Goal: Task Accomplishment & Management: Complete application form

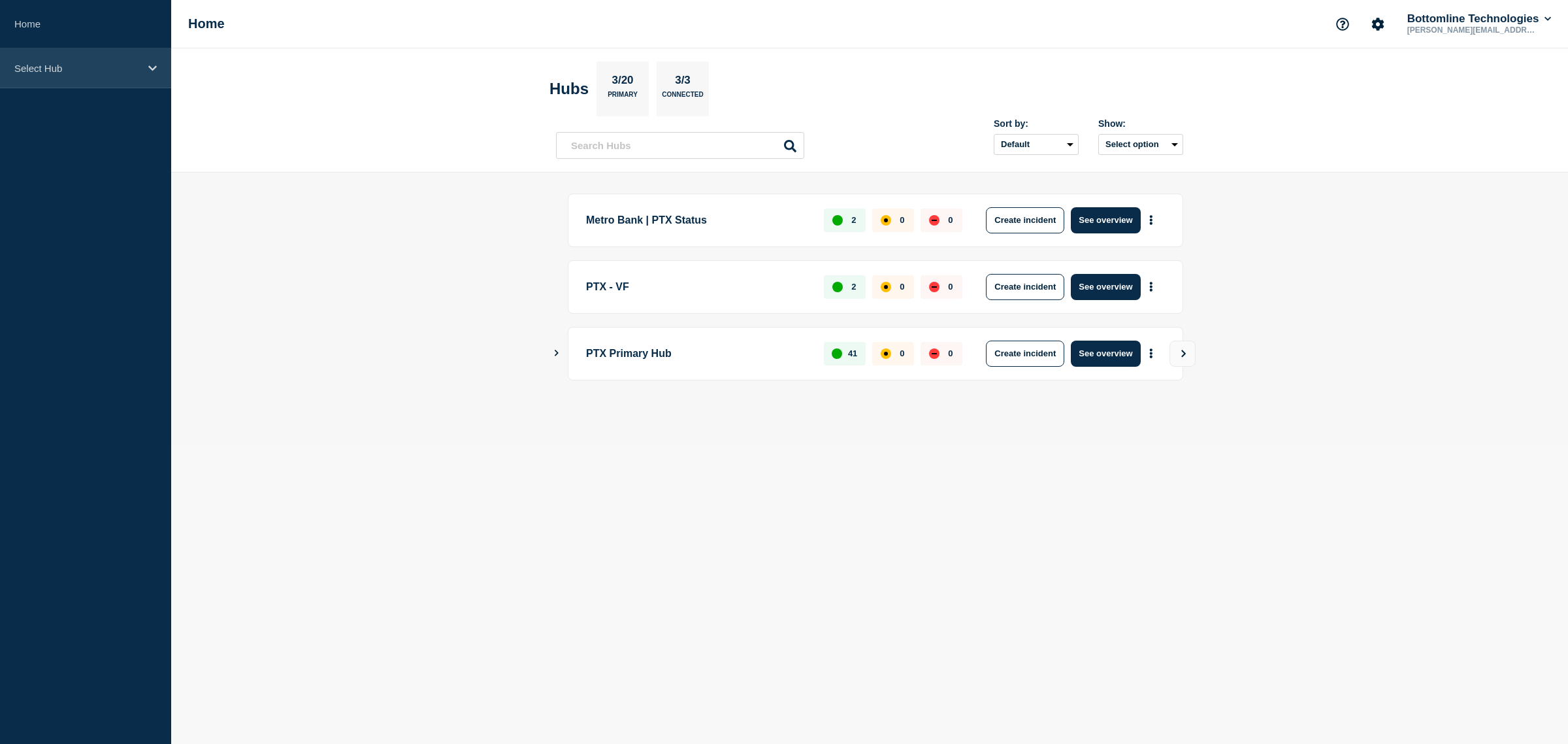
click at [141, 79] on div "Select Hub" at bounding box center [85, 68] width 171 height 40
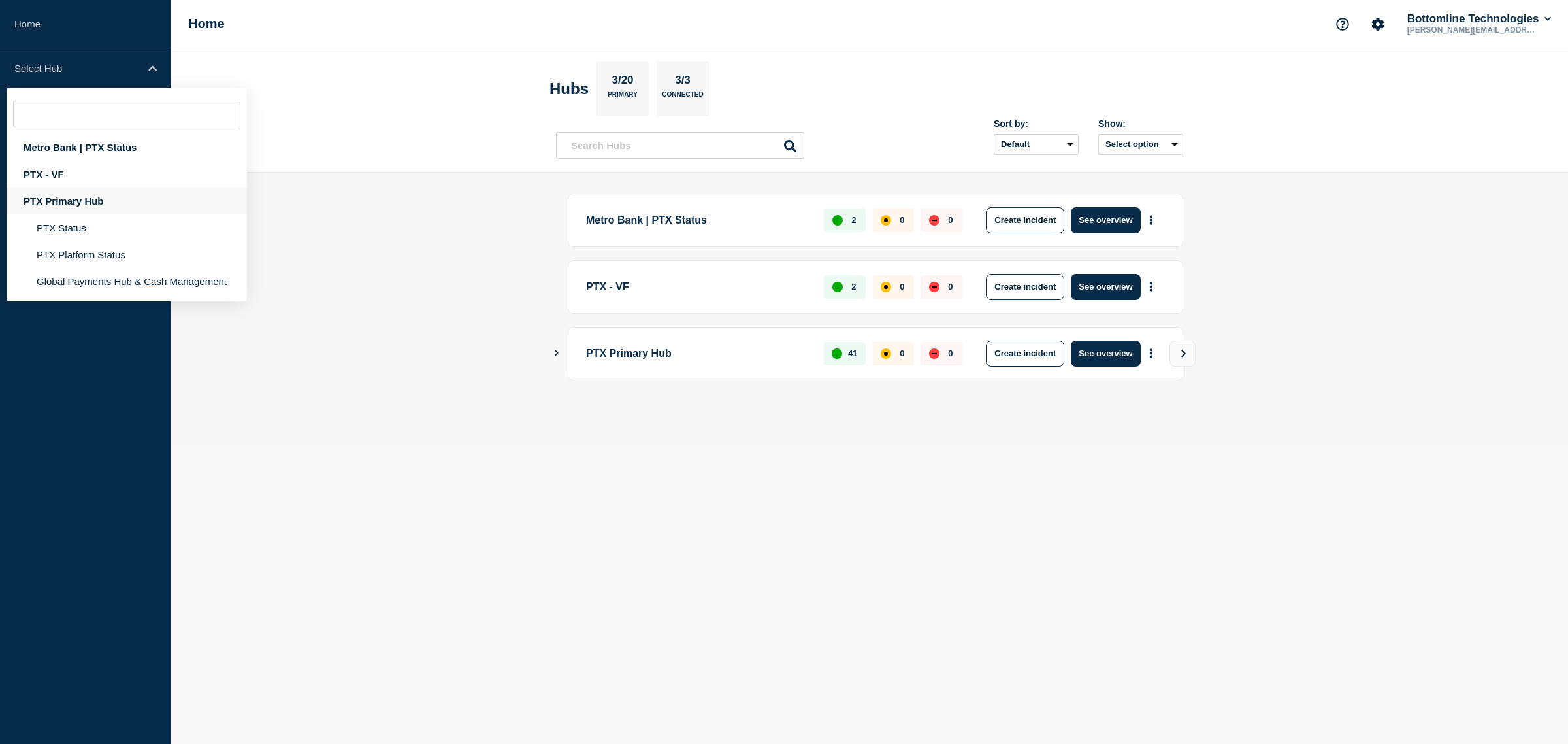
click at [111, 199] on div "PTX Primary Hub" at bounding box center [126, 200] width 240 height 27
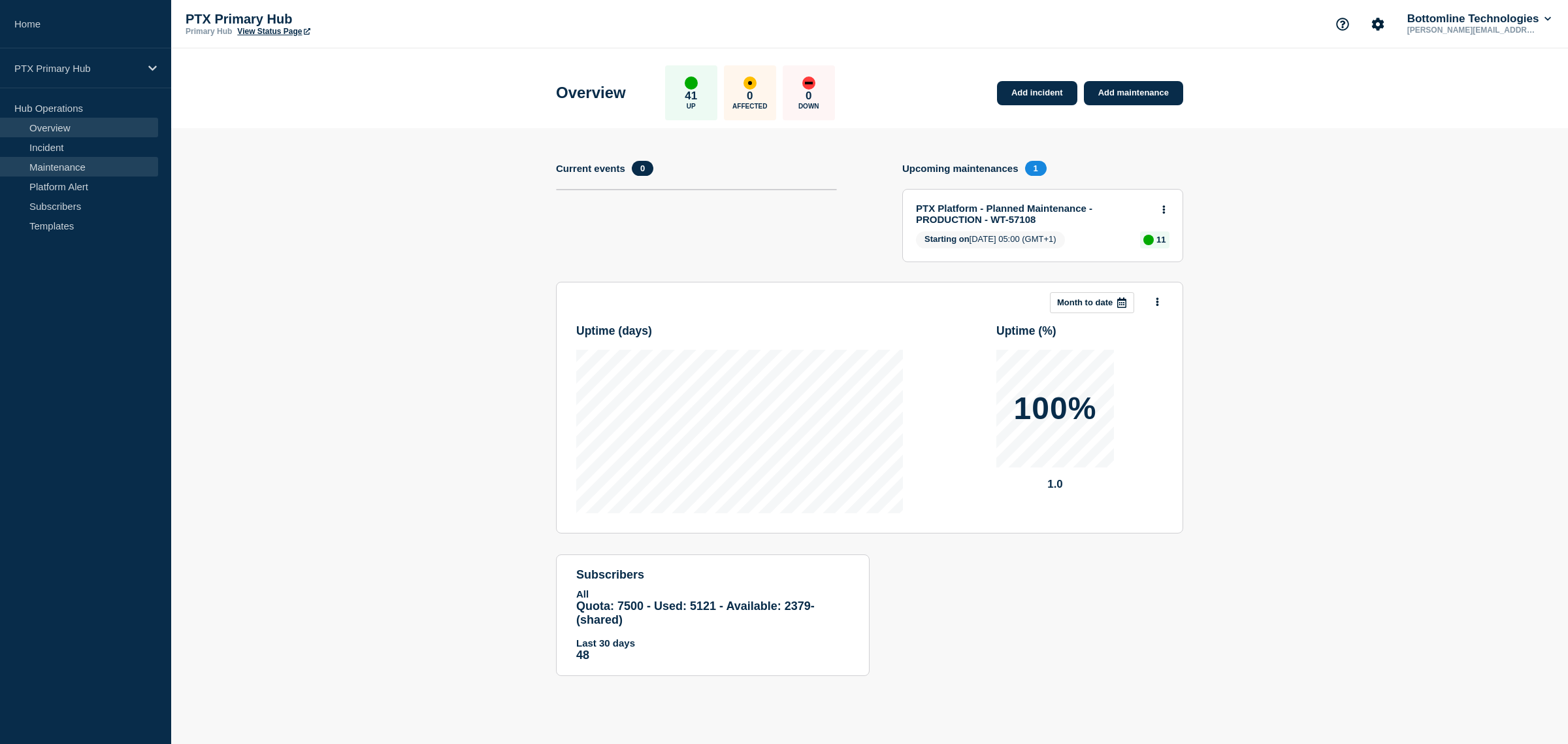
click at [69, 167] on link "Maintenance" at bounding box center [79, 166] width 158 height 20
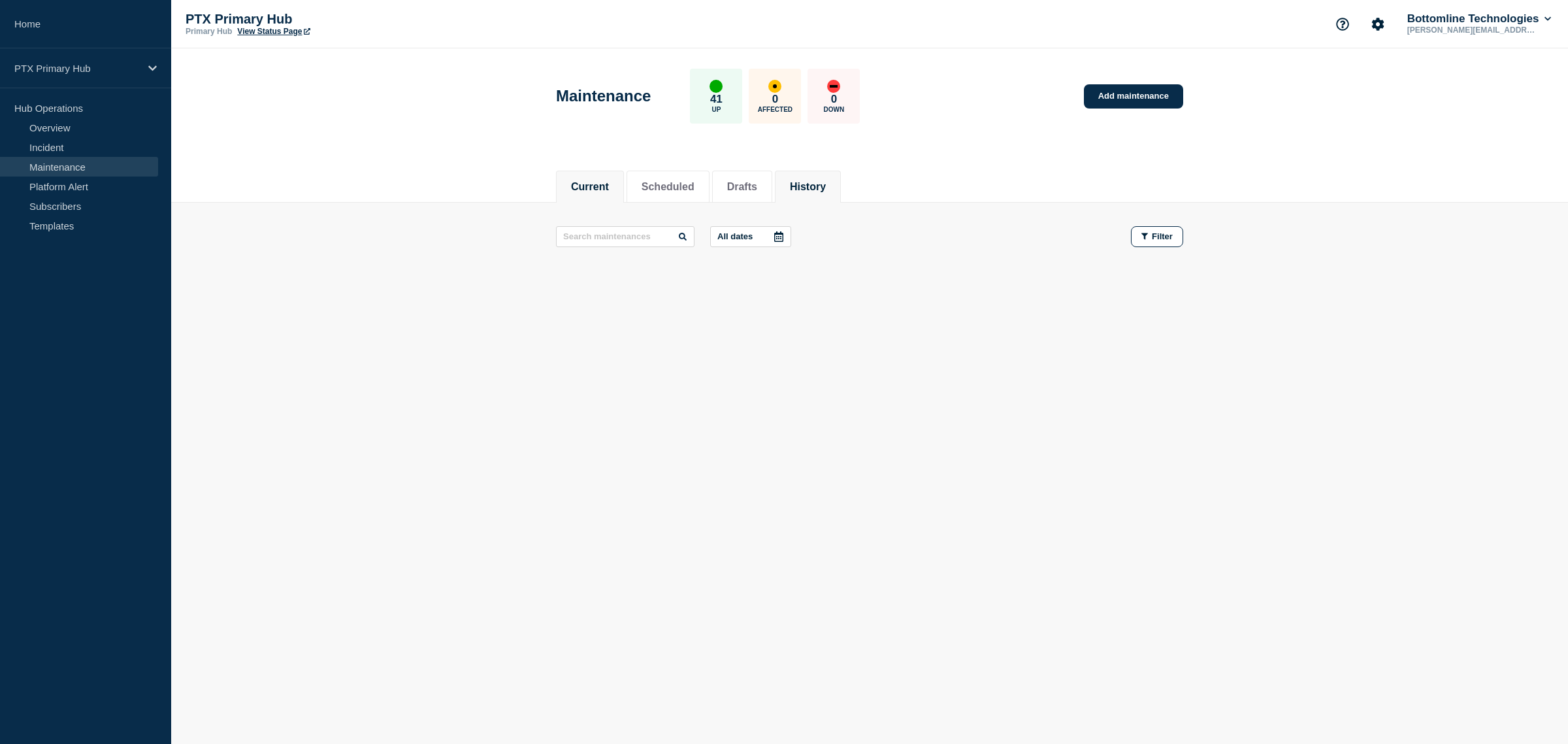
click at [823, 171] on li "History" at bounding box center [807, 186] width 66 height 32
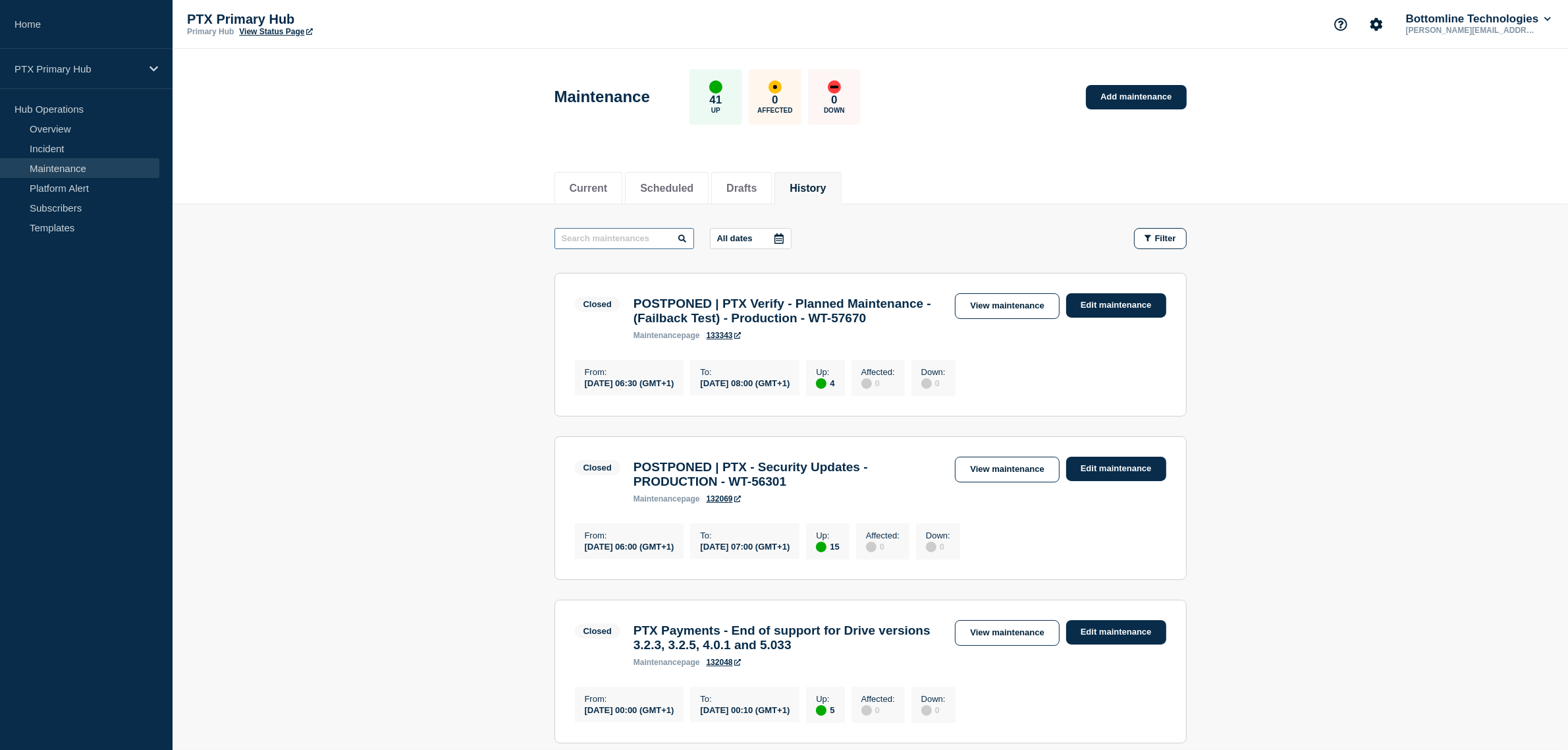
click at [629, 236] on input "text" at bounding box center [624, 238] width 140 height 21
type input "Platform CAT"
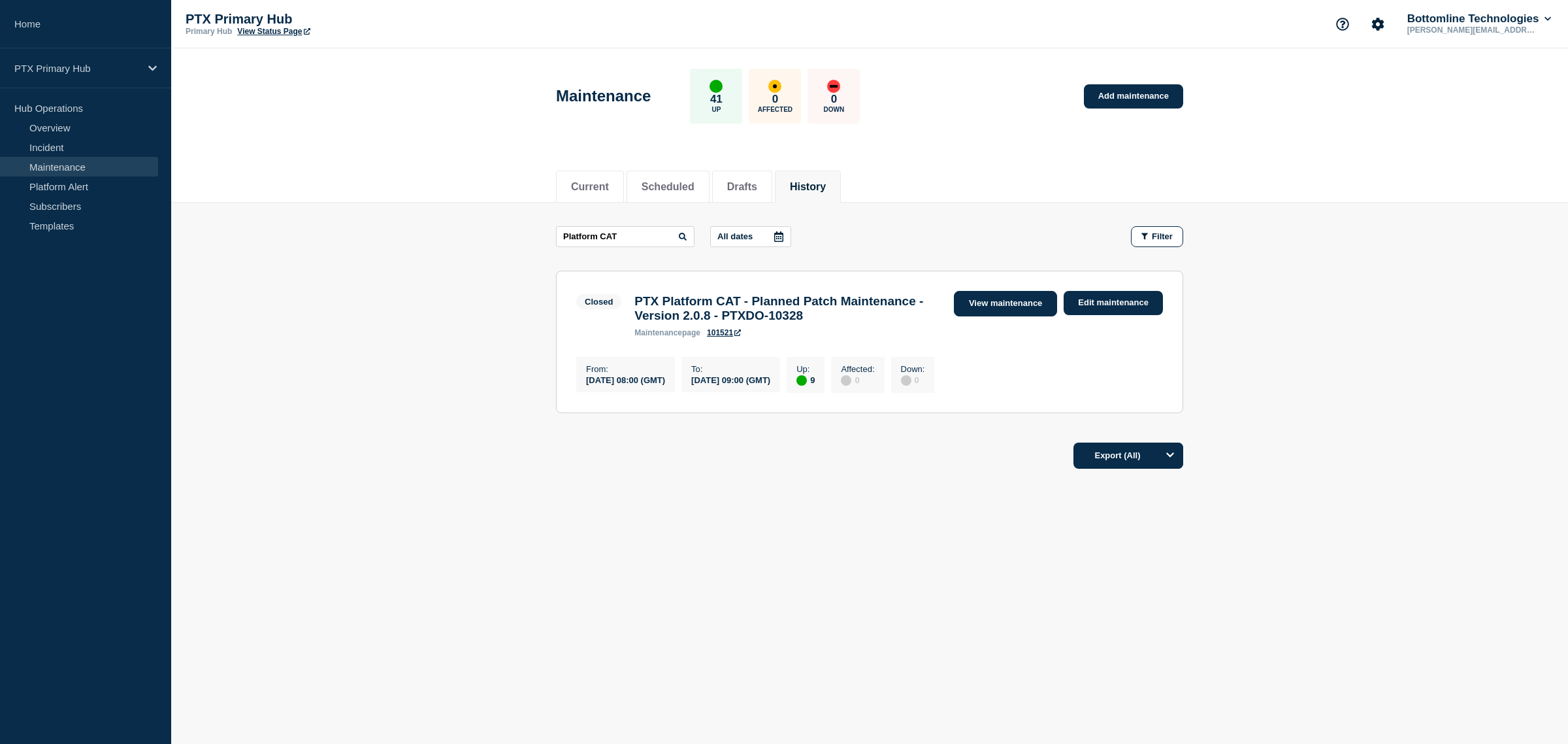
click at [967, 308] on link "View maintenance" at bounding box center [1006, 303] width 103 height 26
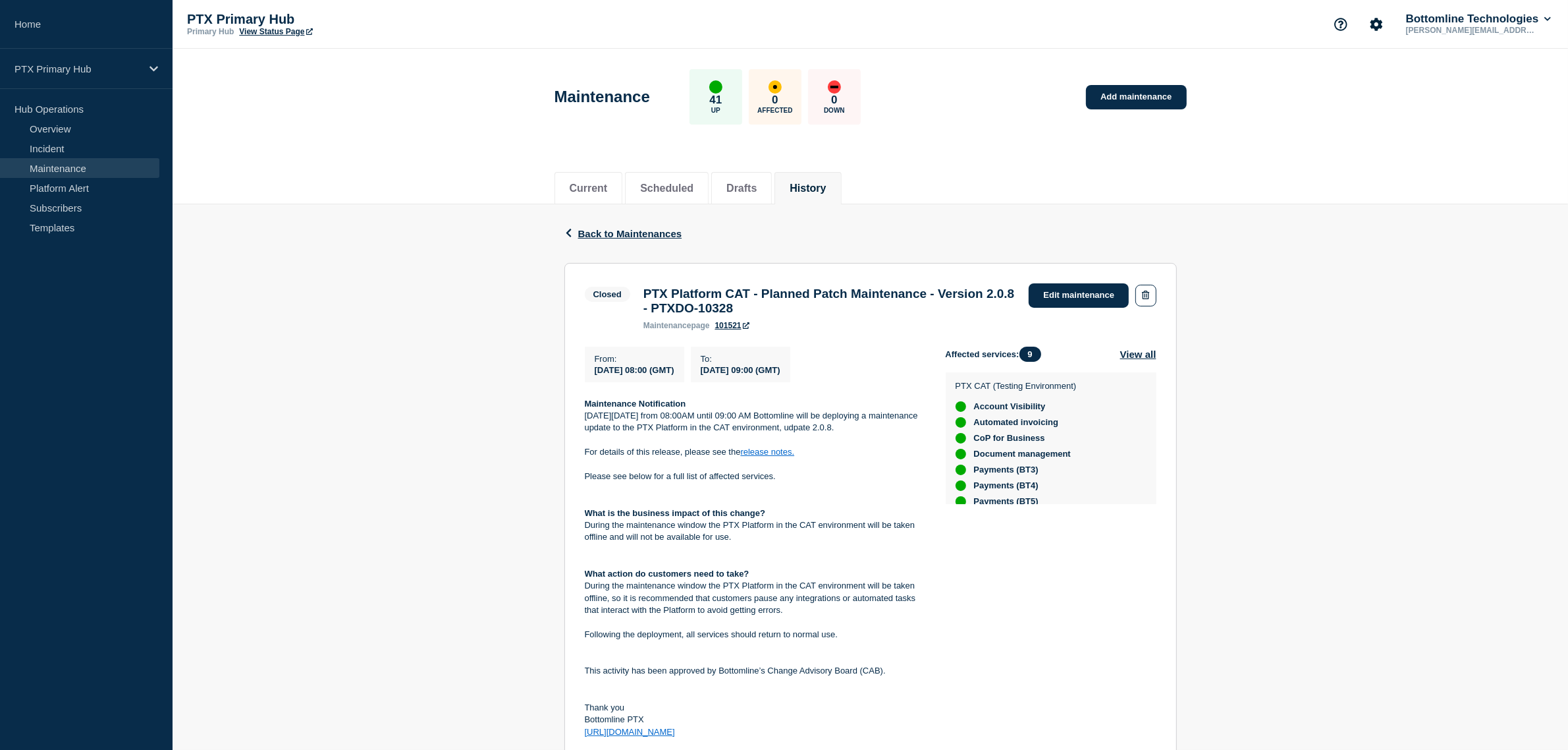
click at [703, 479] on p "Please see below for a full list of affected services." at bounding box center [754, 476] width 340 height 12
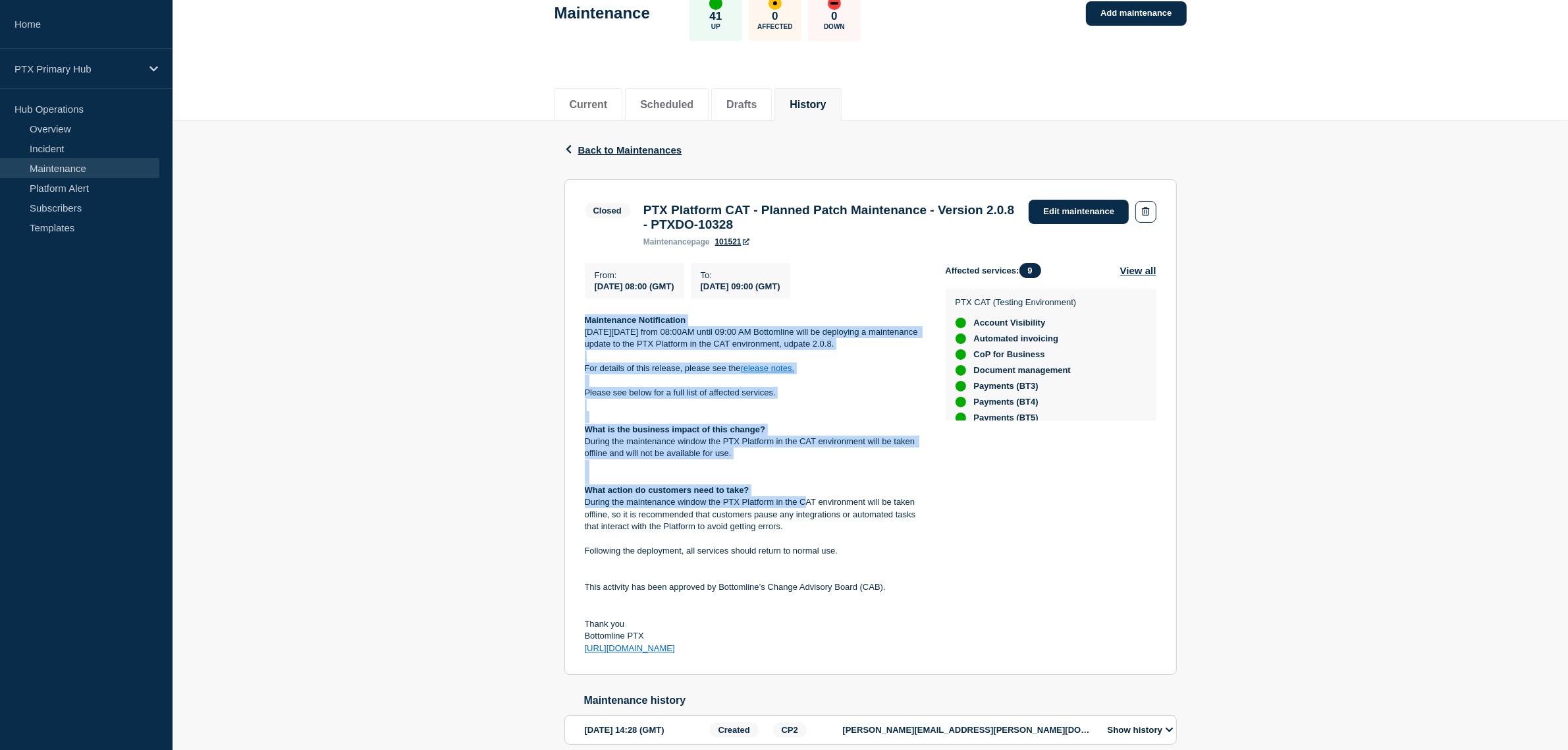
scroll to position [151, 0]
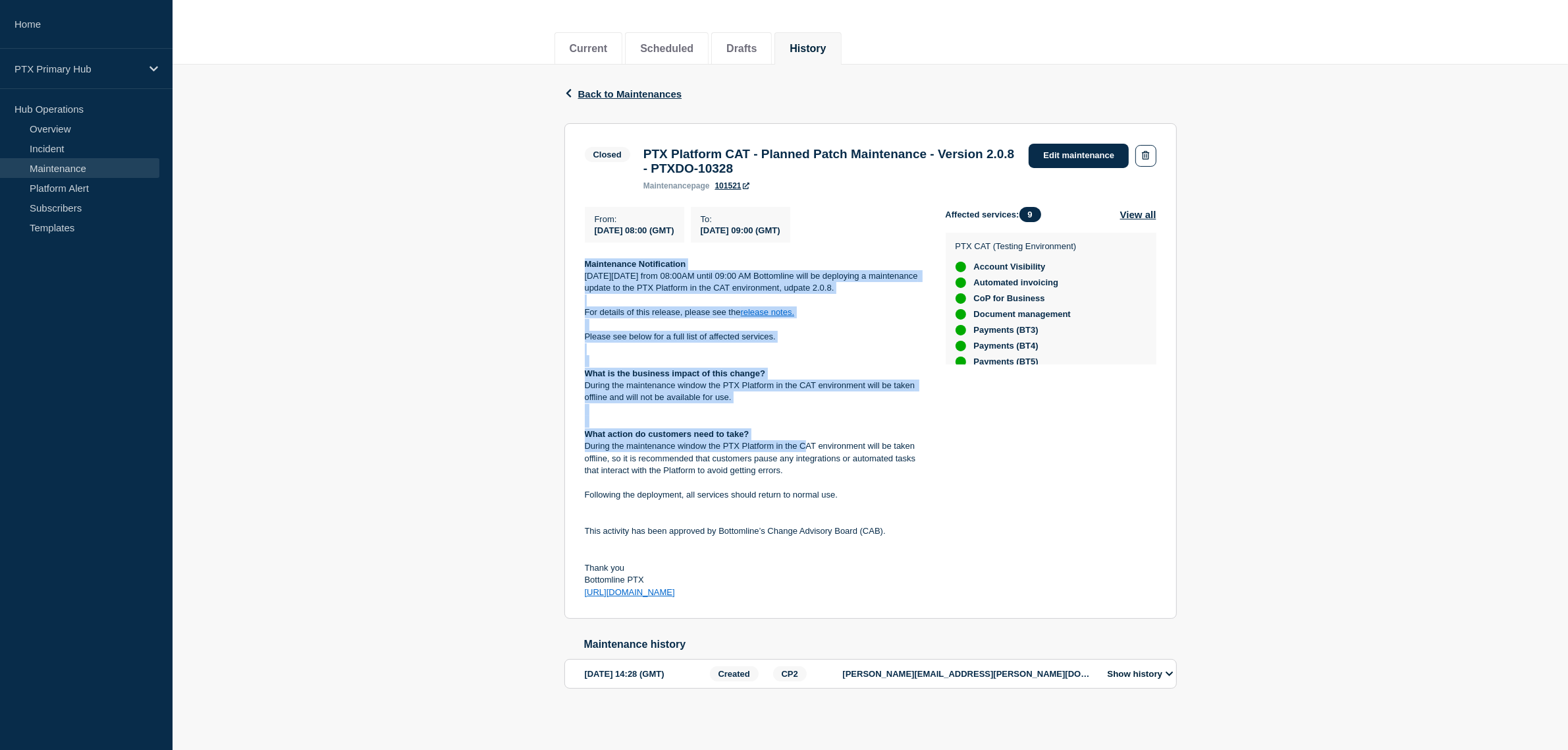
drag, startPoint x: 581, startPoint y: 407, endPoint x: 813, endPoint y: 600, distance: 301.8
click at [813, 600] on section "Closed PTX Platform CAT - Planned Patch Maintenance - Version 2.0.8 - PTXDO-103…" at bounding box center [870, 371] width 612 height 496
copy div "Maintenance Notification On Friday 9th February 2024 from 08:00AM until 09:00 A…"
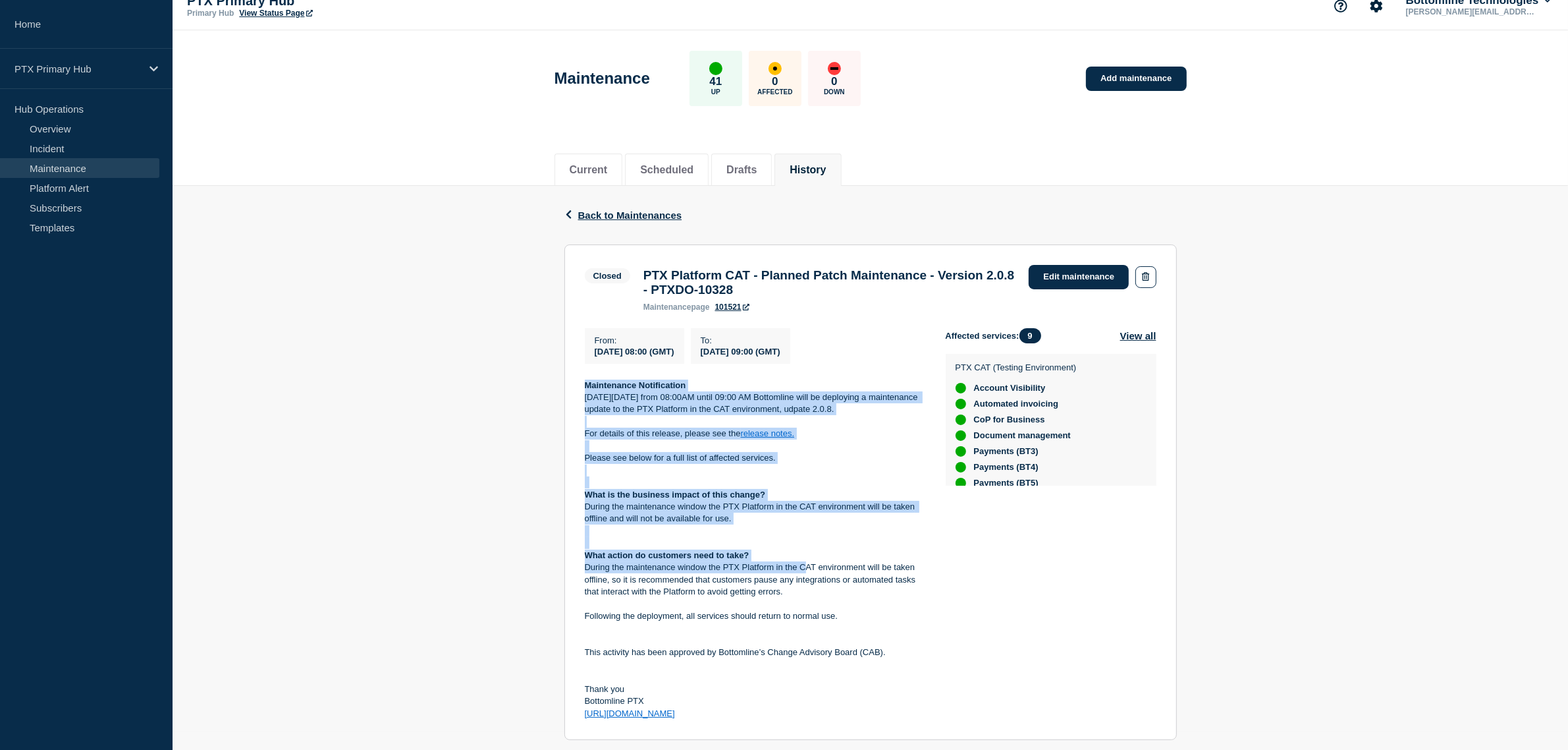
scroll to position [0, 0]
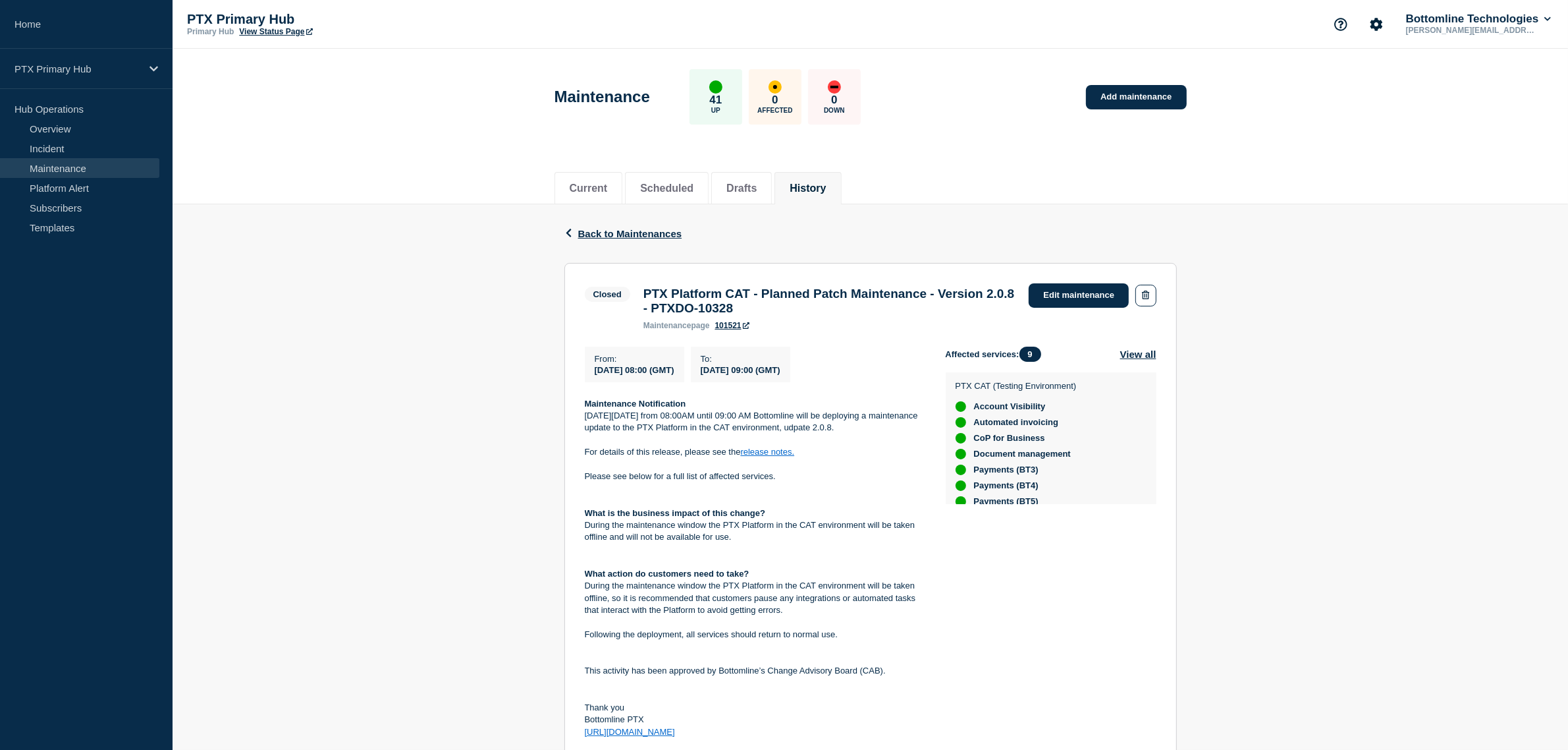
click at [554, 308] on div "Back Back to Maintenances Closed PTX Platform CAT - Planned Patch Maintenance -…" at bounding box center [870, 537] width 632 height 666
drag, startPoint x: 643, startPoint y: 294, endPoint x: 925, endPoint y: 327, distance: 283.9
click at [925, 327] on div "PTX Platform CAT - Planned Patch Maintenance - Version 2.0.8 - PTXDO-10328 main…" at bounding box center [830, 308] width 386 height 44
copy div "PTX Platform CAT - Planned Patch Maintenance - Version 2.0.8 - PTXDO-10328 main…"
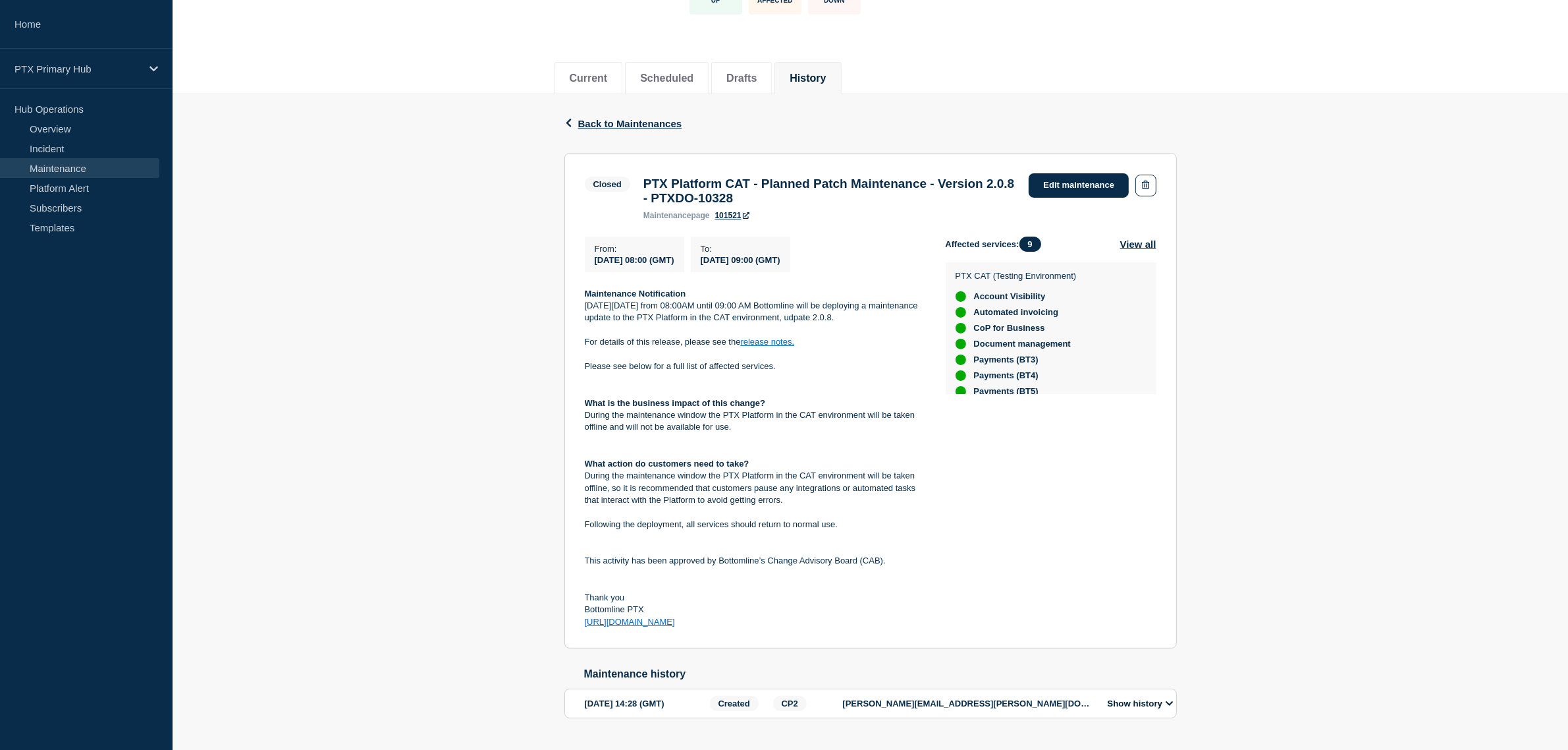
scroll to position [151, 0]
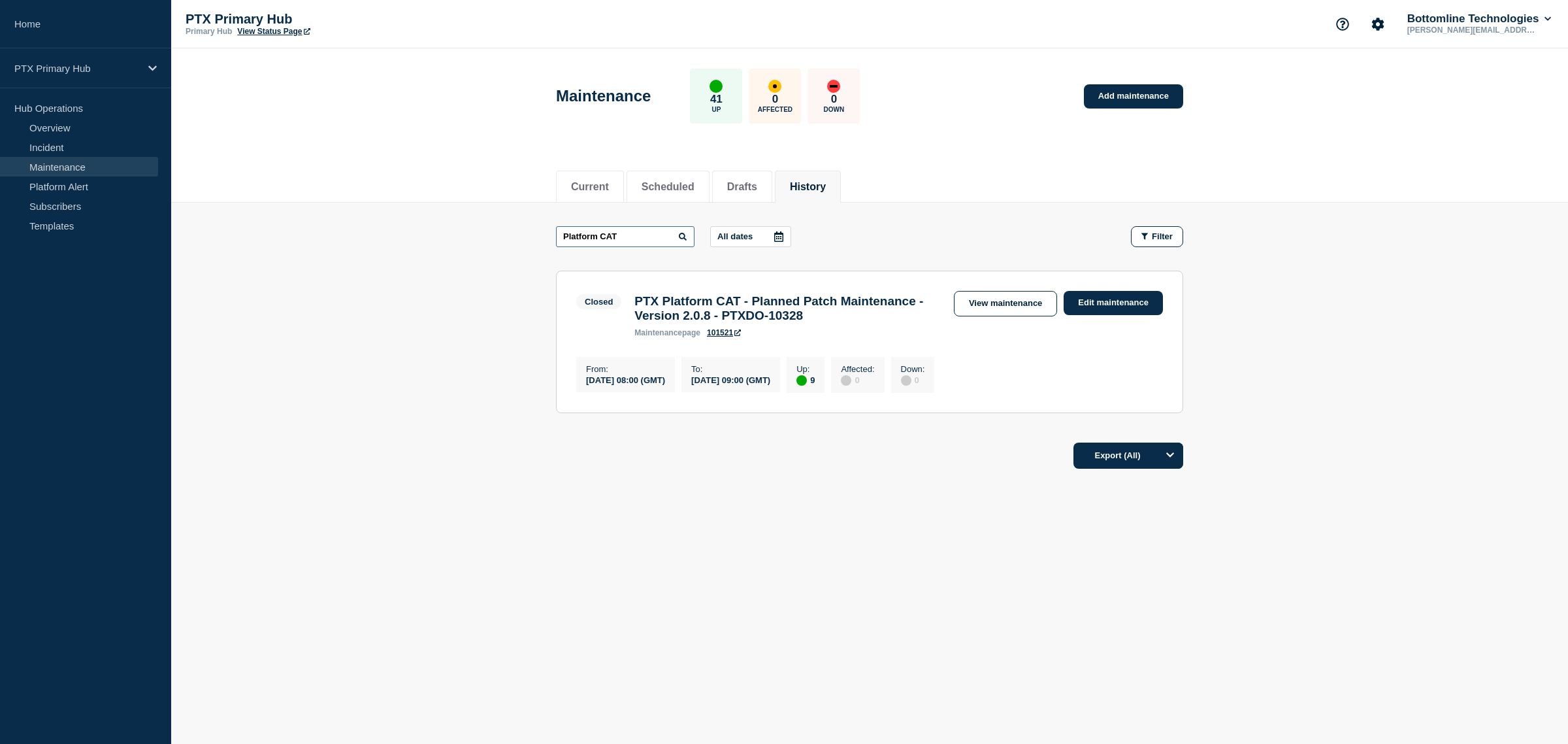
click at [603, 236] on input "Platform CAT" at bounding box center [625, 236] width 139 height 21
drag, startPoint x: 602, startPoint y: 235, endPoint x: 478, endPoint y: 246, distance: 124.5
click at [478, 246] on main "Platform CAT All dates Filter Closed 9 Up PTX Platform CAT - Planned Patch Main…" at bounding box center [869, 317] width 1396 height 230
type input "CAT"
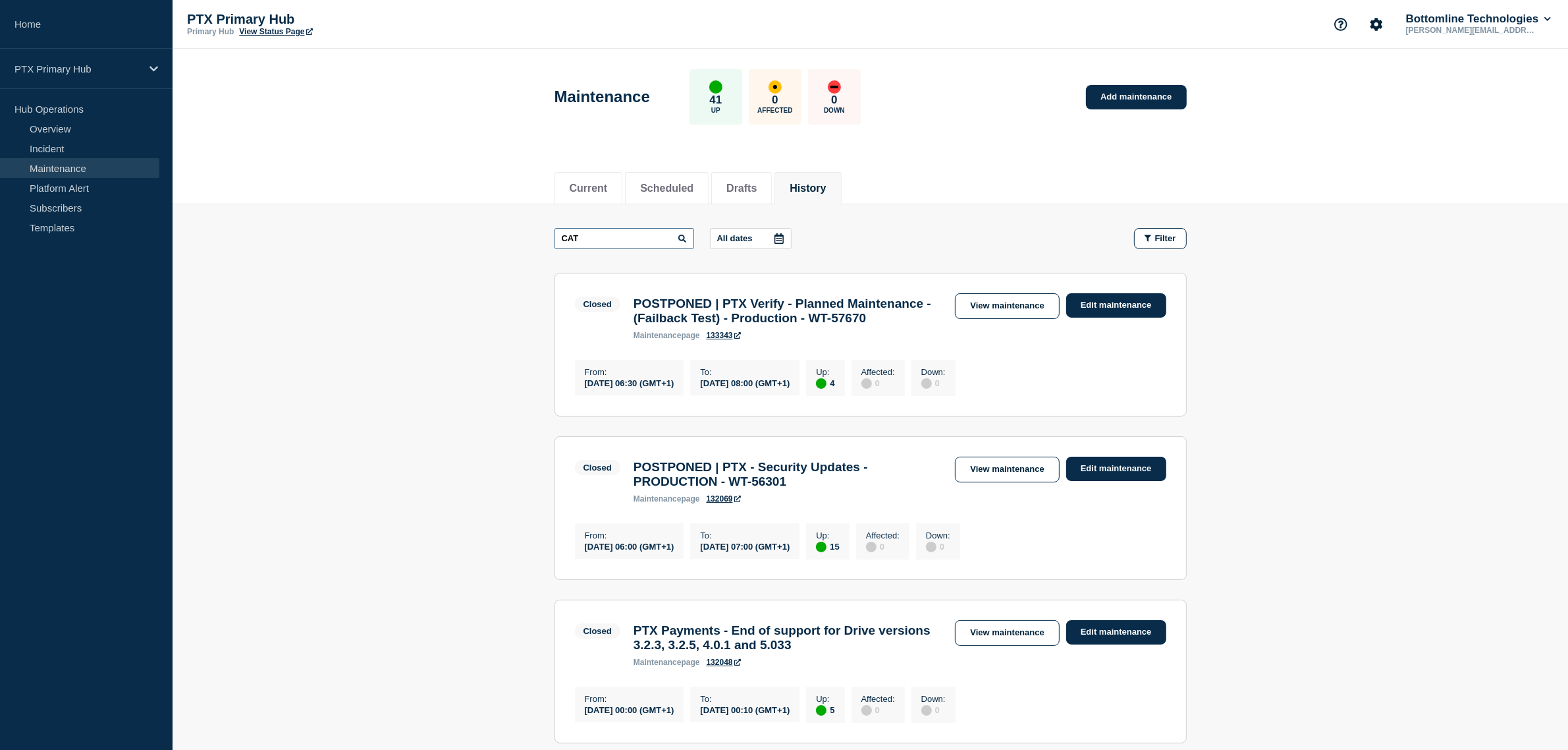
click at [601, 242] on input "CAT" at bounding box center [624, 238] width 140 height 21
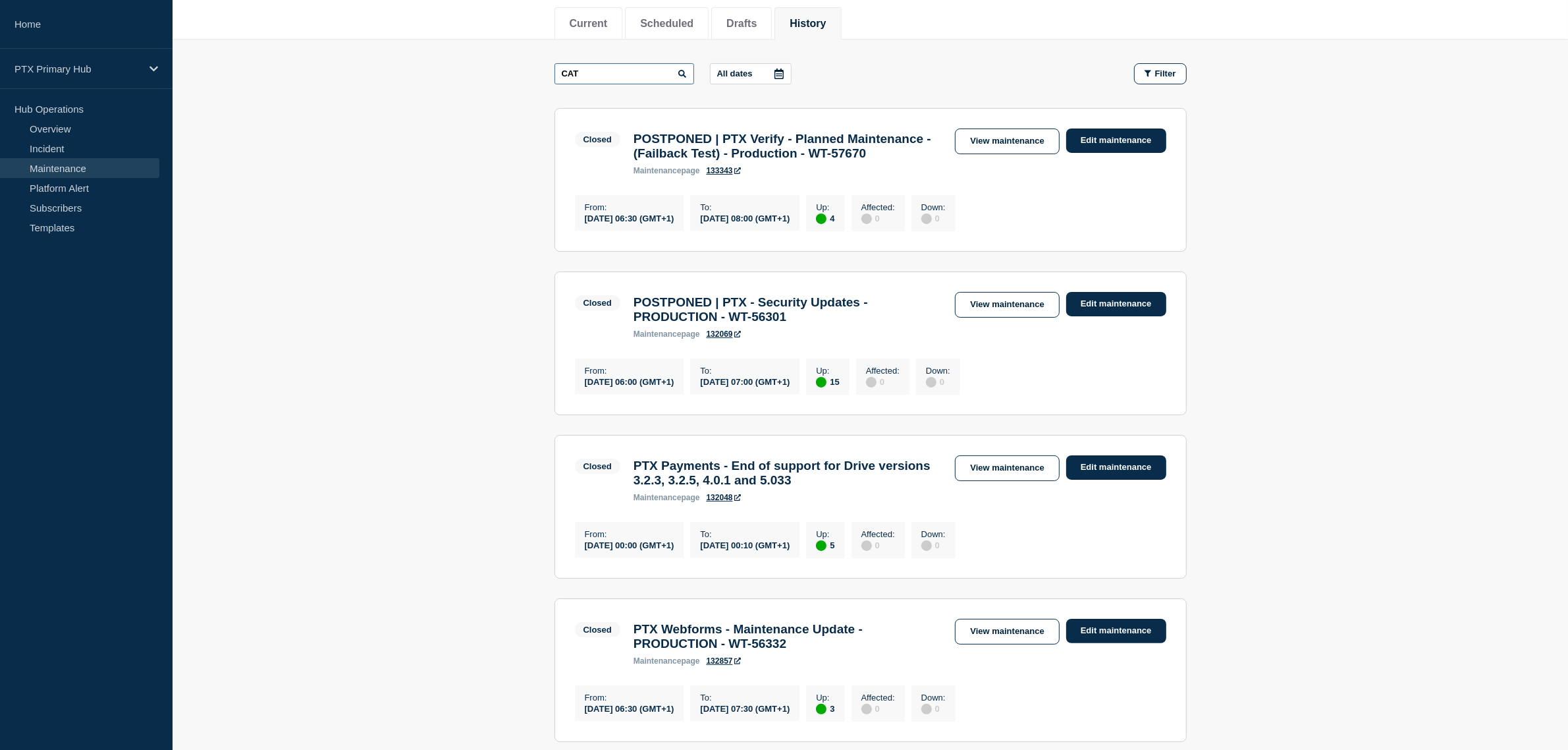
scroll to position [494, 0]
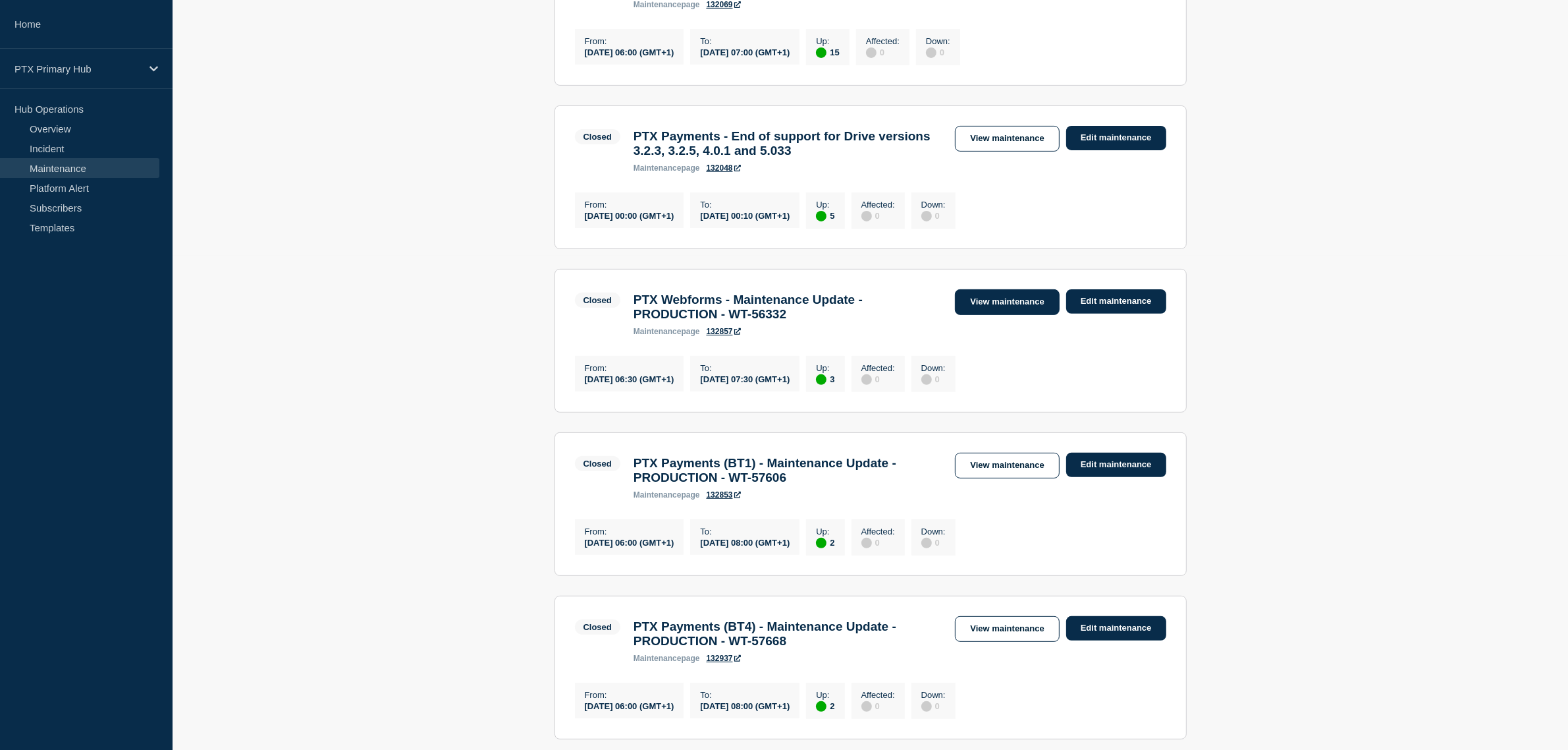
click at [965, 315] on link "View maintenance" at bounding box center [1007, 302] width 104 height 26
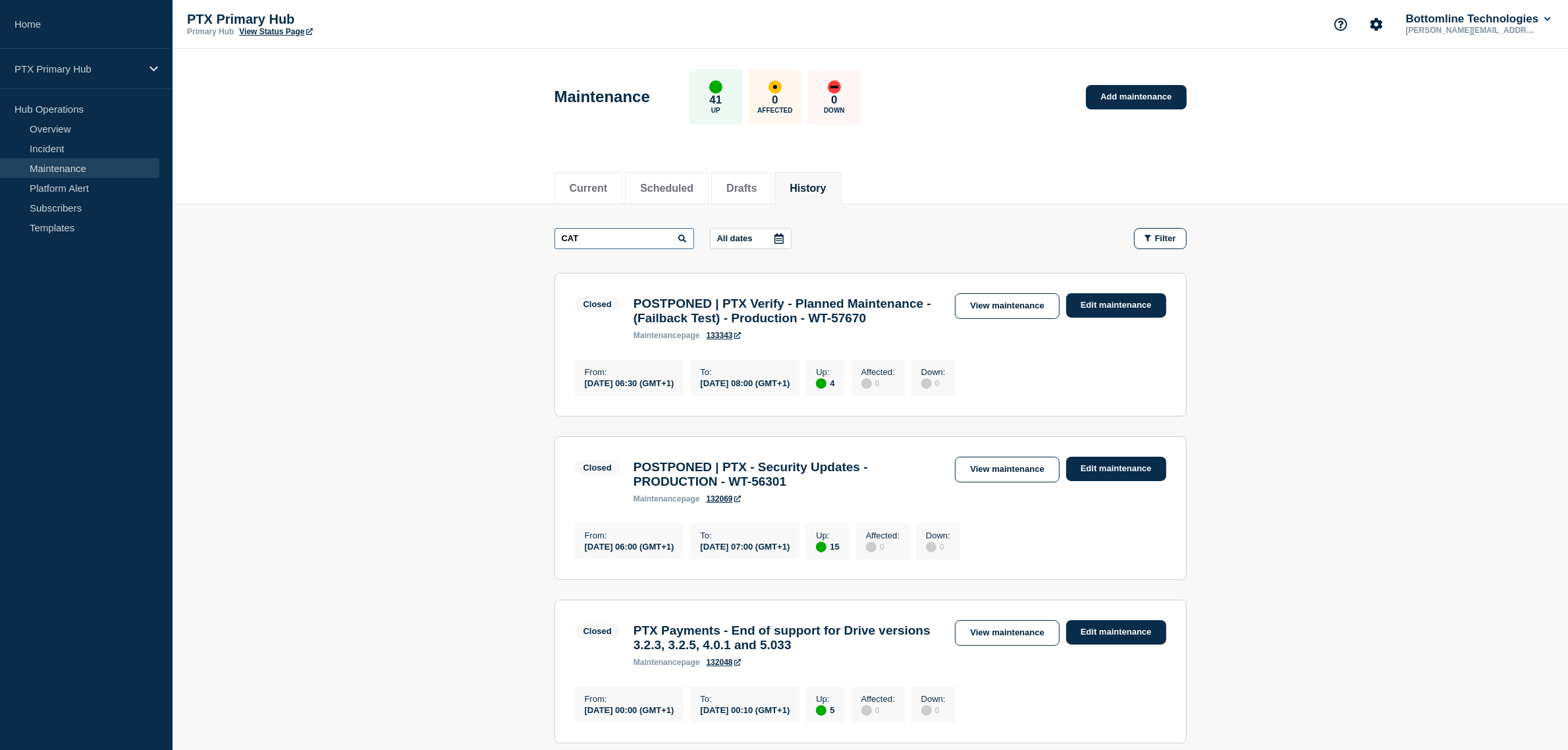
click at [670, 238] on input "CAT" at bounding box center [624, 238] width 140 height 21
click at [593, 242] on input "CAT" at bounding box center [624, 238] width 140 height 21
drag, startPoint x: 604, startPoint y: 238, endPoint x: 467, endPoint y: 232, distance: 137.1
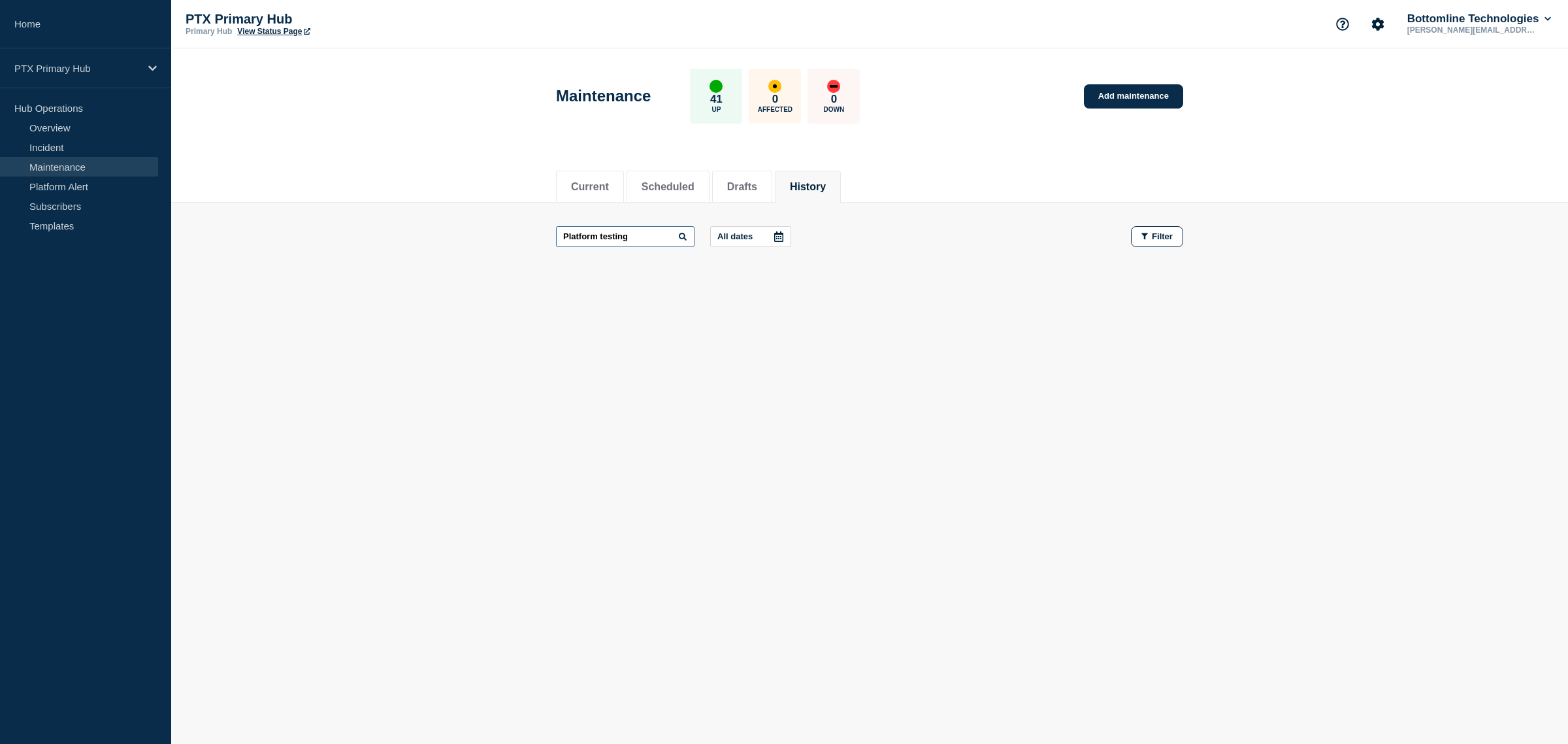
click at [646, 238] on input "Platform testing" at bounding box center [625, 236] width 139 height 21
type input "Platform"
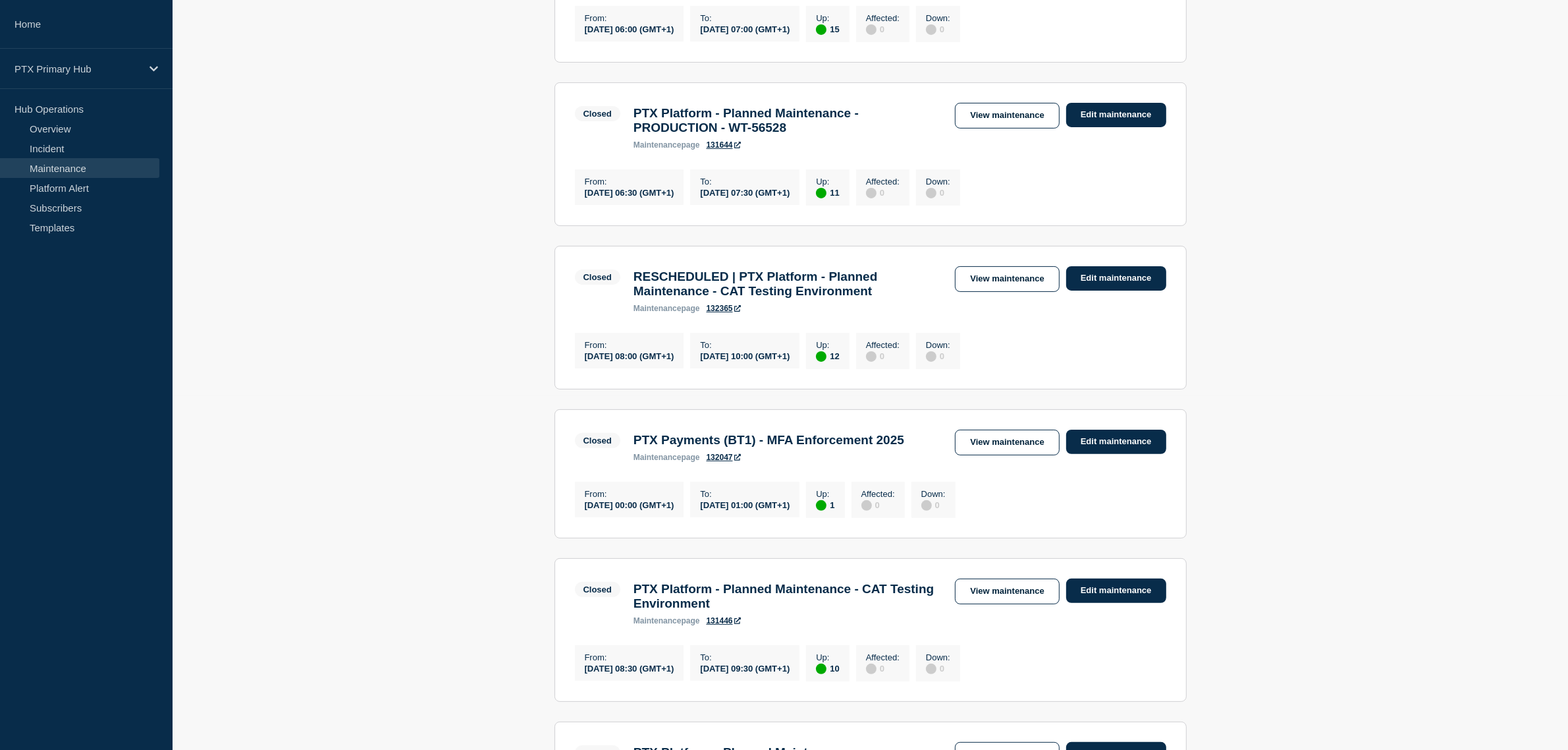
scroll to position [329, 0]
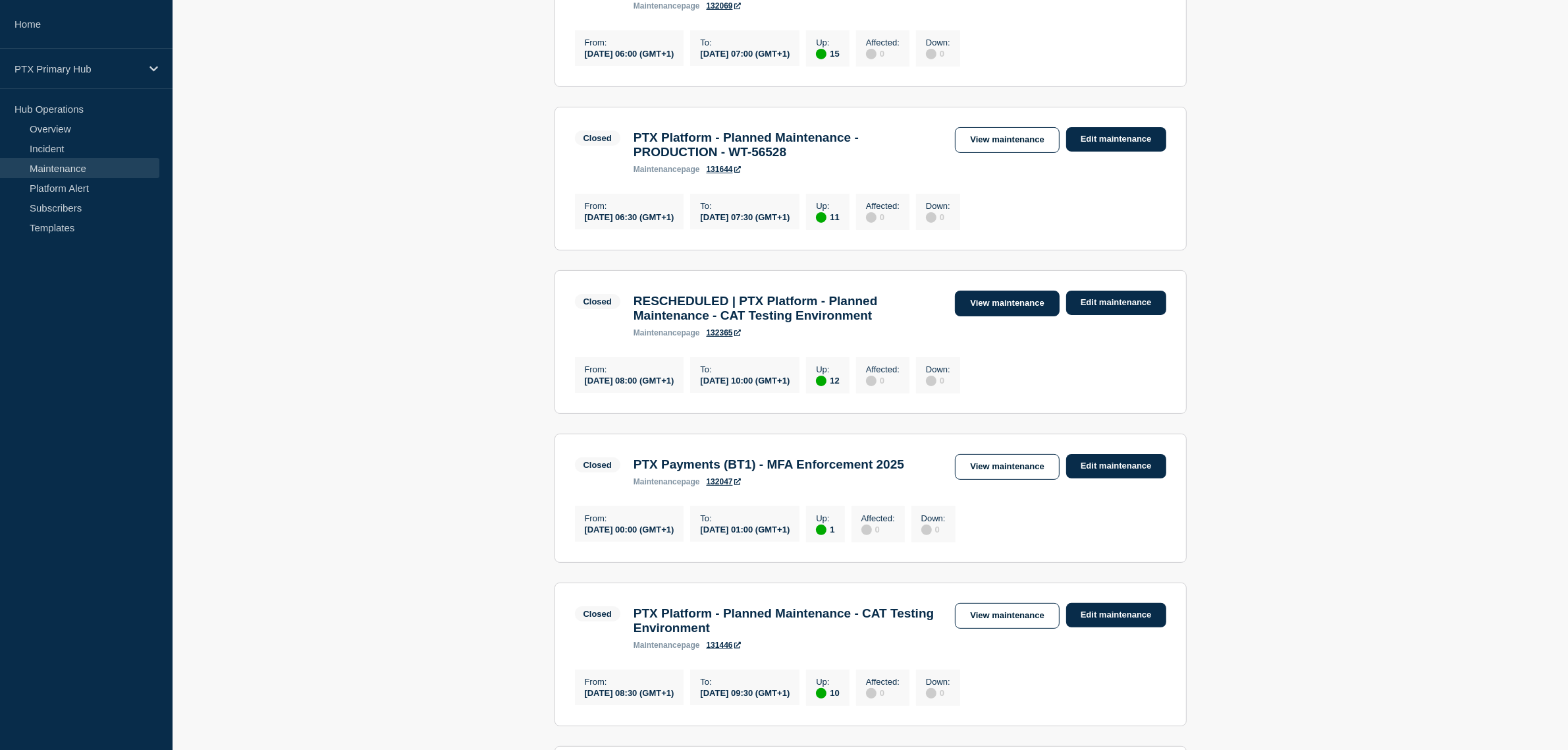
click at [1008, 310] on link "View maintenance" at bounding box center [1007, 303] width 104 height 26
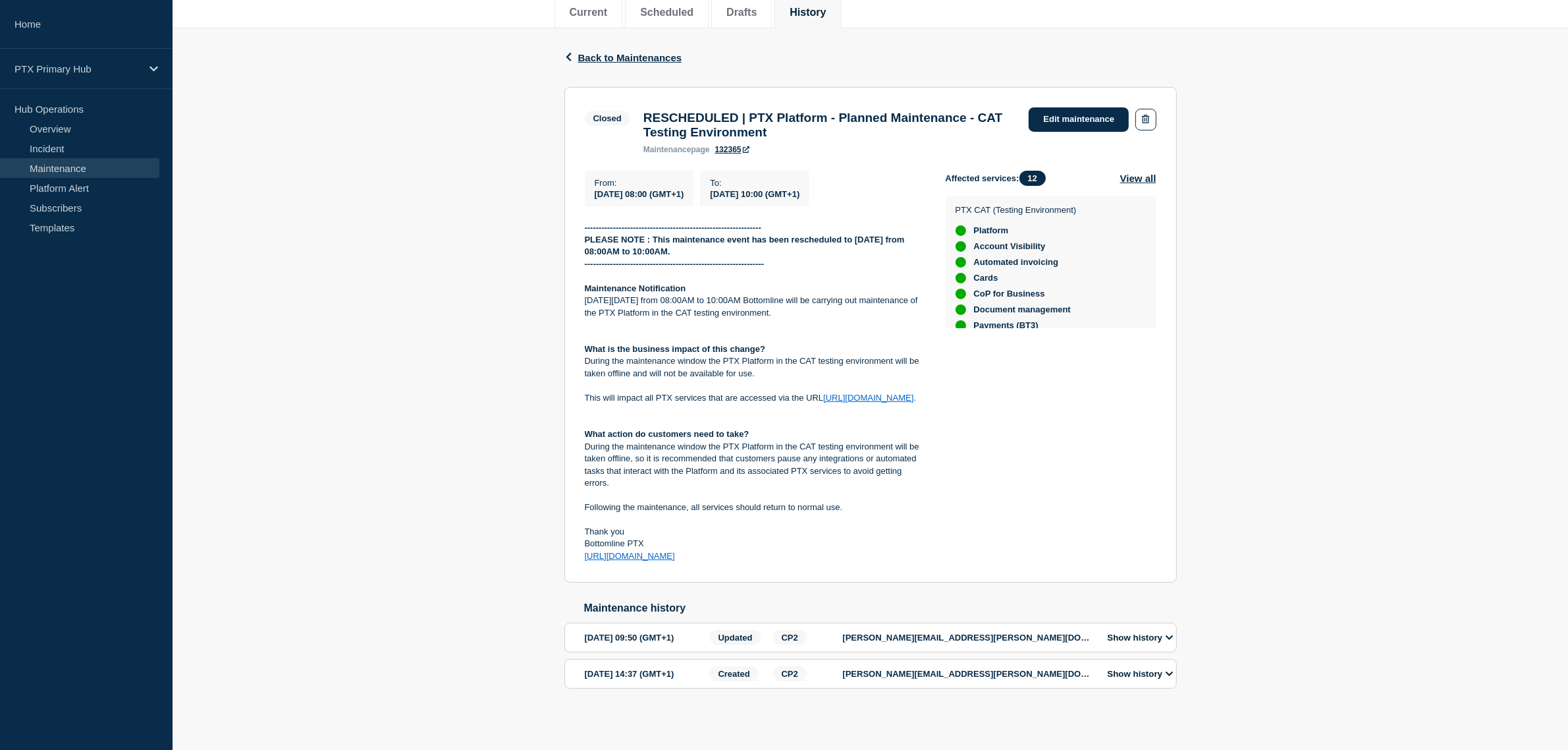
scroll to position [204, 0]
drag, startPoint x: 581, startPoint y: 260, endPoint x: 889, endPoint y: 547, distance: 421.0
click at [889, 547] on section "Closed RESCHEDULED | PTX Platform - Planned Maintenance - CAT Testing Environme…" at bounding box center [870, 335] width 612 height 496
copy div "Maintenance Notification On Friday 8th August from 08:00AM to 10:00AM Bottomlin…"
click at [449, 205] on div "Back Back to Maintenances Closed RESCHEDULED | PTX Platform - Planned Maintenan…" at bounding box center [870, 380] width 1395 height 702
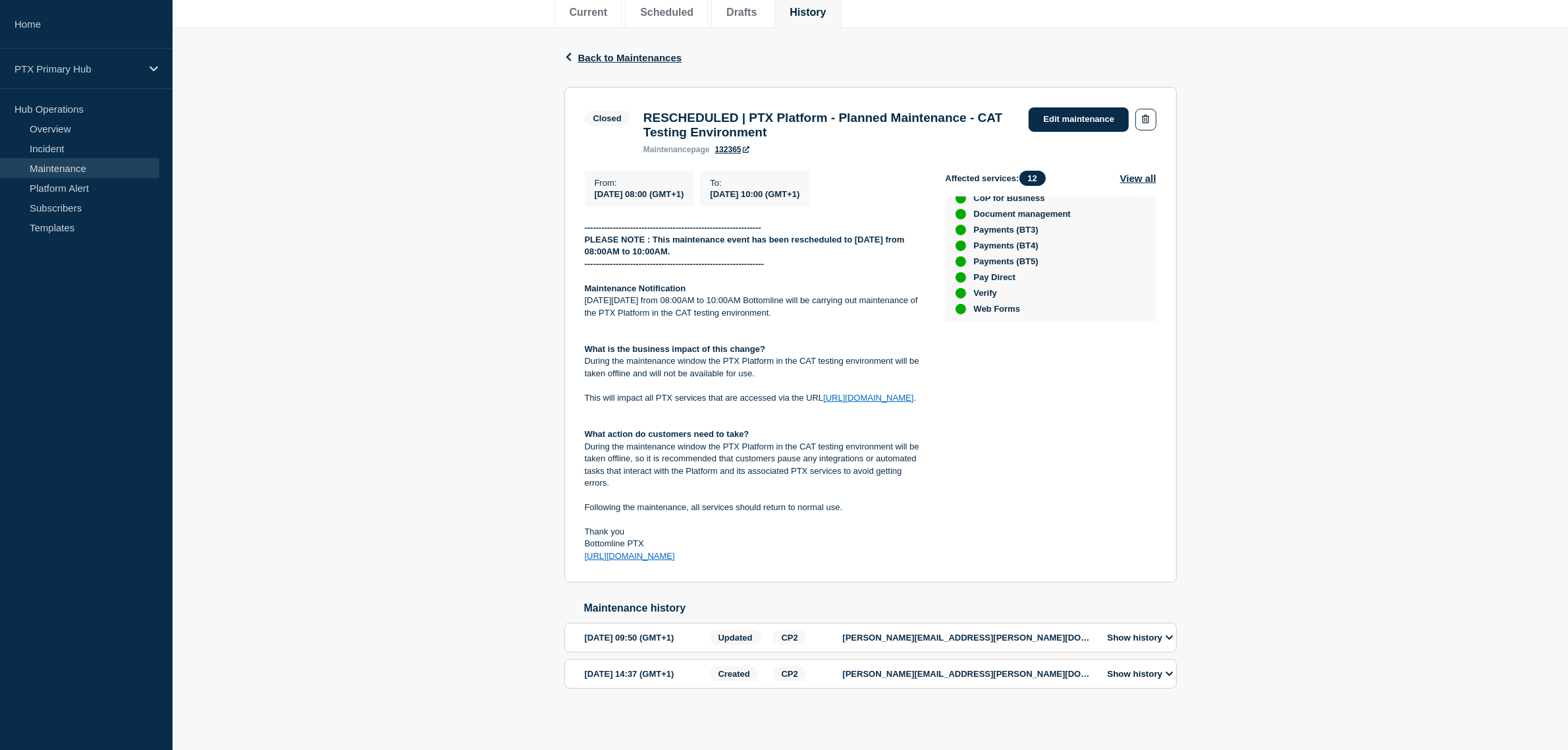
scroll to position [106, 0]
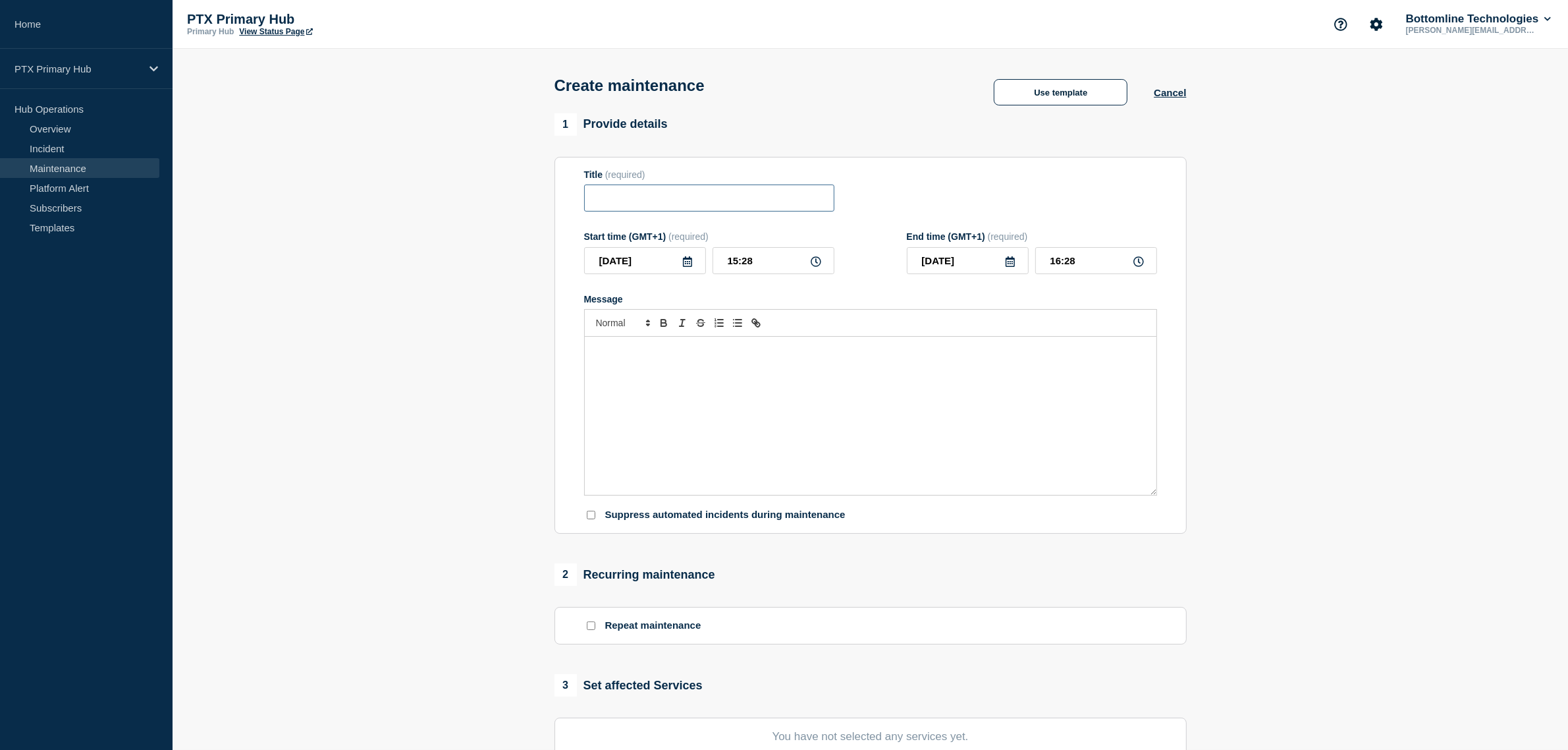
click at [700, 202] on input "Title" at bounding box center [709, 197] width 250 height 27
click at [731, 369] on div "Message" at bounding box center [870, 415] width 572 height 158
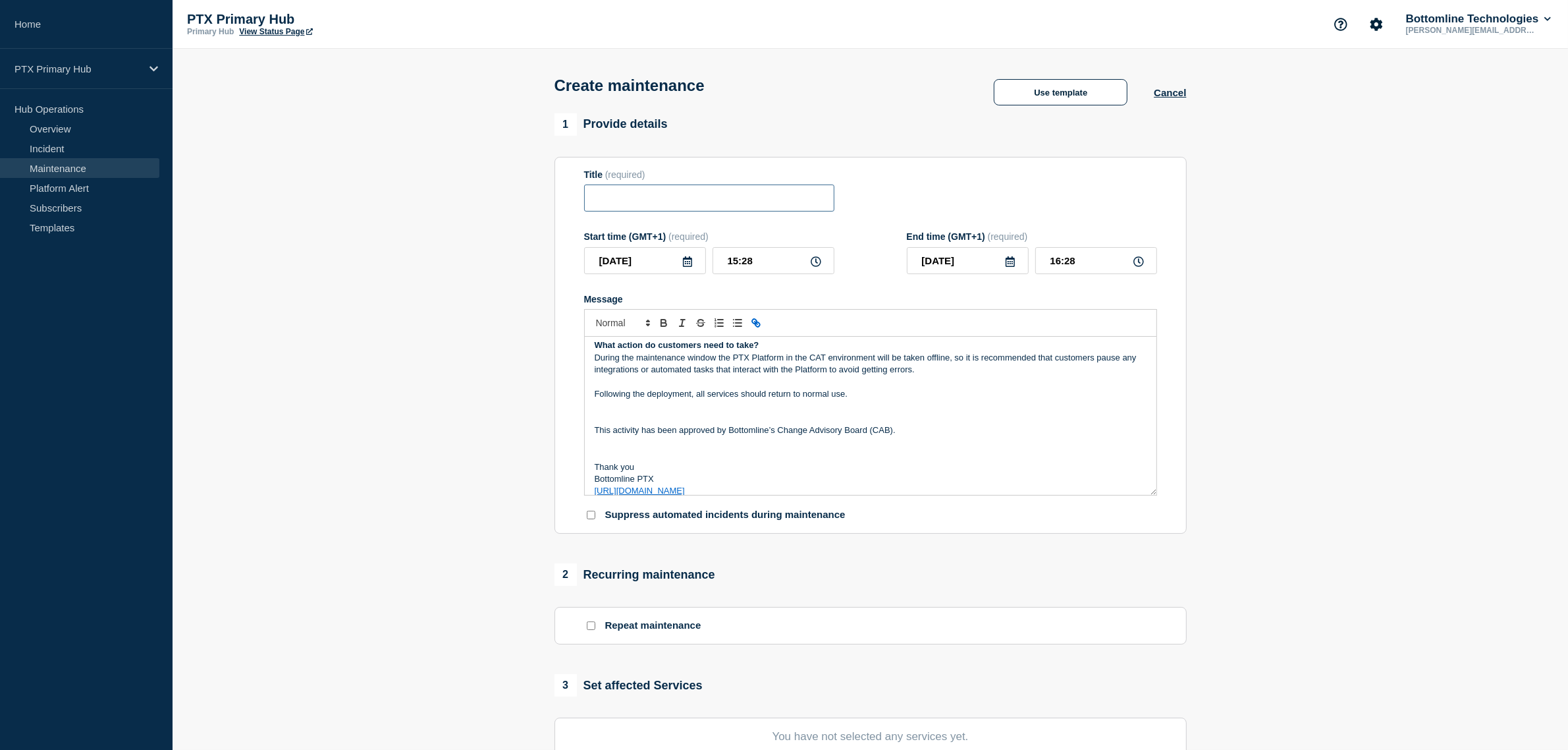
click at [774, 194] on input "Title" at bounding box center [709, 197] width 250 height 27
paste input "PTX Platform CAT - Planned Patch Maintenance - Version 2.0.8 - PTXDO-10328 main…"
drag, startPoint x: 666, startPoint y: 195, endPoint x: 552, endPoint y: 192, distance: 114.0
click at [552, 192] on div "1 Provide details Title (required) PTX Platform CAT - Planned Patch Maintenance…" at bounding box center [870, 570] width 647 height 914
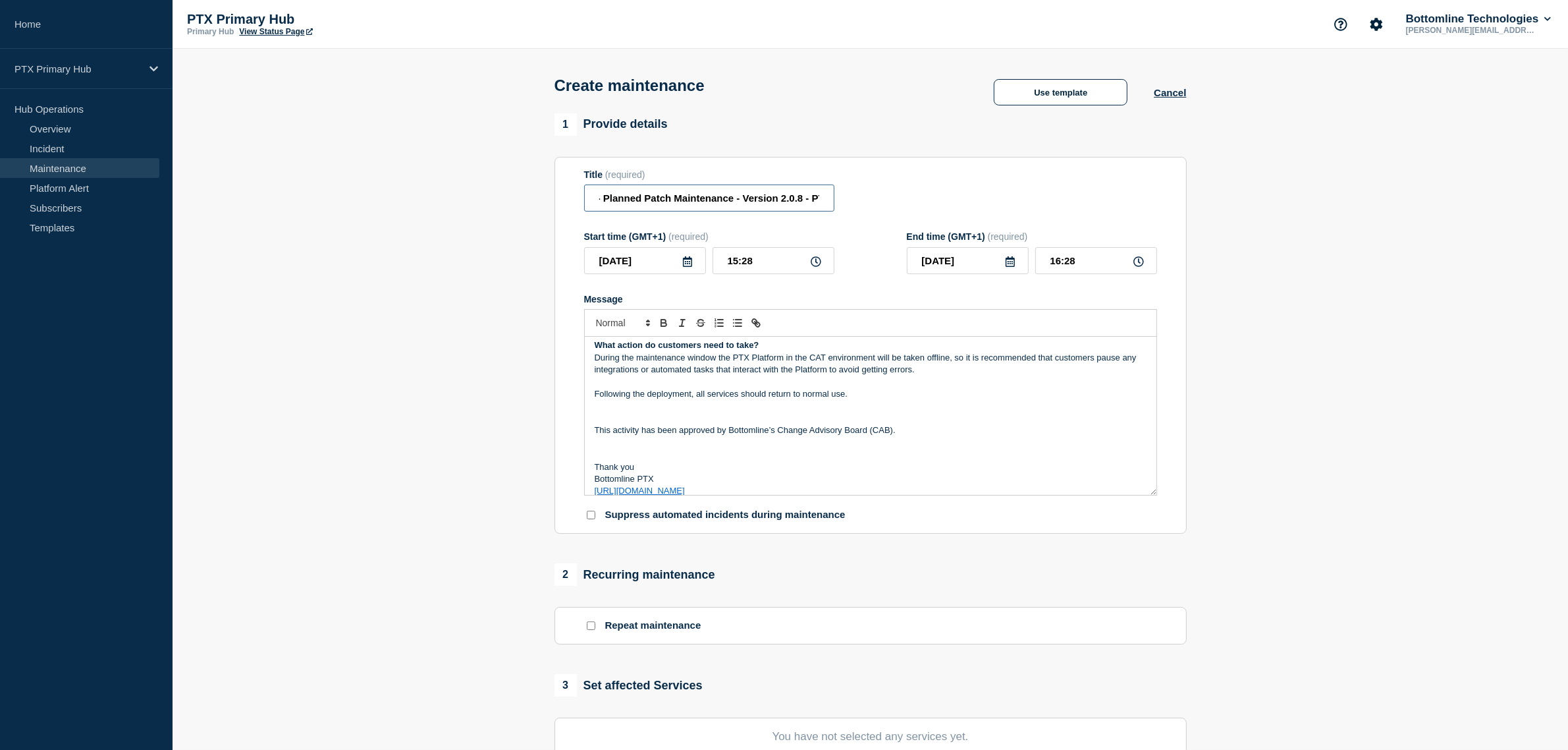
scroll to position [0, 0]
click at [742, 201] on input "PTX Platform CAT - Planned Patch Maintenance - Version 2.0.8 - PTXDO-10328 main…" at bounding box center [709, 197] width 250 height 27
click at [685, 201] on input "PTX Platform CAT - Planned Patch Maintenance - Version 2.0.8 - PTXDO-10328 main…" at bounding box center [709, 197] width 250 height 27
drag, startPoint x: 792, startPoint y: 201, endPoint x: 826, endPoint y: 204, distance: 34.1
click at [826, 204] on input "PTX Platform CAT Testing Environment - Planned Patch Maintenance - Version 2.0.…" at bounding box center [709, 197] width 250 height 27
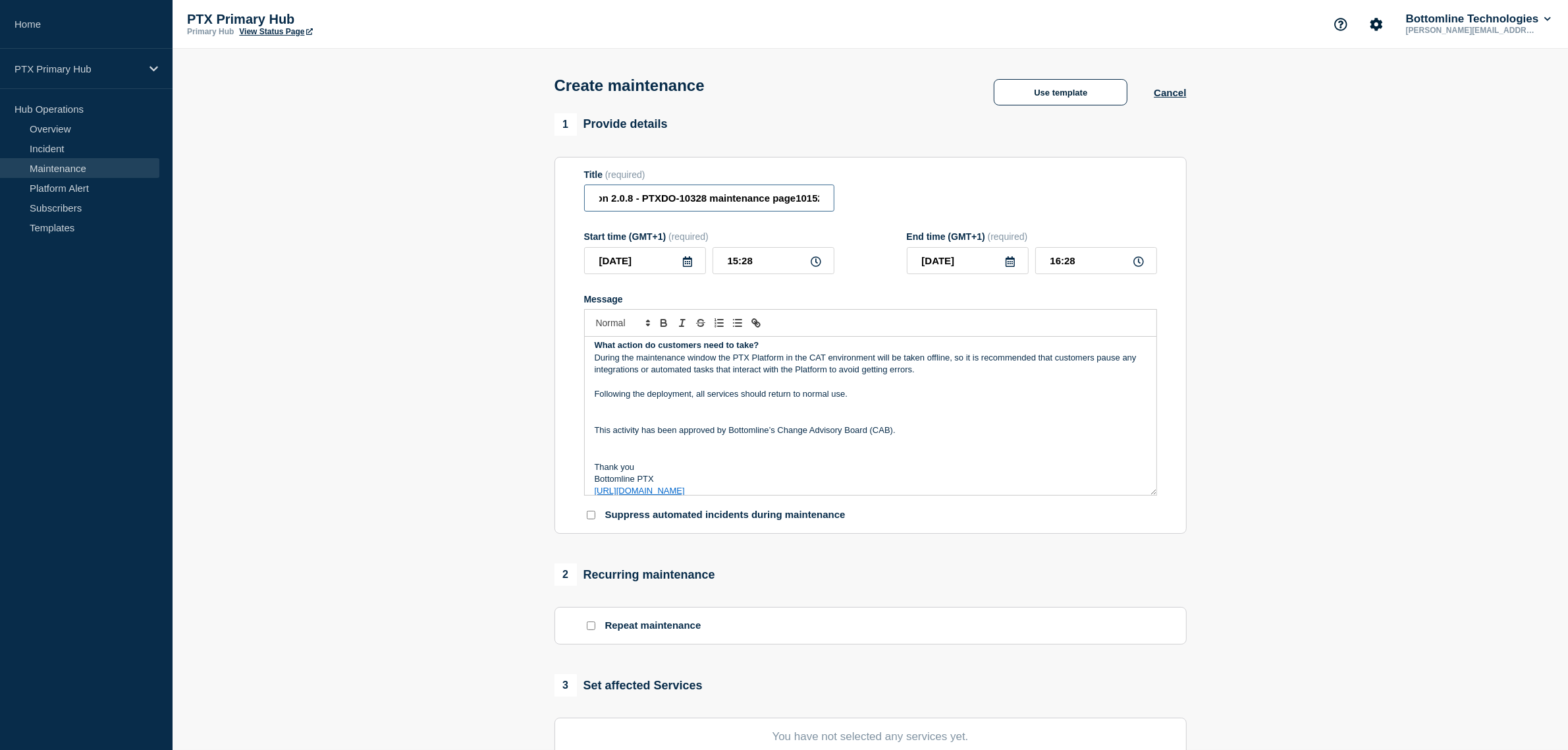
click at [740, 202] on input "PTX Platform CAT Testing Environment - Planned Patch Maintenance - Version 2.0.…" at bounding box center [709, 197] width 250 height 27
drag, startPoint x: 627, startPoint y: 205, endPoint x: 597, endPoint y: 198, distance: 30.8
click at [597, 198] on input "PTX Platform CAT Testing Environment - Planned Patch Maintenance - Version 2.0.…" at bounding box center [709, 197] width 250 height 27
click at [721, 195] on input "PTX Platform CAT Testing Environment - Planned Patch Maintenance - Version 2.0.…" at bounding box center [709, 197] width 250 height 27
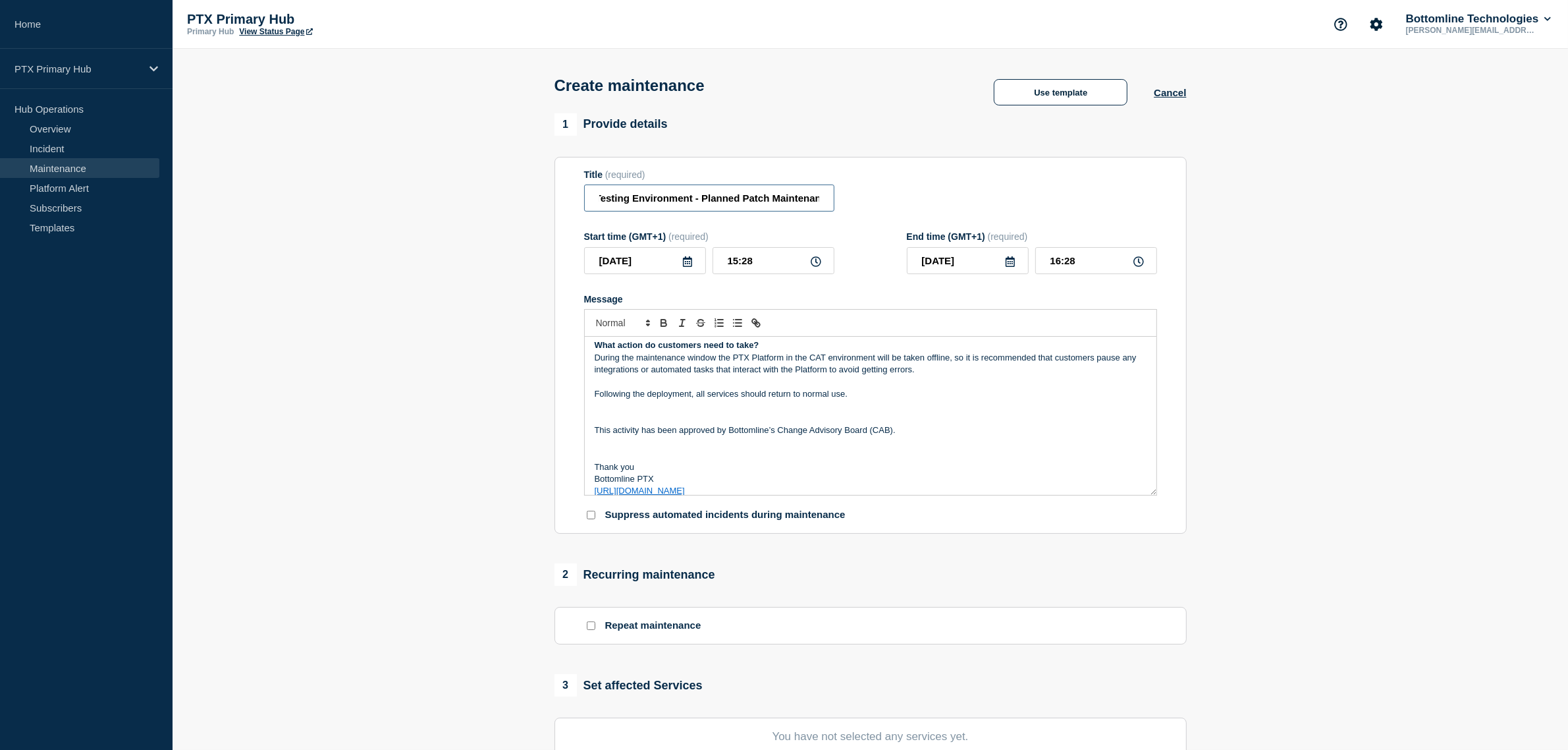
drag, startPoint x: 765, startPoint y: 198, endPoint x: 775, endPoint y: 199, distance: 10.0
click at [777, 197] on input "PTX Platform CAT Testing Environment - Planned Patch Maintenance - Version 2.0.…" at bounding box center [709, 197] width 250 height 27
click at [769, 199] on input "PTX Platform CAT Testing Environment - Planned Patch Maintenance - Version 2.0.…" at bounding box center [709, 197] width 250 height 27
click at [767, 201] on input "PTX Platform CAT Testing Environment - Planned Patch Maintenance - Version 2.0.…" at bounding box center [709, 197] width 250 height 27
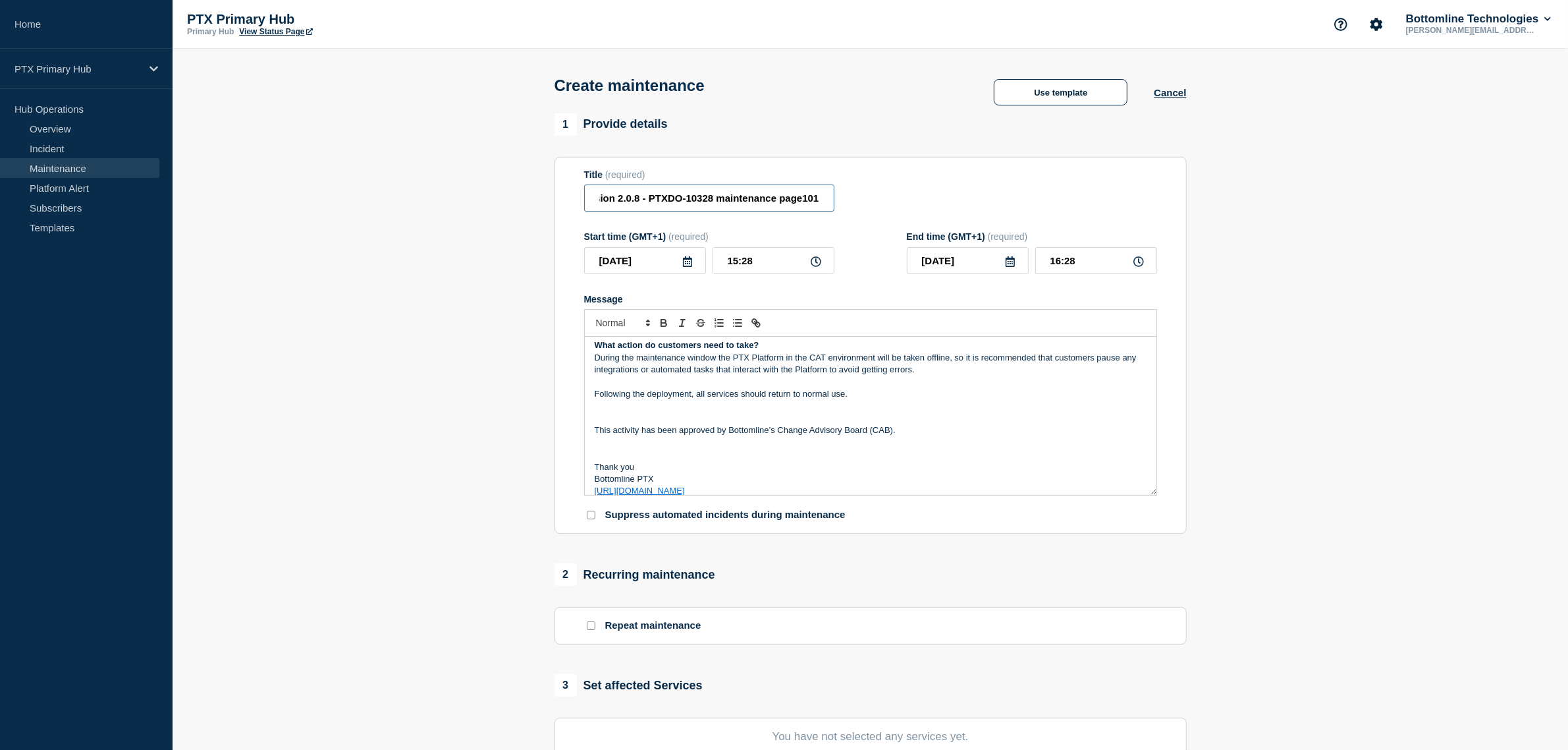
drag, startPoint x: 803, startPoint y: 207, endPoint x: 823, endPoint y: 207, distance: 20.0
click at [823, 207] on input "PTX Platform CAT Testing Environment - Planned Maintenance - Version 2.0.8 - PT…" at bounding box center [709, 197] width 250 height 27
drag, startPoint x: 778, startPoint y: 206, endPoint x: 762, endPoint y: 209, distance: 16.3
click at [777, 206] on input "PTX Platform CAT Testing Environment - Planned Maintenance - Version 2.0.8 - PT…" at bounding box center [709, 197] width 250 height 27
click at [673, 207] on input "PTX Platform CAT Testing Environment - Planned Maintenance - Version 2.0.8 - PT…" at bounding box center [709, 197] width 250 height 27
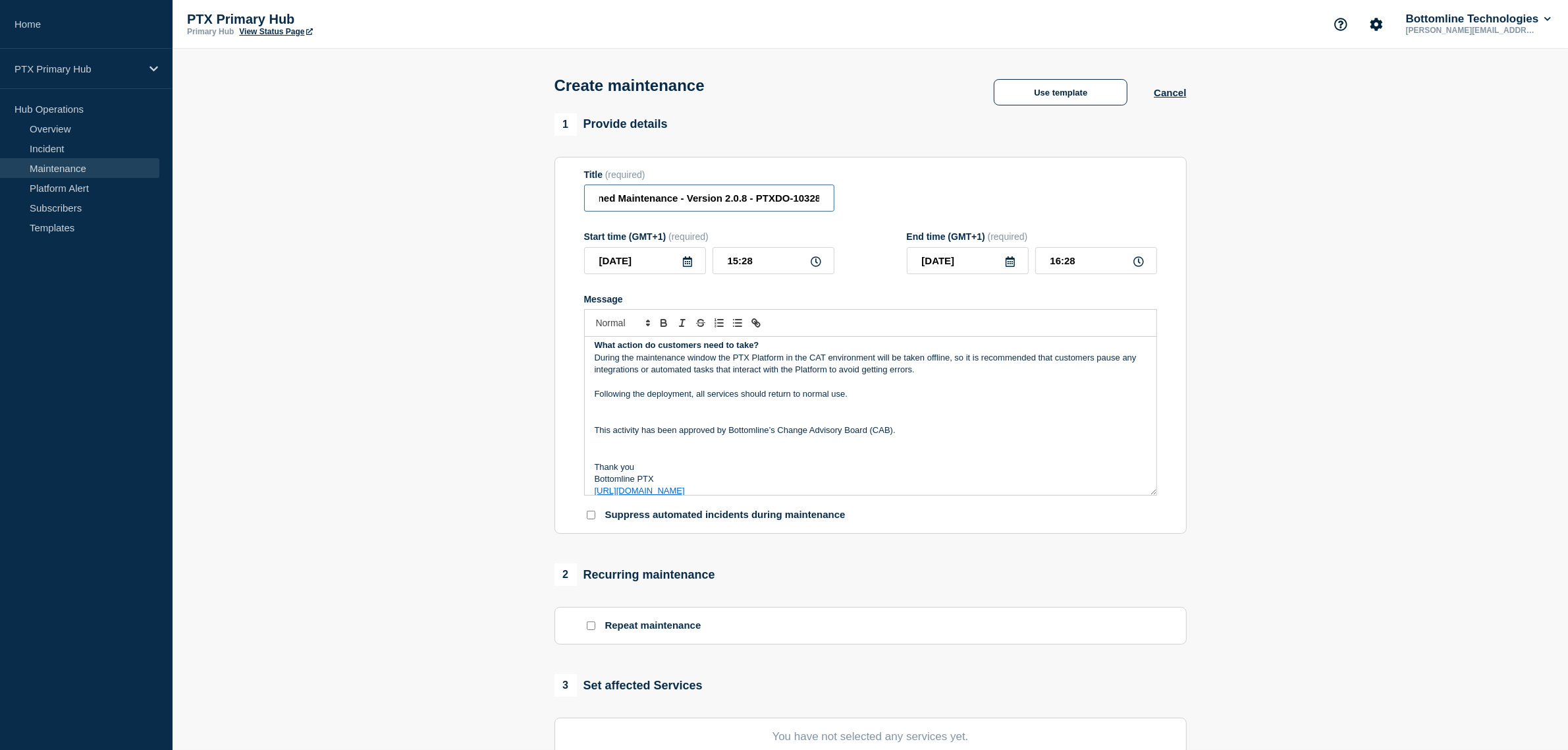
drag, startPoint x: 652, startPoint y: 204, endPoint x: 619, endPoint y: 196, distance: 34.0
click at [609, 194] on input "PTX Platform CAT Testing Environment - Planned Maintenance - Version 2.0.8 - PT…" at bounding box center [709, 197] width 250 height 27
drag, startPoint x: 721, startPoint y: 203, endPoint x: 770, endPoint y: 199, distance: 49.2
click at [722, 203] on input "PTX Platform CAT Testing Environment - Planned Maintenance - Version 2.0.8 - PT…" at bounding box center [709, 197] width 250 height 27
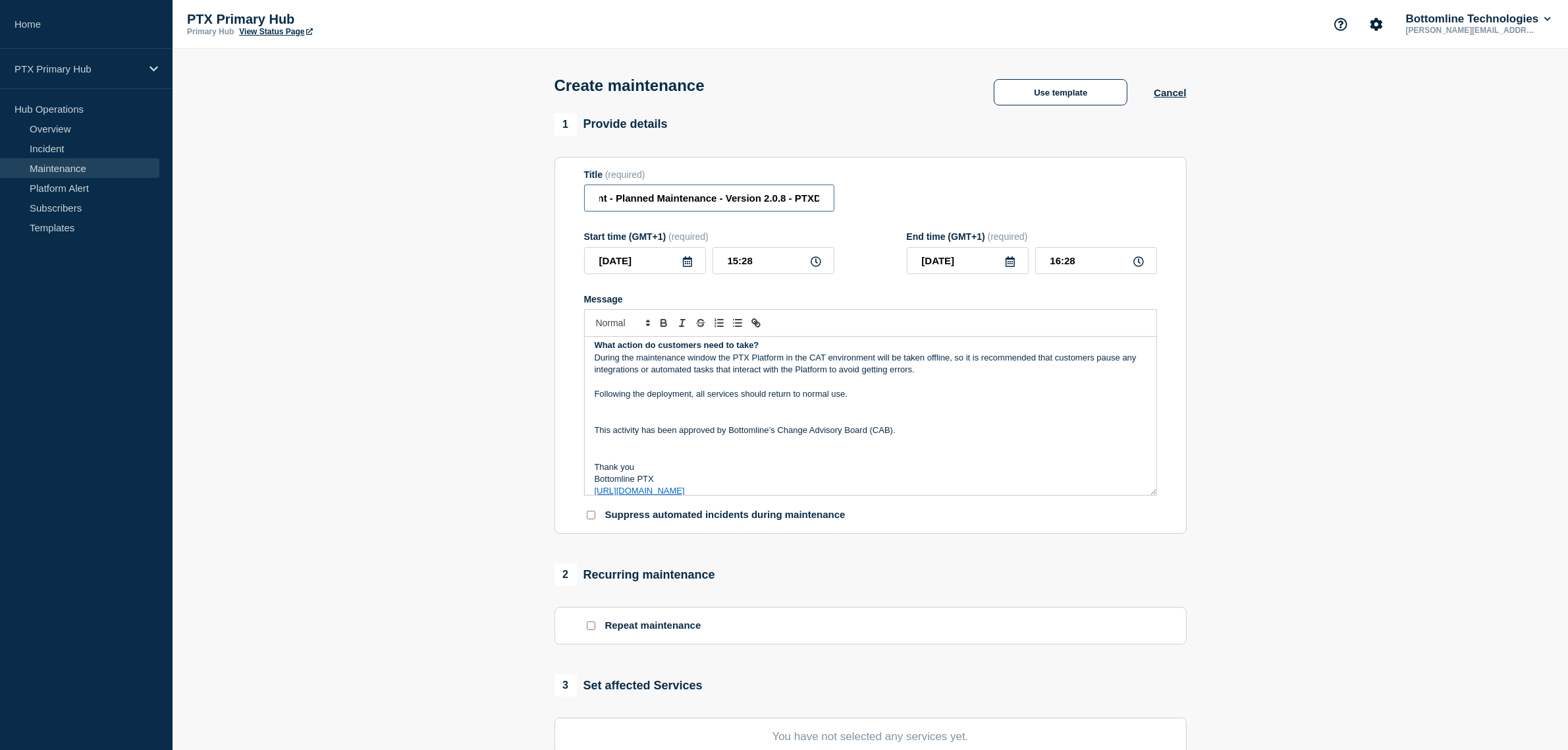
click at [771, 199] on input "PTX Platform CAT Testing Environment - Planned Maintenance - Version 2.0.8 - PT…" at bounding box center [709, 197] width 250 height 27
drag, startPoint x: 716, startPoint y: 197, endPoint x: 844, endPoint y: 199, distance: 128.0
click at [843, 199] on div "Title (required) PTX Platform CAT Testing Environment - Planned Maintenance - V…" at bounding box center [870, 190] width 573 height 43
drag, startPoint x: 792, startPoint y: 204, endPoint x: 840, endPoint y: 189, distance: 50.3
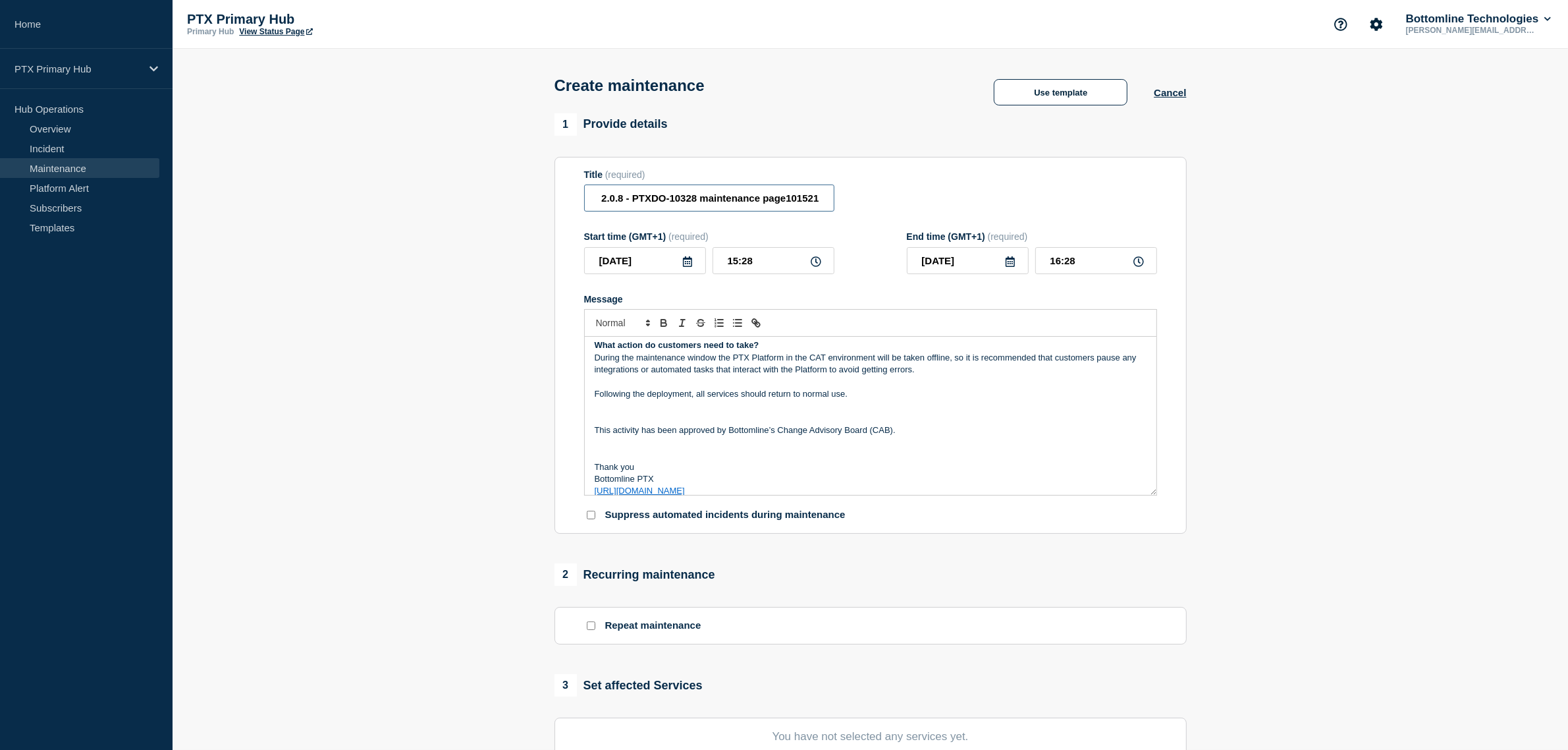
click at [840, 189] on div "Title (required) PTX Platform CAT Testing Environment - Planned Maintenance - V…" at bounding box center [870, 190] width 573 height 43
click at [797, 196] on input "PTX Platform CAT Testing Environment - Planned Maintenance - Version 2.0.8 - PT…" at bounding box center [709, 197] width 250 height 27
click at [820, 199] on input "PTX Platform CAT Testing Environment - Planned Maintenance - Version 2.0.8 - PT…" at bounding box center [709, 197] width 250 height 27
drag, startPoint x: 820, startPoint y: 199, endPoint x: 722, endPoint y: 199, distance: 98.0
click at [722, 199] on input "PTX Platform CAT Testing Environment - Planned Maintenance - Version 2.0.8 - PT…" at bounding box center [709, 197] width 250 height 27
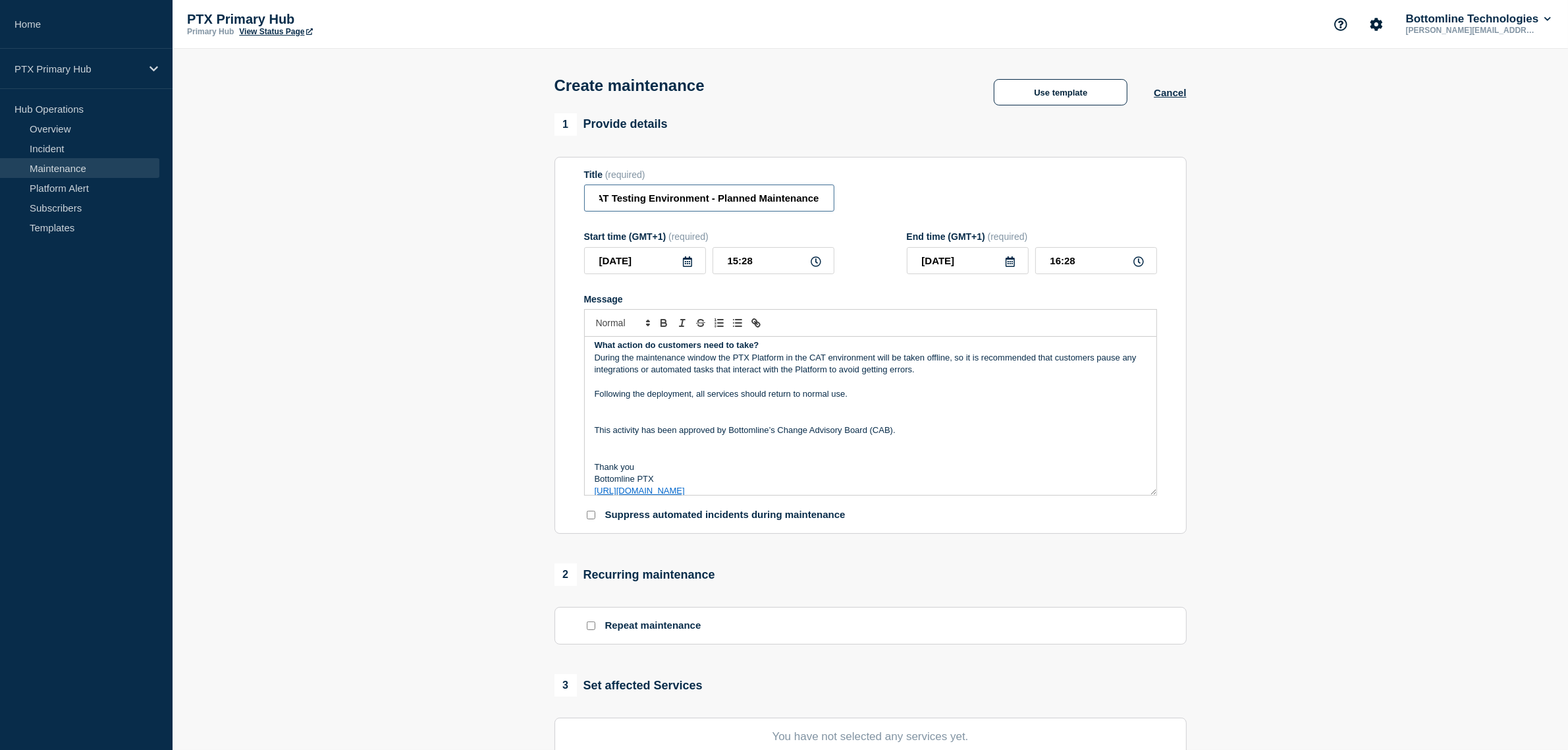
scroll to position [0, 75]
drag, startPoint x: 826, startPoint y: 202, endPoint x: 750, endPoint y: 201, distance: 76.0
click at [750, 201] on input "PTX Platform CAT Testing Environment - Planned Maintenance" at bounding box center [709, 197] width 250 height 27
click at [857, 180] on div "Title (required) PTX Platform CAT Testing Environment - Planned Maintenance" at bounding box center [870, 190] width 573 height 43
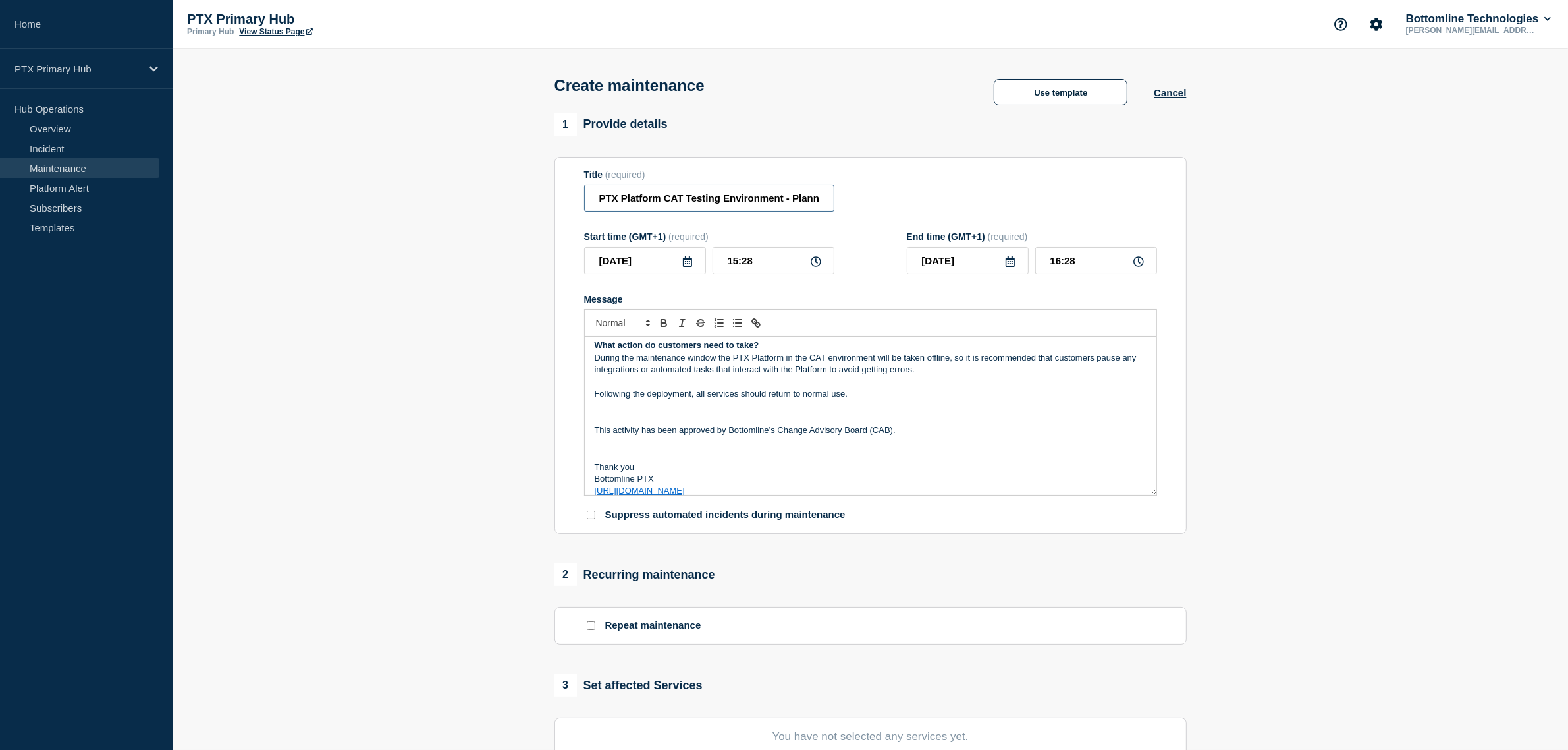
click at [828, 198] on input "PTX Platform CAT Testing Environment - Planned Maintenance" at bounding box center [709, 197] width 250 height 27
click at [666, 199] on input "PTX Platform CAT Testing Environment - Planned Maintenance" at bounding box center [709, 197] width 250 height 27
drag, startPoint x: 670, startPoint y: 198, endPoint x: 711, endPoint y: 201, distance: 41.1
click at [711, 201] on input "PTX Platform - CAT Testing Environment - Planned Maintenance" at bounding box center [709, 197] width 250 height 27
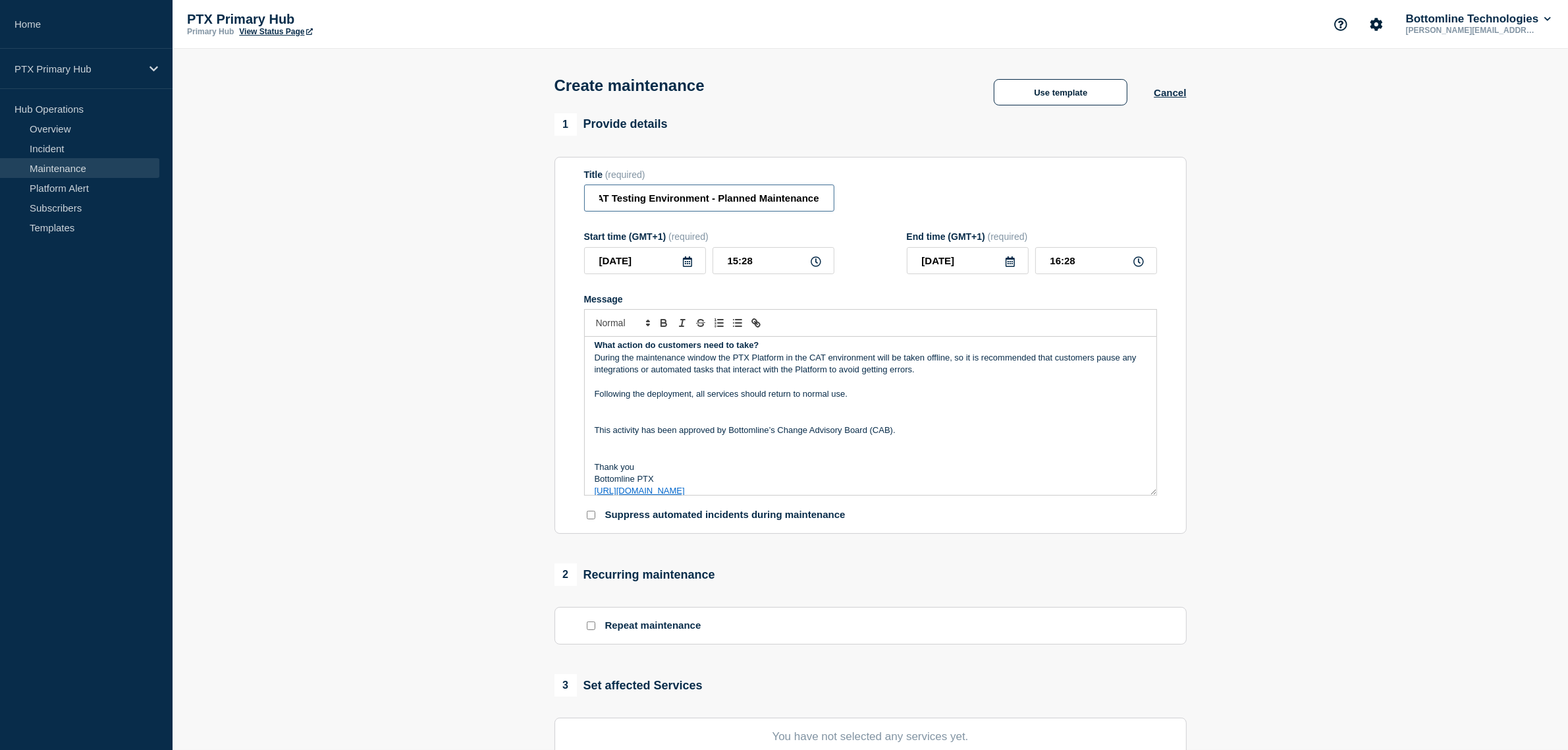
click at [824, 201] on input "PTX Platform - CAT Testing Environment - Planned Maintenance" at bounding box center [709, 197] width 250 height 27
paste input "CAT Testing Environment"
click at [594, 203] on input "PTX Platform - CAT Testing Environment - Planned MaintenanceCAT Testing Environ…" at bounding box center [709, 197] width 250 height 27
drag, startPoint x: 699, startPoint y: 199, endPoint x: 682, endPoint y: 199, distance: 17.0
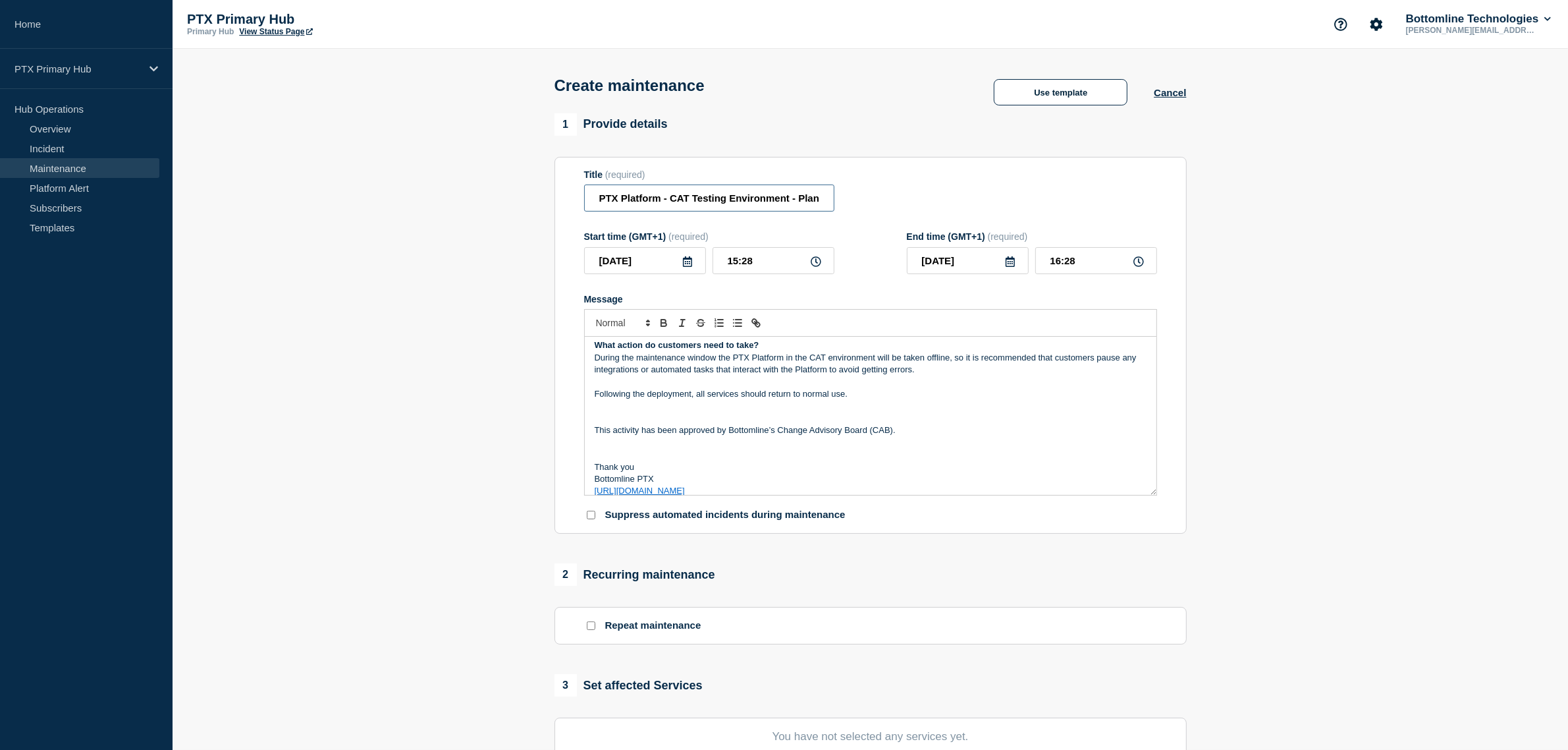
click at [696, 199] on input "PTX Platform - CAT Testing Environment - Planned MaintenanceCAT Testing Environ…" at bounding box center [709, 197] width 250 height 27
click at [675, 201] on input "PTX Platform - CAT Testing Environment - Planned MaintenanceCAT Testing Environ…" at bounding box center [709, 197] width 250 height 27
drag, startPoint x: 669, startPoint y: 201, endPoint x: 743, endPoint y: 197, distance: 74.1
click at [743, 197] on input "PTX Platform - CAT Testing Environment - Planned MaintenanceCAT Testing Environ…" at bounding box center [709, 197] width 250 height 27
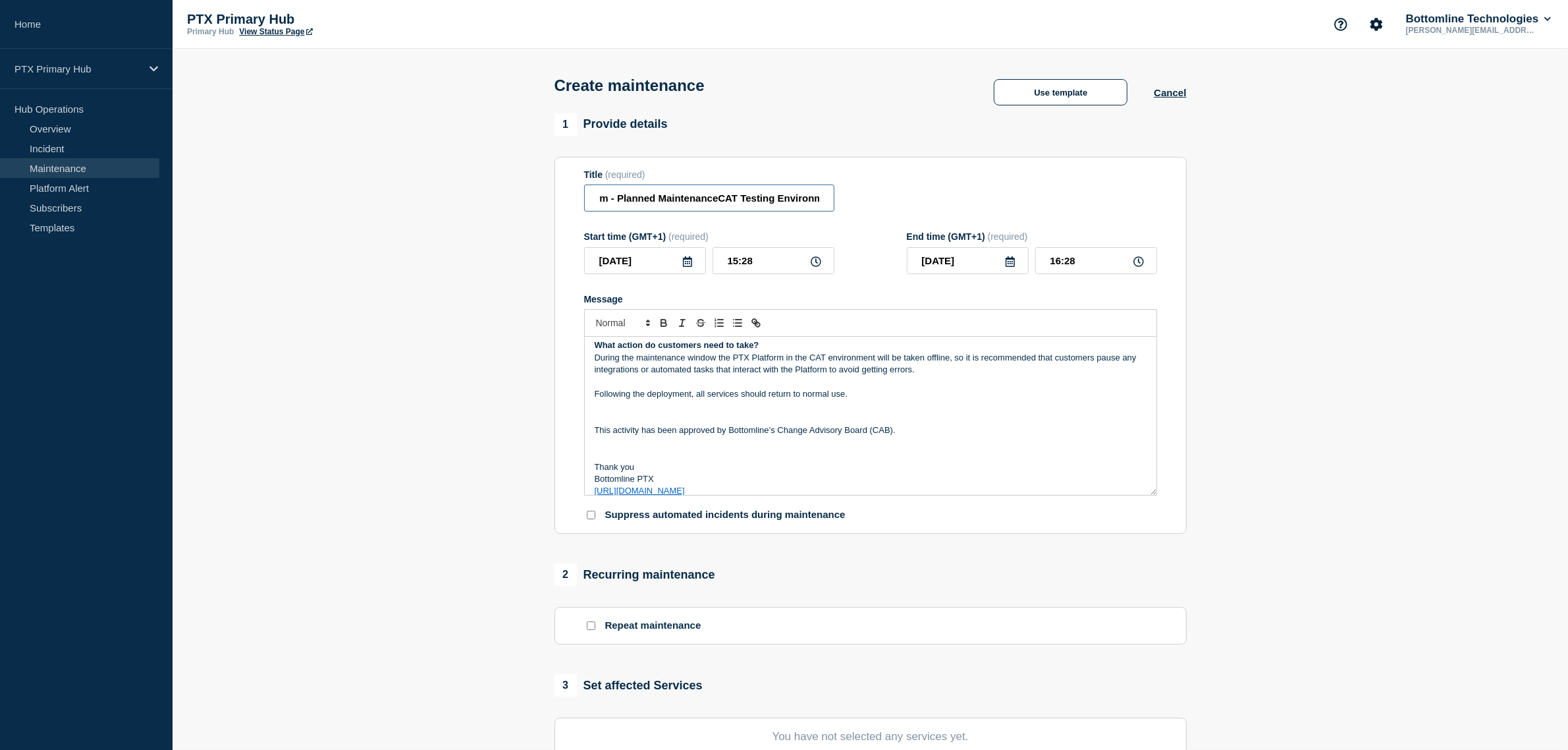
click at [717, 199] on input "PTX Platform - Planned MaintenanceCAT Testing Environment" at bounding box center [709, 197] width 250 height 27
drag, startPoint x: 785, startPoint y: 205, endPoint x: 706, endPoint y: 199, distance: 79.2
click at [507, 202] on section "1 Provide details Title (required) PTX Platform - Planned Maintenance - CAT Tes…" at bounding box center [870, 570] width 1395 height 914
click at [721, 191] on input "PTX Platform - Planned Maintenance - CAT Testing Environment" at bounding box center [709, 197] width 250 height 27
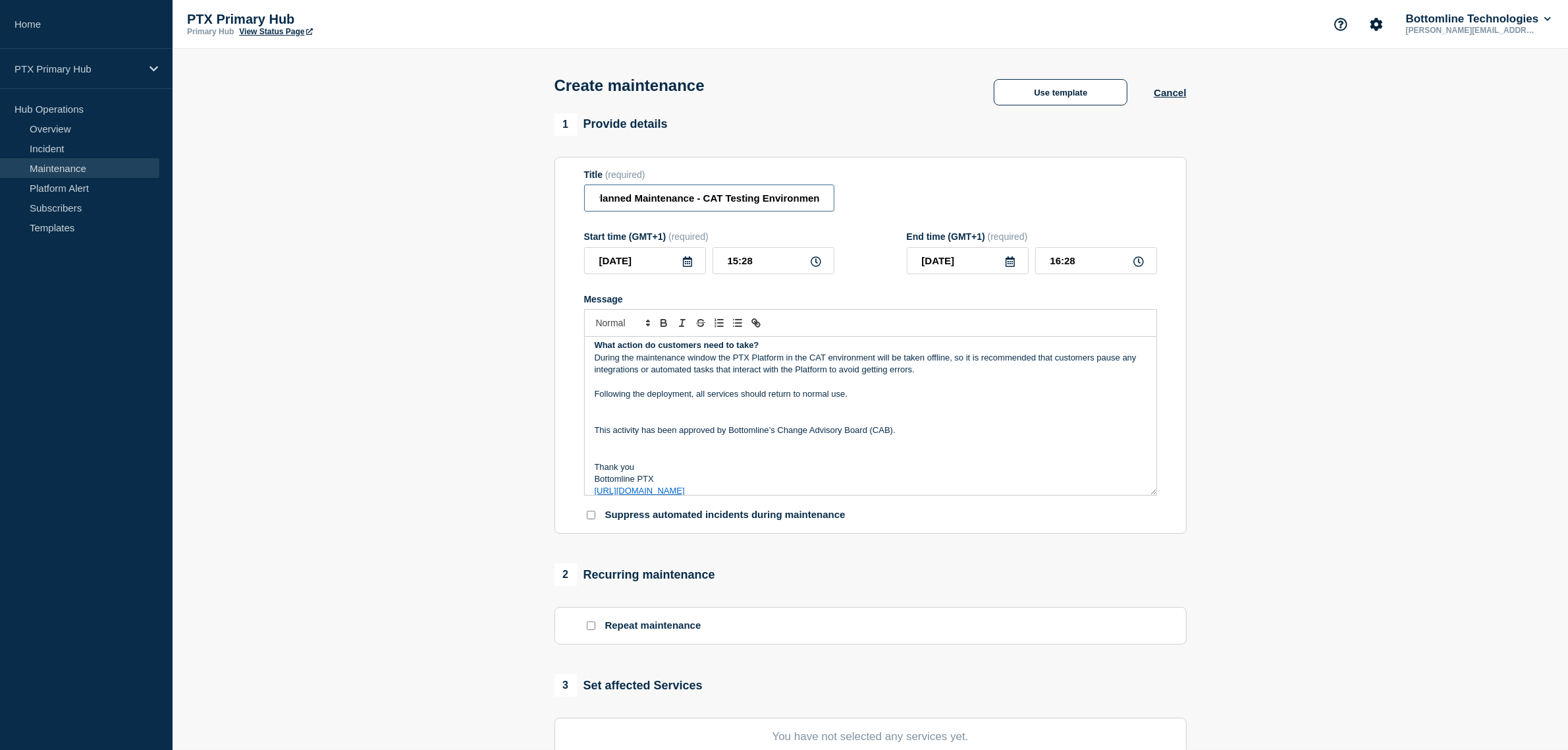
scroll to position [0, 83]
drag, startPoint x: 726, startPoint y: 198, endPoint x: 836, endPoint y: 186, distance: 110.7
click at [838, 193] on div "Title (required) PTX Platform - Planned Maintenance - CAT Testing Environment" at bounding box center [870, 190] width 573 height 43
type input "PTX Platform - Planned Maintenance - CAT Testing Environment"
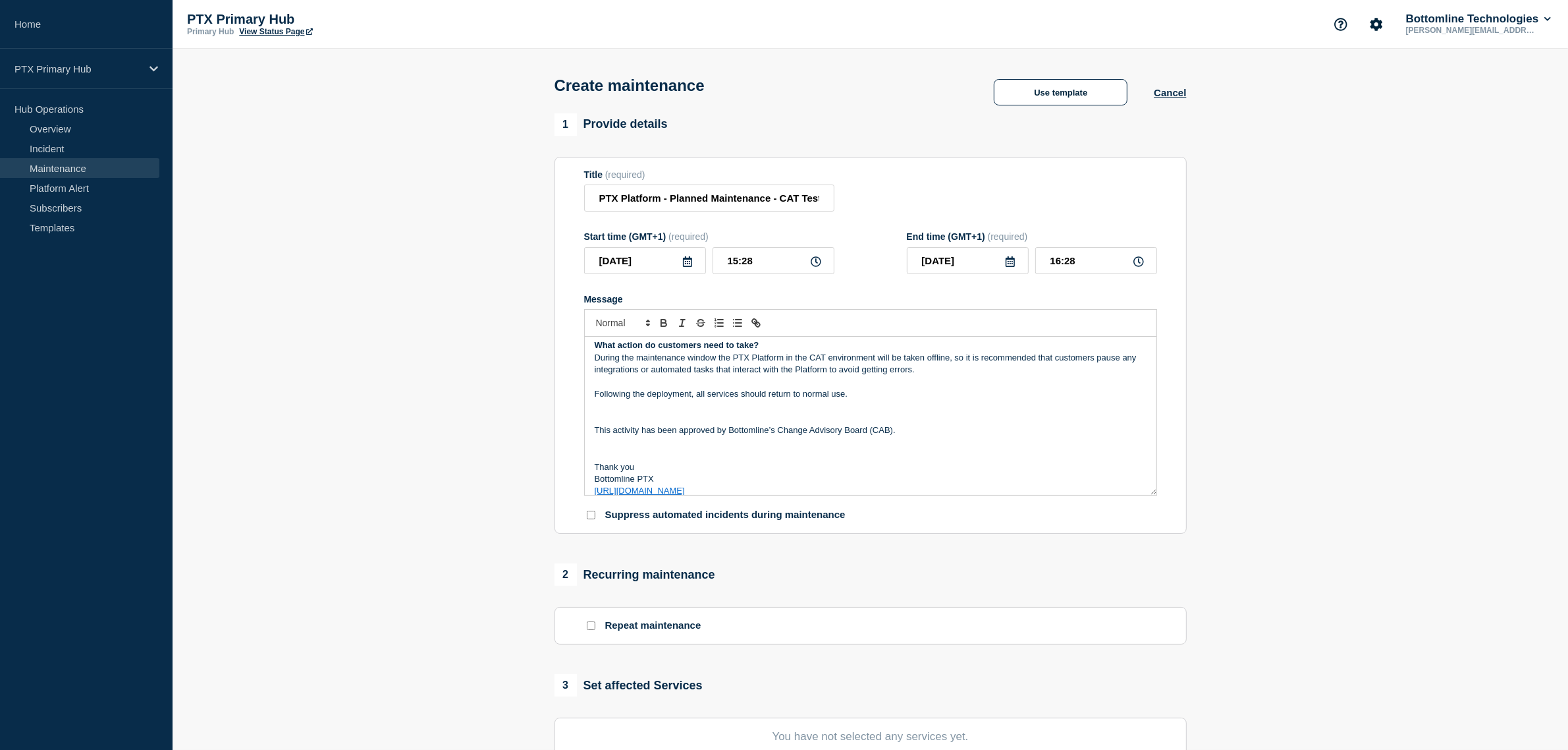
click at [866, 197] on div "Title (required) PTX Platform - Planned Maintenance - CAT Testing Environment" at bounding box center [870, 190] width 573 height 43
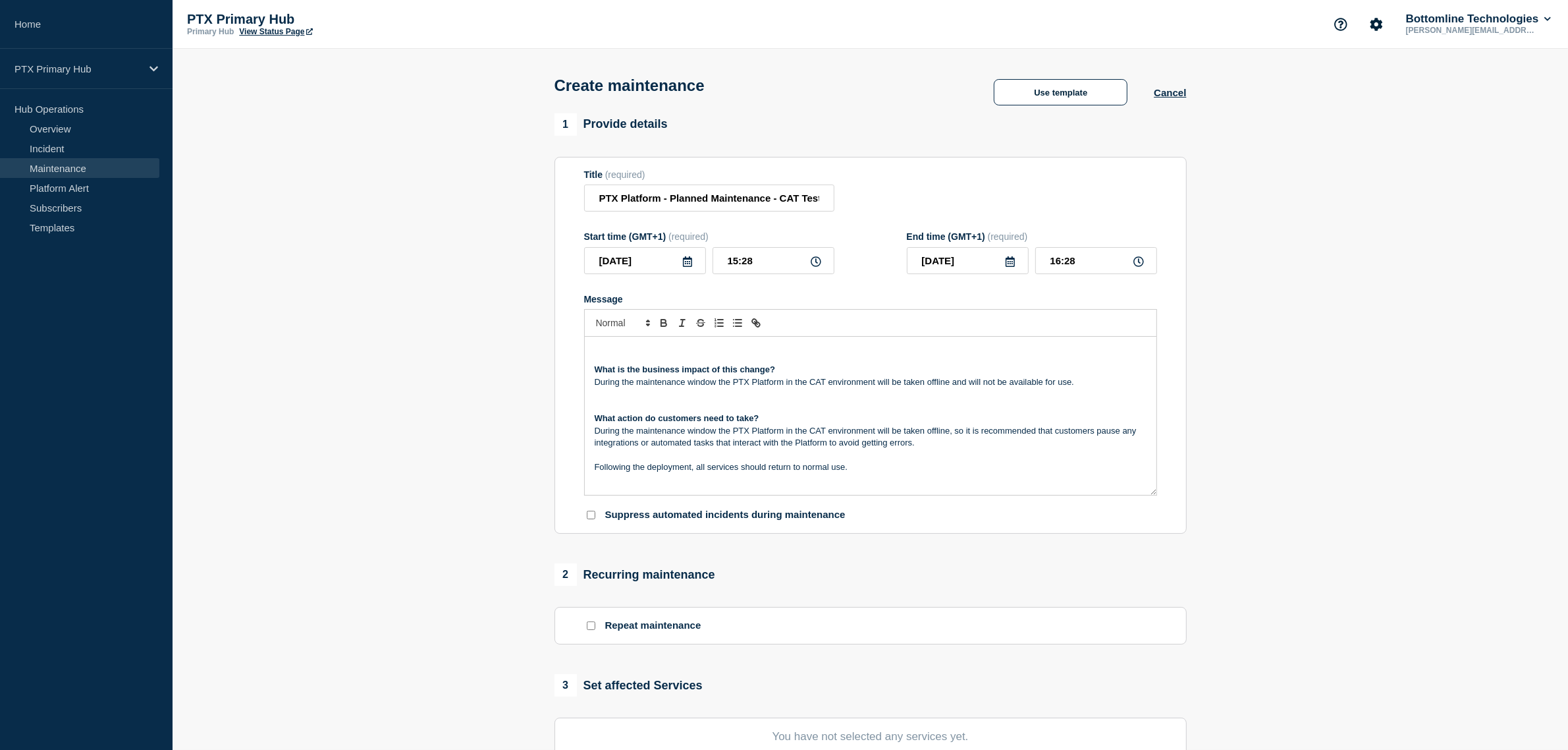
scroll to position [164, 0]
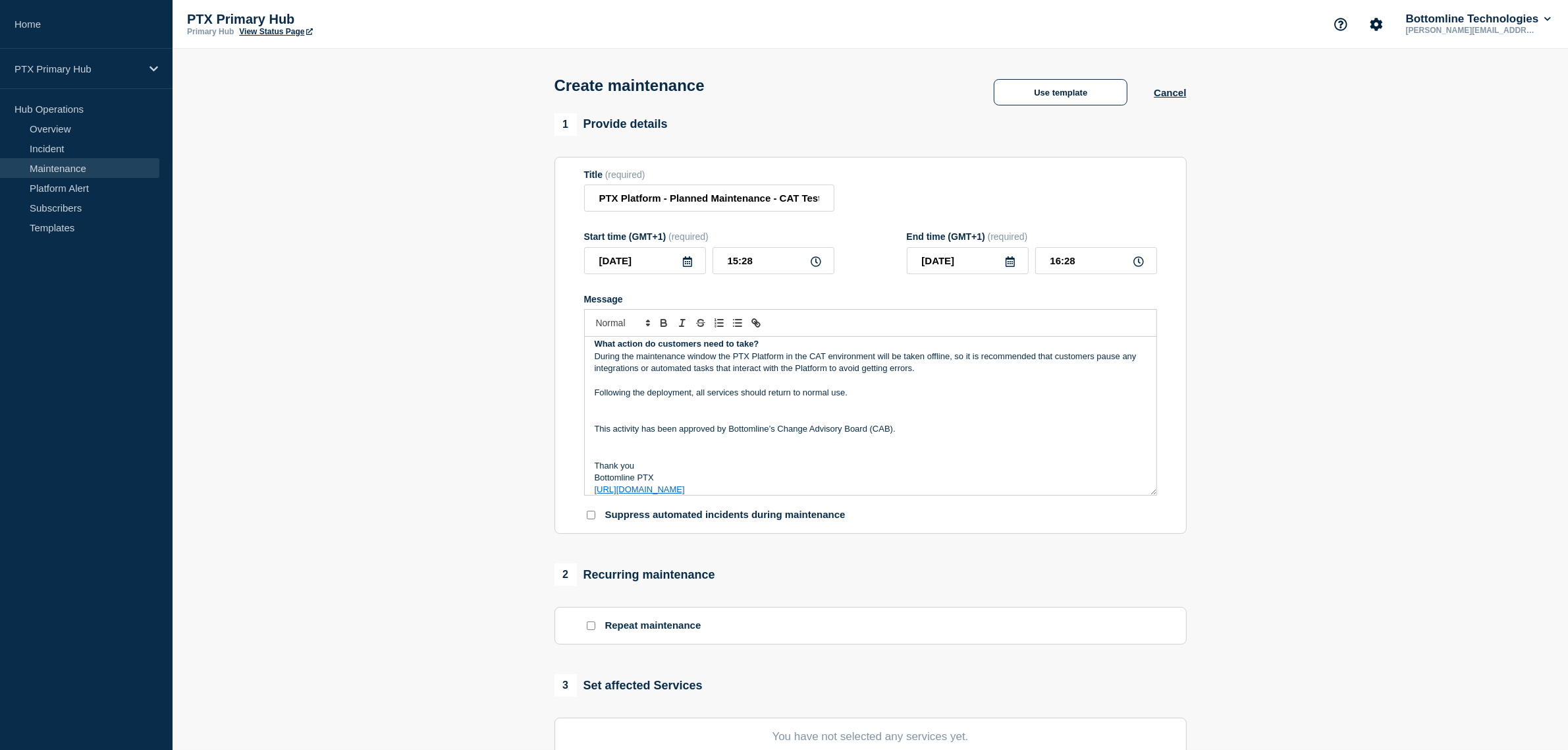
click at [726, 407] on p "Message" at bounding box center [870, 405] width 552 height 12
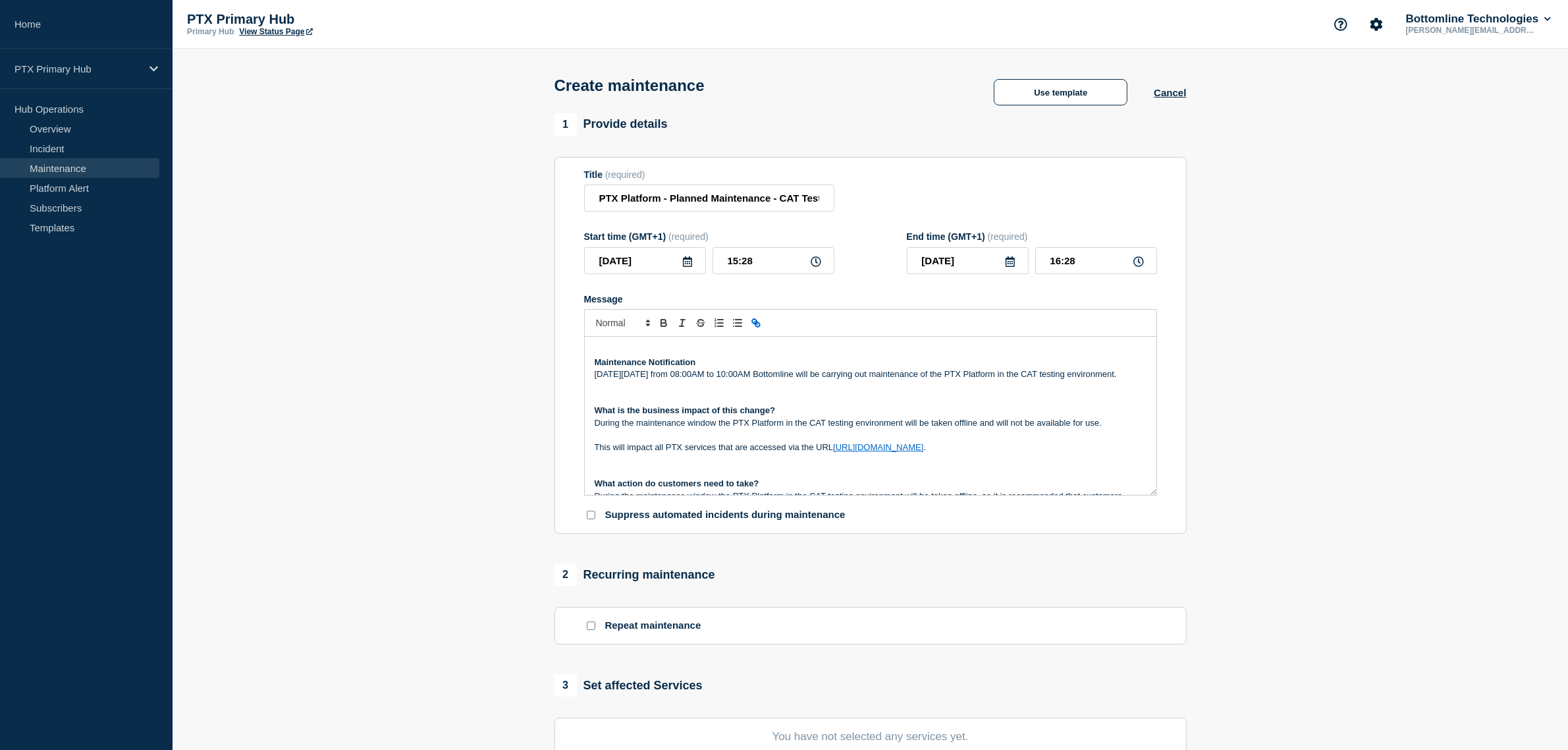
scroll to position [0, 0]
click at [597, 362] on strong "Maintenance Notification" at bounding box center [645, 362] width 102 height 10
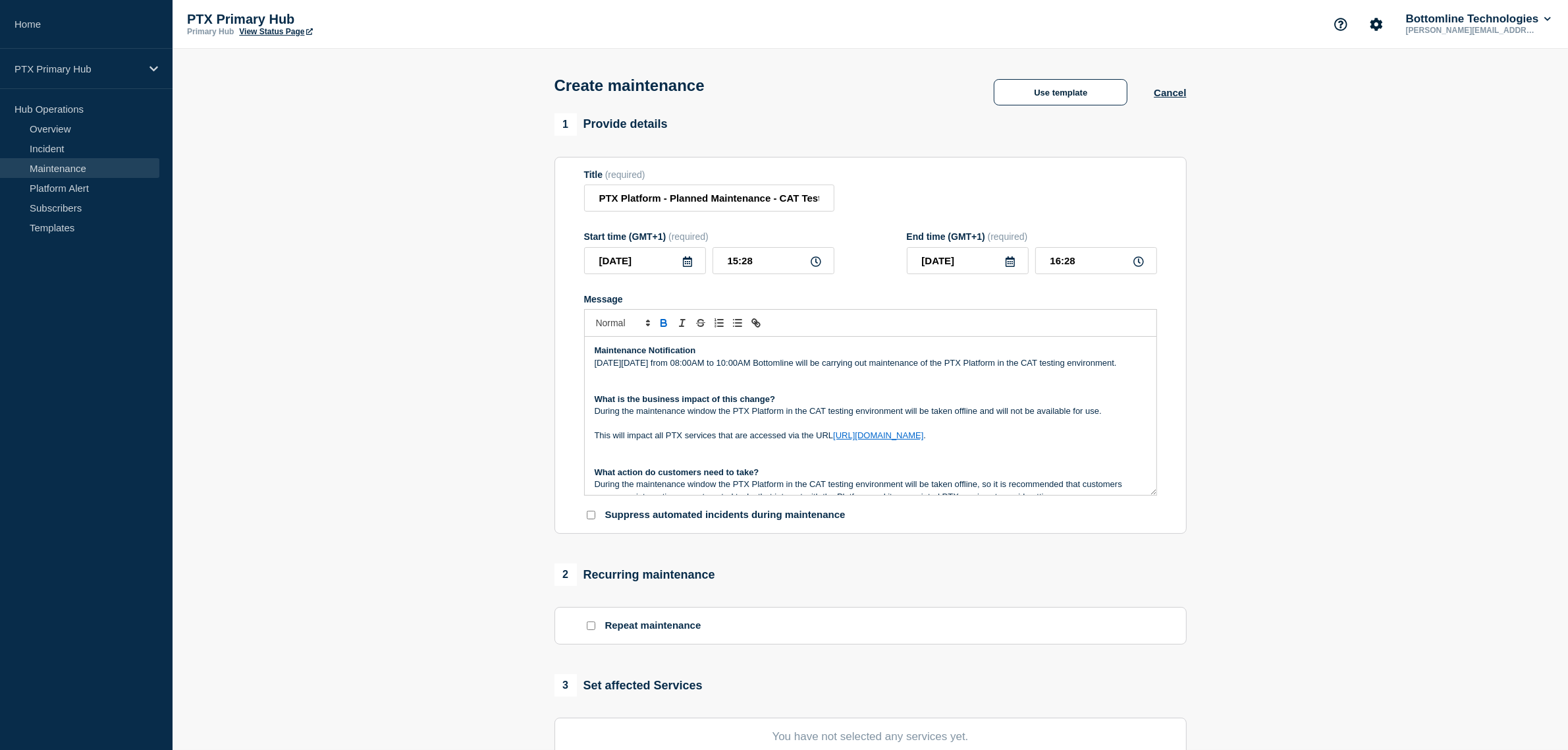
drag, startPoint x: 637, startPoint y: 364, endPoint x: 663, endPoint y: 361, distance: 26.2
click at [637, 364] on p "On Friday 8th August from 08:00AM to 10:00AM Bottomline will be carrying out ma…" at bounding box center [870, 363] width 552 height 12
click at [674, 366] on p "On Friday 9th August from 08:00AM to 10:00AM Bottomline will be carrying out ma…" at bounding box center [870, 363] width 552 height 12
click at [687, 261] on icon at bounding box center [688, 261] width 9 height 11
click at [644, 364] on div "9" at bounding box center [644, 364] width 18 height 18
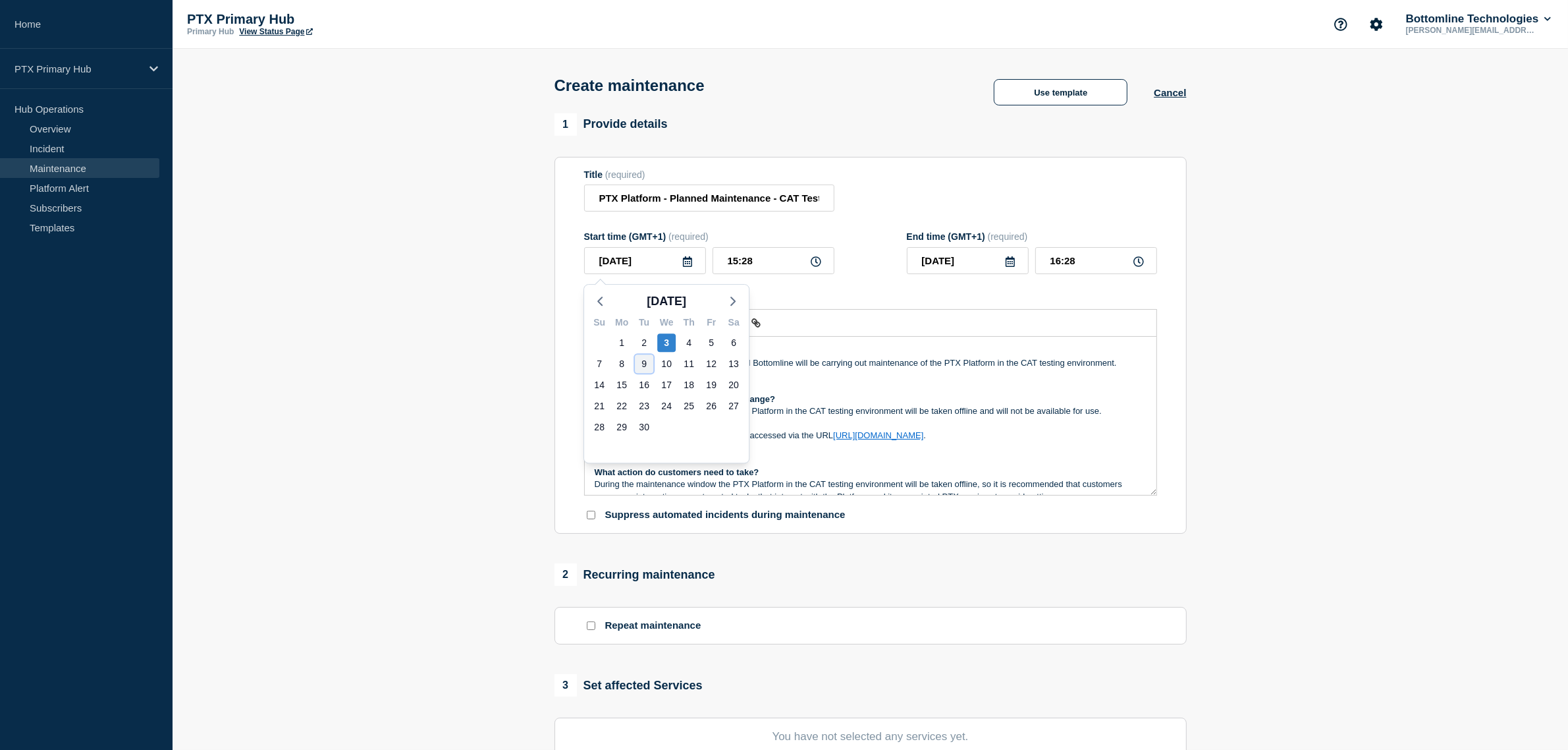
type input "2025-09-09"
drag, startPoint x: 634, startPoint y: 367, endPoint x: 667, endPoint y: 355, distance: 35.1
click at [634, 367] on p "On Friday 9th September from 08:00AM to 10:00AM Bottomline will be carrying out…" at bounding box center [870, 363] width 552 height 12
click at [690, 267] on icon at bounding box center [688, 261] width 9 height 11
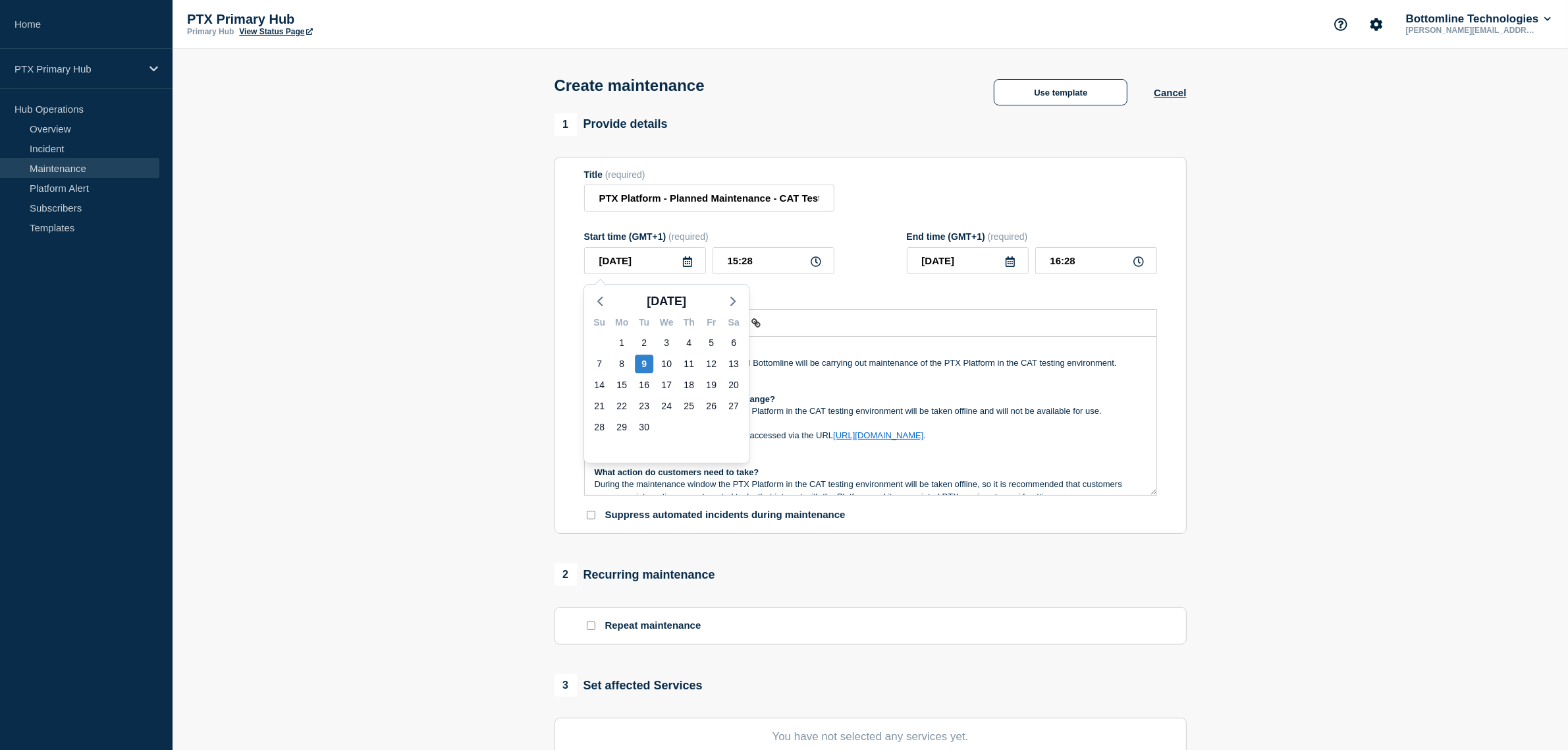
click at [690, 267] on icon at bounding box center [688, 261] width 11 height 11
click at [775, 367] on p "On Tuesday 9th September from 08:00AM to 10:00AM Bottomline will be carrying ou…" at bounding box center [870, 363] width 552 height 12
drag, startPoint x: 768, startPoint y: 262, endPoint x: 604, endPoint y: 250, distance: 164.4
click at [604, 250] on div "2025-09-09 15:28" at bounding box center [709, 260] width 250 height 27
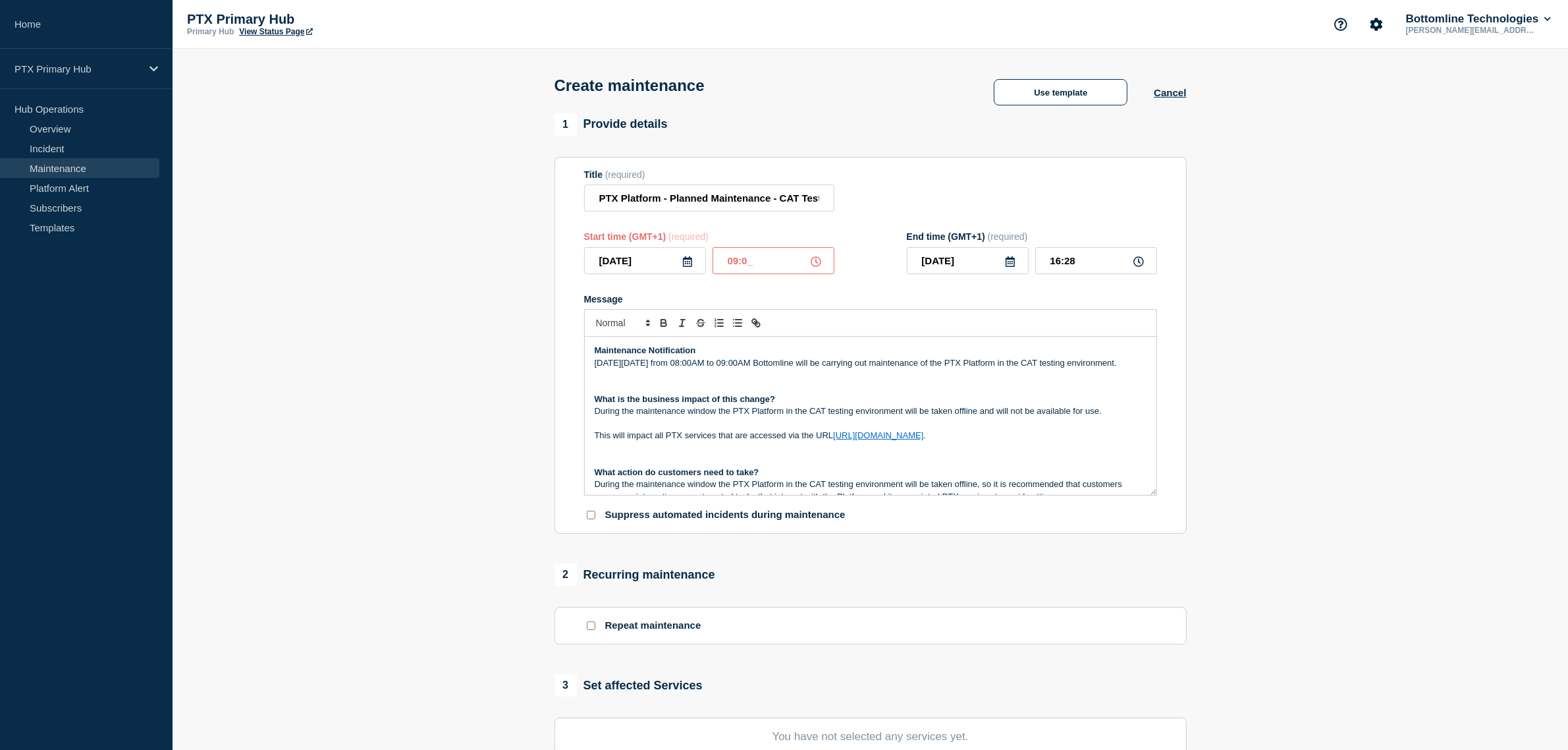
type input "09:00"
type input "10:00"
click at [1070, 287] on form "Title (required) PTX Platform - Planned Maintenance - CAT Testing Environment S…" at bounding box center [870, 345] width 573 height 353
drag, startPoint x: 696, startPoint y: 262, endPoint x: 545, endPoint y: 245, distance: 152.0
click at [545, 245] on section "1 Provide details Title (required) PTX Platform - Planned Maintenance - CAT Tes…" at bounding box center [870, 570] width 1395 height 914
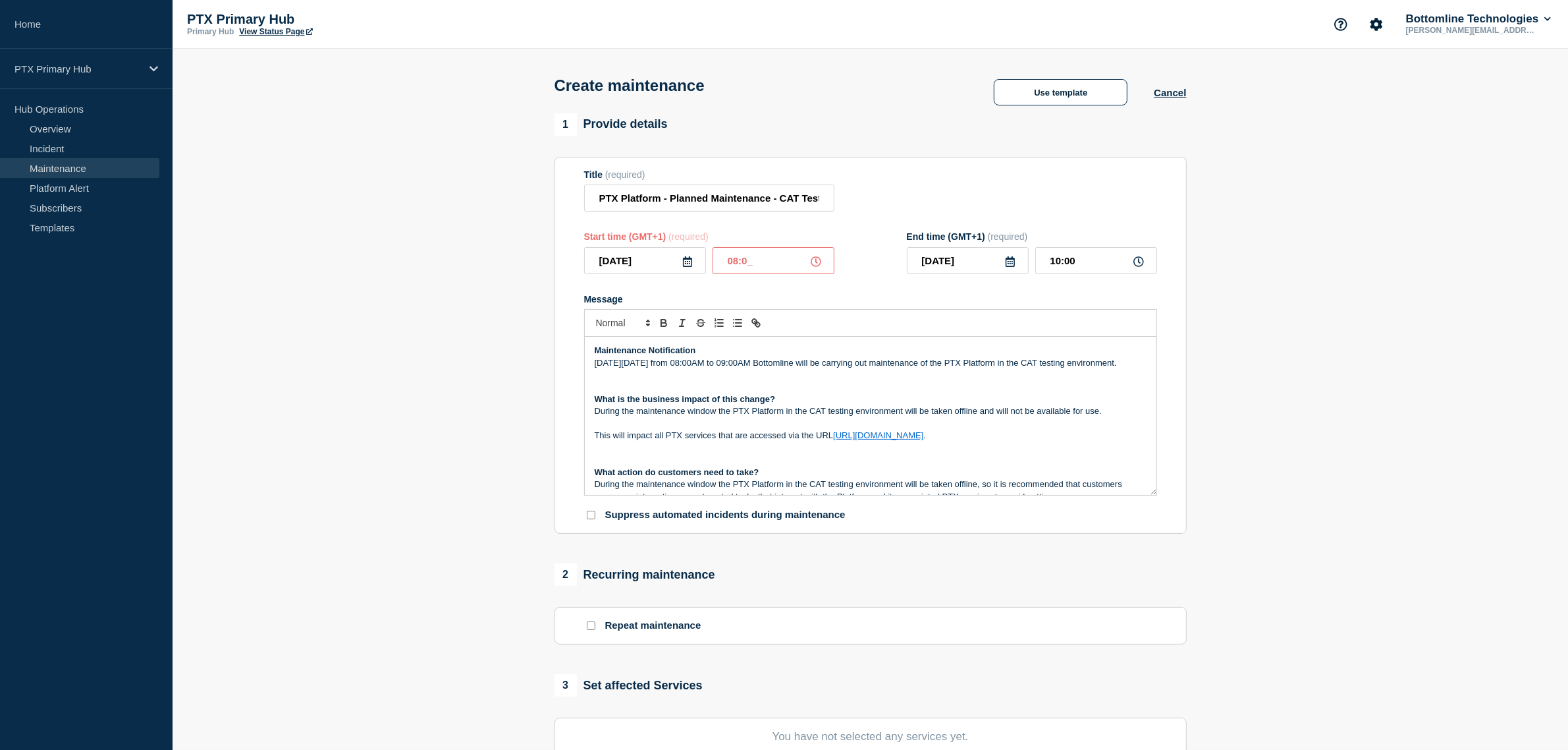
type input "08:00"
type input "09:00"
click at [904, 296] on form "Title (required) PTX Platform - Planned Maintenance - CAT Testing Environment S…" at bounding box center [870, 345] width 573 height 353
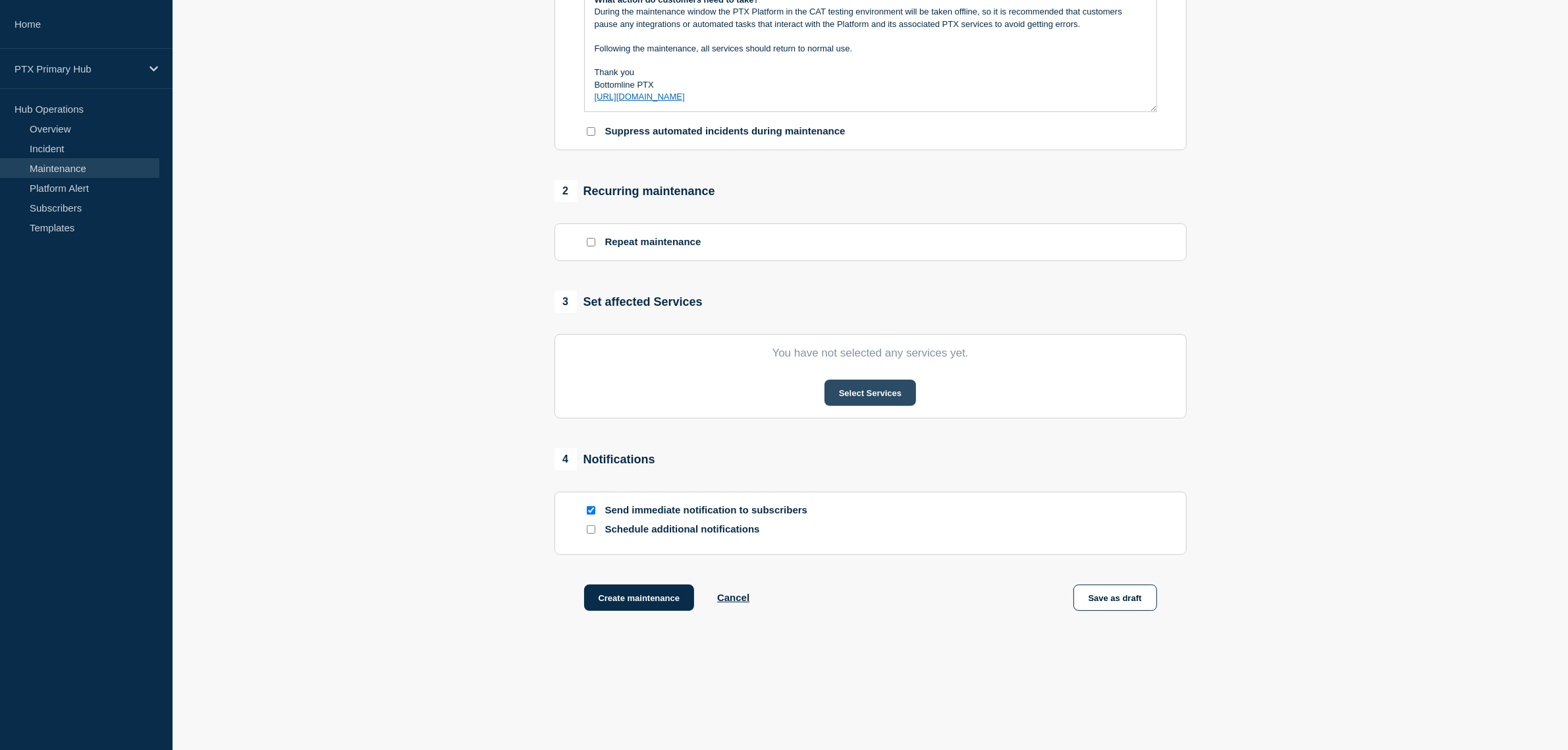
scroll to position [400, 0]
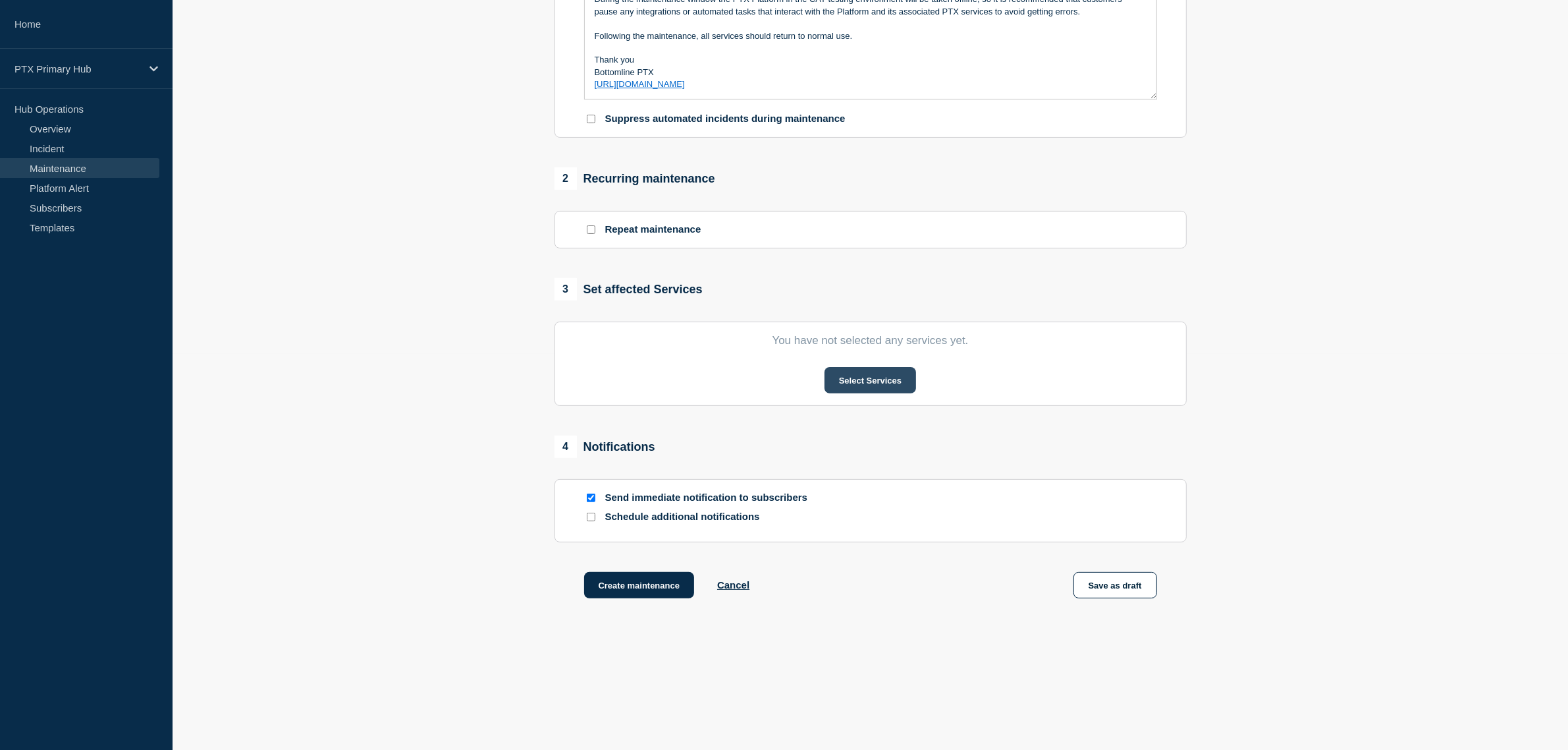
click at [863, 374] on button "Select Services" at bounding box center [870, 380] width 92 height 26
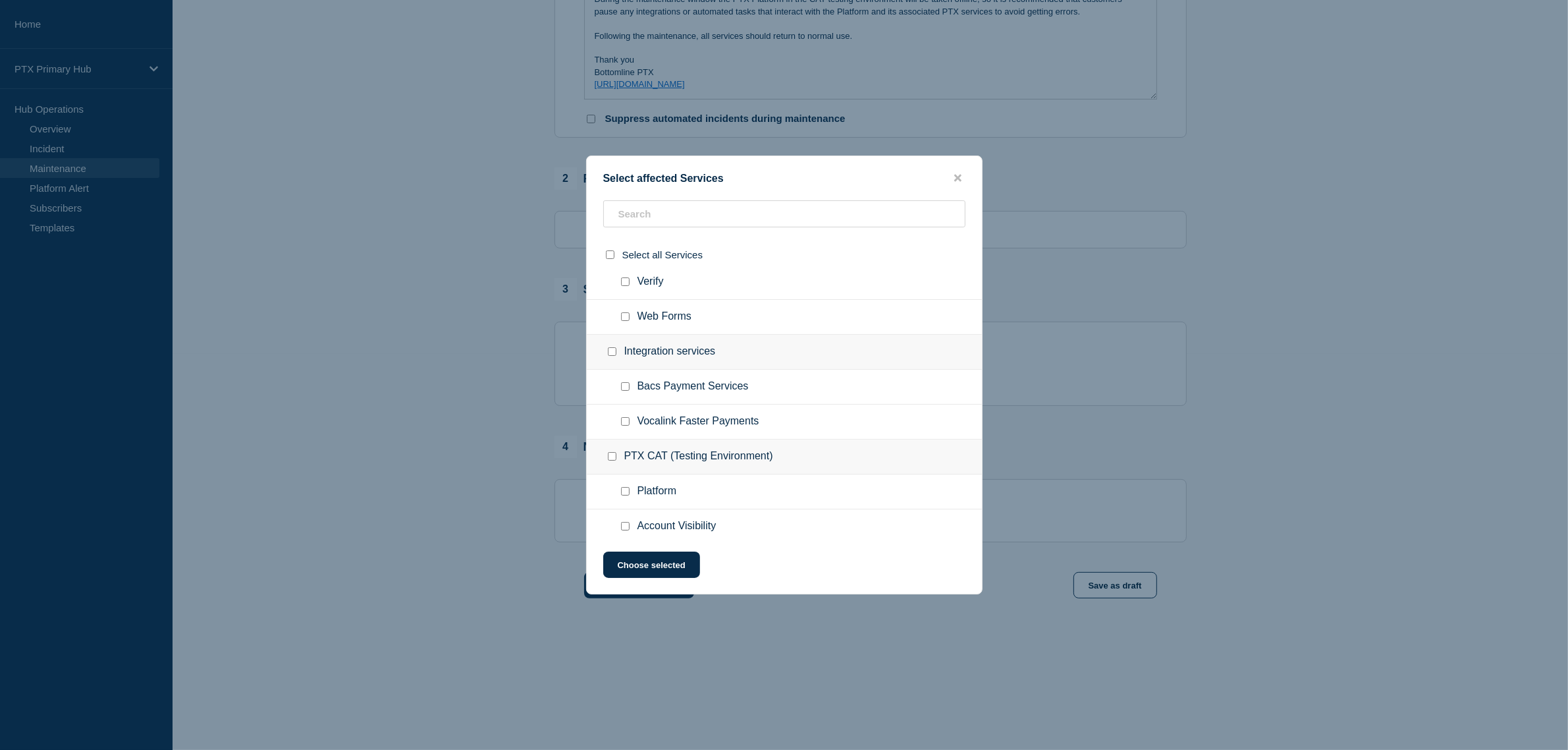
scroll to position [988, 0]
click at [627, 384] on input "Platform checkbox" at bounding box center [625, 383] width 9 height 9
checkbox input "true"
click at [636, 417] on div at bounding box center [628, 419] width 19 height 13
click at [630, 419] on div at bounding box center [628, 419] width 19 height 13
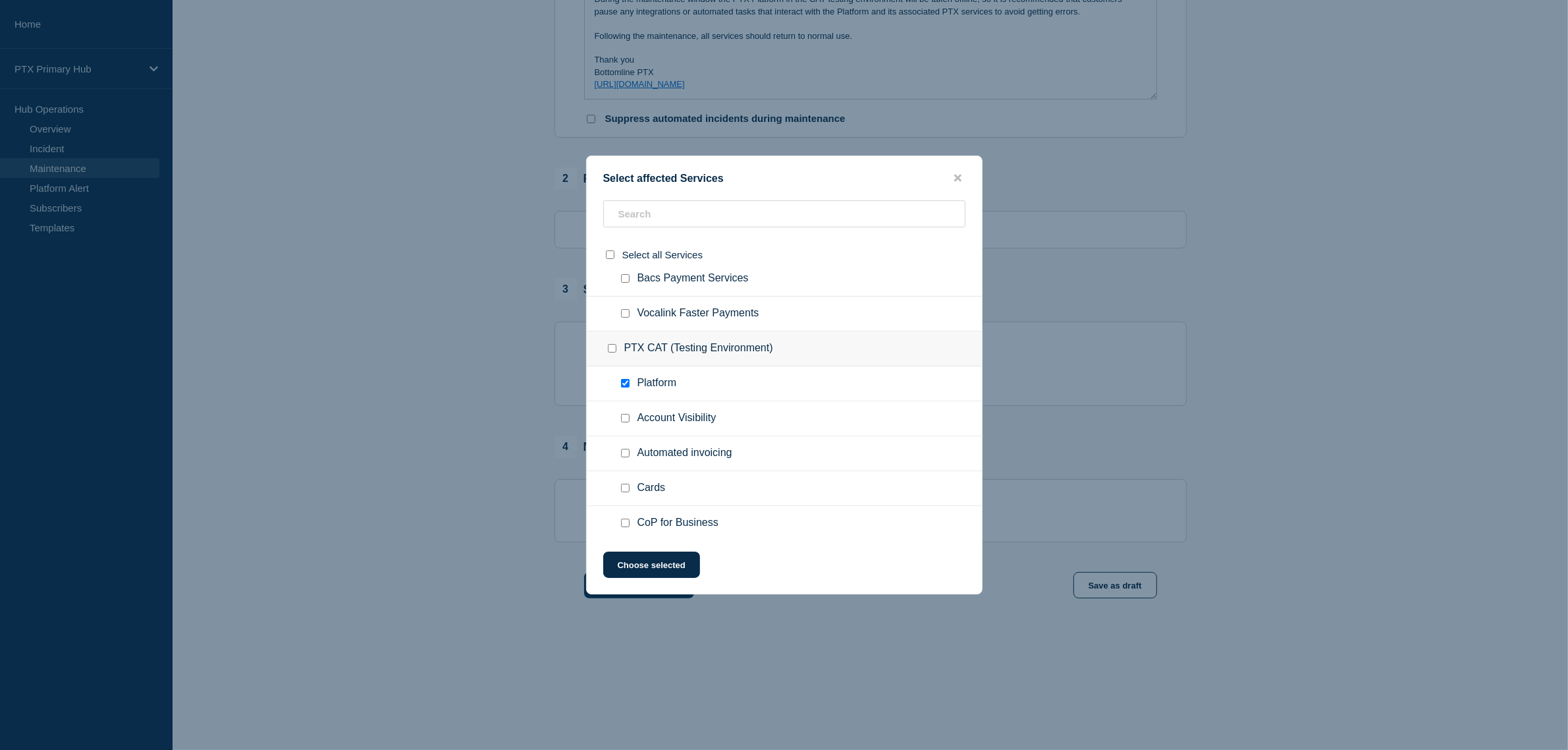
click at [630, 449] on div at bounding box center [628, 454] width 19 height 13
click at [626, 412] on ul "Account Visibility" at bounding box center [784, 419] width 395 height 35
click at [626, 413] on div at bounding box center [628, 419] width 19 height 13
click at [606, 353] on div at bounding box center [614, 349] width 19 height 13
click at [610, 350] on input "PTX CAT (Testing Environment) checkbox" at bounding box center [612, 348] width 9 height 9
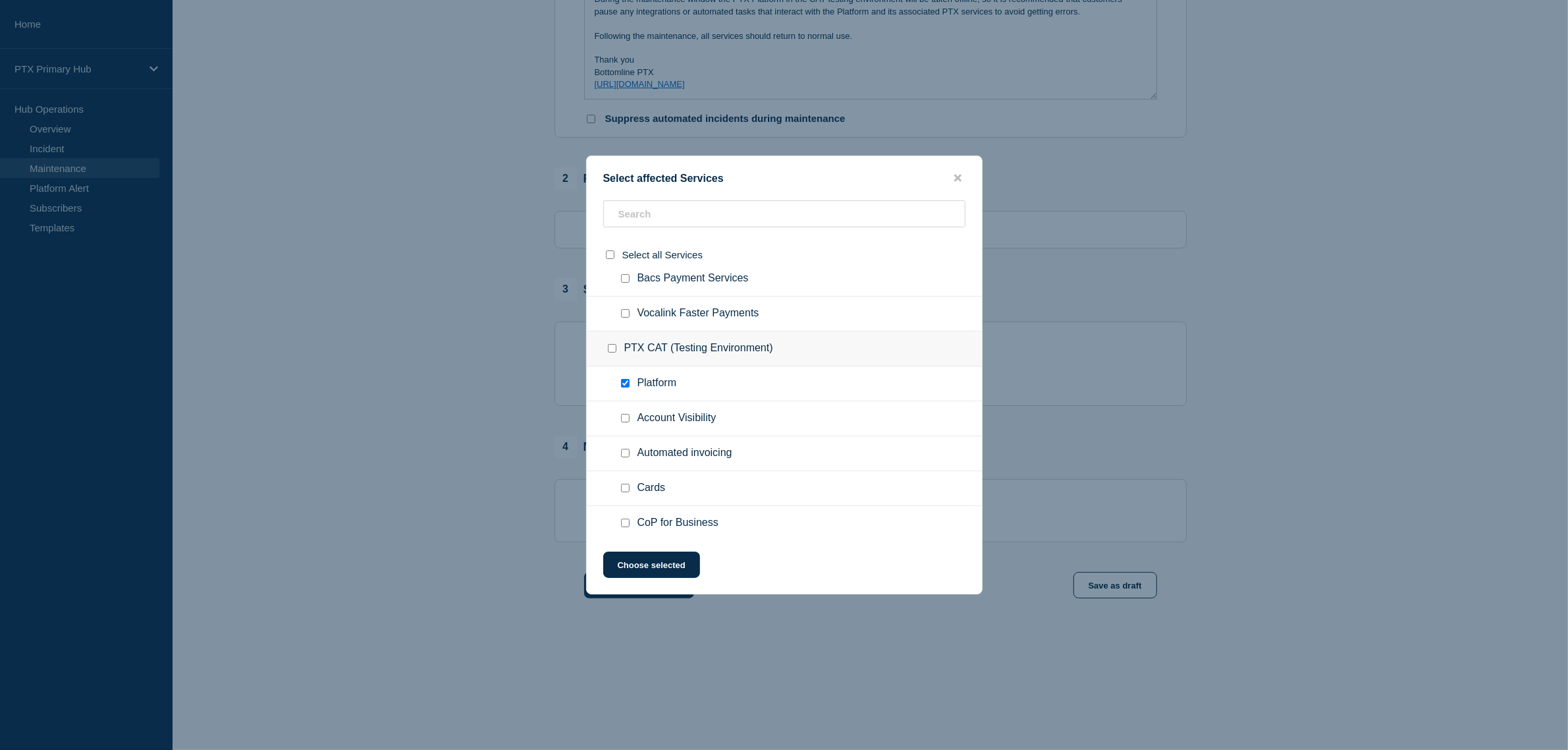
checkbox input "true"
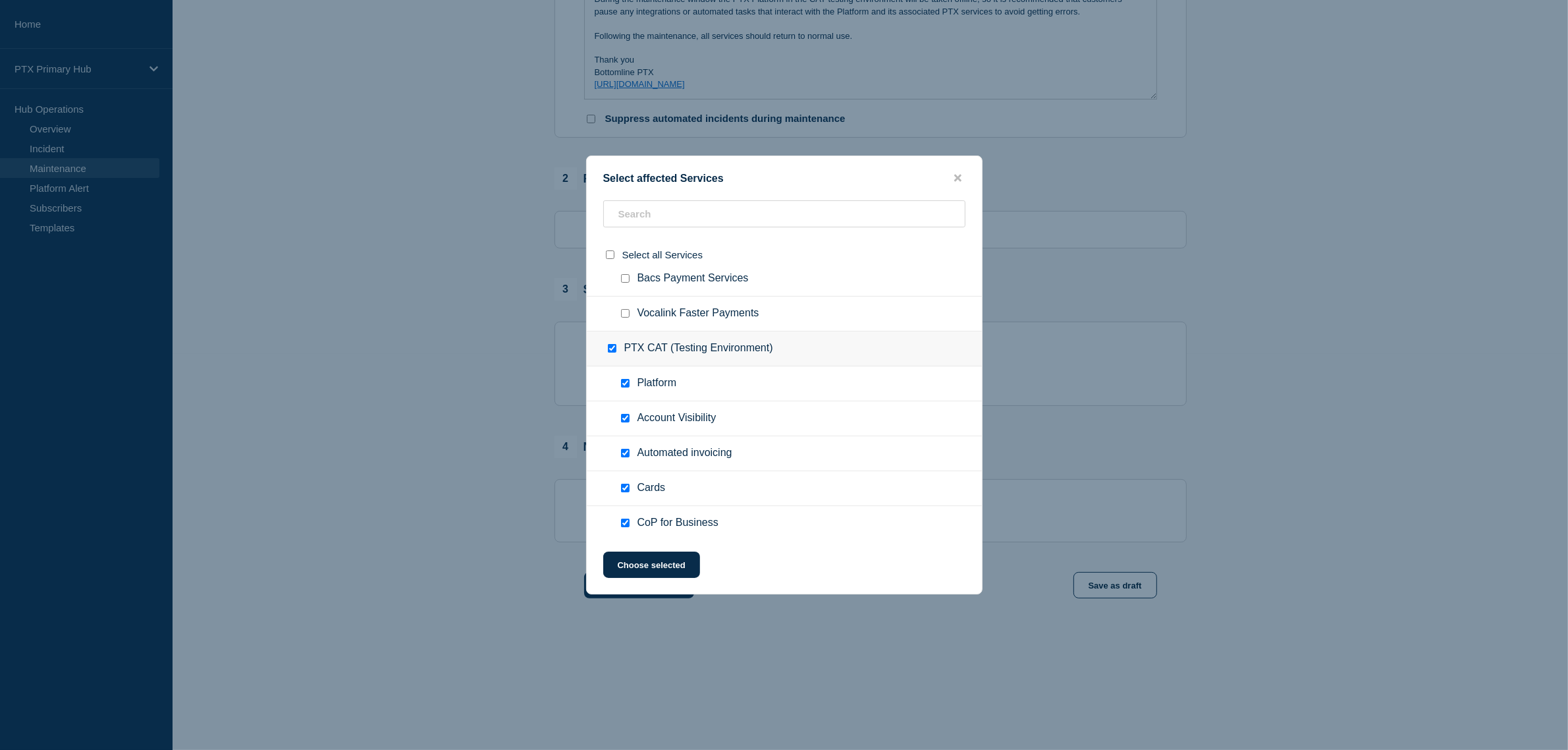
checkbox input "true"
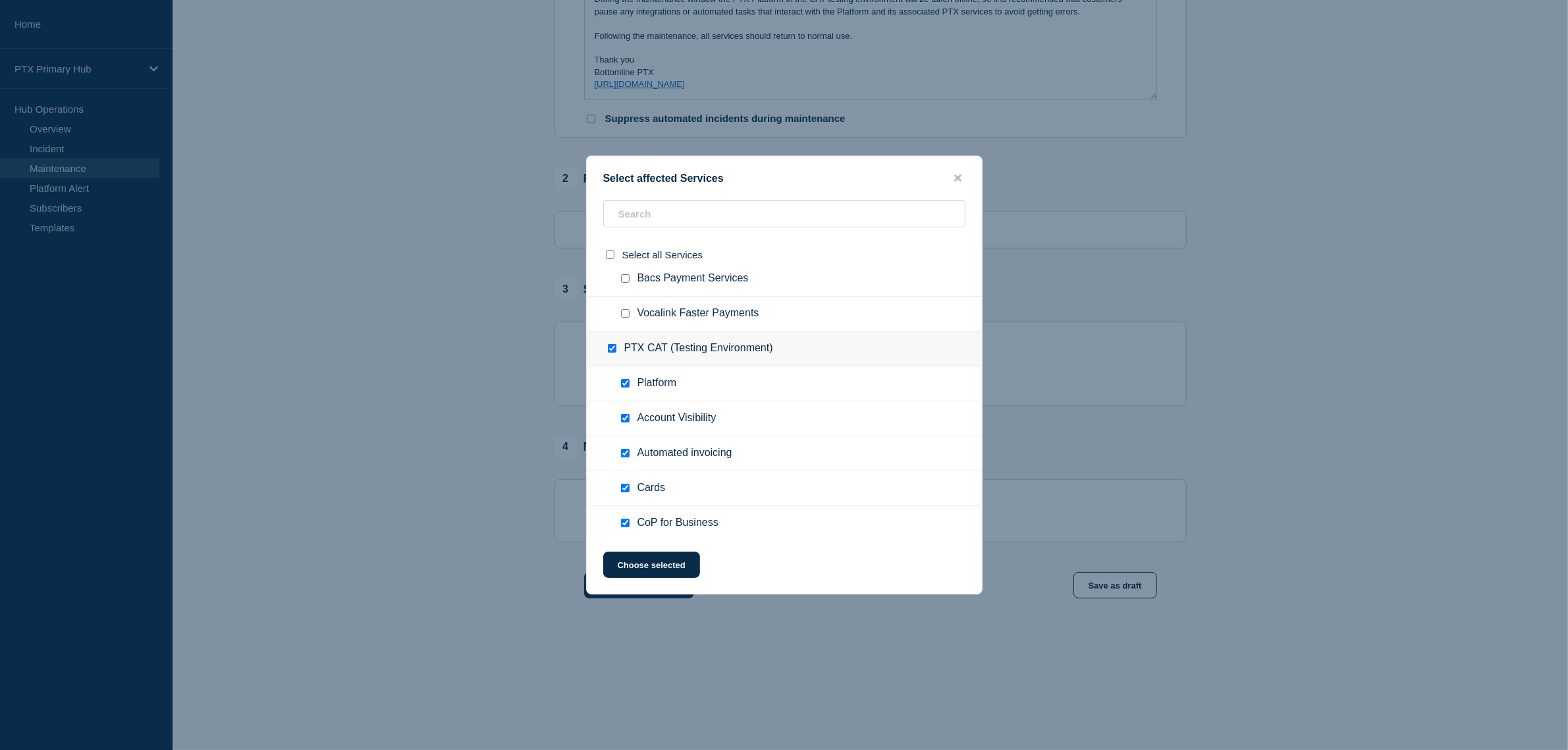
checkbox input "true"
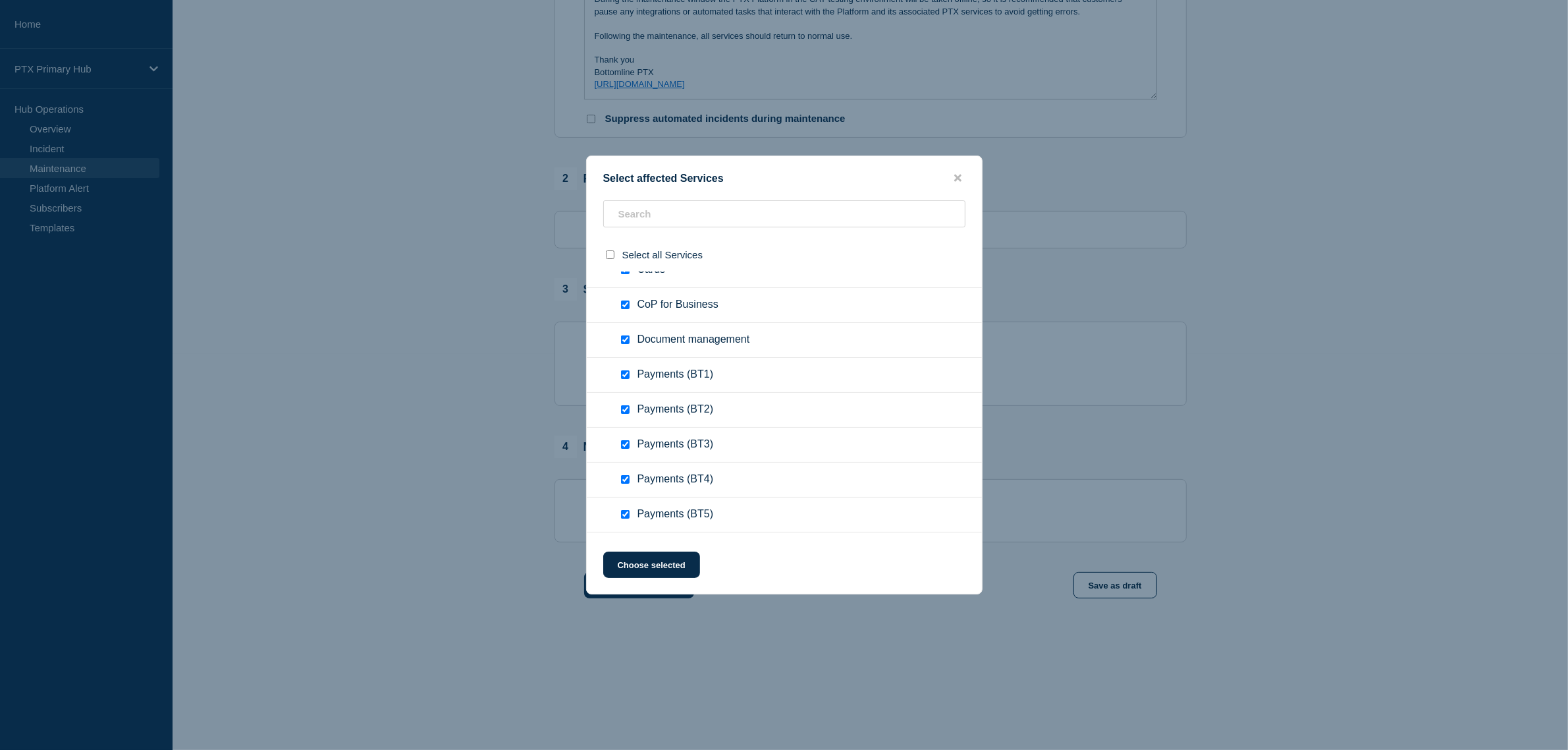
scroll to position [1235, 0]
click at [622, 349] on input "Payments (BT1) checkbox" at bounding box center [625, 345] width 9 height 9
checkbox input "false"
click at [627, 379] on input "Payments (BT2) checkbox" at bounding box center [625, 380] width 9 height 9
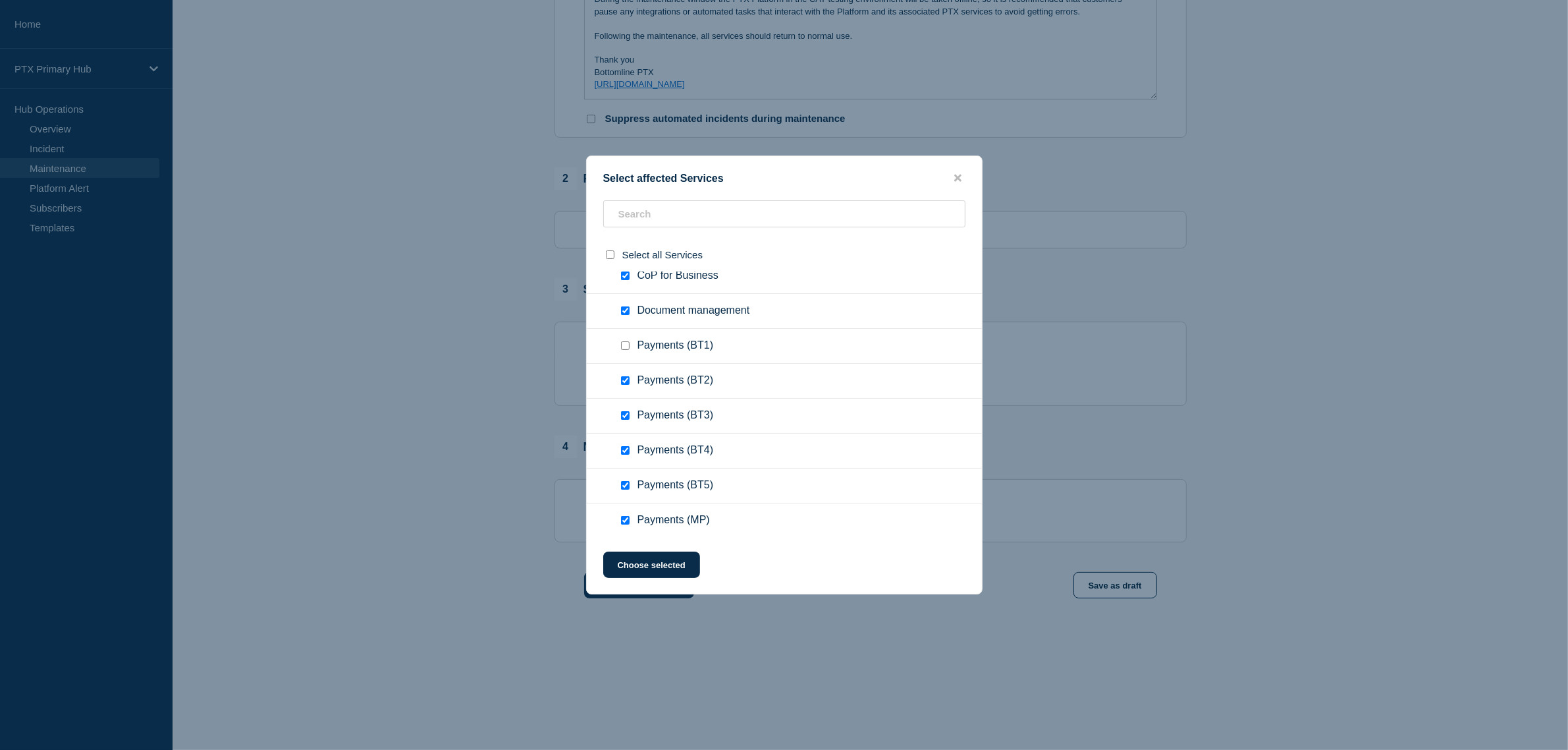
checkbox input "false"
click at [629, 411] on input "Payments (MP) checkbox" at bounding box center [625, 413] width 9 height 9
checkbox input "false"
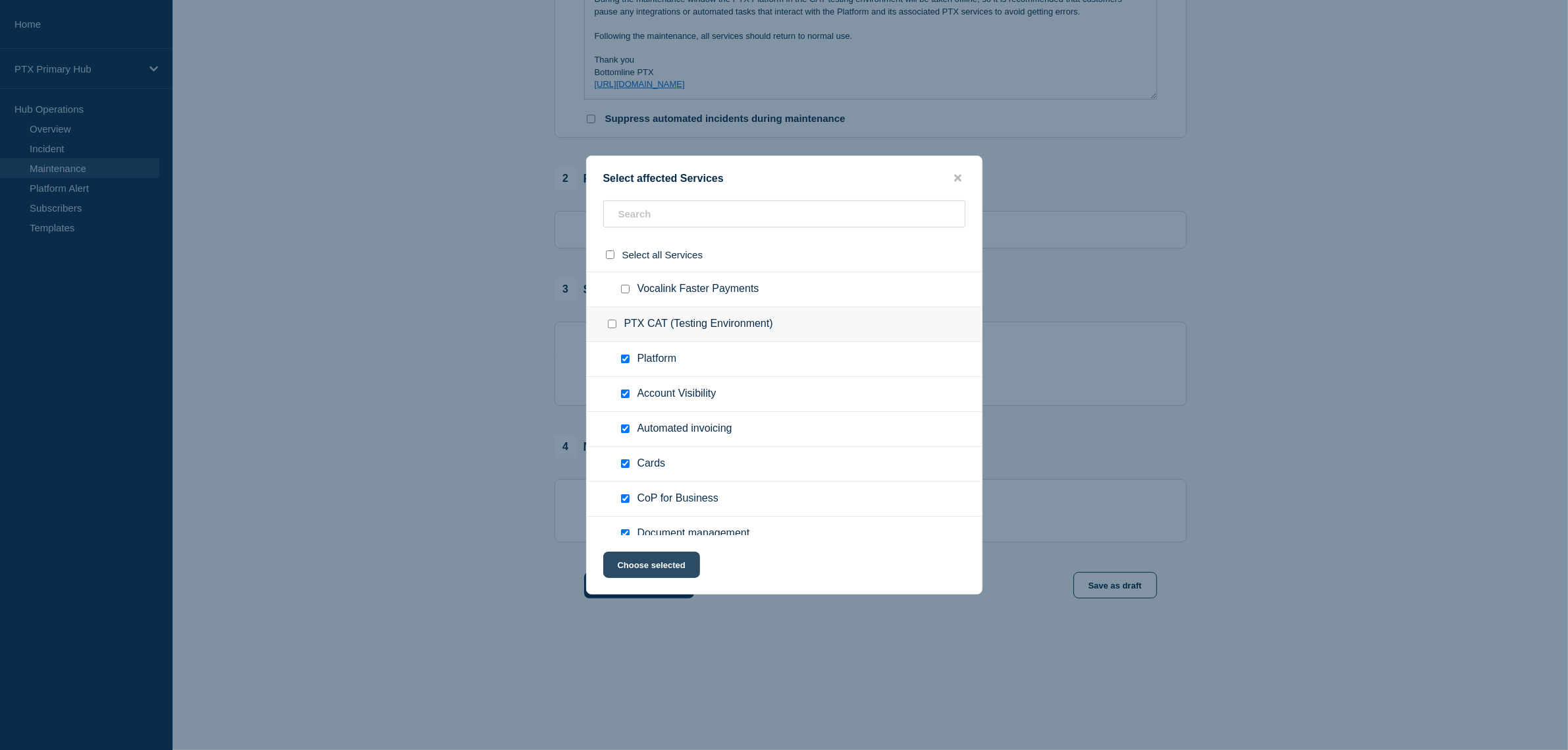
click at [687, 560] on button "Choose selected" at bounding box center [651, 564] width 97 height 26
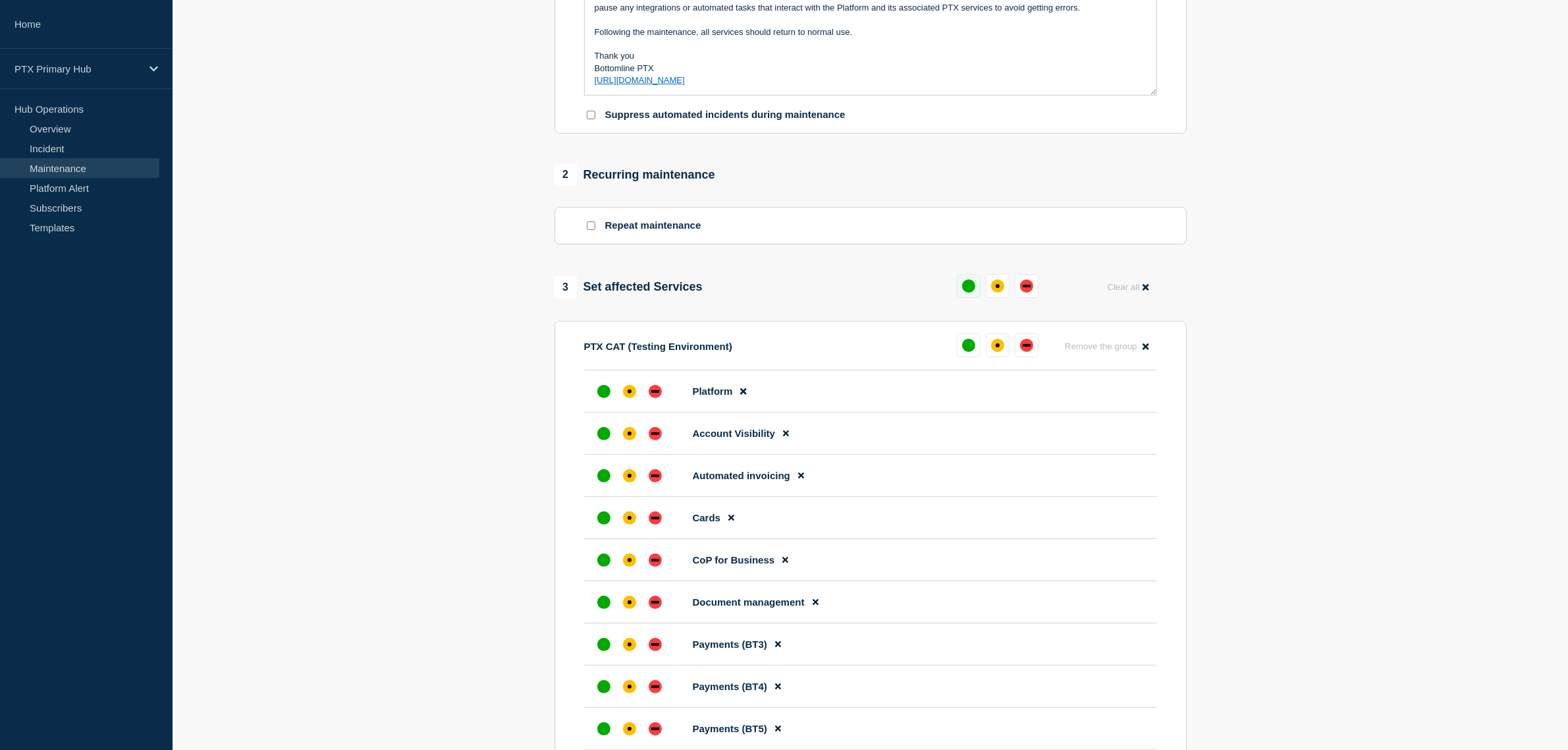
click at [970, 292] on div "up" at bounding box center [969, 286] width 13 height 13
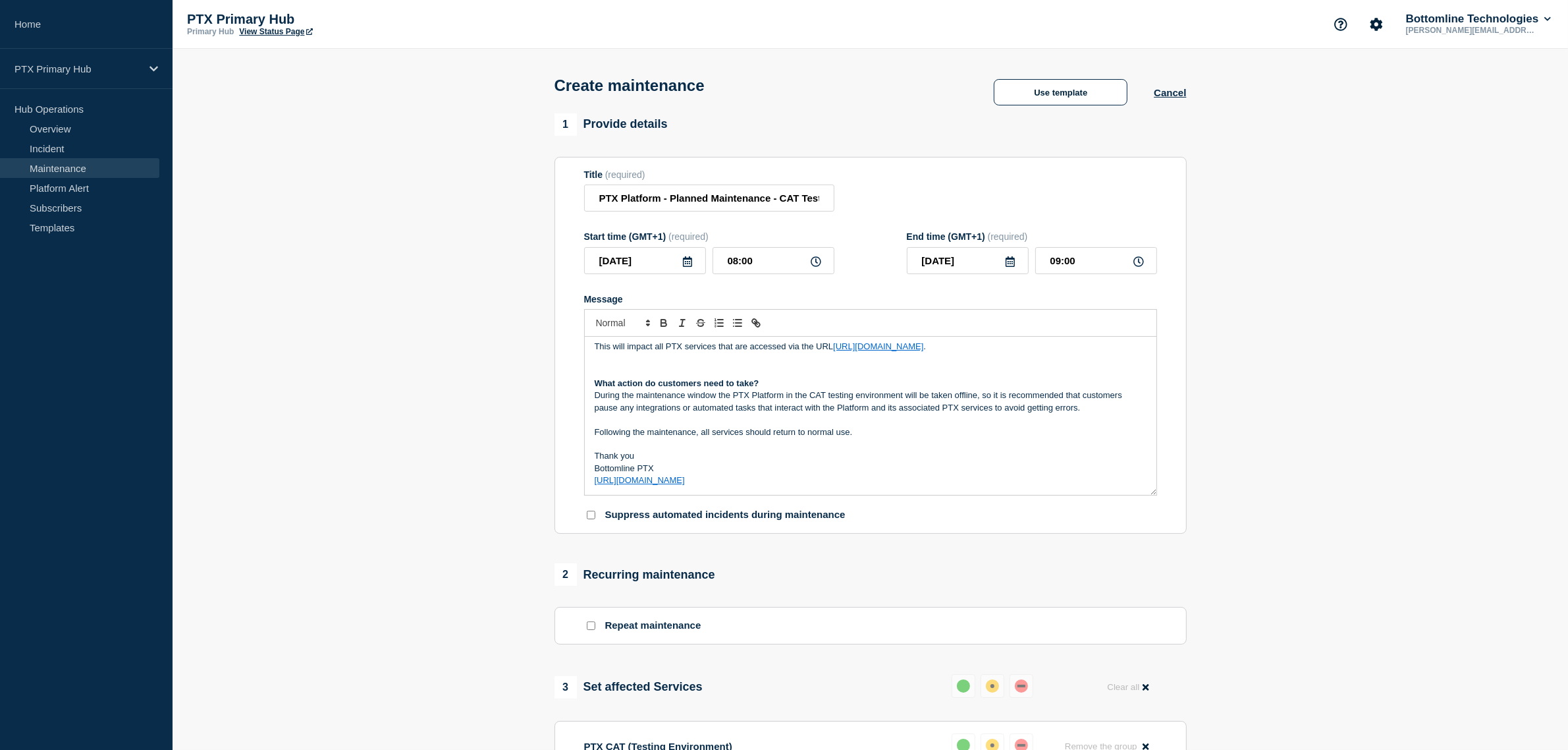
scroll to position [0, 0]
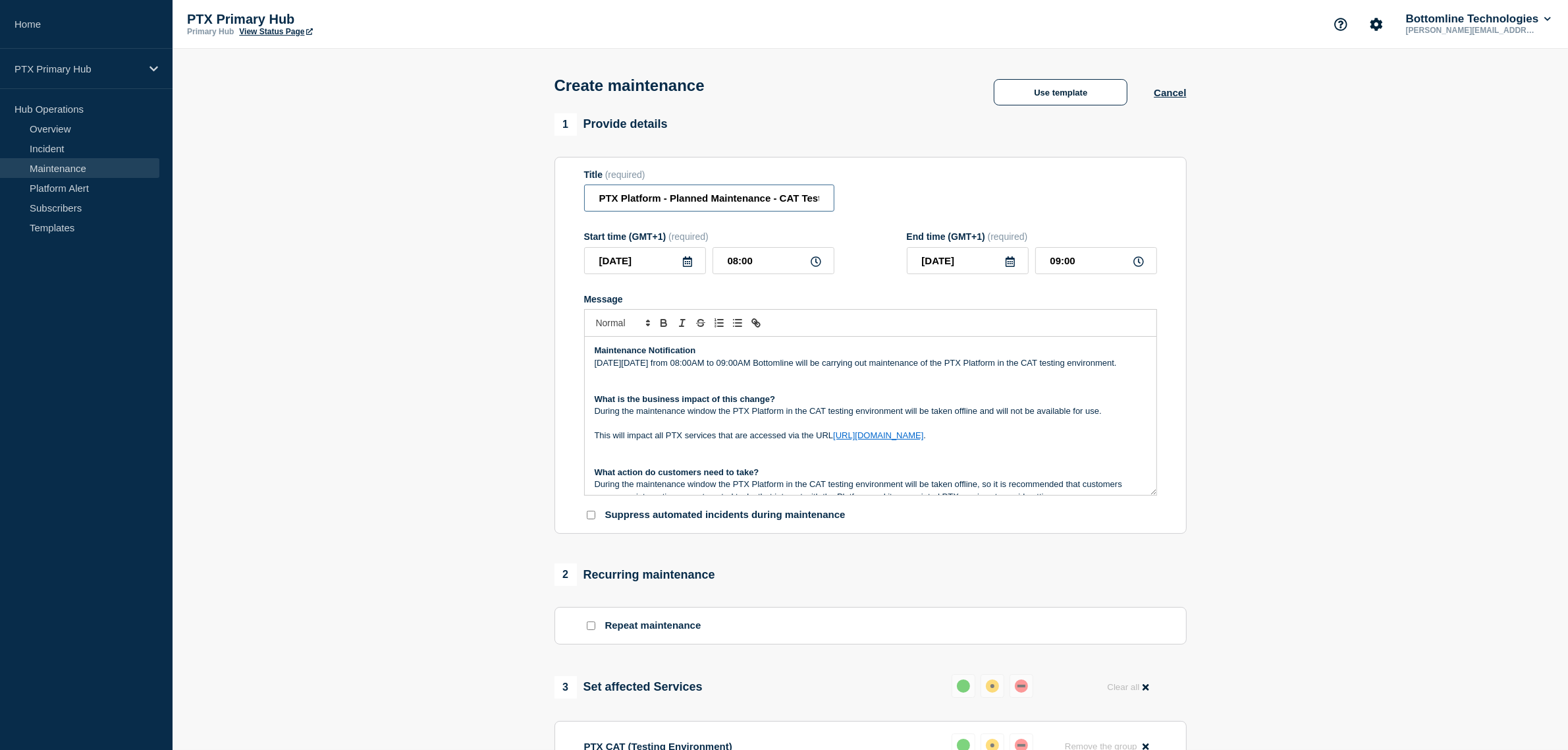
click at [599, 201] on input "PTX Platform - Planned Maintenance - CAT Testing Environment" at bounding box center [709, 197] width 250 height 27
drag, startPoint x: 866, startPoint y: 201, endPoint x: 929, endPoint y: 196, distance: 63.2
click at [929, 196] on div "Title (required) PTX Platform - Planned Maintenance - CAT Testing Environment" at bounding box center [870, 190] width 573 height 43
click at [886, 188] on div "Title (required) PTX Platform - Planned Maintenance - CAT Testing Environment" at bounding box center [870, 190] width 573 height 43
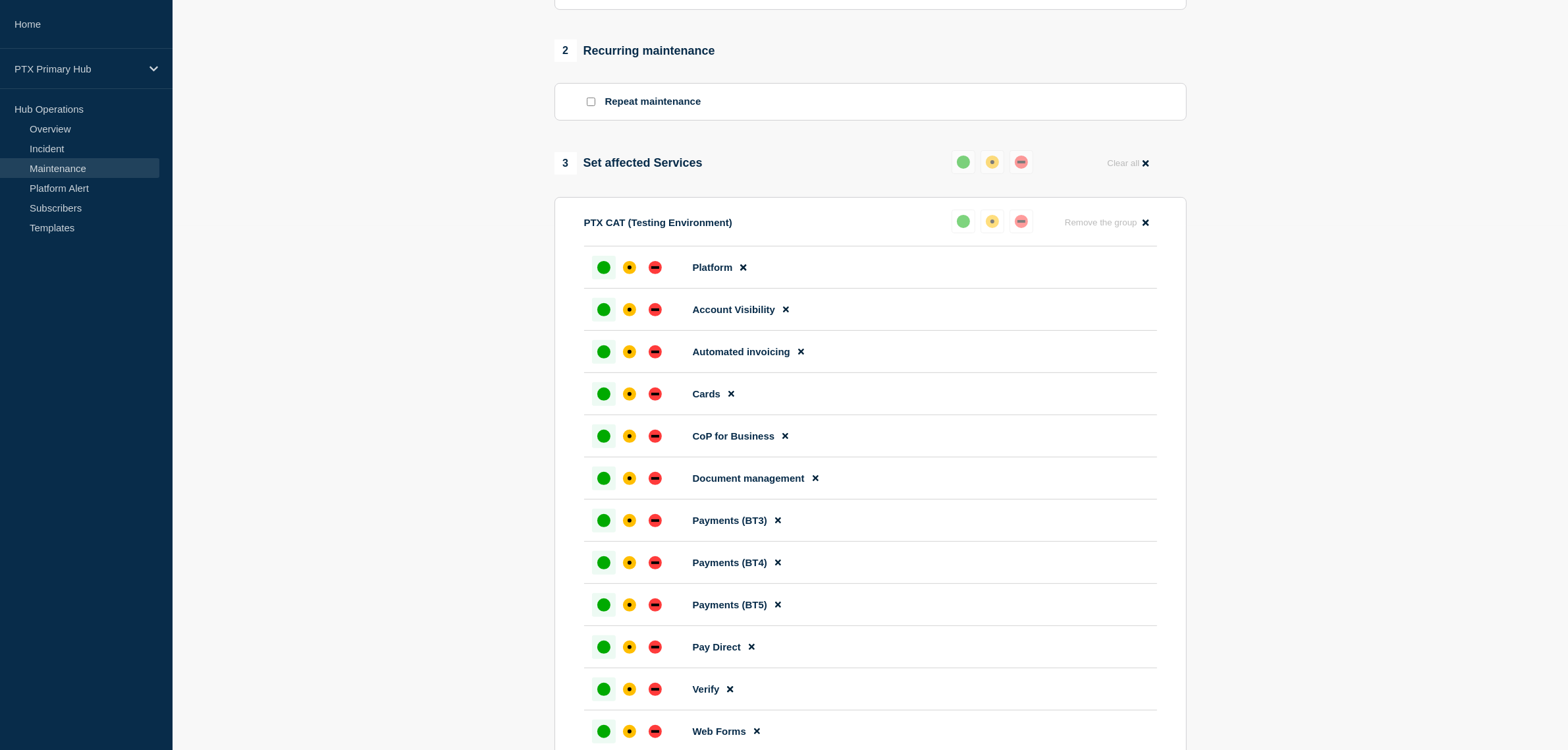
scroll to position [936, 0]
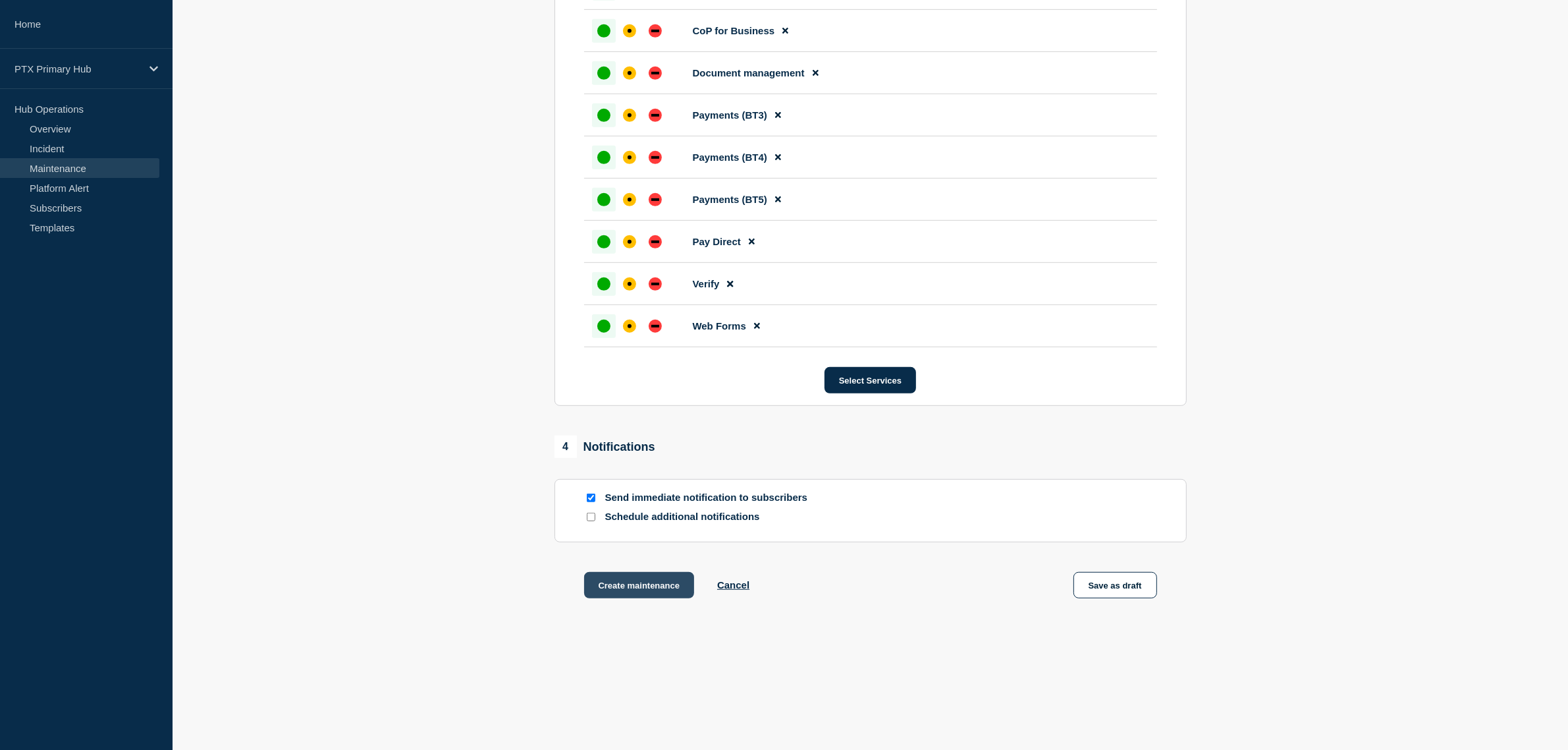
click at [652, 580] on button "Create maintenance" at bounding box center [639, 585] width 111 height 26
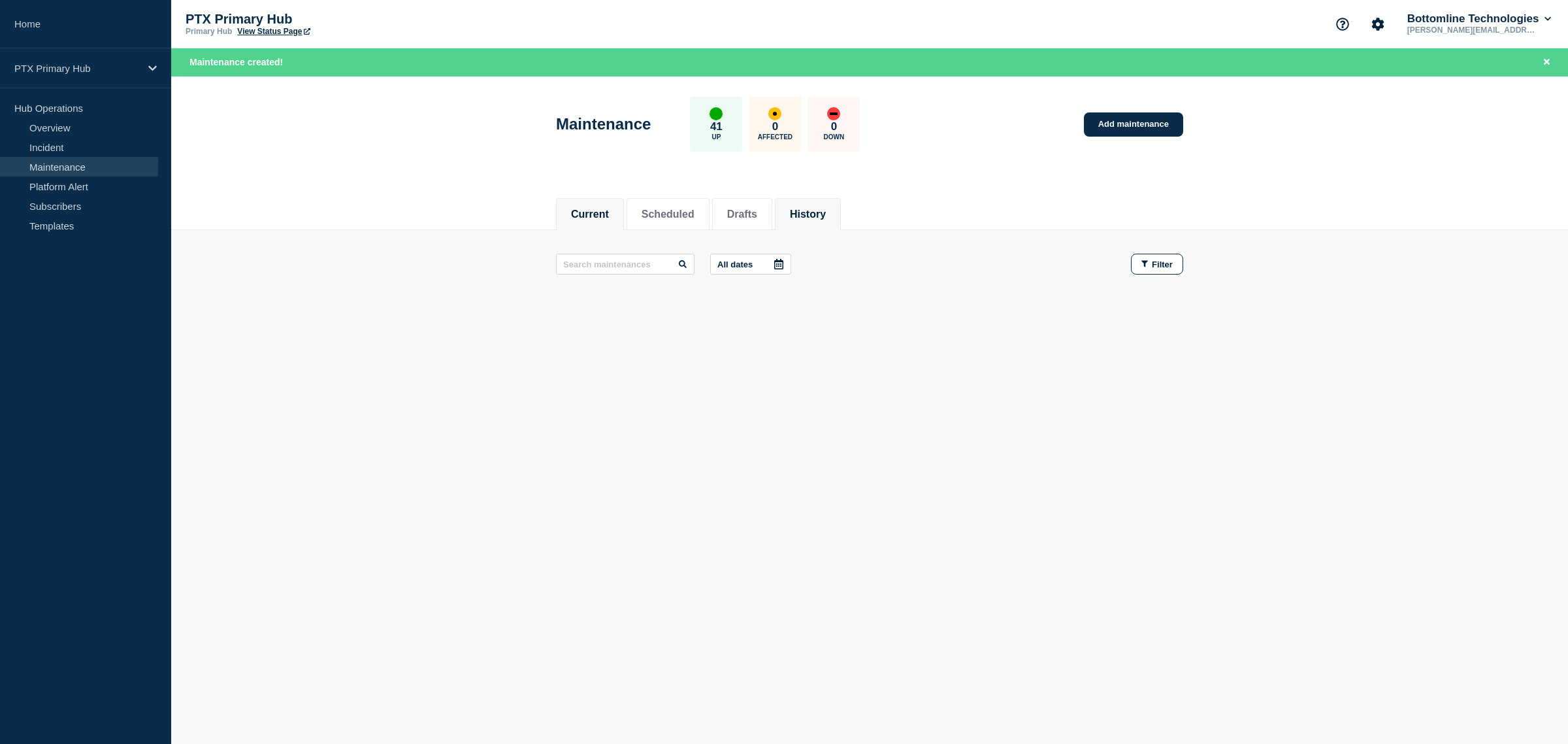
click at [826, 213] on button "History" at bounding box center [807, 214] width 36 height 12
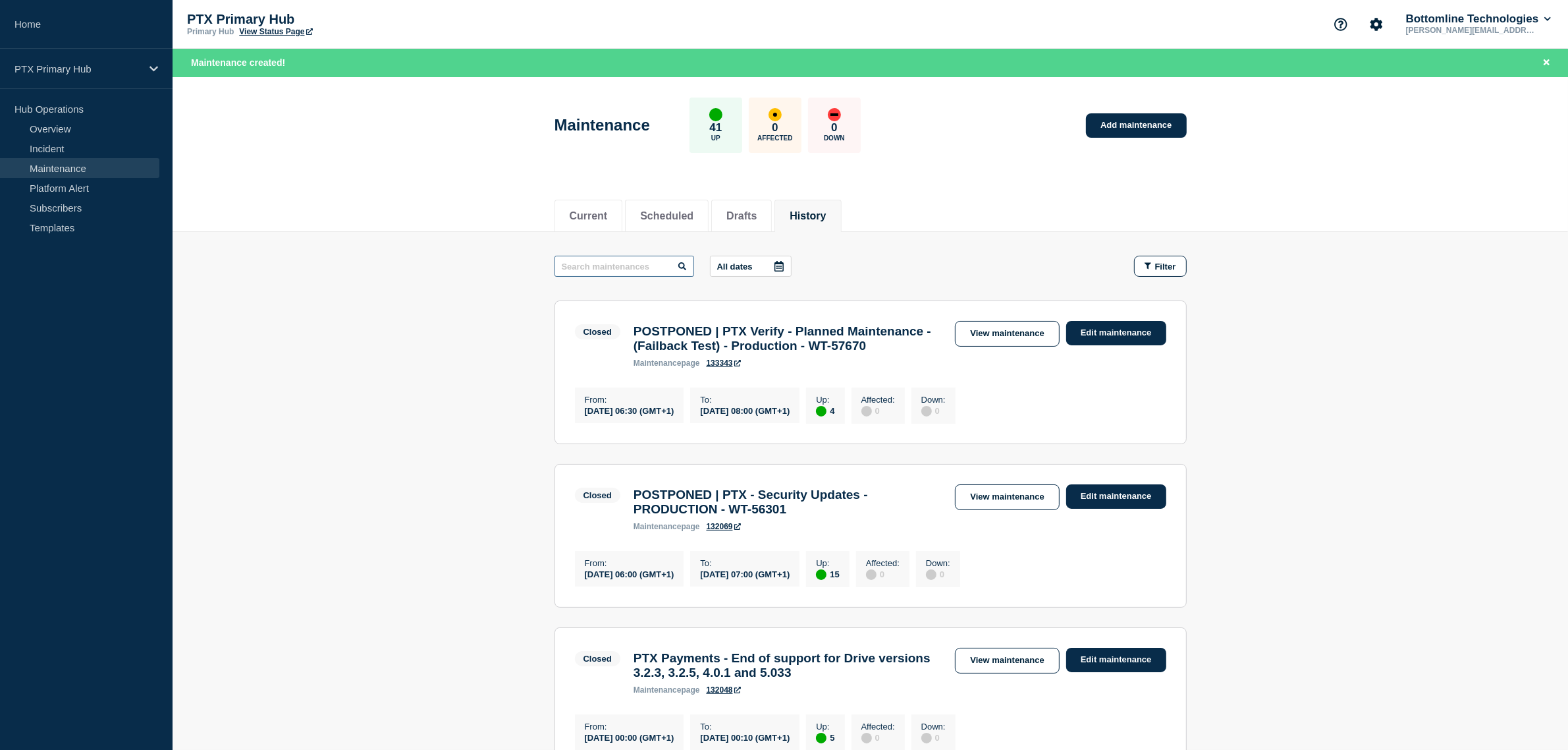
click at [587, 265] on input "text" at bounding box center [624, 266] width 140 height 21
type input "platform"
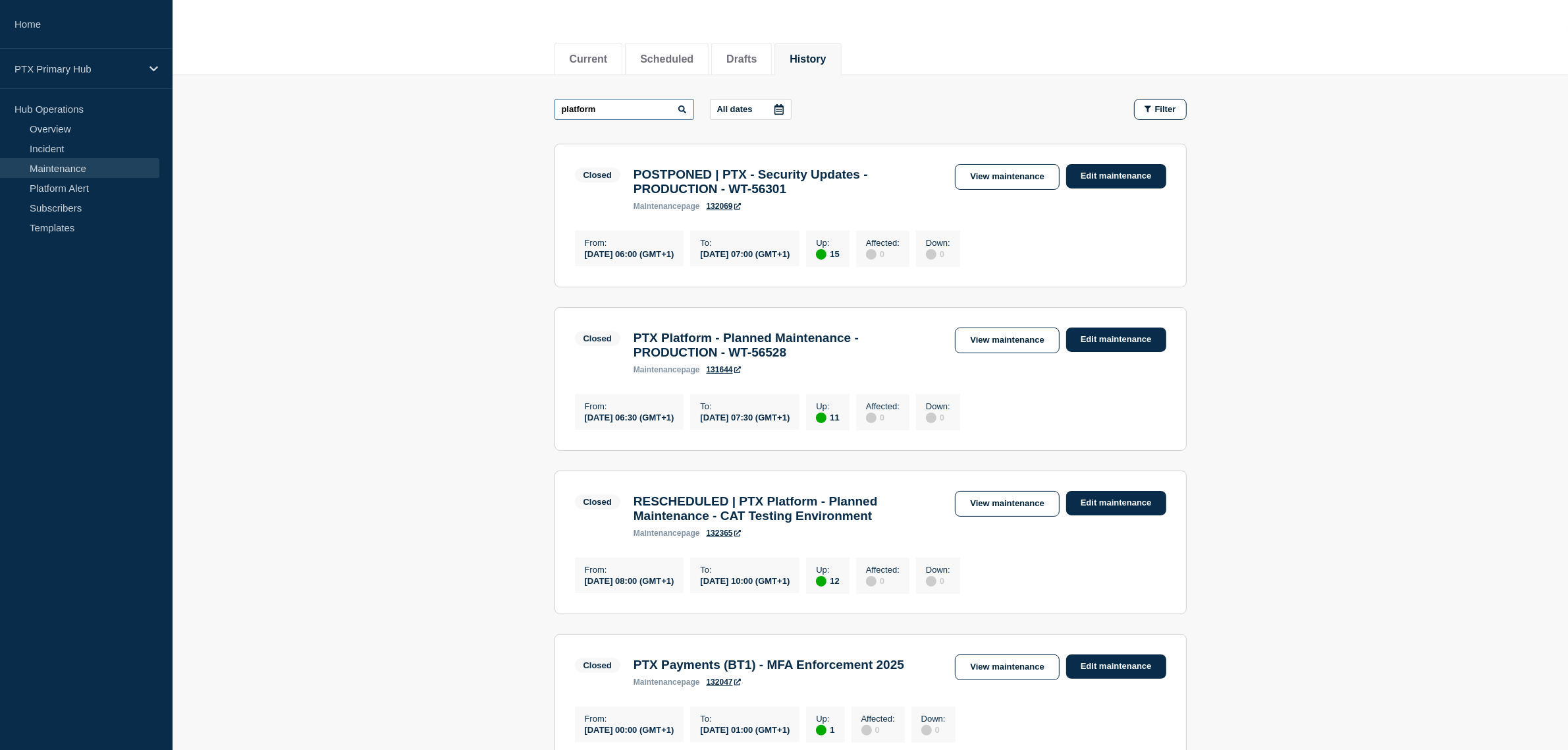
scroll to position [164, 0]
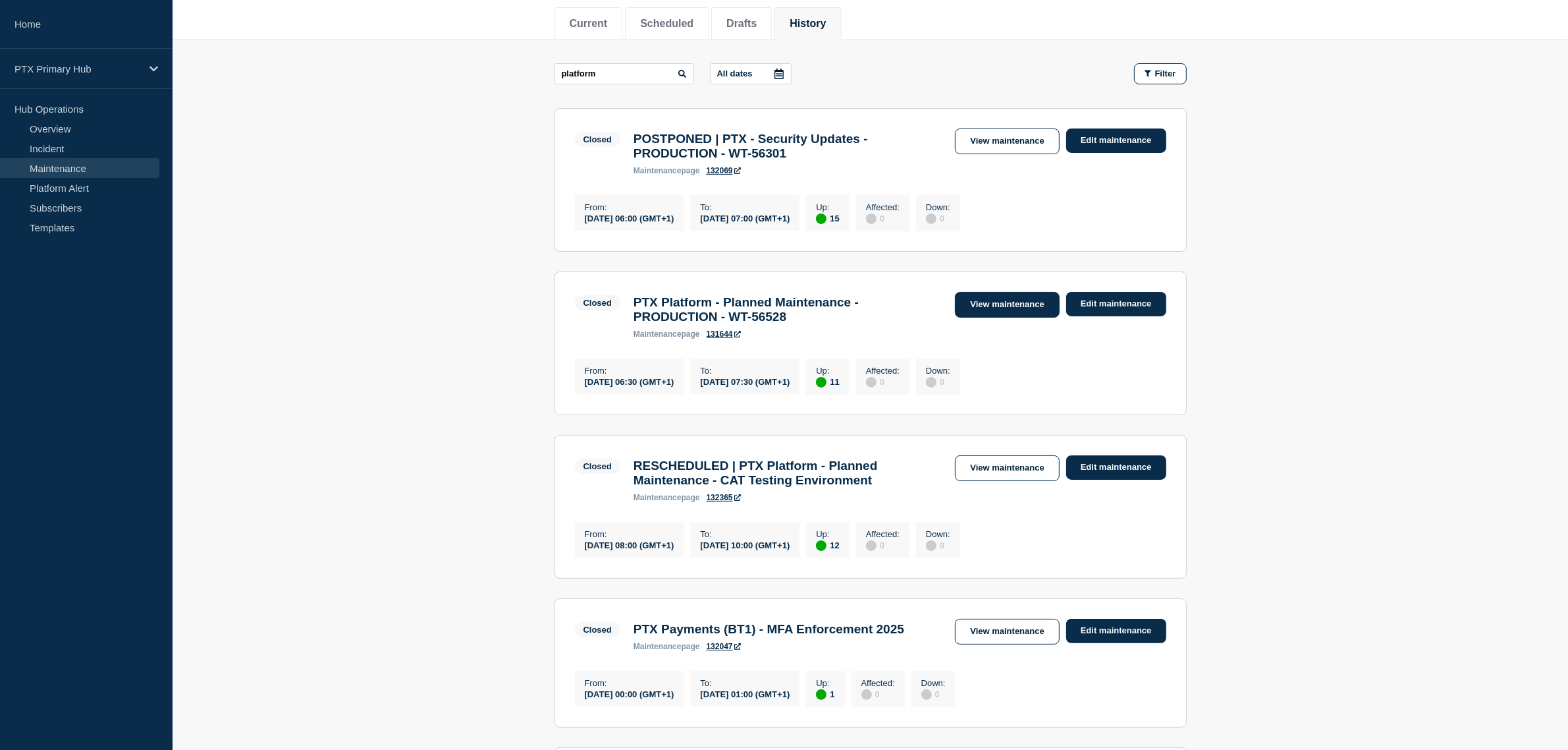
click at [983, 312] on link "View maintenance" at bounding box center [1007, 304] width 104 height 26
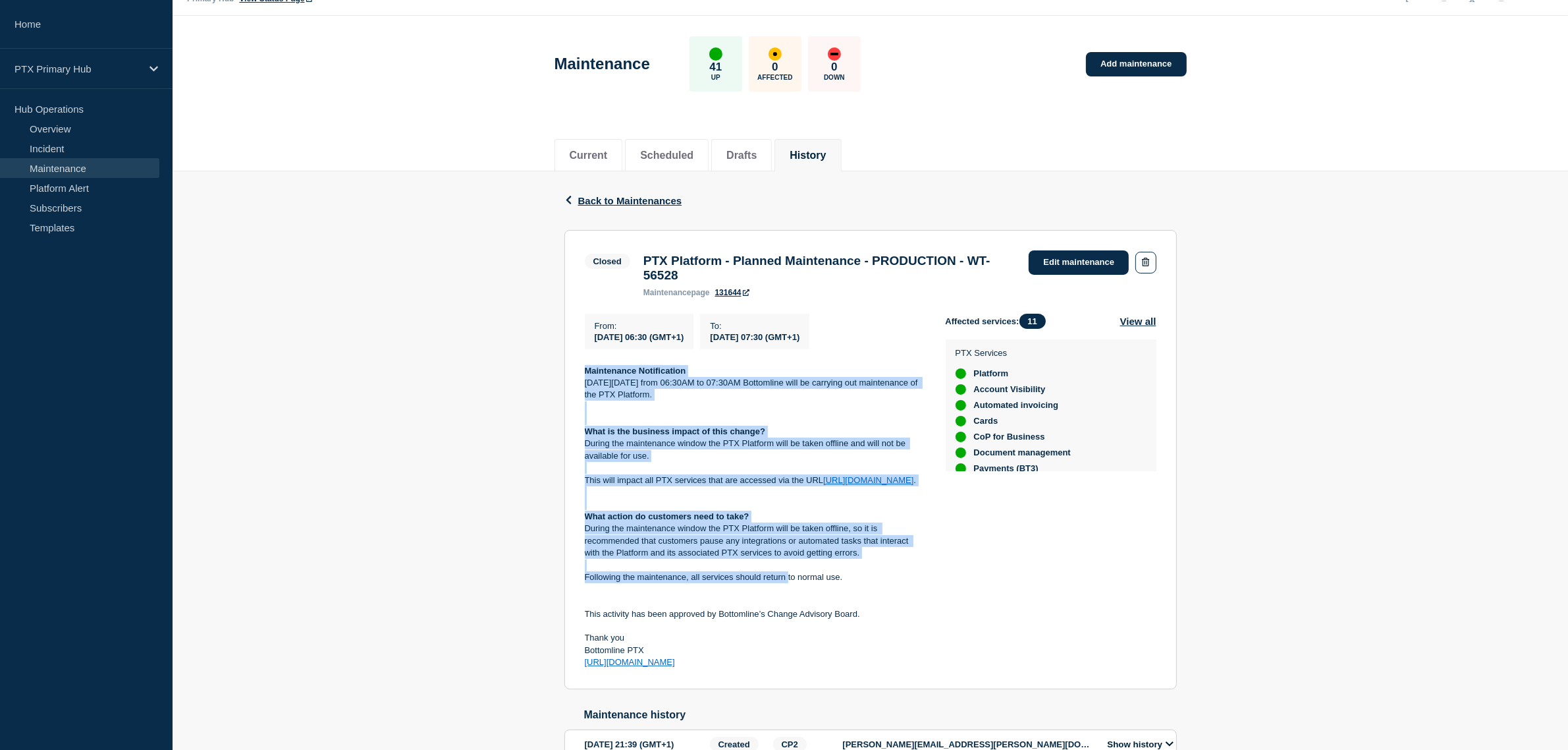
scroll to position [123, 0]
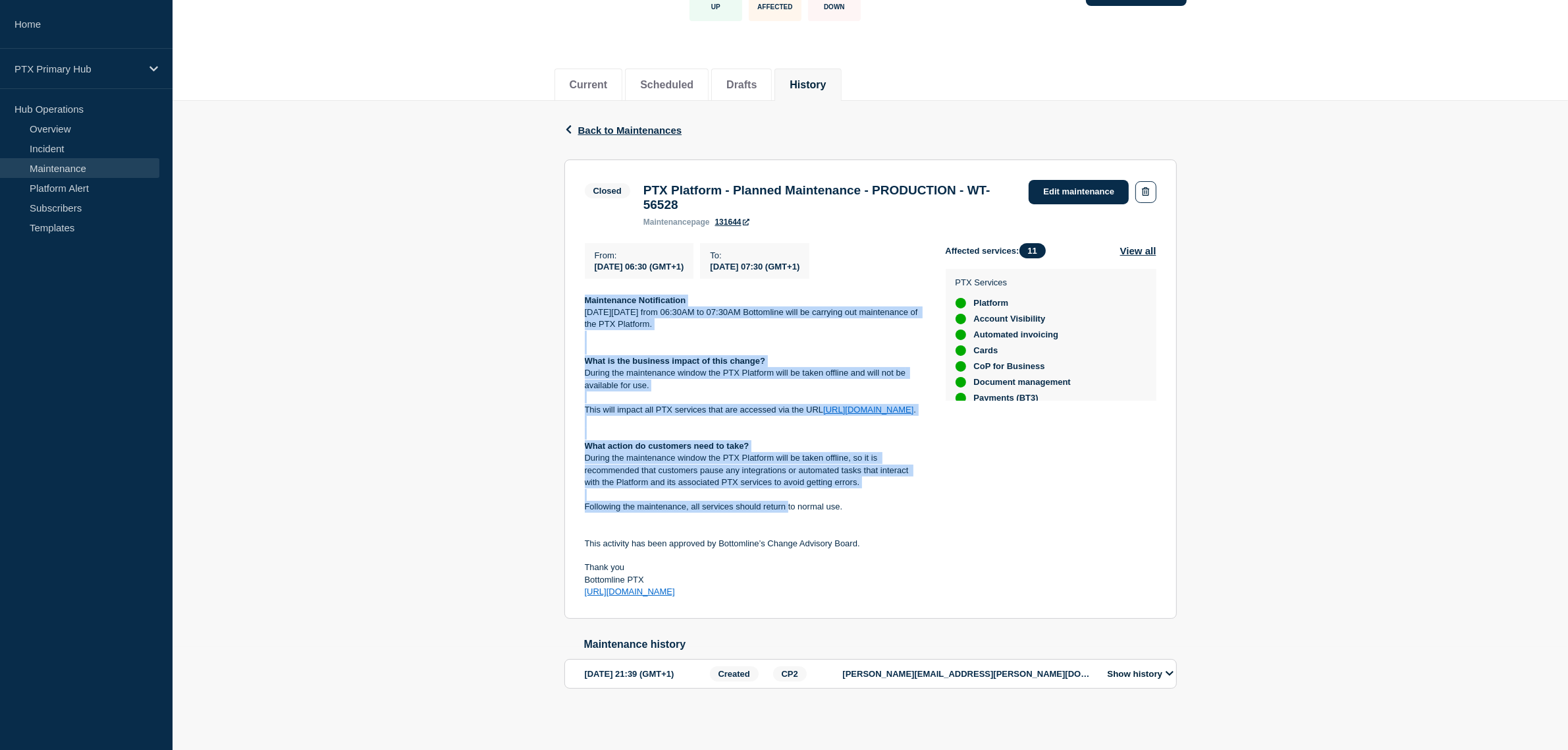
drag, startPoint x: 586, startPoint y: 403, endPoint x: 810, endPoint y: 603, distance: 300.3
click at [810, 604] on section "Closed PTX Platform - Planned Maintenance - PRODUCTION - WT-56528 maintenance p…" at bounding box center [870, 388] width 612 height 459
copy div "Maintenance Notification On Tuesday 12th August from 06:30AM to 07:30AM Bottoml…"
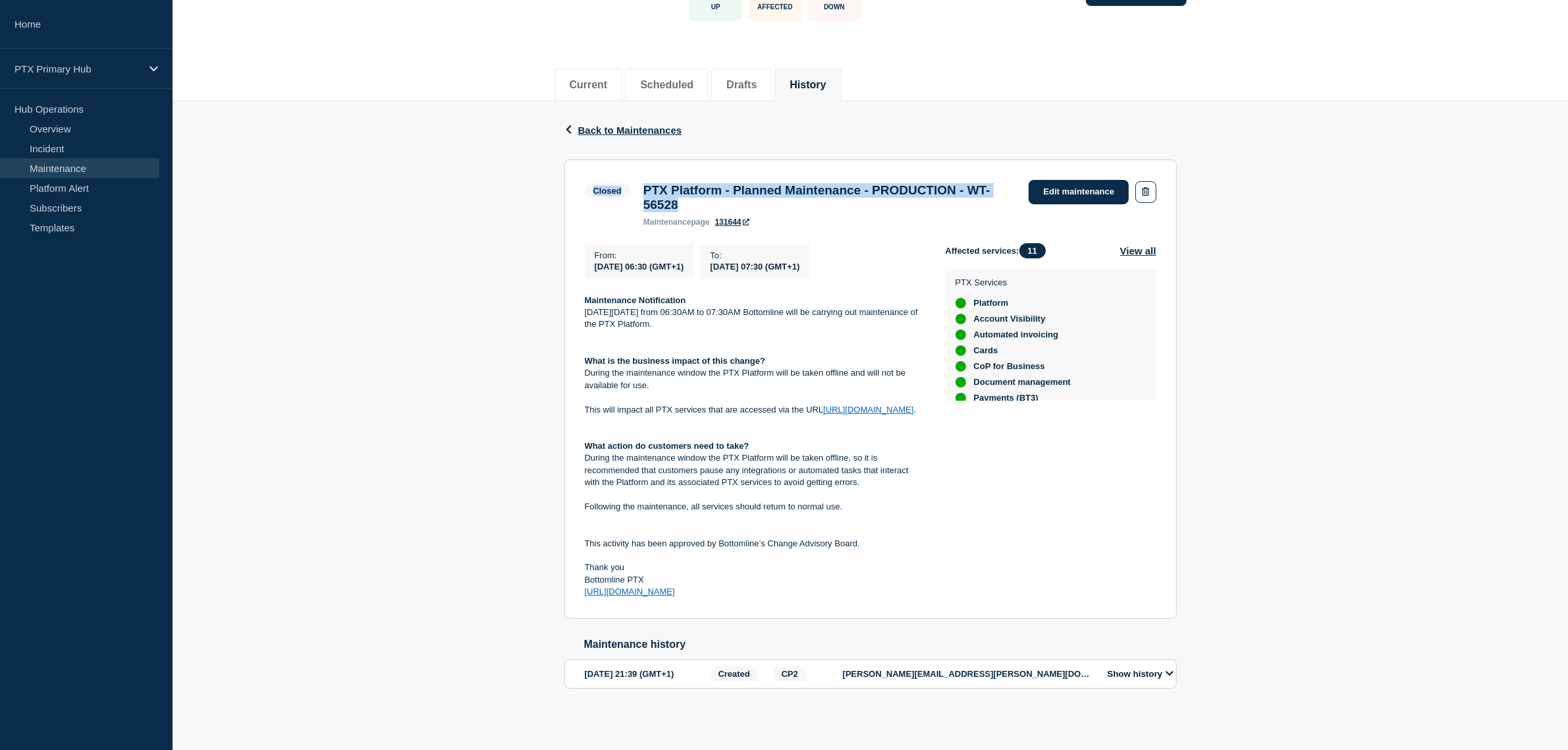
drag, startPoint x: 757, startPoint y: 185, endPoint x: 560, endPoint y: 146, distance: 200.8
click at [560, 146] on div "Back Back to Maintenances Closed PTX Platform - Planned Maintenance - PRODUCTIO…" at bounding box center [870, 416] width 632 height 630
click at [743, 183] on h3 "PTX Platform - Planned Maintenance - PRODUCTION - WT-56528" at bounding box center [830, 197] width 373 height 29
drag, startPoint x: 705, startPoint y: 188, endPoint x: 627, endPoint y: 169, distance: 80.3
click at [627, 180] on div "Closed PTX Platform - Planned Maintenance - PRODUCTION - WT-56528 maintenance p…" at bounding box center [804, 203] width 438 height 47
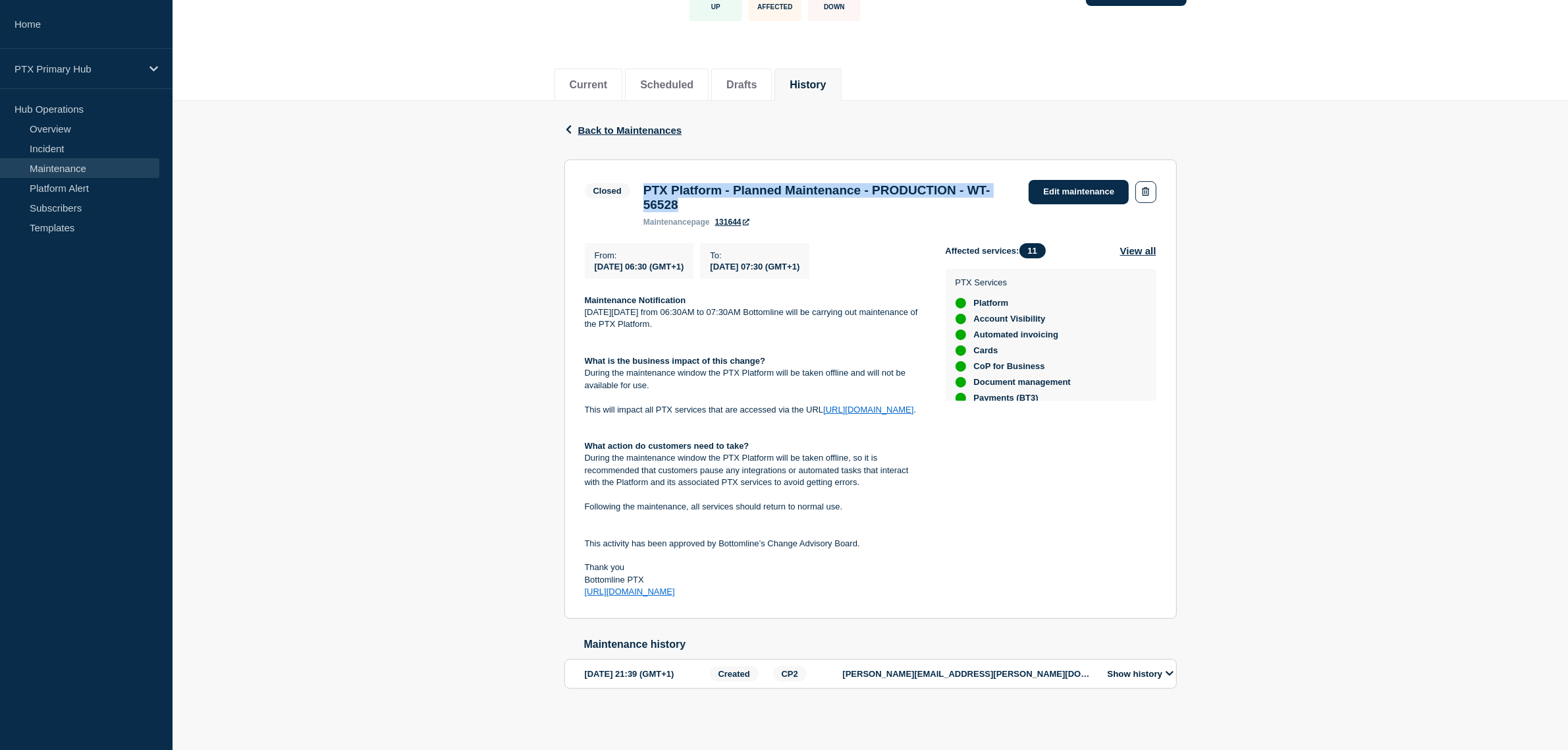
copy div "PTX Platform - Planned Maintenance - PRODUCTION - WT-56528"
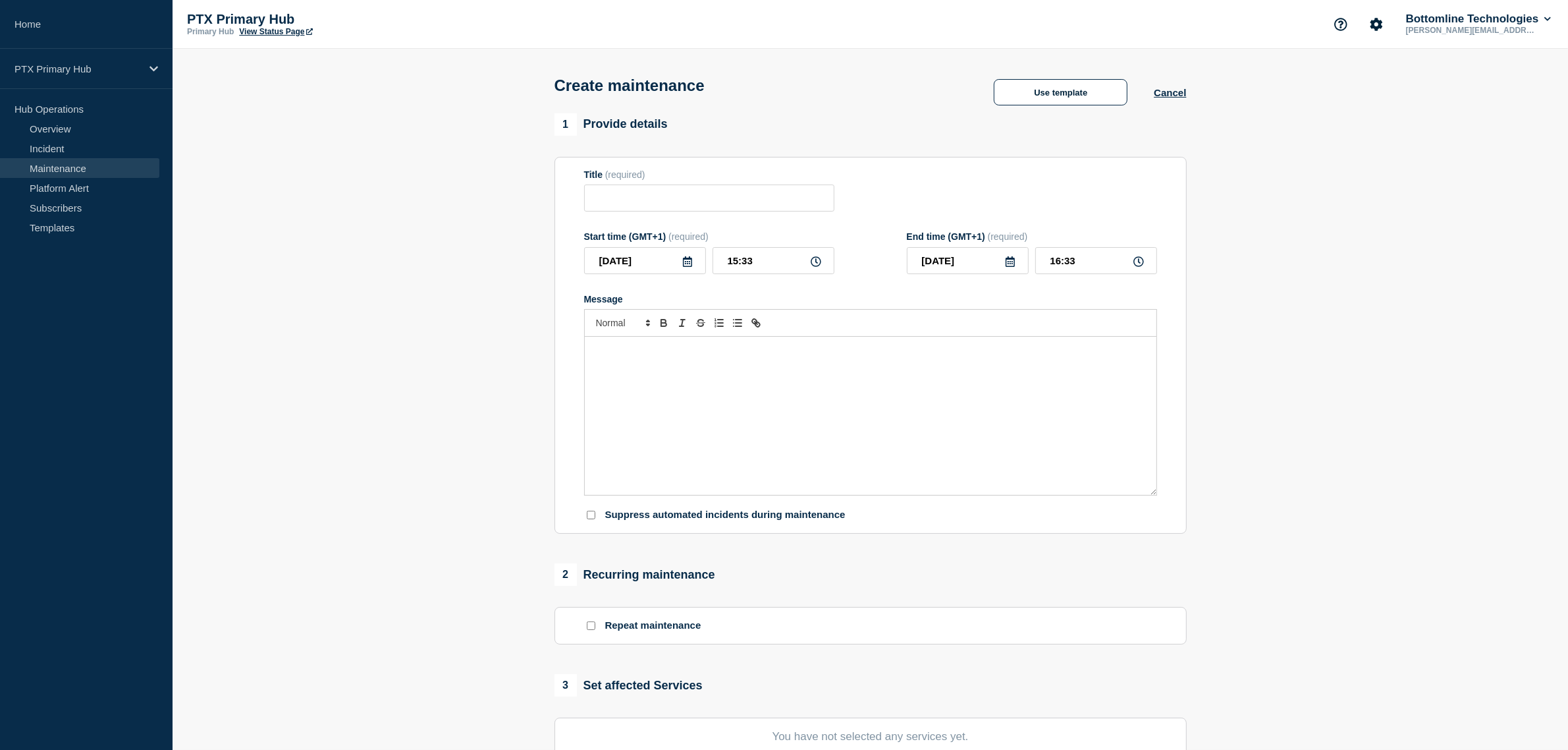
click at [752, 376] on div "Message" at bounding box center [870, 415] width 572 height 158
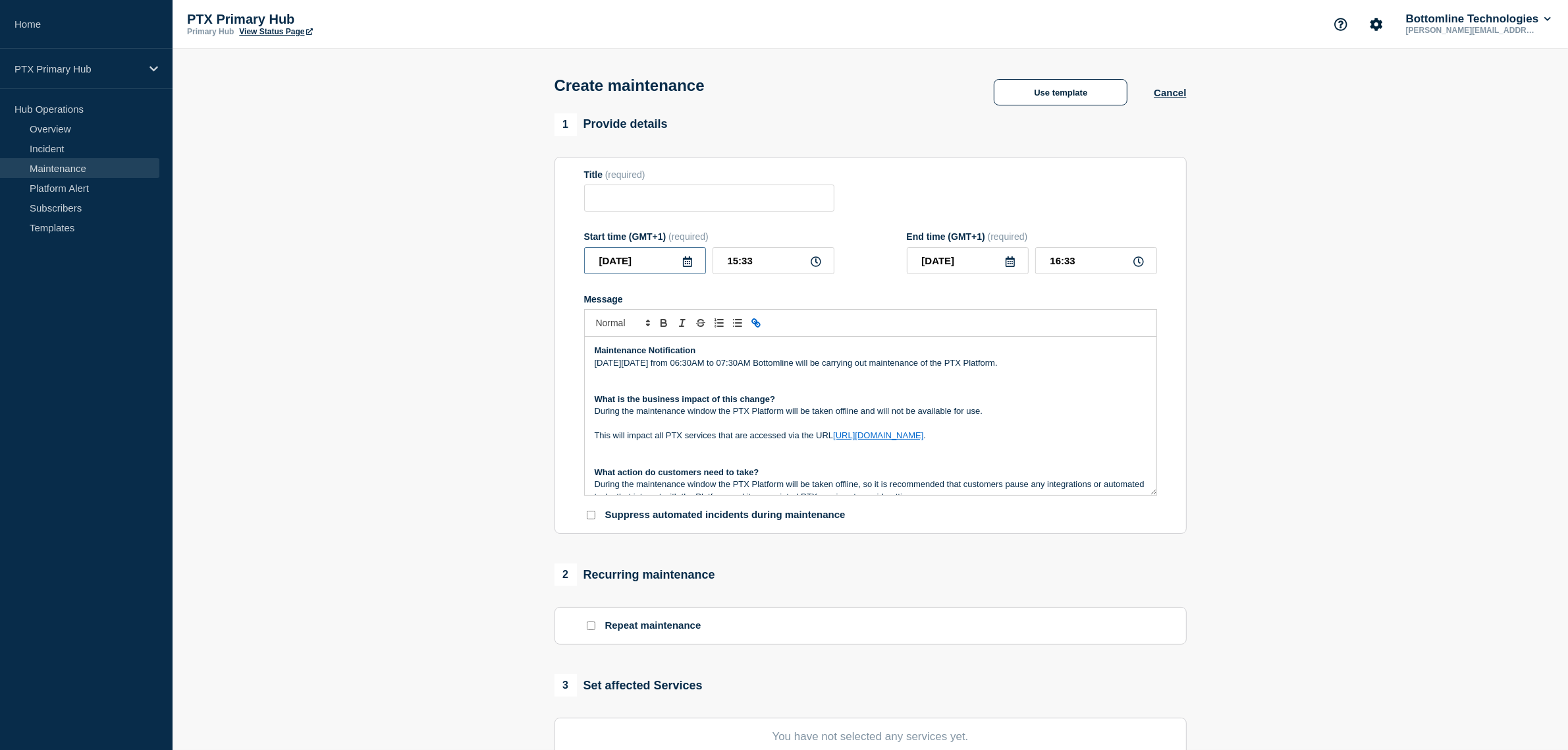
click at [688, 273] on input "[DATE]" at bounding box center [645, 260] width 122 height 27
click at [689, 265] on icon at bounding box center [688, 261] width 9 height 11
click at [687, 265] on icon at bounding box center [688, 261] width 11 height 11
click at [649, 380] on div "16" at bounding box center [644, 385] width 18 height 18
type input "2025-09-16"
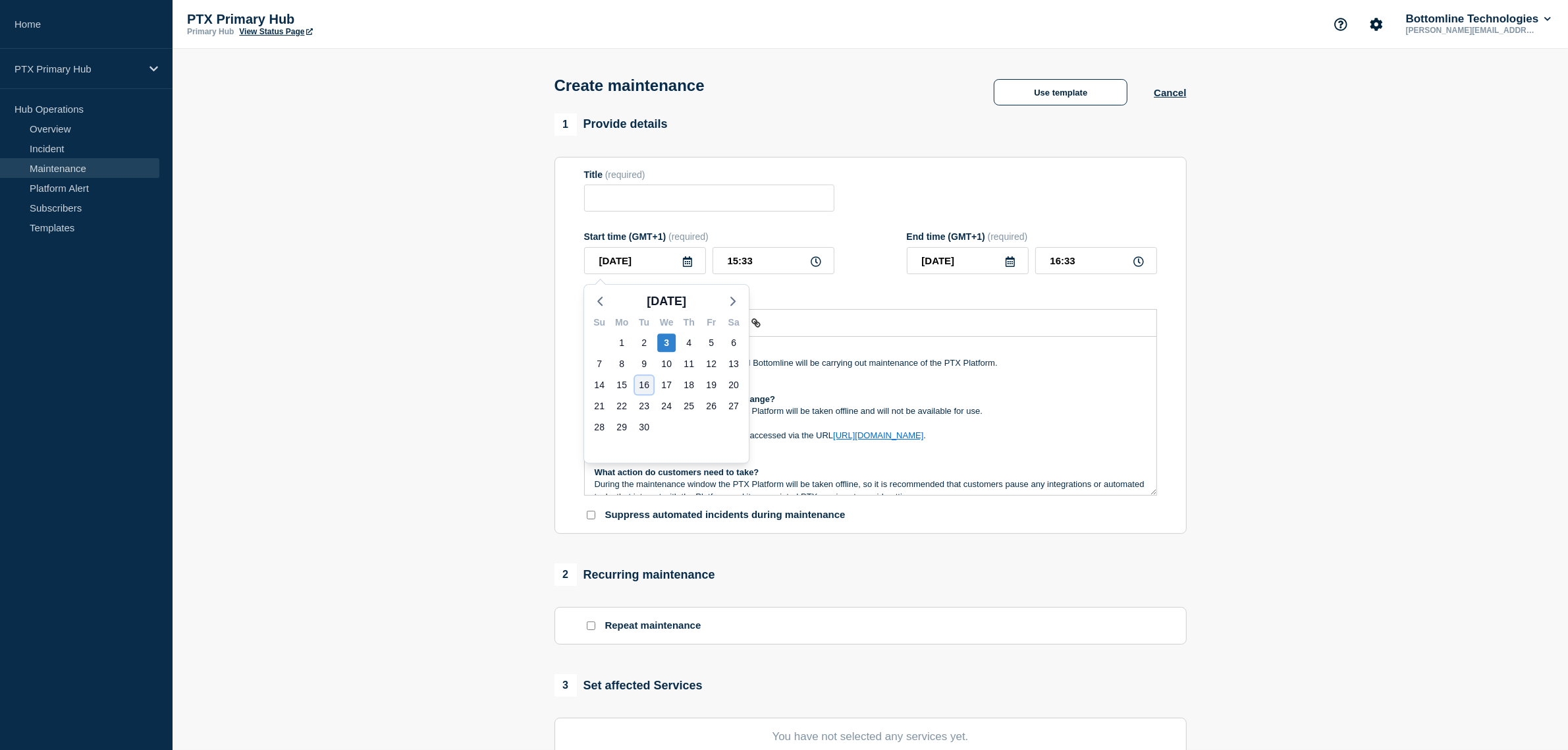
type input "2025-09-16"
click at [651, 367] on p "On Tuesday 12th August from 06:30AM to 07:30AM Bottomline will be carrying out …" at bounding box center [870, 363] width 552 height 12
click at [688, 366] on p "On Tuesday 16th August from 06:30AM to 07:30AM Bottomline will be carrying out …" at bounding box center [870, 363] width 552 height 12
drag, startPoint x: 794, startPoint y: 262, endPoint x: 641, endPoint y: 246, distance: 153.8
click at [641, 246] on div "Start time (GMT+1) (required) 2025-09-16 15:33" at bounding box center [709, 252] width 250 height 43
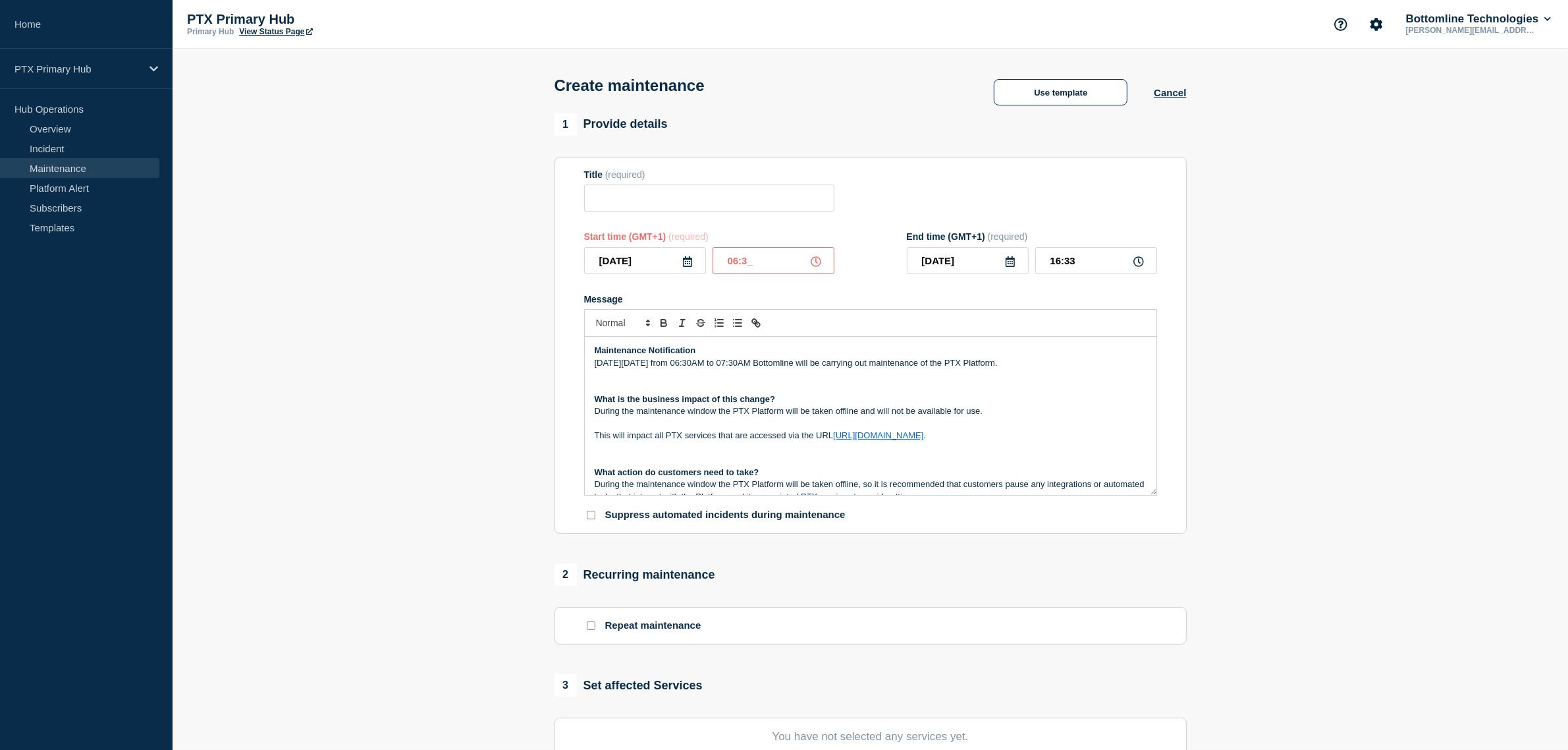
type input "06:30"
type input "07:30"
click at [890, 267] on div "Start time (GMT+1) (required) 2025-09-16 06:30 End time (GMT+1) (required) 2025…" at bounding box center [870, 252] width 573 height 43
click at [944, 368] on p "On Tuesday 16th September from 06:30AM to 07:30AM Bottomline will be carrying o…" at bounding box center [870, 363] width 552 height 12
click at [656, 199] on input "Title" at bounding box center [709, 197] width 250 height 27
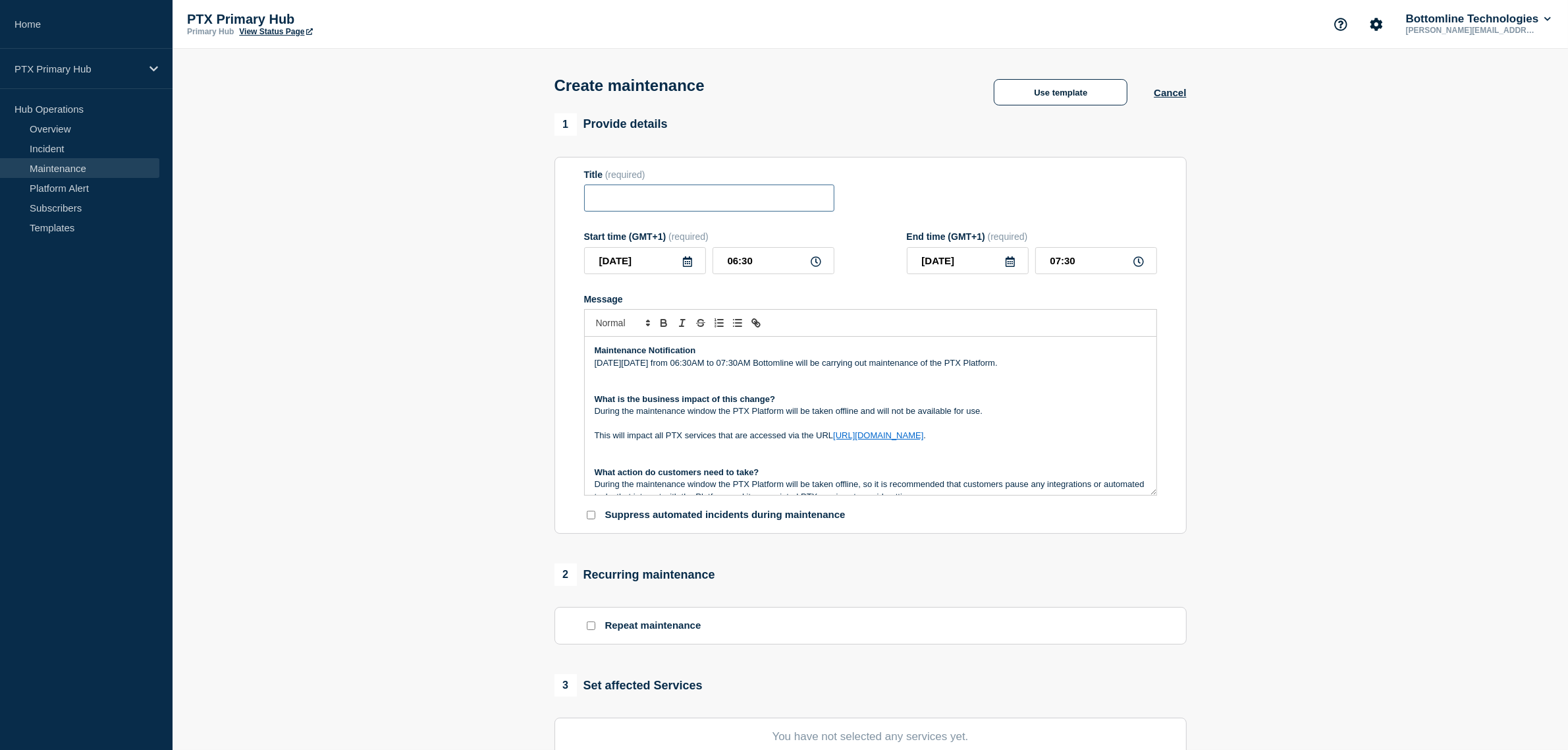
paste input "PTX Platform - Planned Maintenance - PRODUCTION - WT-56528"
drag, startPoint x: 773, startPoint y: 205, endPoint x: 810, endPoint y: 206, distance: 37.0
click at [877, 204] on div "Title (required) PTX Platform - Planned Maintenance - PRODUCTION - WT-56528" at bounding box center [870, 190] width 573 height 43
click at [794, 204] on input "PTX Platform - Planned Maintenance - PRODUCTION - WT-56528" at bounding box center [709, 197] width 250 height 27
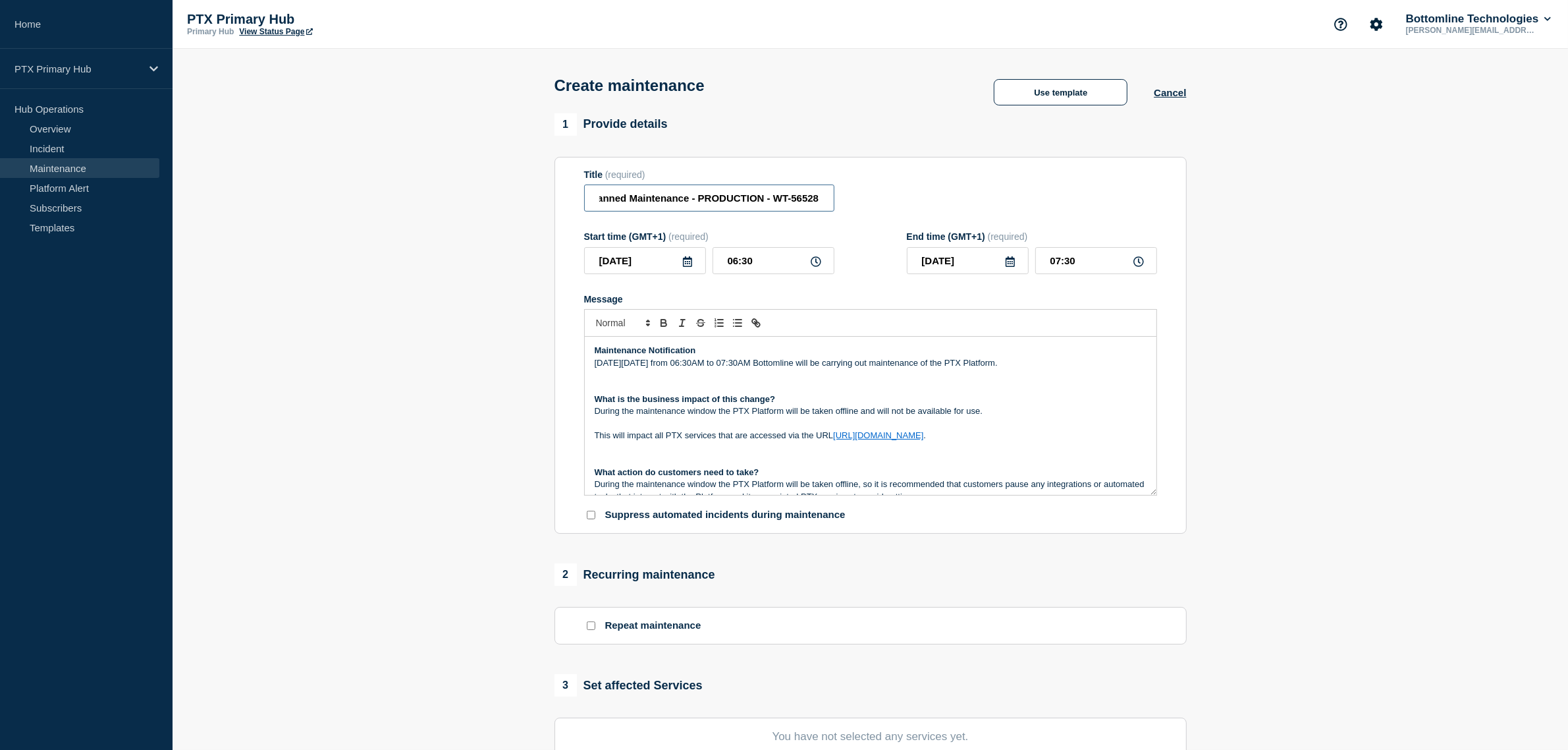
drag, startPoint x: 777, startPoint y: 203, endPoint x: 876, endPoint y: 203, distance: 99.0
click at [876, 203] on div "Title (required) PTX Platform - Planned Maintenance - PRODUCTION - WT-56528" at bounding box center [870, 190] width 573 height 43
paste input "8534"
click at [736, 203] on input "PTX Platform - Planned Maintenance - PRODUCTION - WT-58534" at bounding box center [709, 197] width 250 height 27
click at [773, 198] on input "PTX Platform - Planned Maintenance - PRODUCTION - WT-58534" at bounding box center [709, 197] width 250 height 27
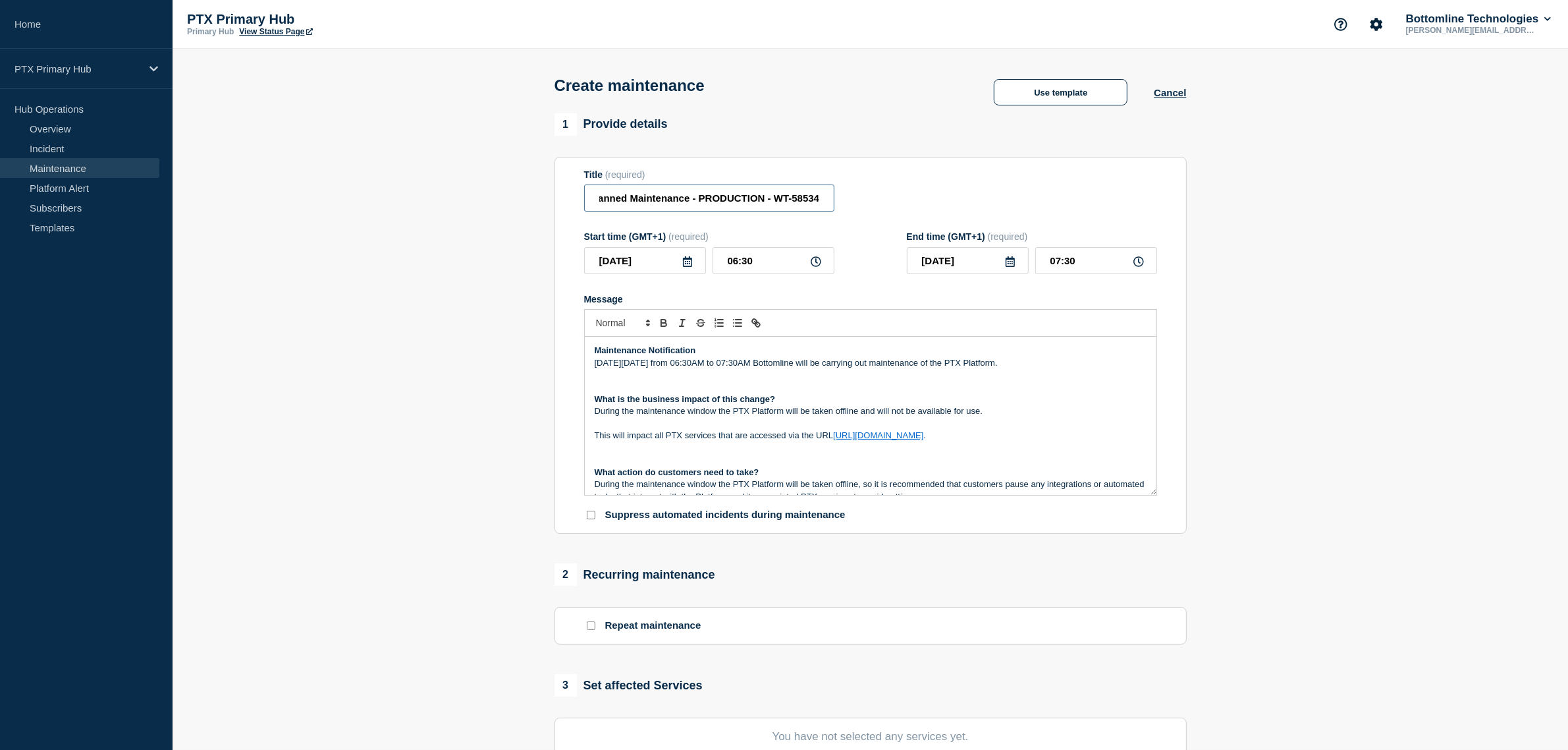
scroll to position [0, 0]
drag, startPoint x: 777, startPoint y: 206, endPoint x: 637, endPoint y: 216, distance: 140.4
click at [542, 195] on section "1 Provide details Title (required) PTX Platform - Planned Maintenance - PRODUCT…" at bounding box center [870, 570] width 1395 height 914
click at [698, 209] on input "PTX Platform - Planned Maintenance - PRODUCTION - WT-58534" at bounding box center [709, 197] width 250 height 27
click at [600, 209] on input "PTX Platform - Planned Maintenance - PRODUCTION - WT-58534" at bounding box center [709, 197] width 250 height 27
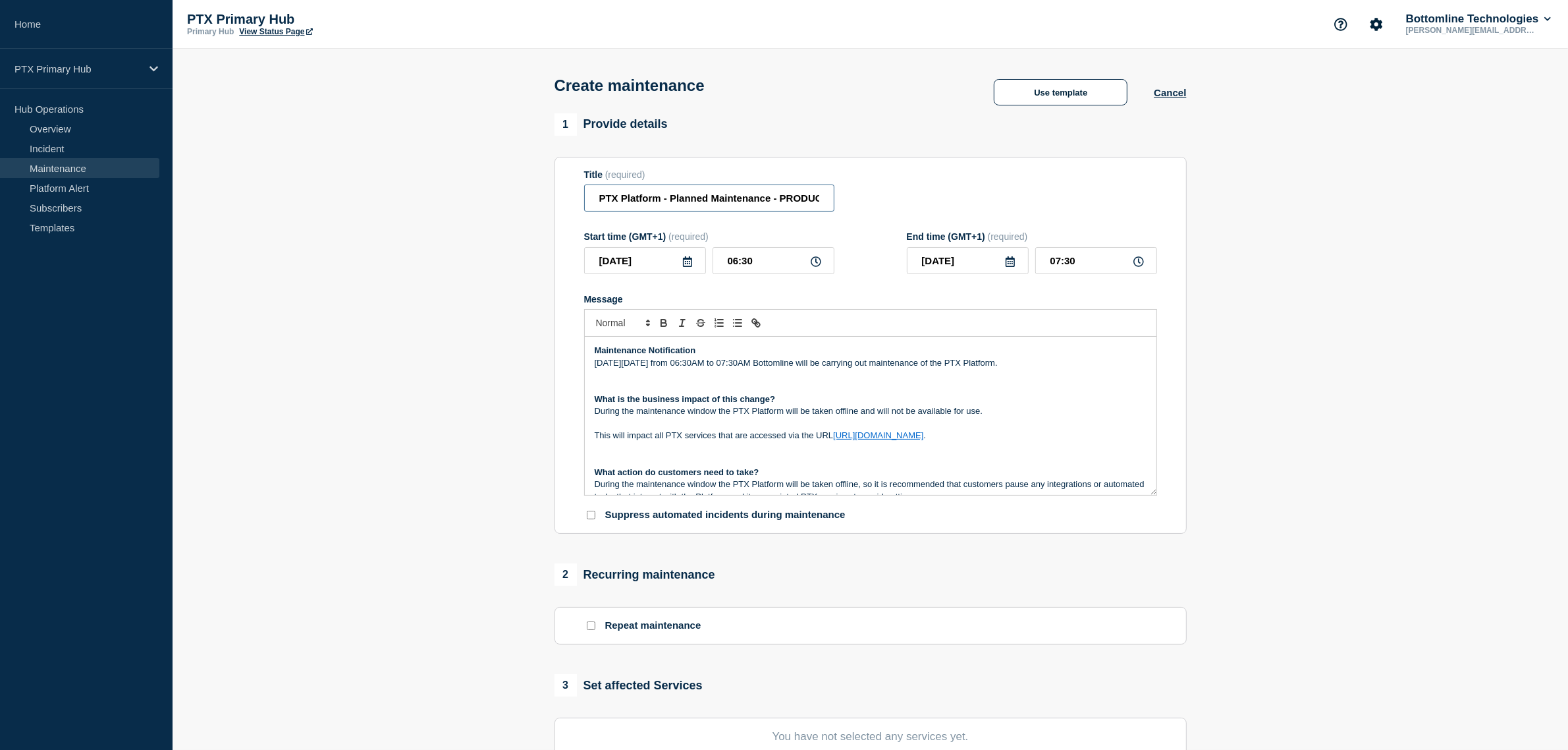
click at [600, 205] on input "PTX Platform - Planned Maintenance - PRODUCTION - WT-58534" at bounding box center [709, 197] width 250 height 27
click at [603, 203] on input "PTX Platform - Planned Maintenance - PRODUCTION - WT-58534" at bounding box center [709, 197] width 250 height 27
drag, startPoint x: 802, startPoint y: 192, endPoint x: 834, endPoint y: 194, distance: 32.1
click at [821, 189] on input "PTX Platform - Planned Maintenance - PRODUCTION - WT-58534" at bounding box center [709, 197] width 250 height 27
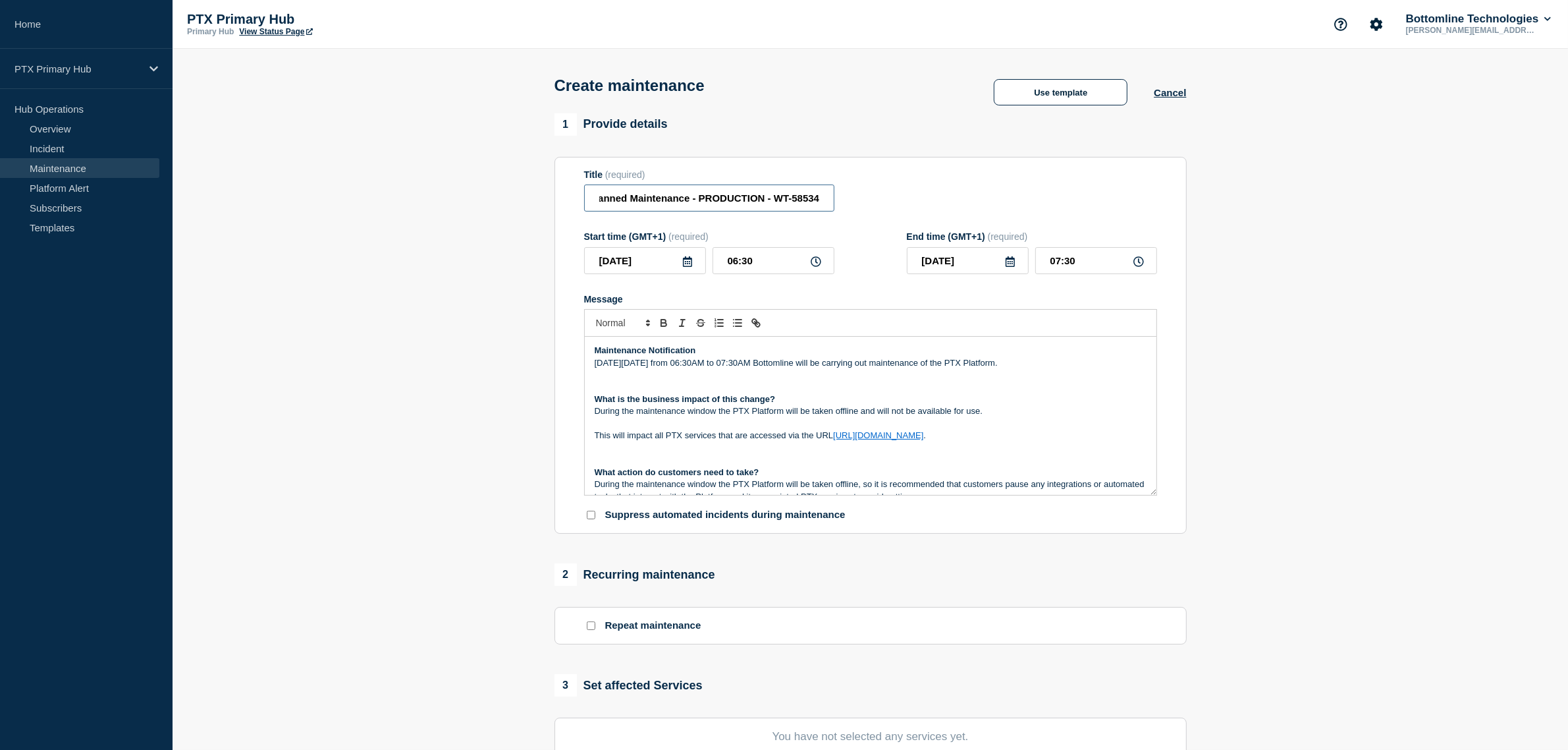
type input "PTX Platform - Planned Maintenance - PRODUCTION - WT-58534"
click at [851, 191] on div "Title (required) PTX Platform - Planned Maintenance - PRODUCTION - WT-58534" at bounding box center [870, 190] width 573 height 43
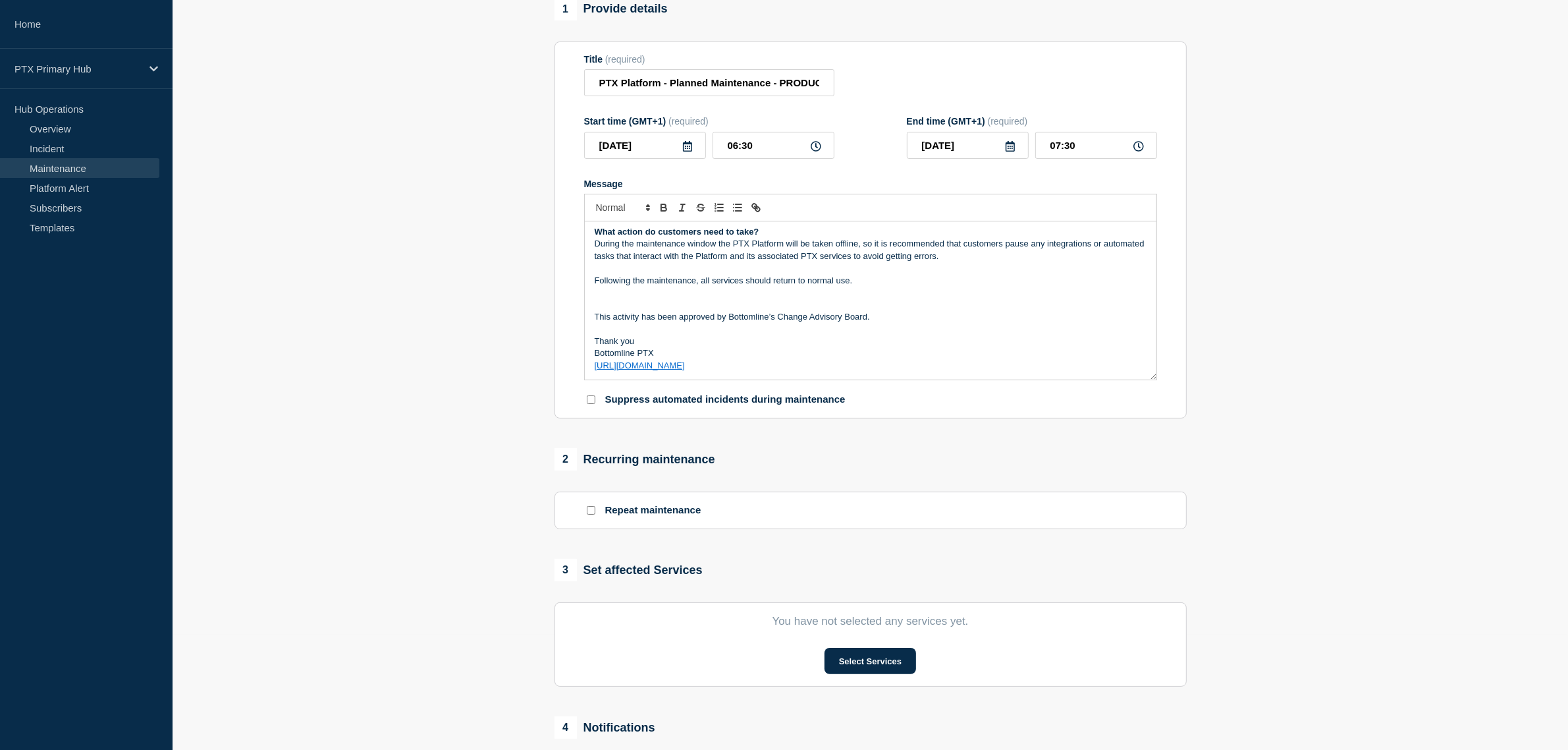
scroll to position [247, 0]
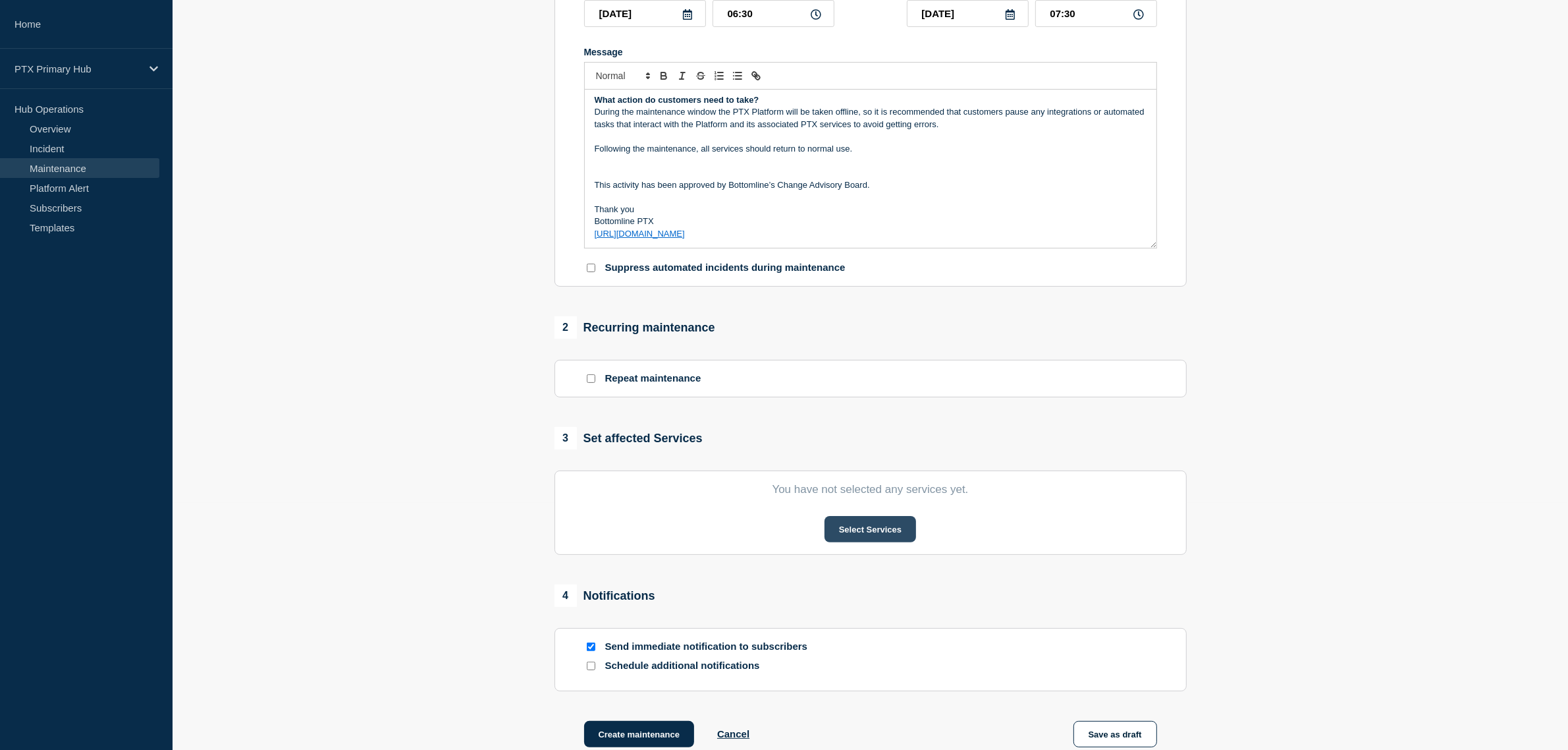
click at [824, 526] on div "Select Services" at bounding box center [870, 529] width 573 height 26
click at [844, 529] on button "Select Services" at bounding box center [870, 529] width 92 height 26
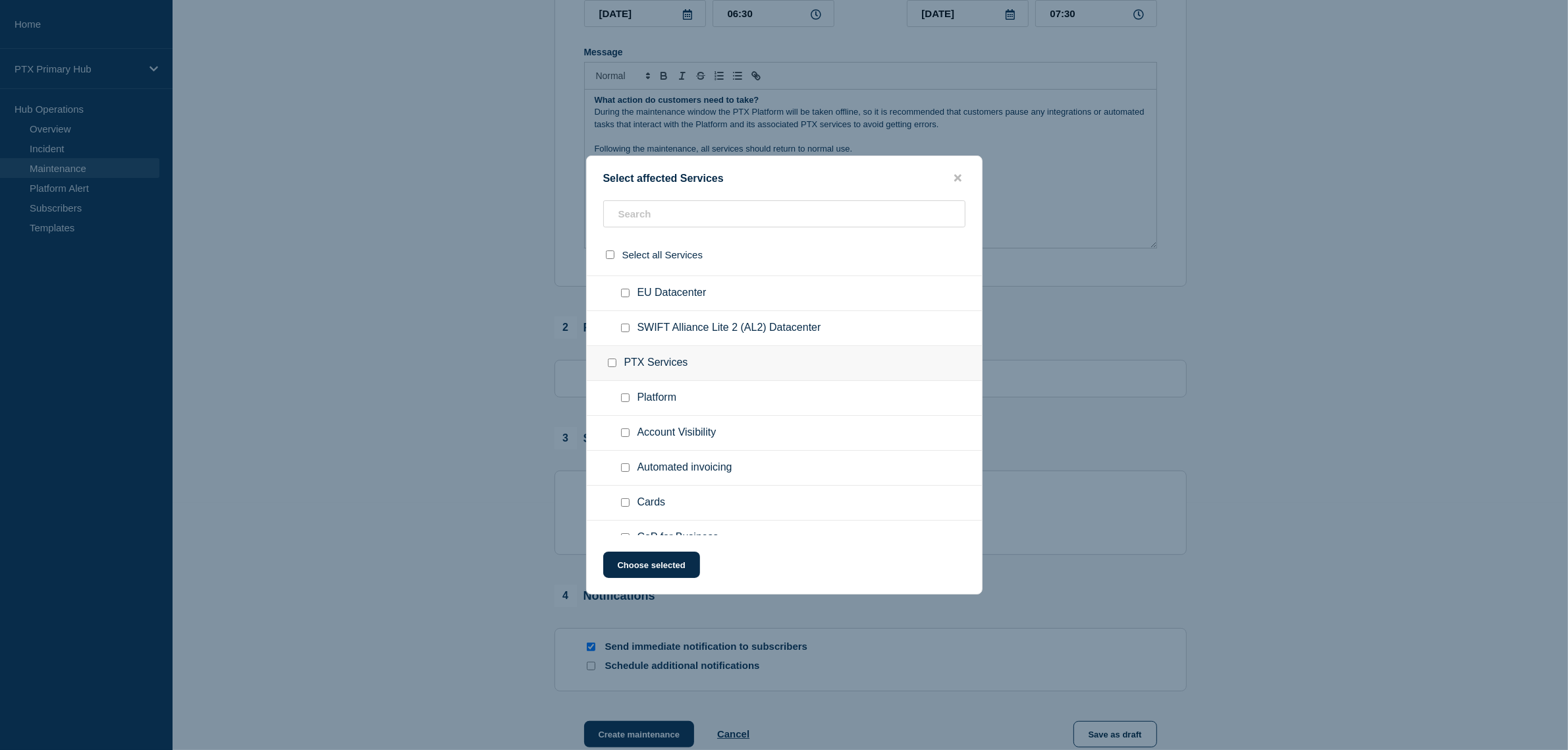
scroll to position [329, 0]
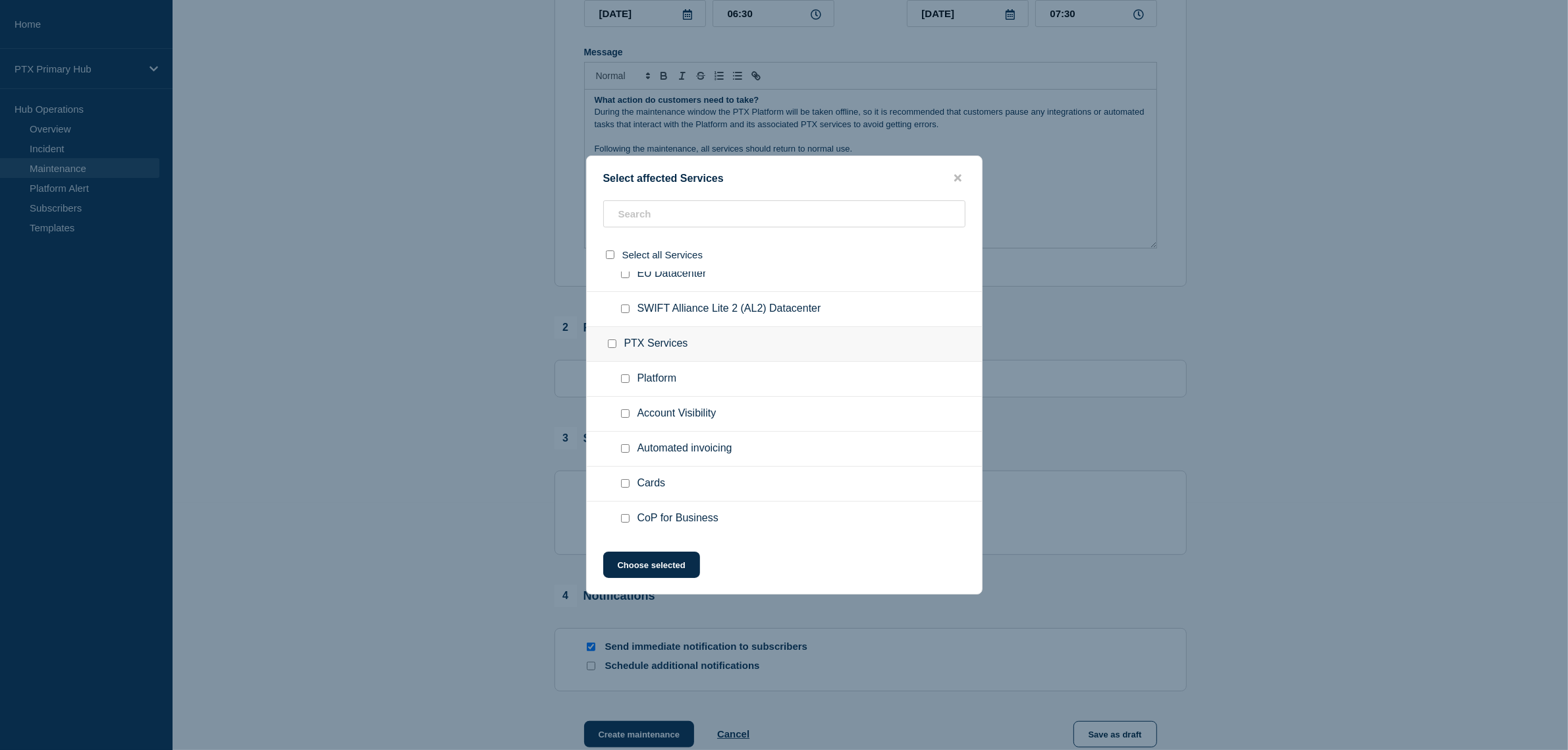
click at [621, 378] on input "Platform checkbox" at bounding box center [625, 378] width 9 height 9
checkbox input "true"
click at [627, 410] on div at bounding box center [628, 414] width 19 height 13
click at [628, 415] on input "Account Visibility checkbox" at bounding box center [625, 413] width 9 height 9
checkbox input "true"
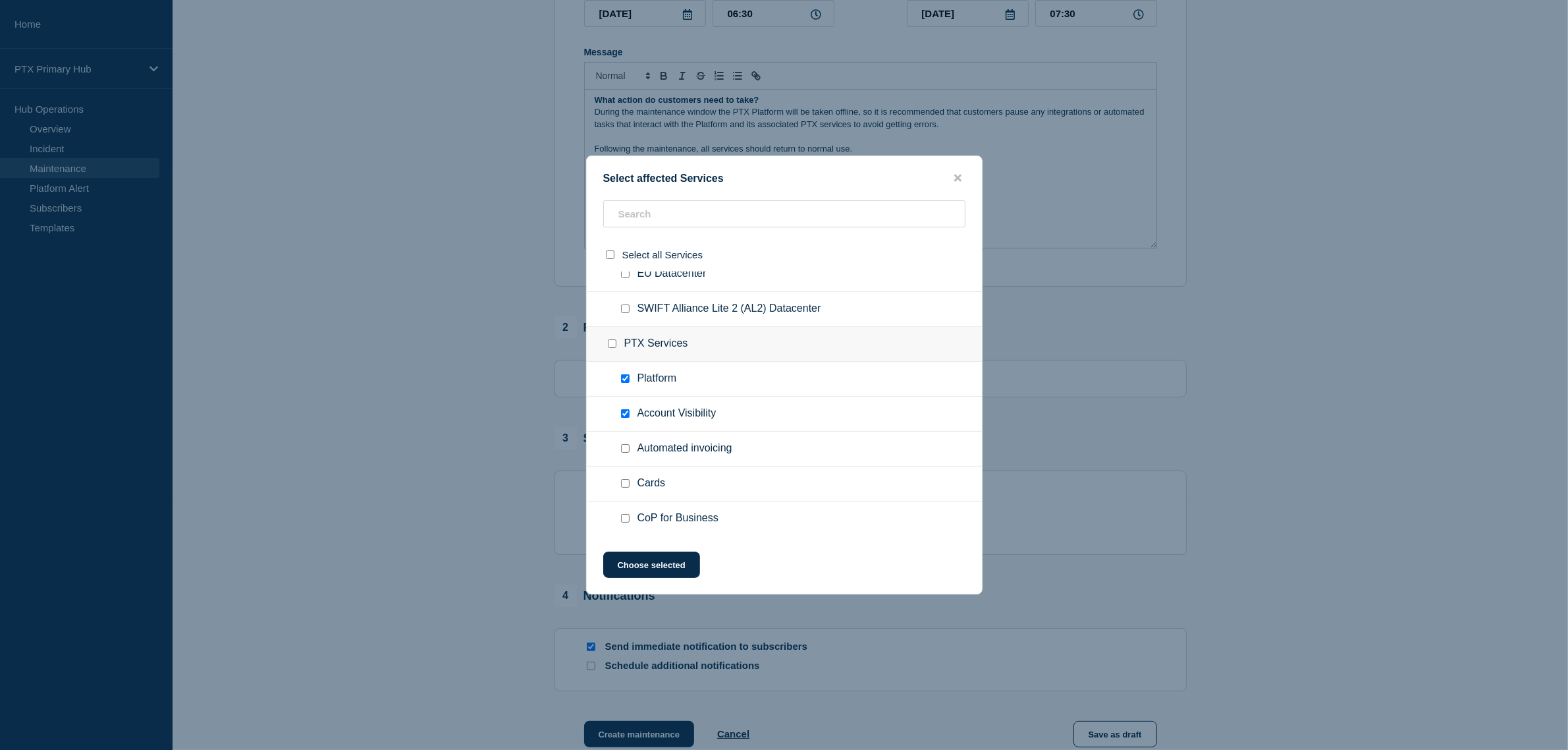
click at [630, 446] on div at bounding box center [628, 449] width 19 height 13
click at [629, 474] on ul "Cards" at bounding box center [784, 483] width 395 height 35
click at [626, 481] on div at bounding box center [628, 483] width 19 height 13
click at [626, 481] on input "Cards checkbox" at bounding box center [625, 483] width 9 height 9
checkbox input "true"
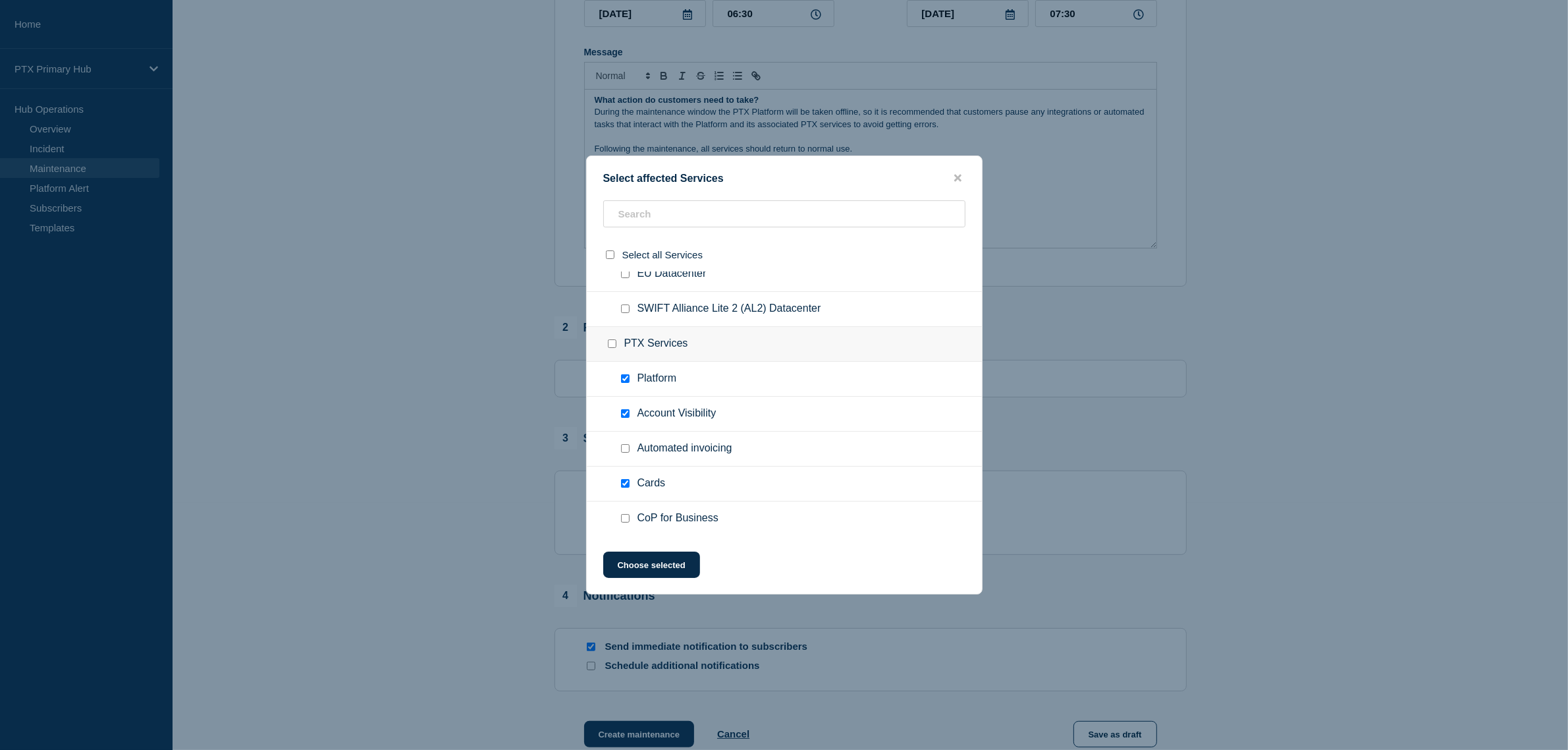
click at [629, 446] on input "Automated invoicing checkbox" at bounding box center [625, 448] width 9 height 9
checkbox input "true"
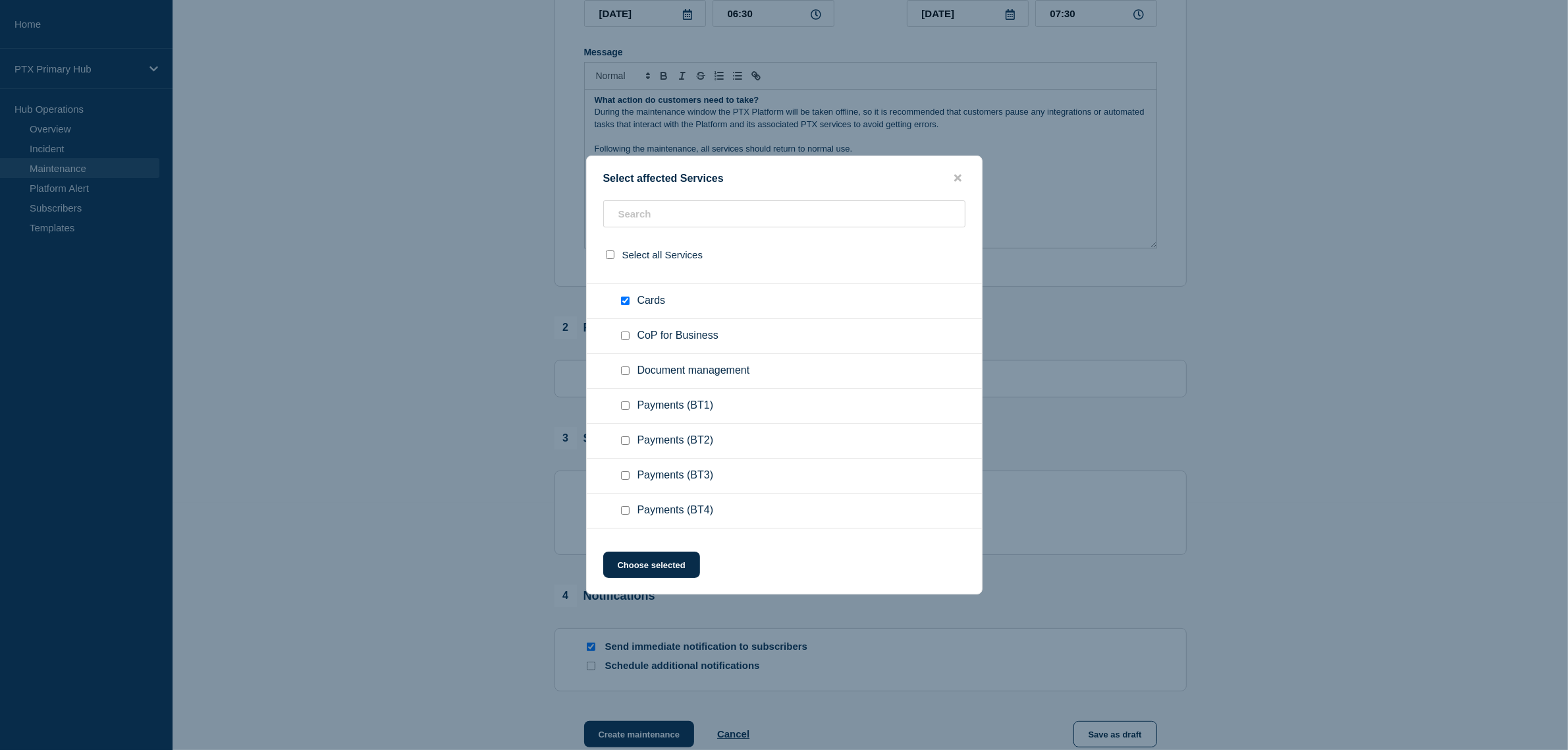
scroll to position [494, 0]
click at [654, 356] on span "CoP for Business" at bounding box center [678, 354] width 81 height 13
click at [634, 356] on div at bounding box center [628, 354] width 19 height 13
click at [626, 354] on input "CoP for Business checkbox" at bounding box center [625, 353] width 9 height 9
checkbox input "true"
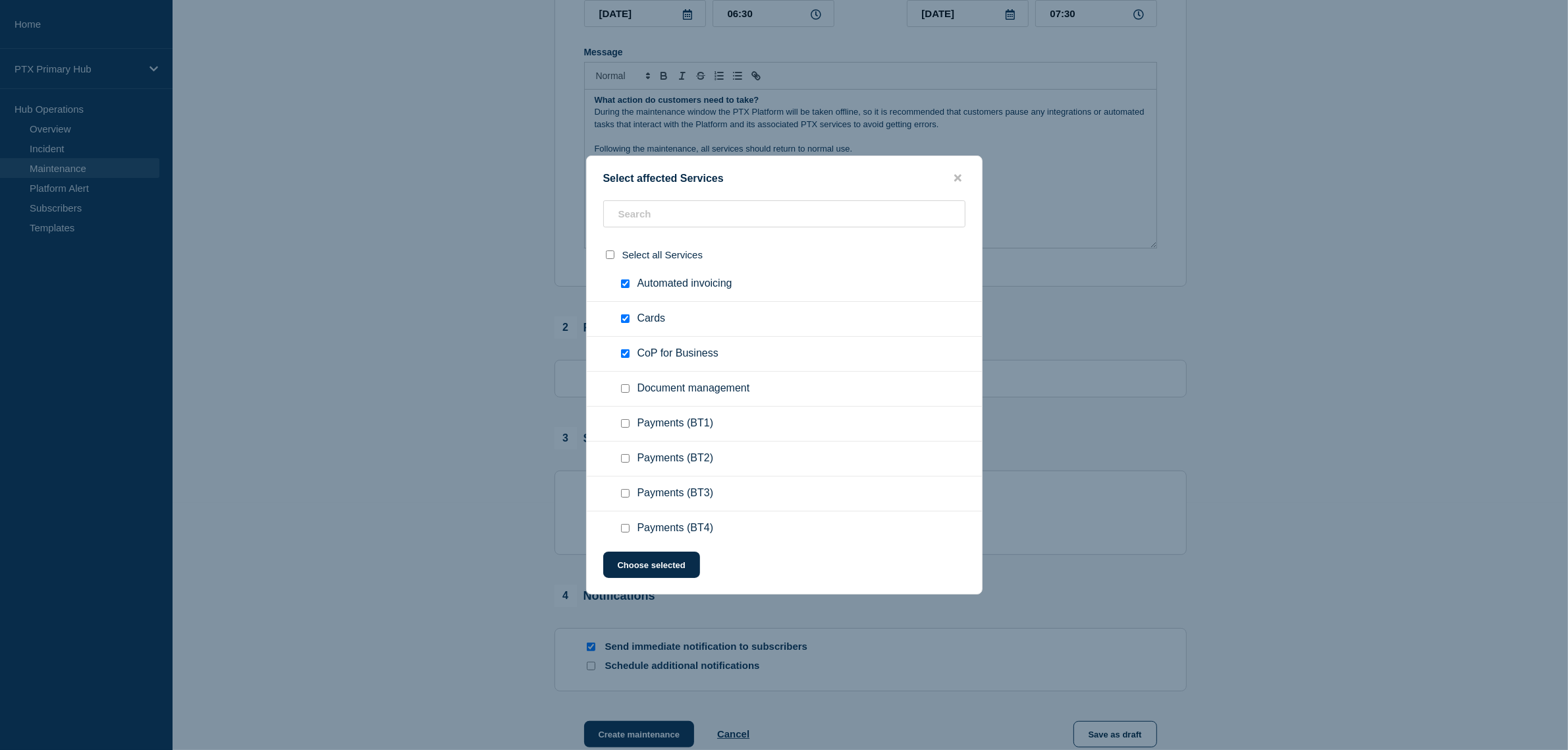
click at [629, 388] on input "Document management checkbox" at bounding box center [625, 388] width 9 height 9
checkbox input "true"
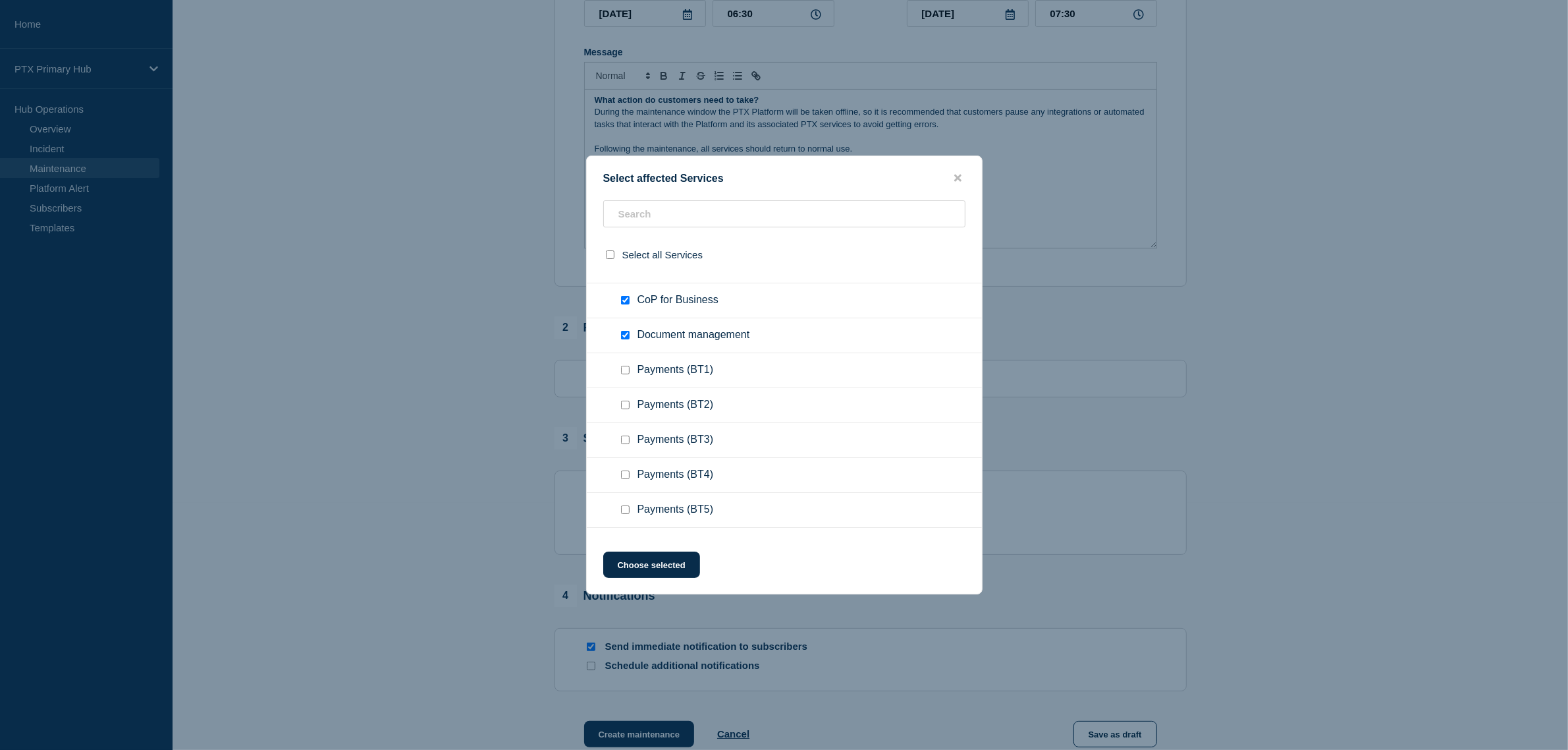
scroll to position [576, 0]
click at [623, 405] on ul "Payments (BT3)" at bounding box center [784, 411] width 395 height 35
click at [624, 412] on input "Payments (BT3) checkbox" at bounding box center [625, 411] width 9 height 9
checkbox input "true"
click at [623, 443] on input "Payments (BT4) checkbox" at bounding box center [625, 446] width 9 height 9
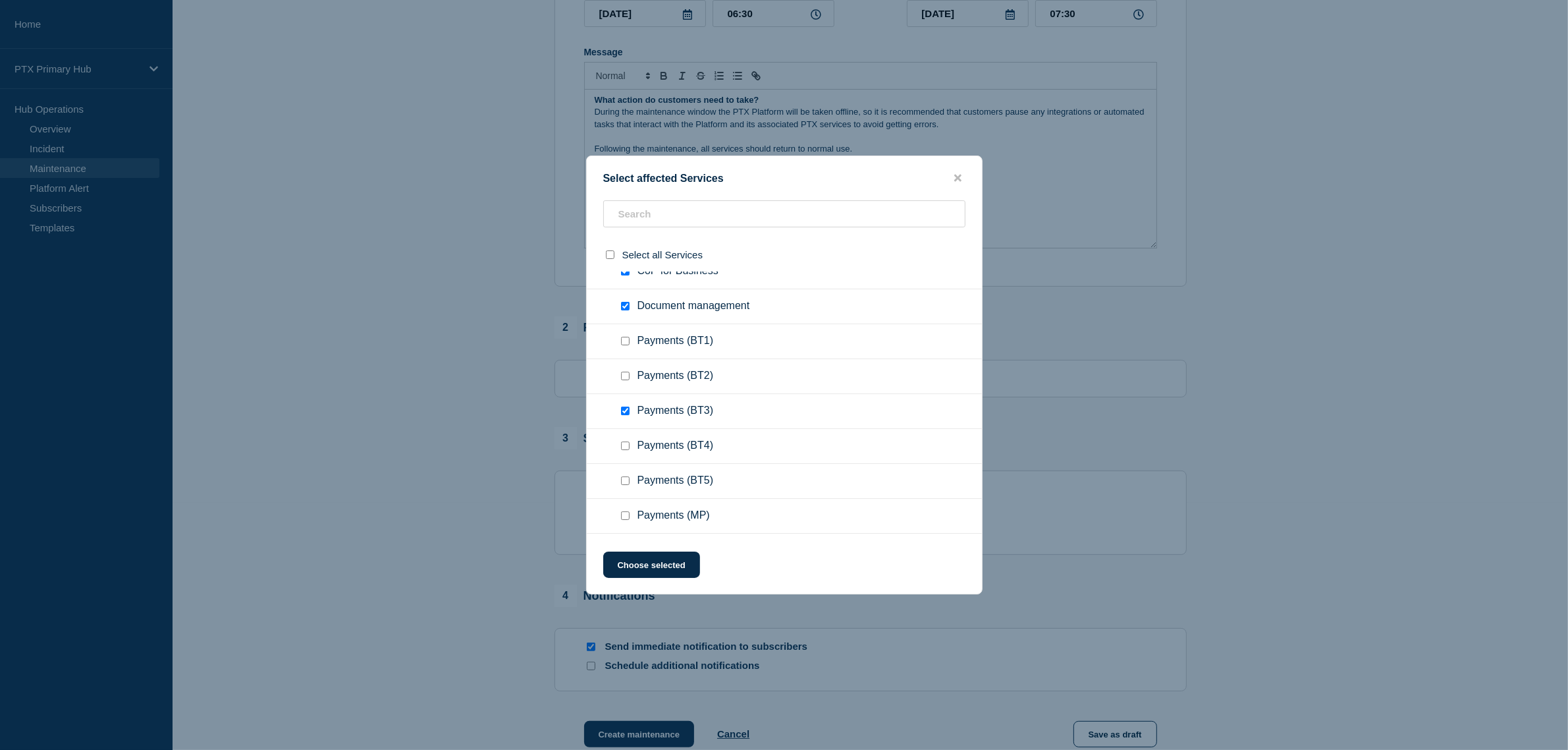
checkbox input "true"
click at [623, 469] on ul "Payments (BT5)" at bounding box center [784, 481] width 395 height 35
click at [624, 479] on input "Payments (BT5) checkbox" at bounding box center [625, 480] width 9 height 9
checkbox input "true"
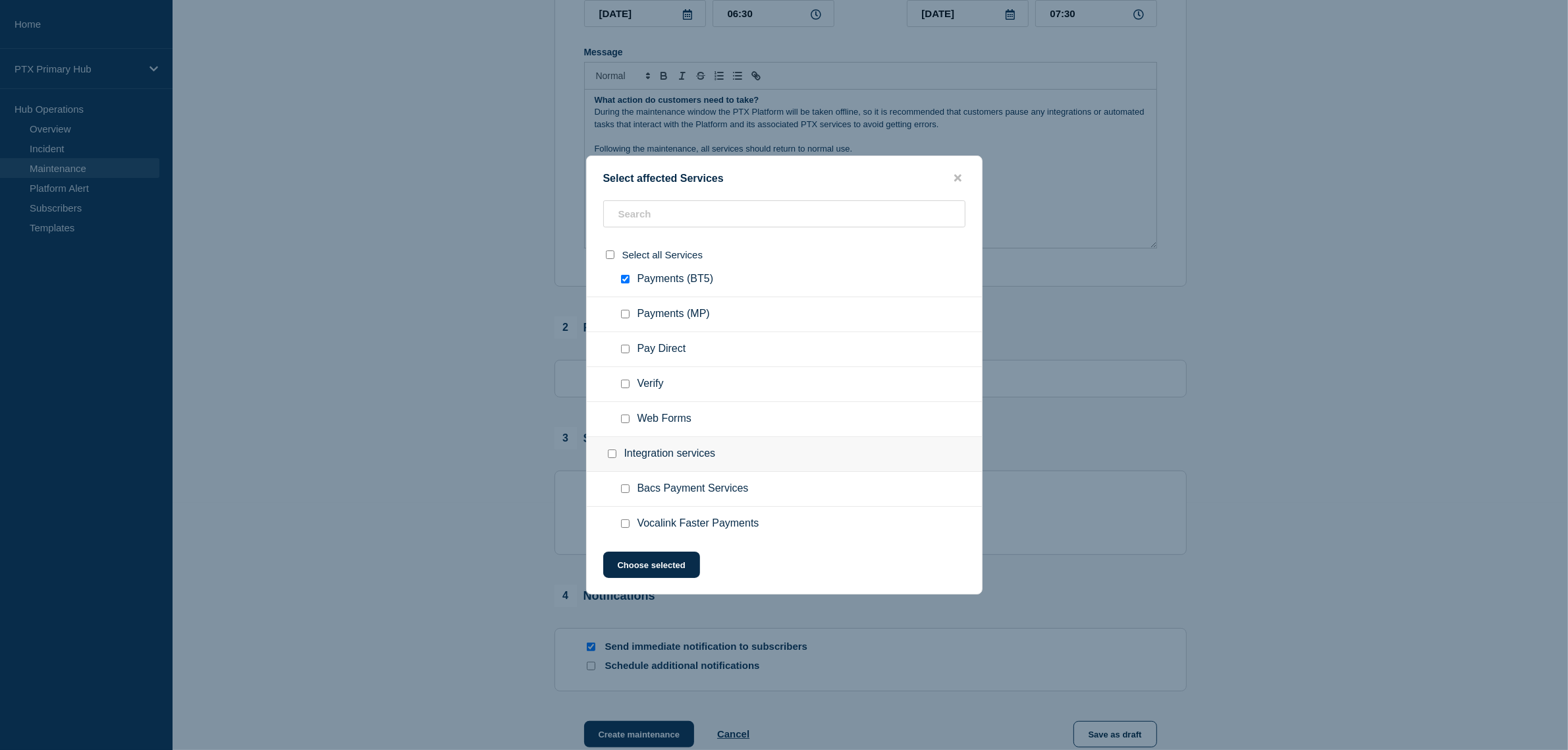
scroll to position [741, 0]
click at [626, 386] on input "Pay Direct checkbox" at bounding box center [625, 386] width 9 height 9
checkbox input "true"
click at [622, 421] on input "Verify checkbox" at bounding box center [625, 421] width 9 height 9
checkbox input "true"
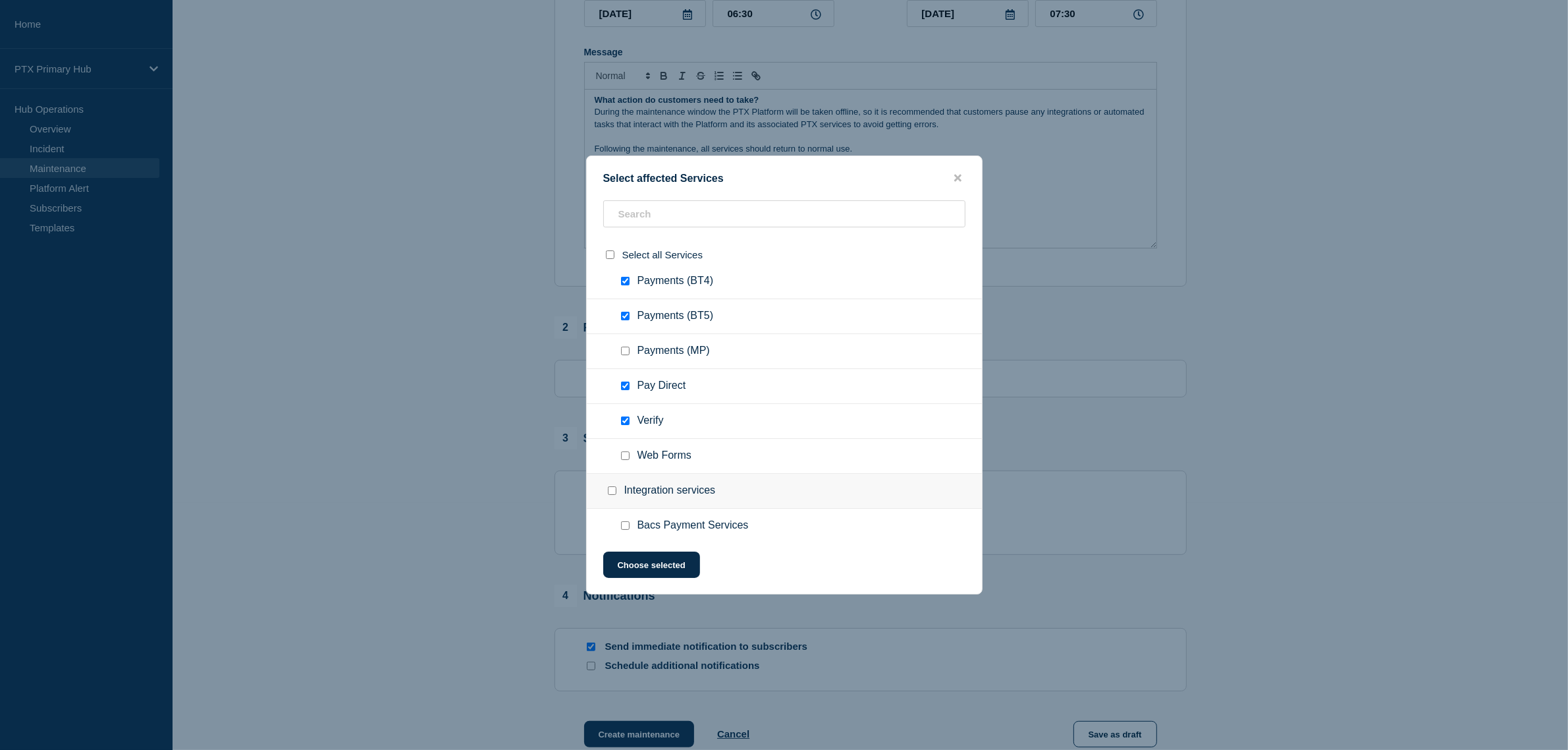
click at [626, 450] on ul "Web Forms" at bounding box center [784, 456] width 395 height 35
click at [632, 456] on div at bounding box center [628, 456] width 19 height 13
click at [624, 454] on input "Web Forms checkbox" at bounding box center [625, 456] width 9 height 9
checkbox input "true"
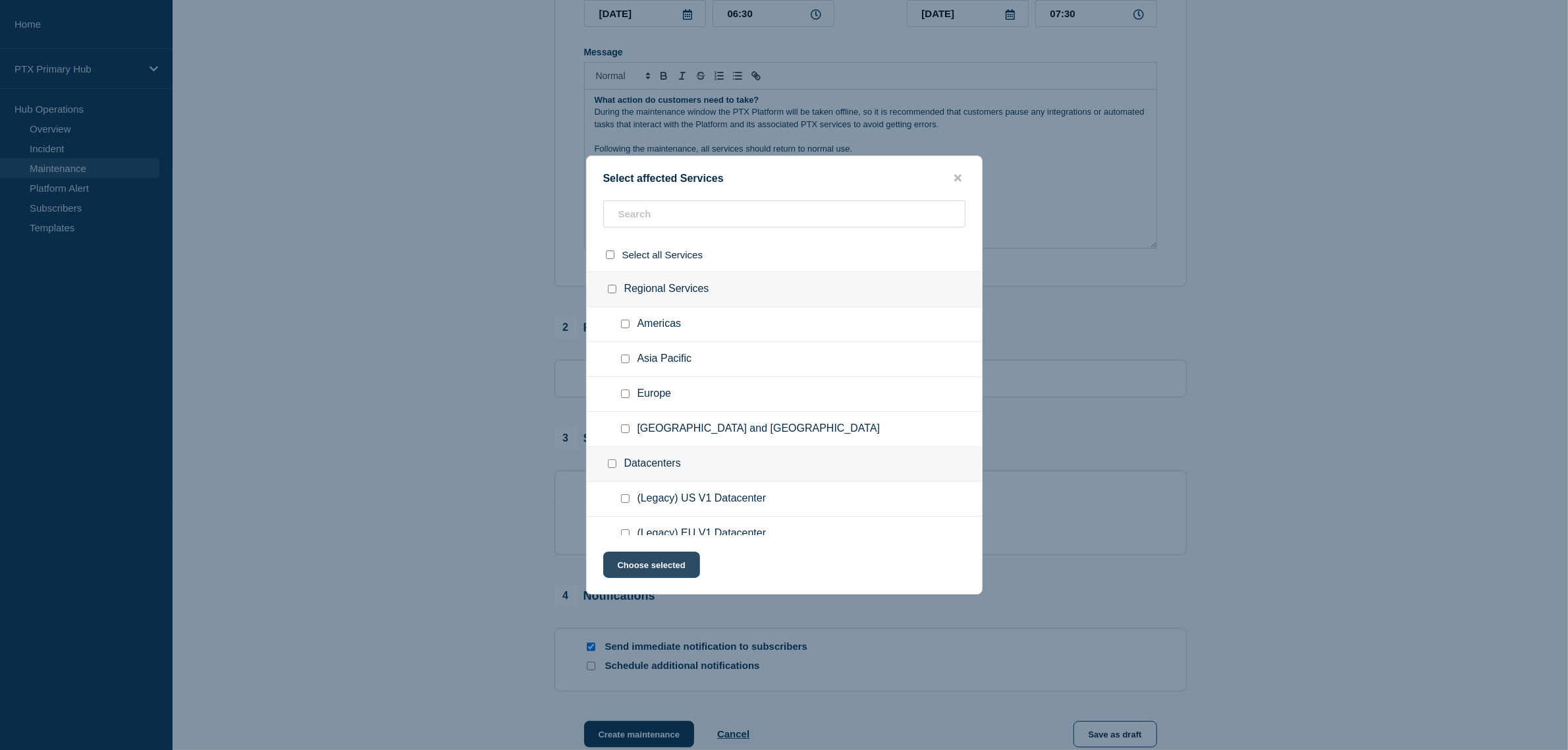
click at [663, 576] on button "Choose selected" at bounding box center [651, 564] width 97 height 26
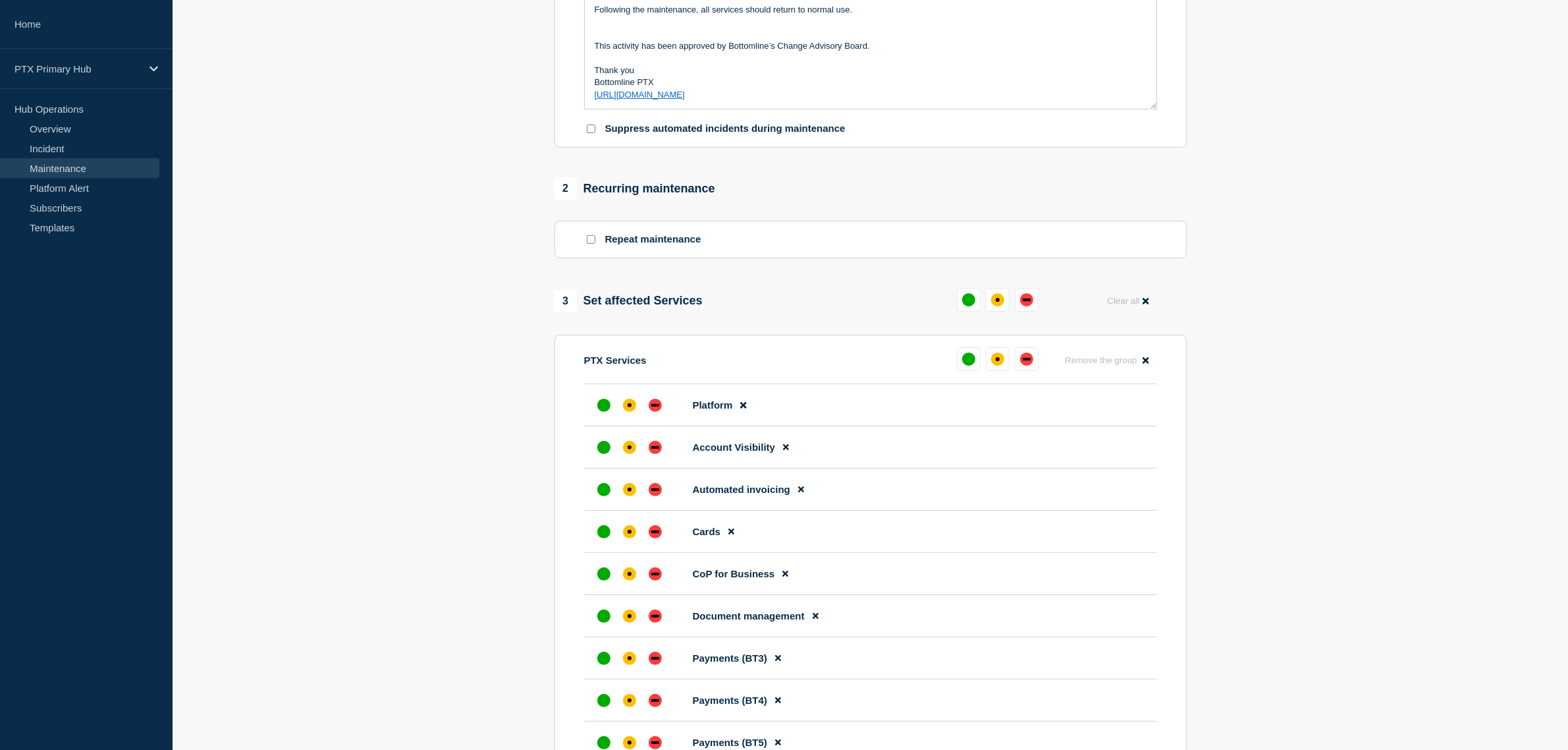
scroll to position [494, 0]
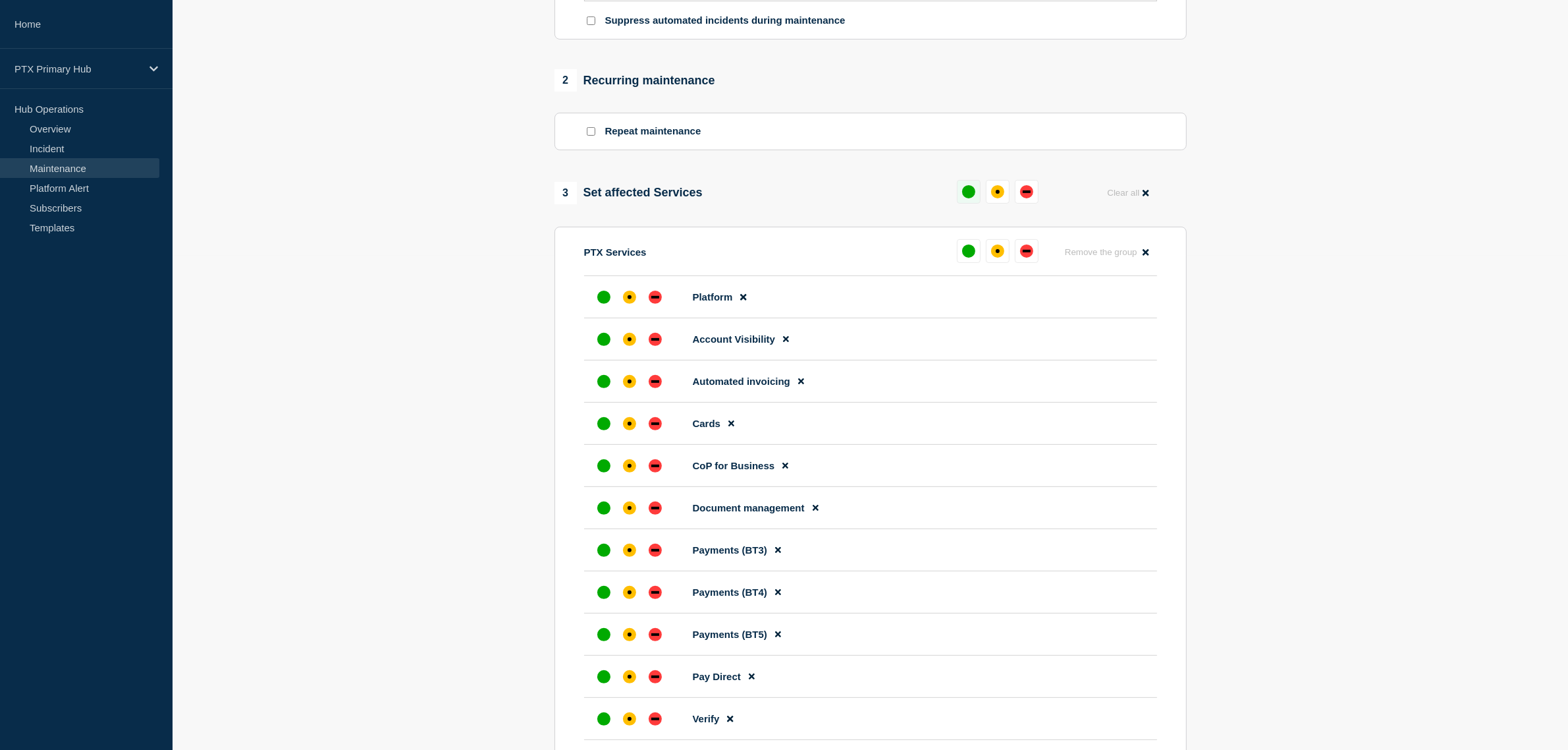
click at [979, 194] on button at bounding box center [969, 191] width 24 height 24
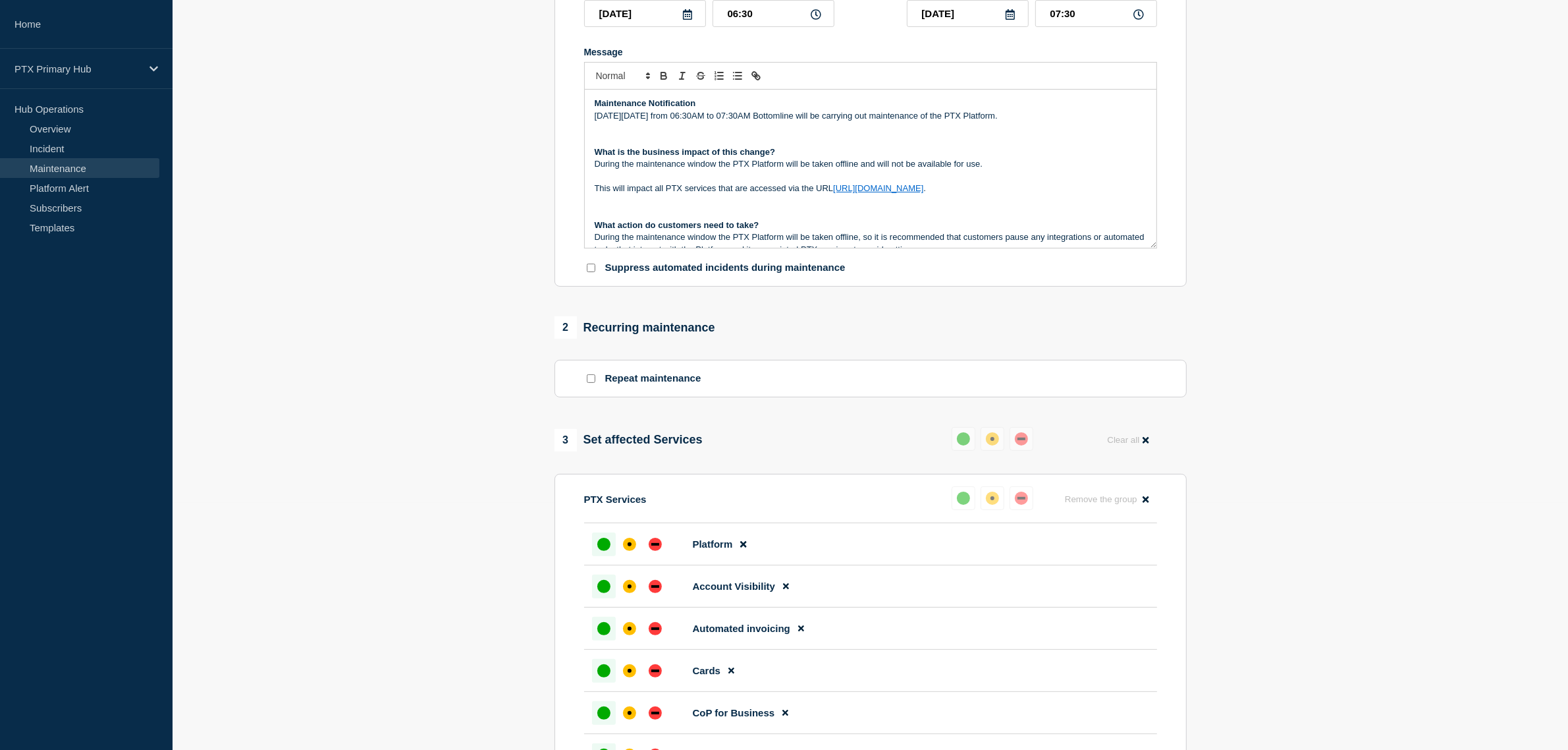
scroll to position [823, 0]
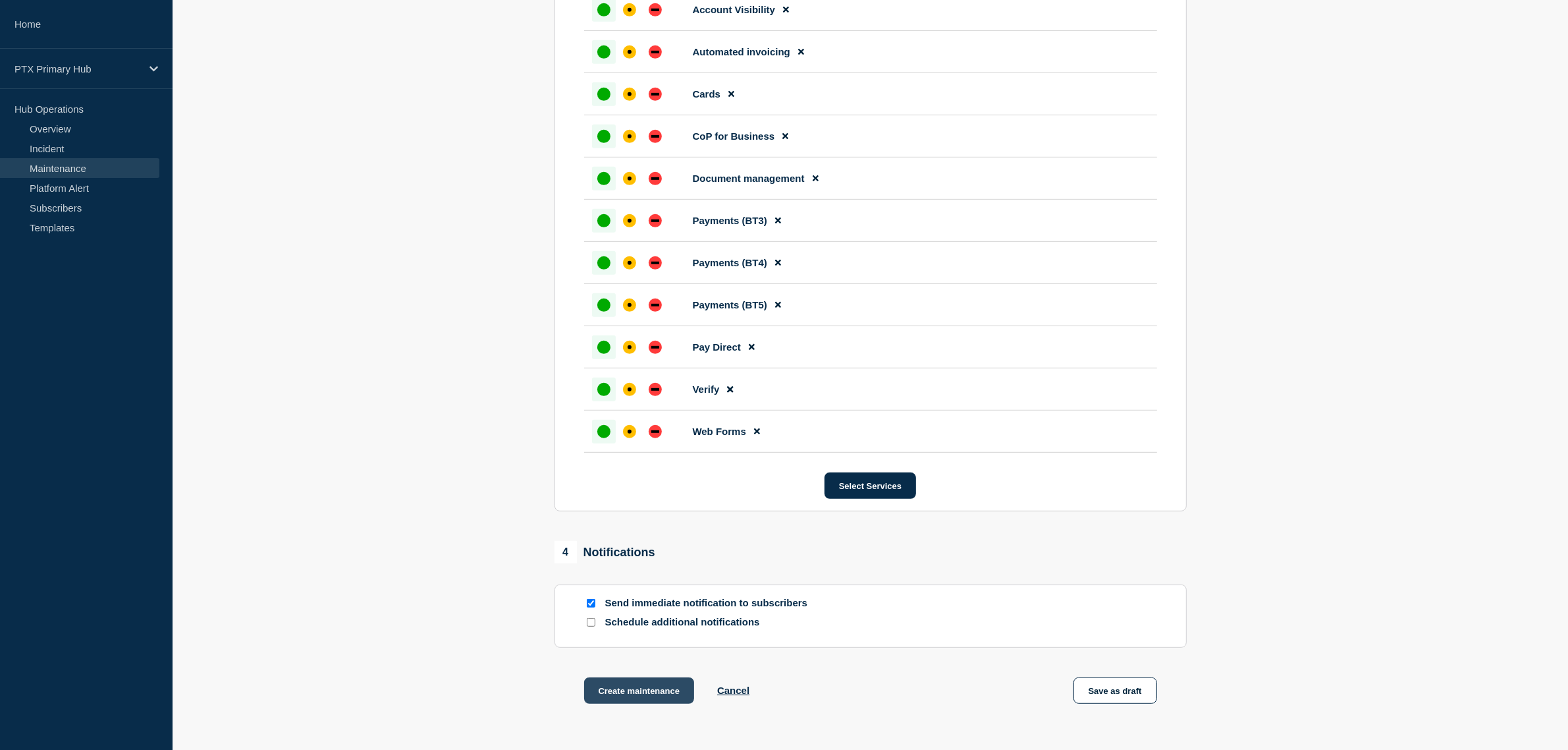
click at [656, 691] on button "Create maintenance" at bounding box center [639, 691] width 111 height 26
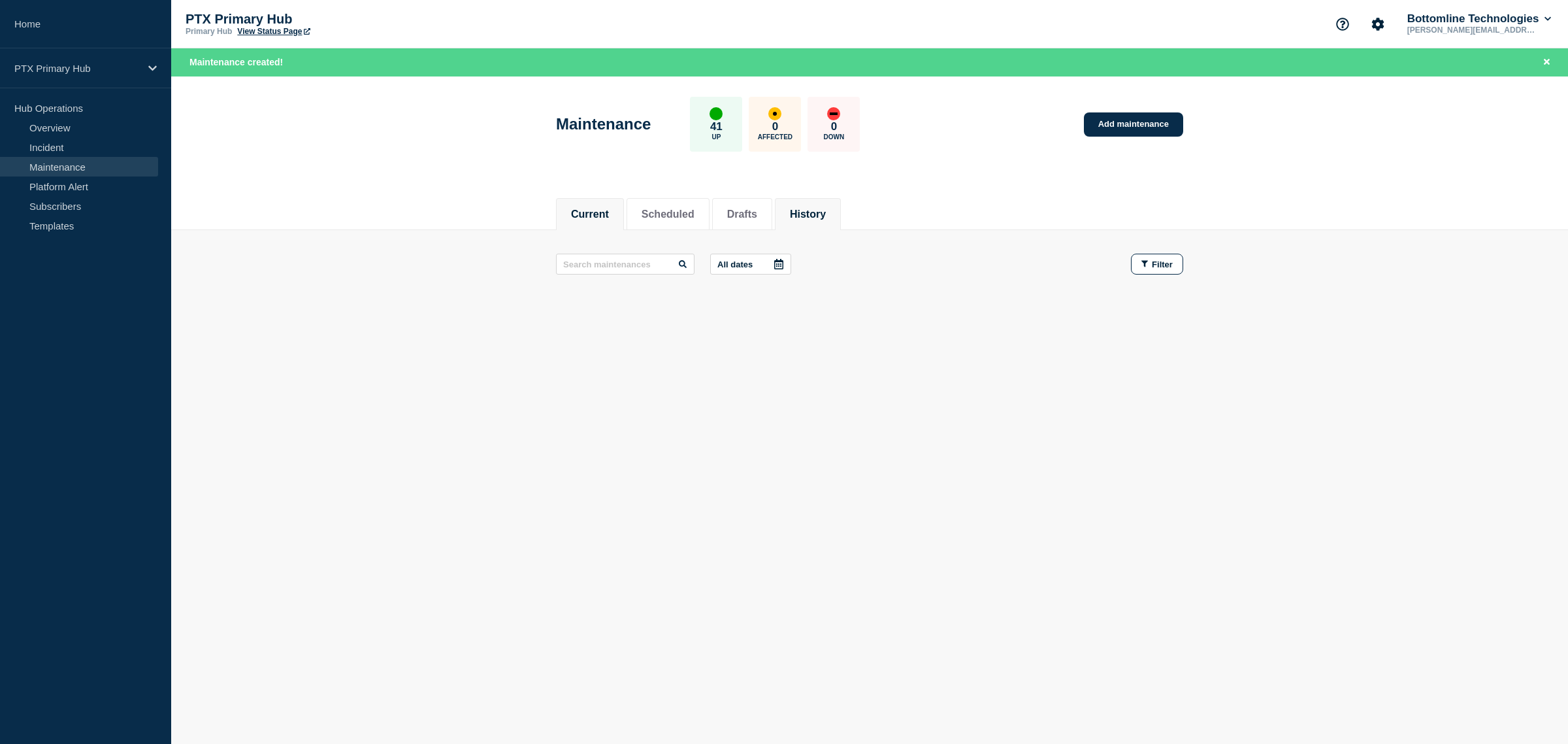
click at [826, 209] on button "History" at bounding box center [807, 214] width 36 height 12
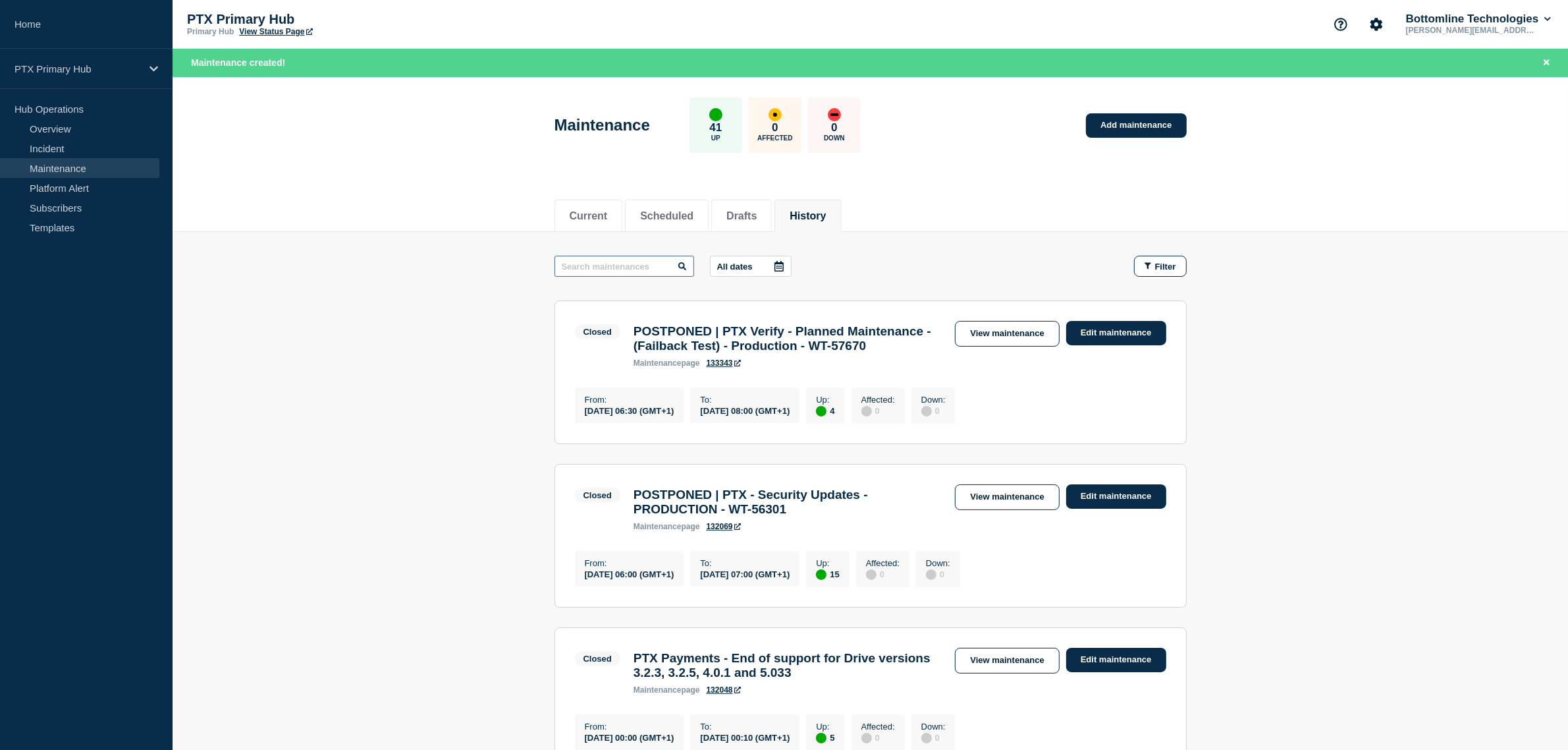
click at [616, 269] on input "text" at bounding box center [624, 266] width 140 height 21
click at [634, 273] on input "text" at bounding box center [624, 266] width 140 height 21
type input "webforms"
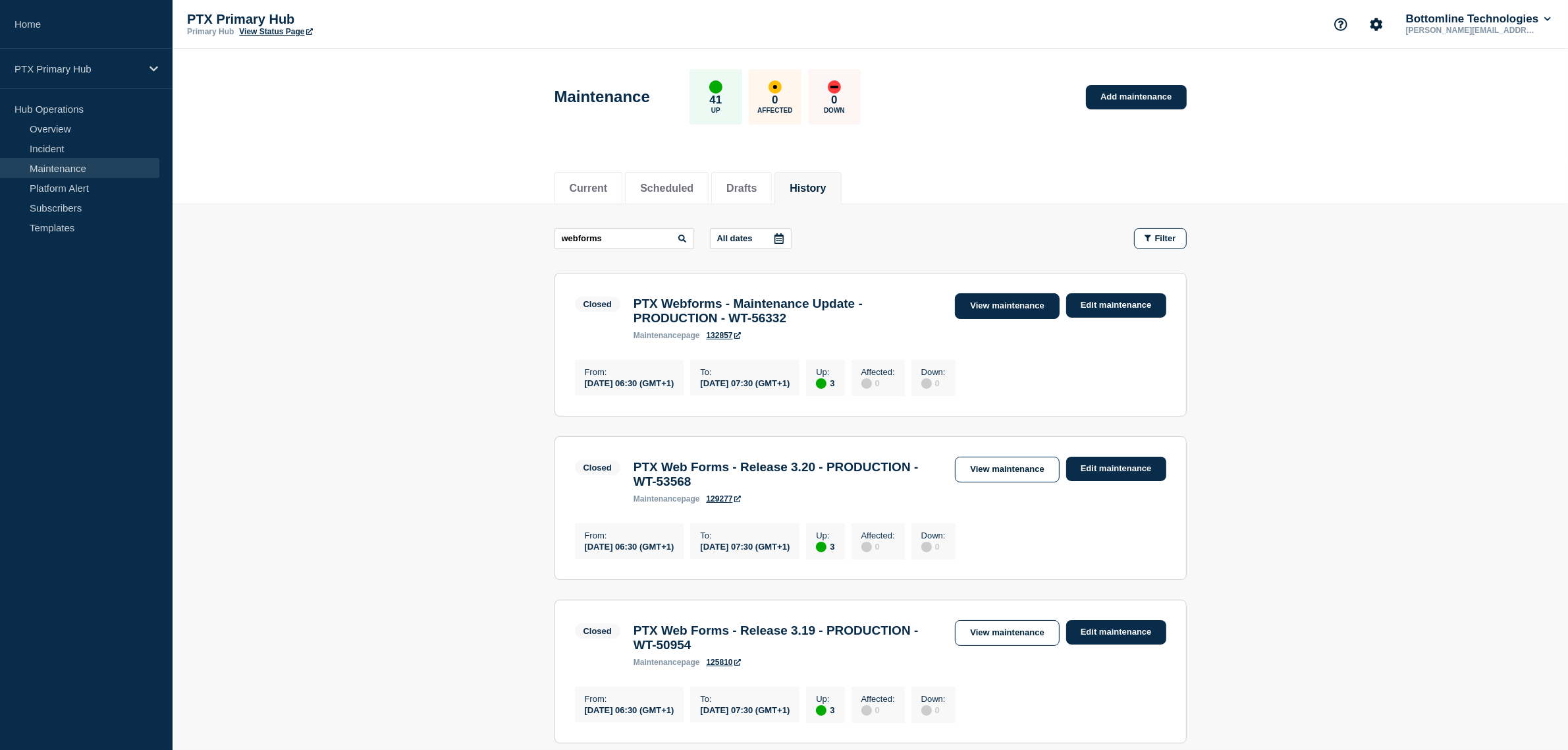
click at [993, 314] on link "View maintenance" at bounding box center [1007, 306] width 104 height 26
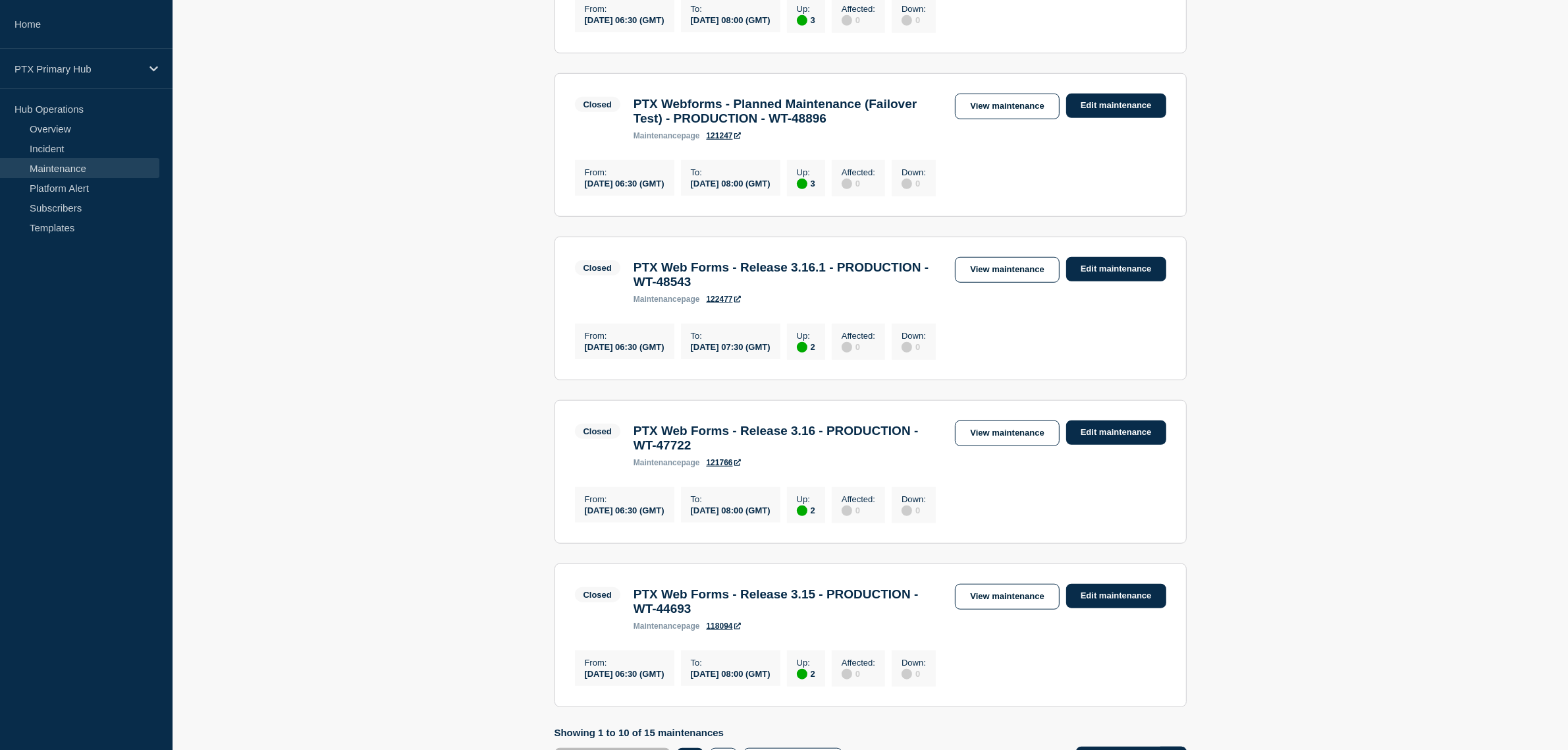
scroll to position [1151, 0]
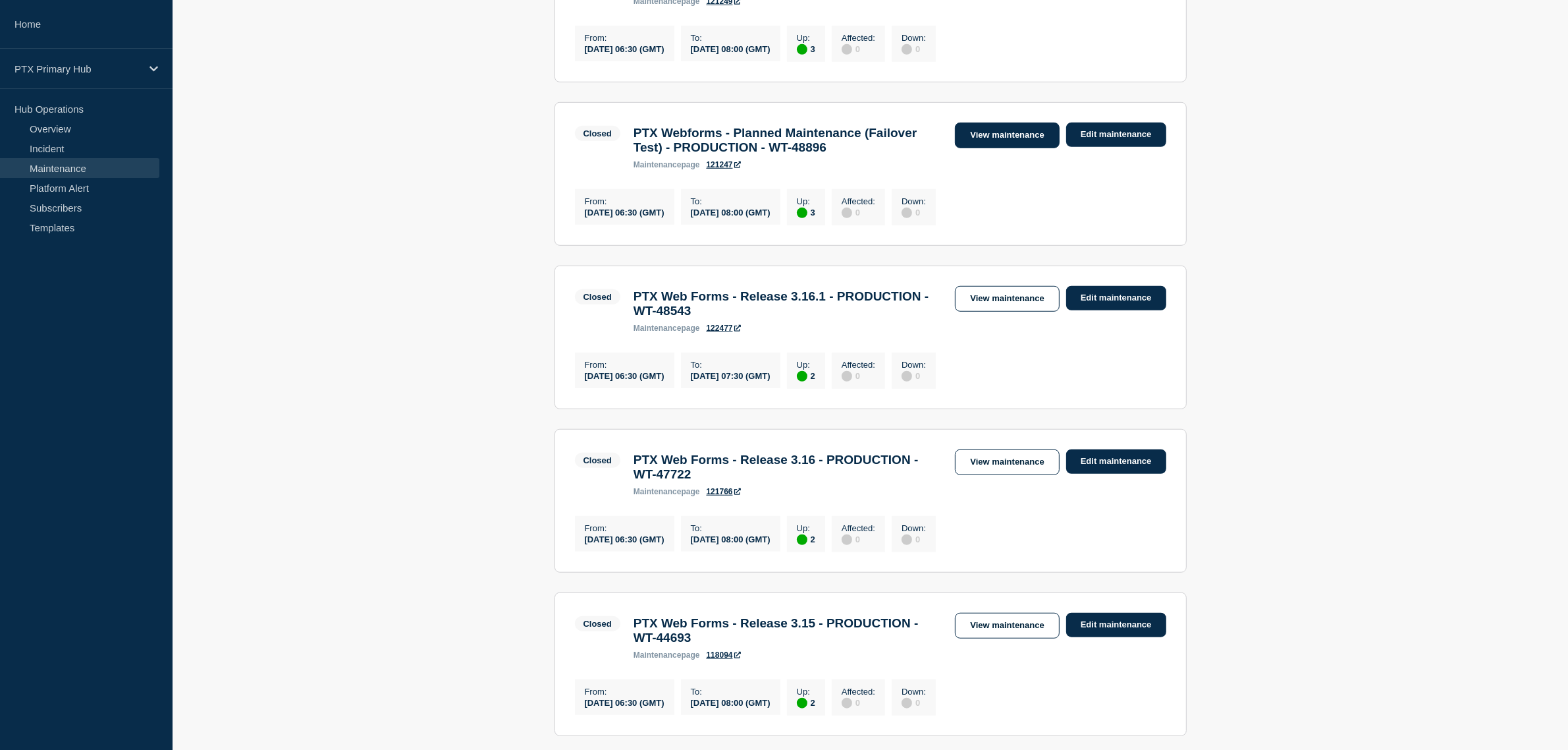
click at [1020, 149] on link "View maintenance" at bounding box center [1007, 135] width 104 height 26
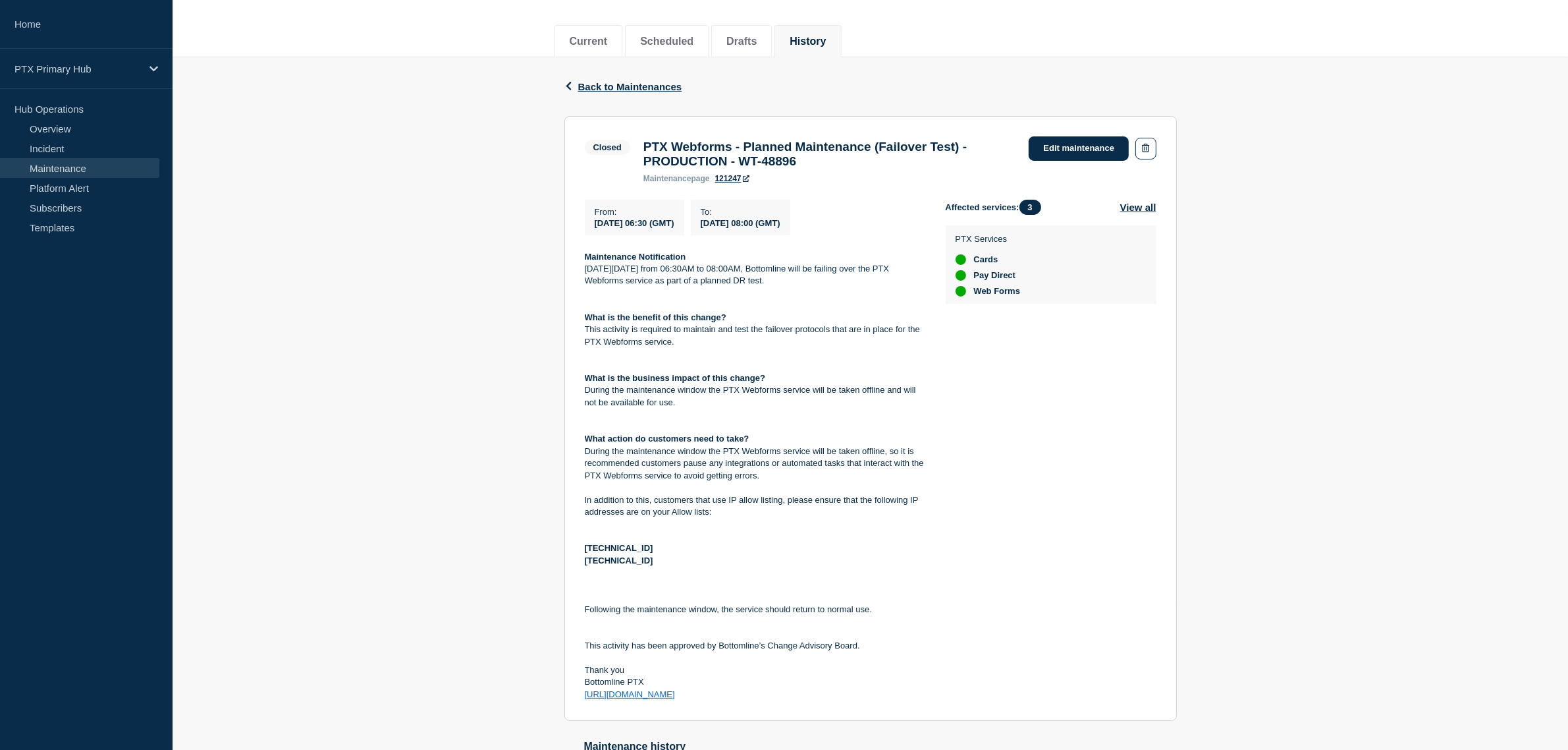
scroll to position [164, 0]
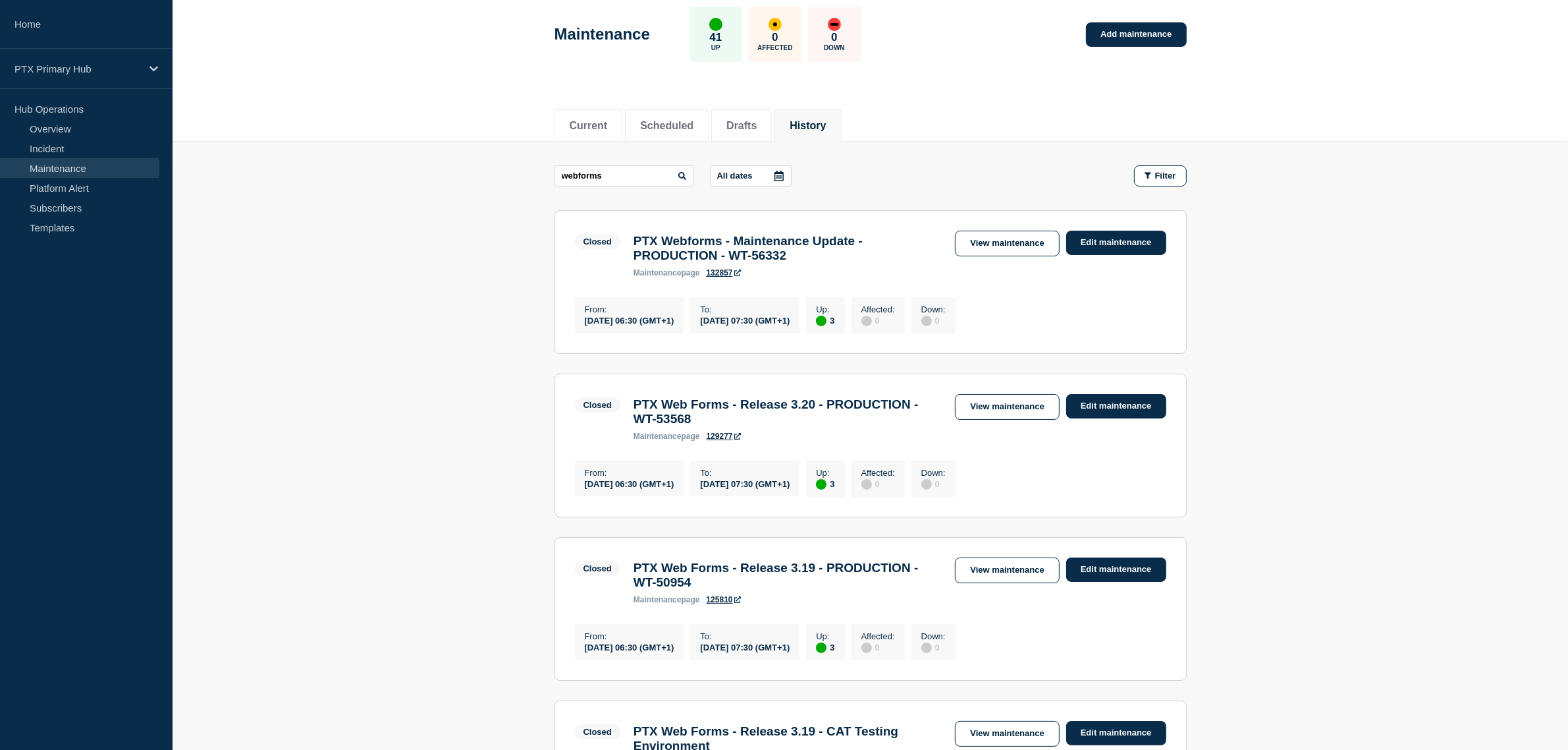
scroll to position [247, 0]
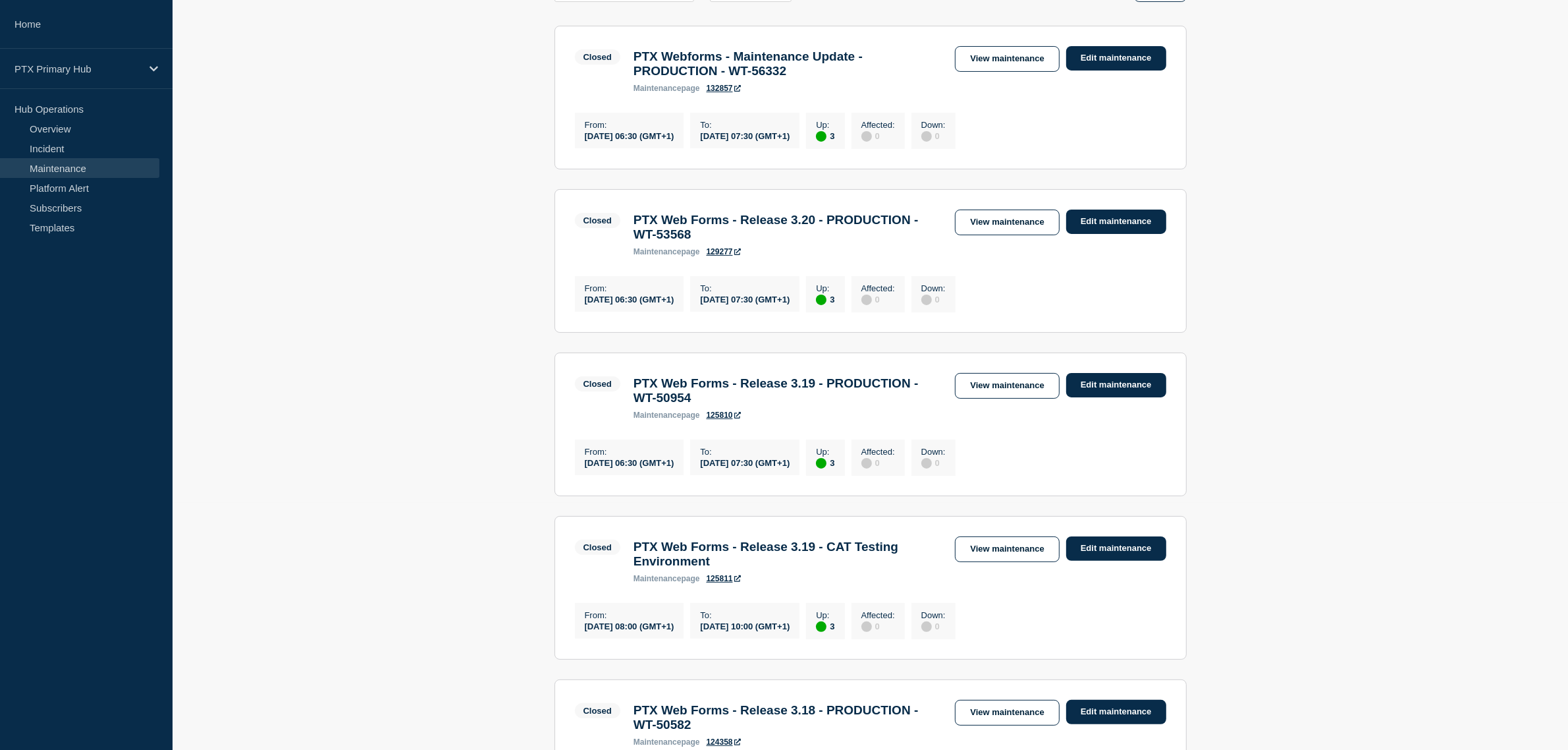
click at [980, 234] on link "View maintenance" at bounding box center [1007, 222] width 104 height 26
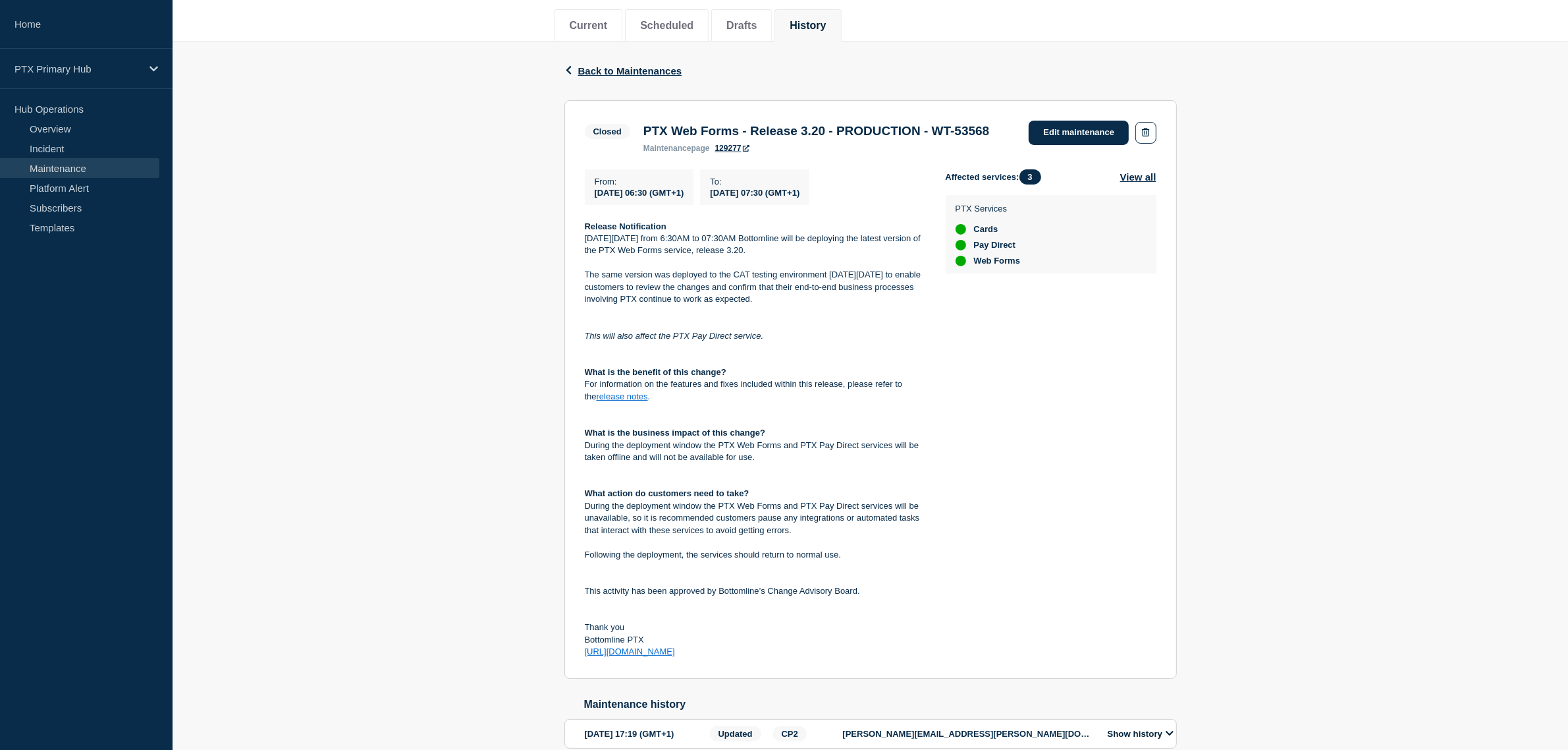
scroll to position [164, 0]
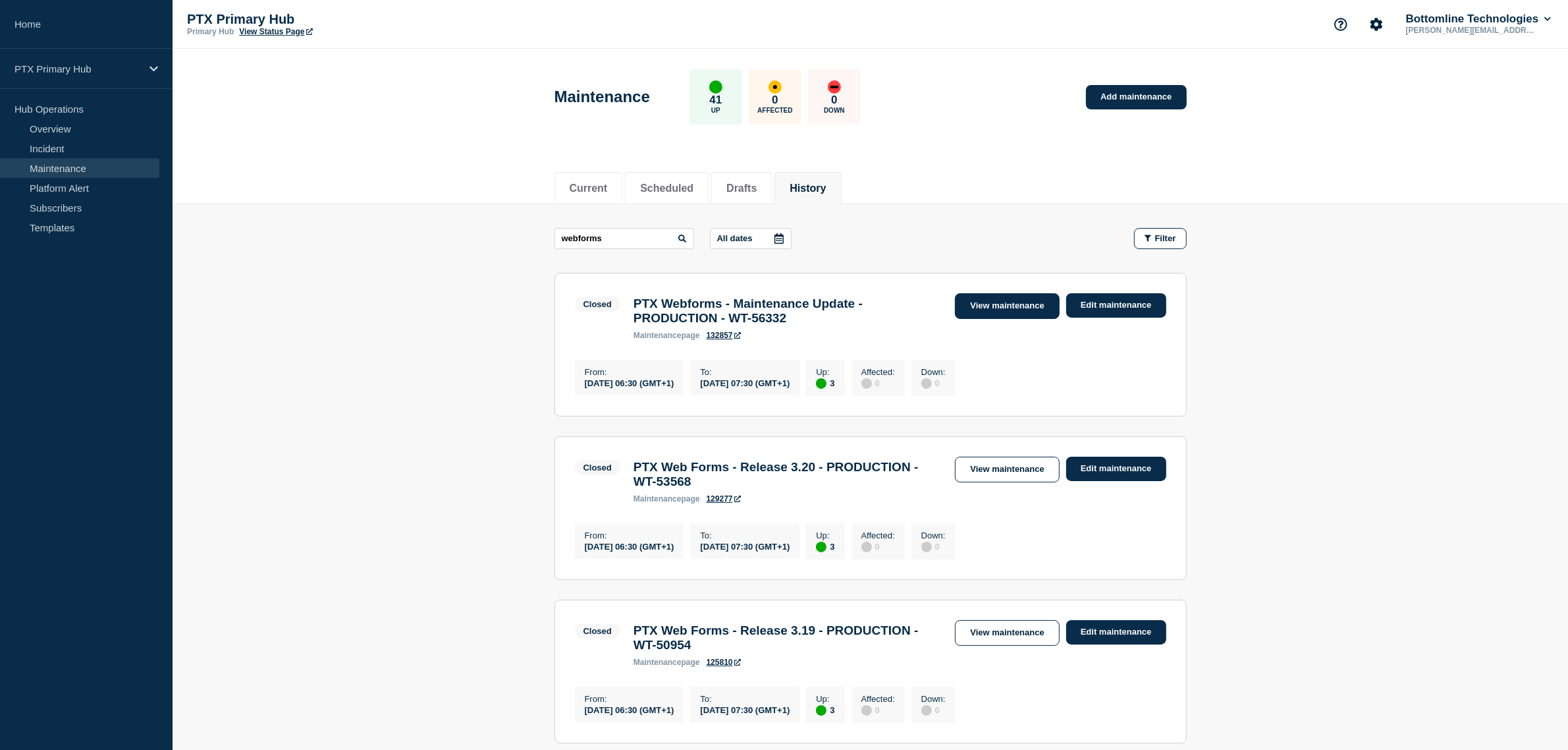
click at [1013, 308] on link "View maintenance" at bounding box center [1007, 306] width 104 height 26
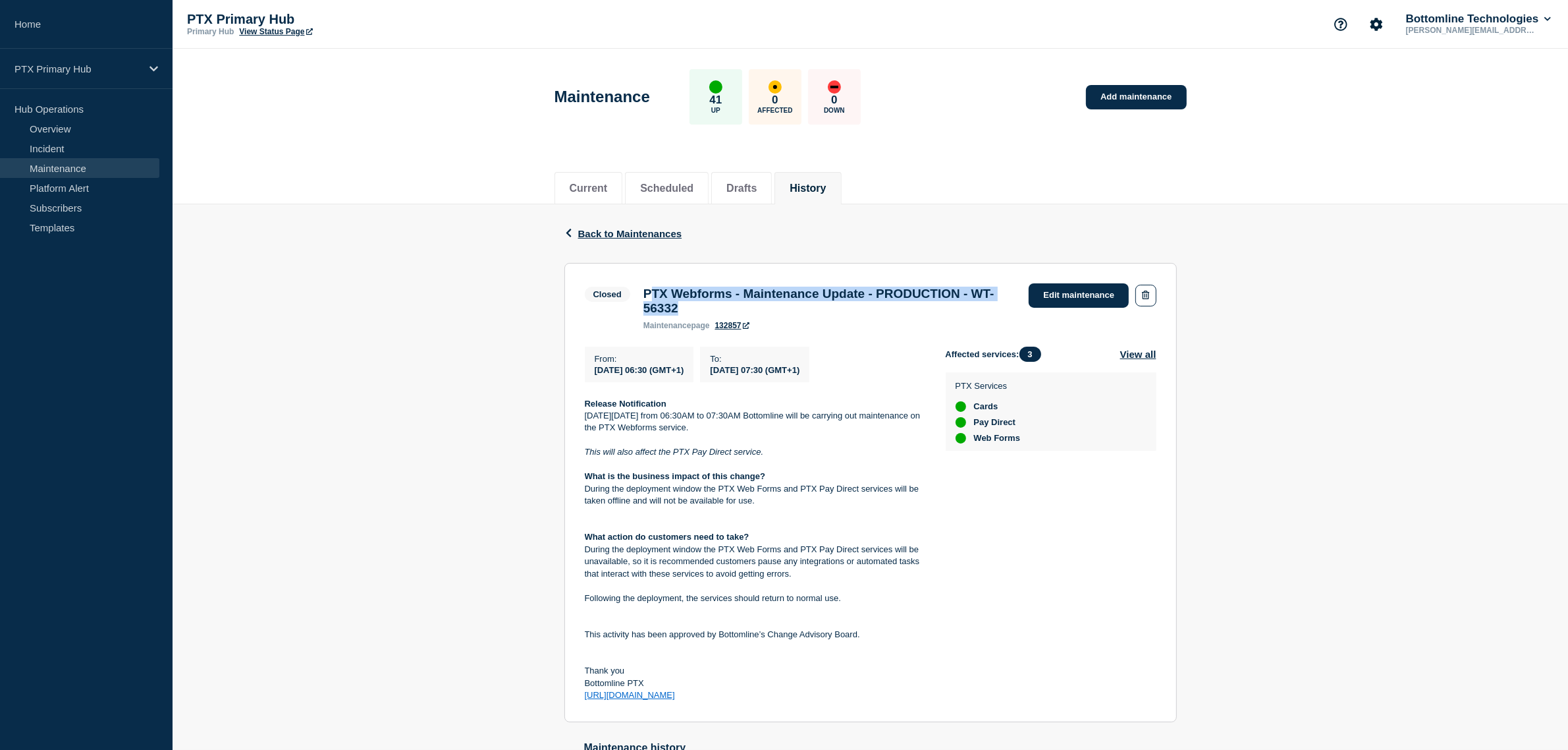
drag, startPoint x: 649, startPoint y: 294, endPoint x: 742, endPoint y: 317, distance: 95.8
click at [826, 312] on h3 "PTX Webforms - Maintenance Update - PRODUCTION - WT-56332" at bounding box center [830, 301] width 373 height 29
click at [742, 316] on h3 "PTX Webforms - Maintenance Update - PRODUCTION - WT-56332" at bounding box center [830, 301] width 373 height 29
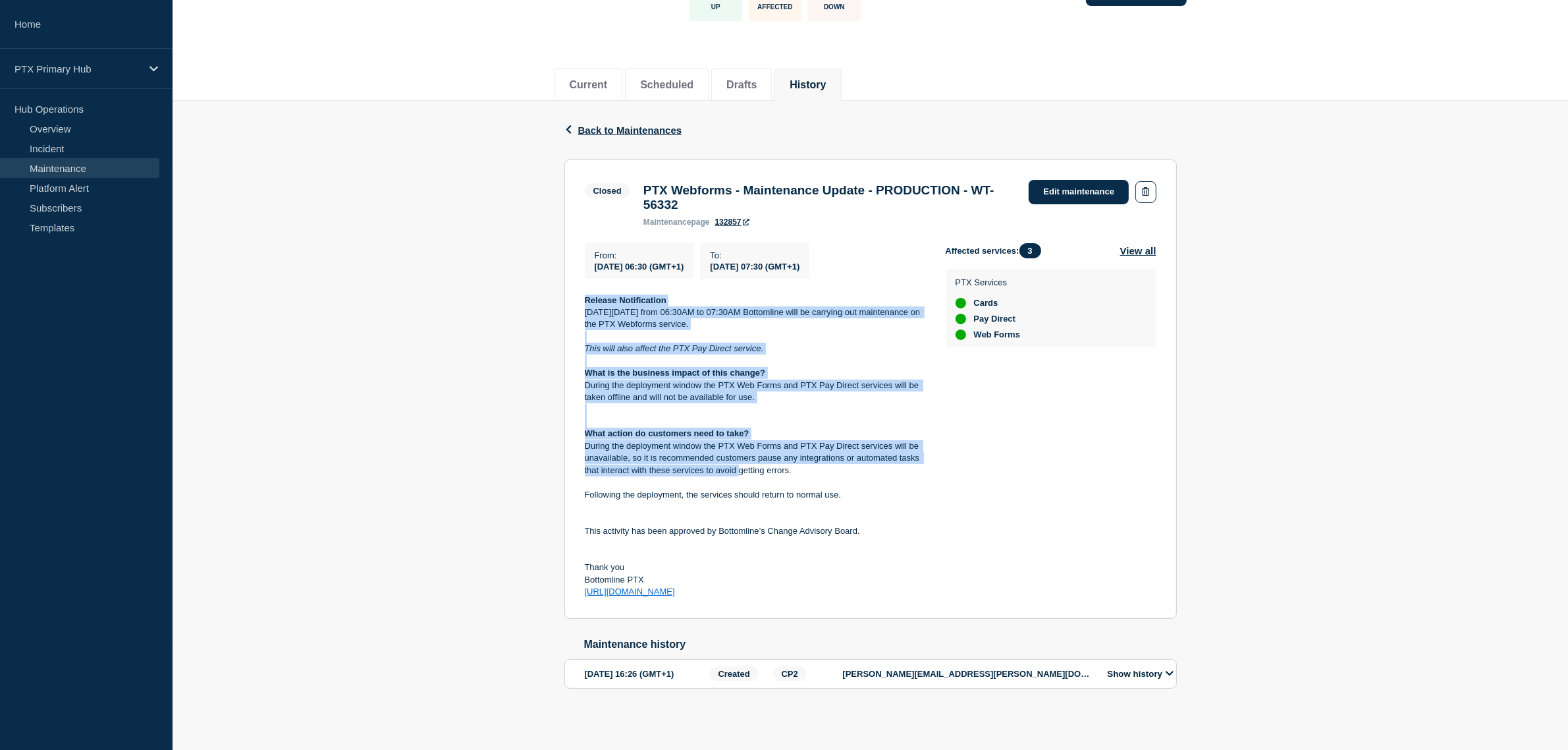
scroll to position [123, 0]
drag, startPoint x: 690, startPoint y: 427, endPoint x: 780, endPoint y: 594, distance: 189.7
click at [780, 594] on section "Closed PTX Webforms - Maintenance Update - PRODUCTION - WT-56332 maintenance pa…" at bounding box center [870, 388] width 612 height 459
copy div "Release Notification [DATE][DATE] from 06:30AM to 07:30AM Bottomline will be ca…"
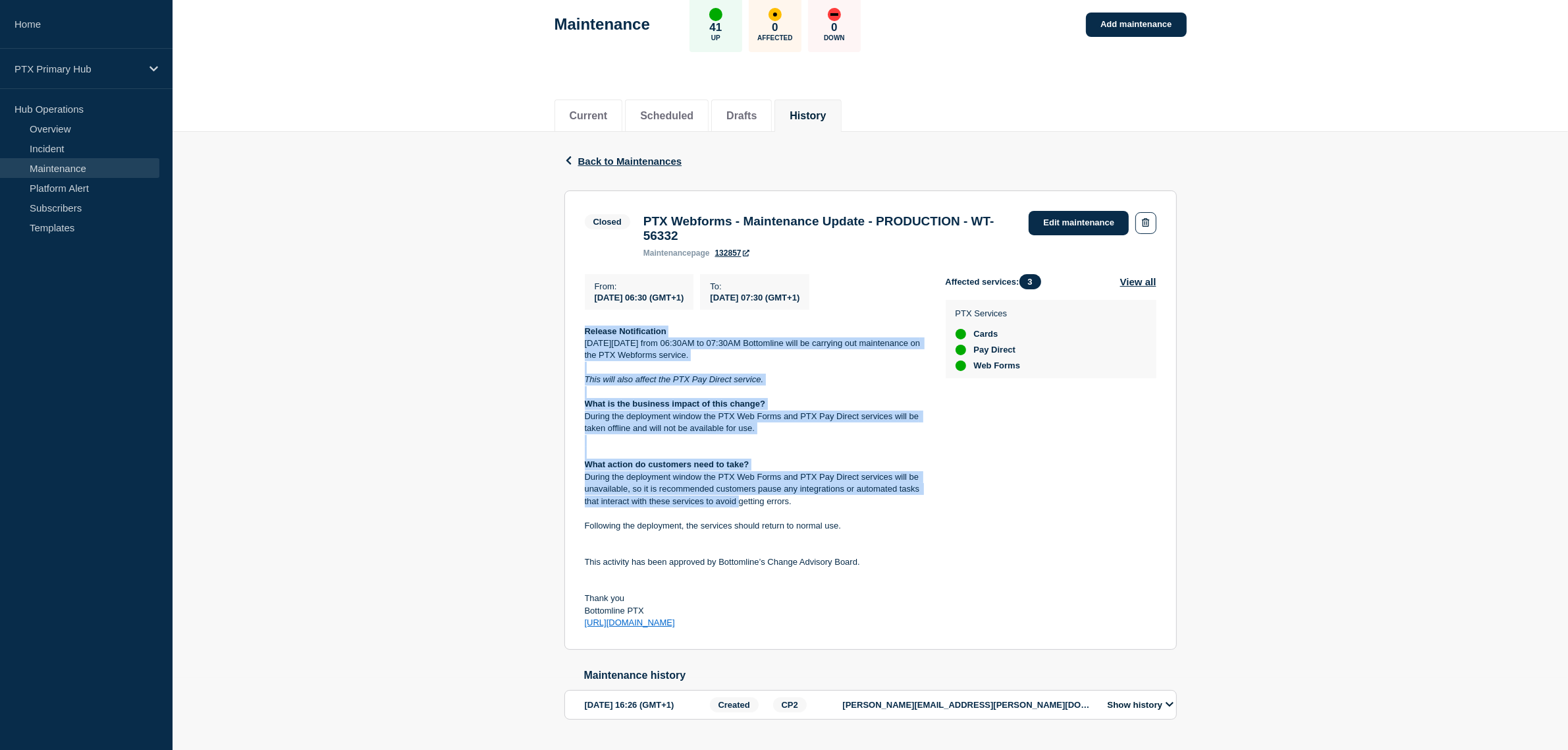
scroll to position [0, 0]
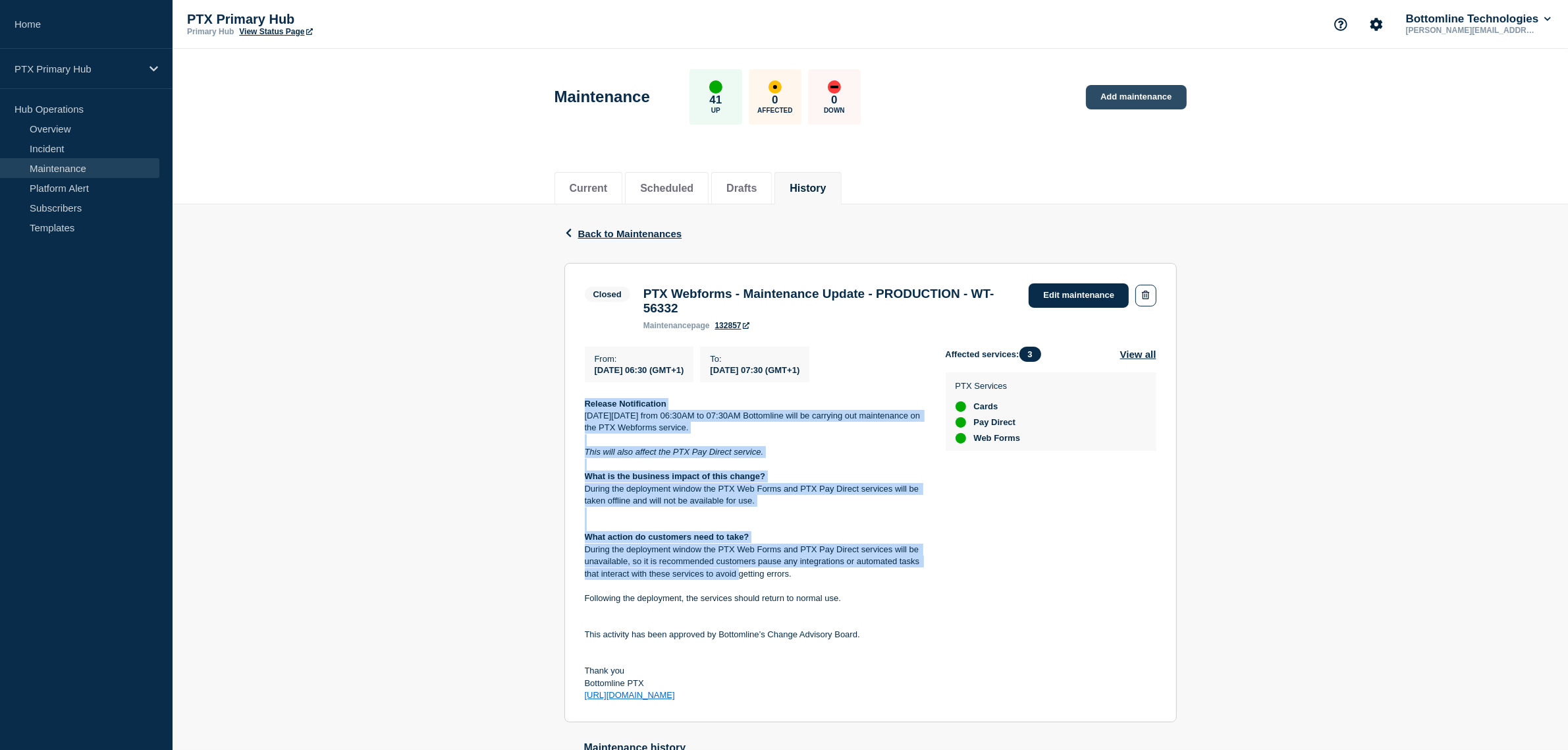
drag, startPoint x: 1159, startPoint y: 97, endPoint x: 848, endPoint y: 3, distance: 324.9
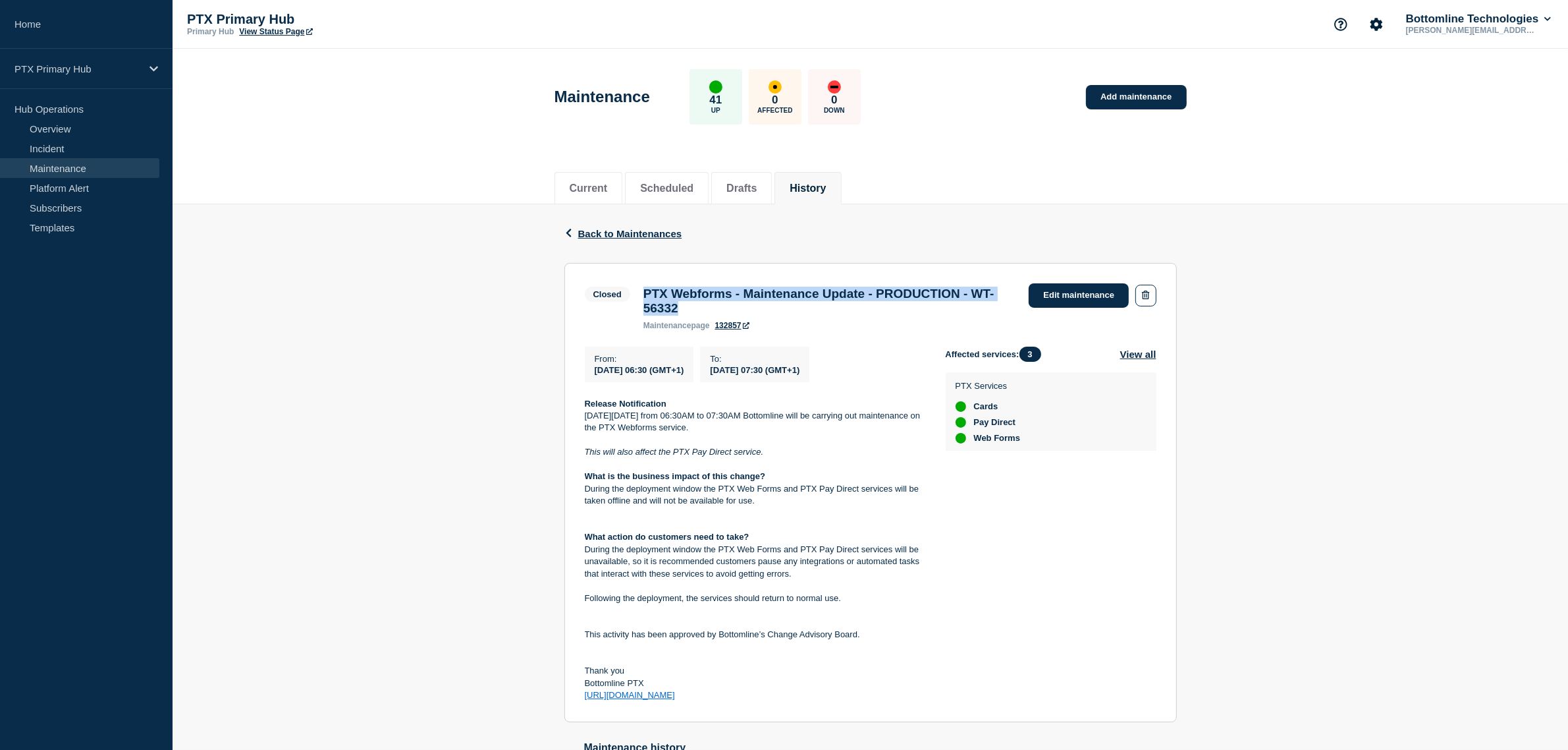
drag, startPoint x: 639, startPoint y: 294, endPoint x: 632, endPoint y: 293, distance: 7.1
click at [632, 293] on div "Closed PTX Webforms - Maintenance Update - PRODUCTION - WT-56332 maintenance pa…" at bounding box center [804, 306] width 438 height 47
copy div "PTX Webforms - Maintenance Update - PRODUCTION - WT-56332"
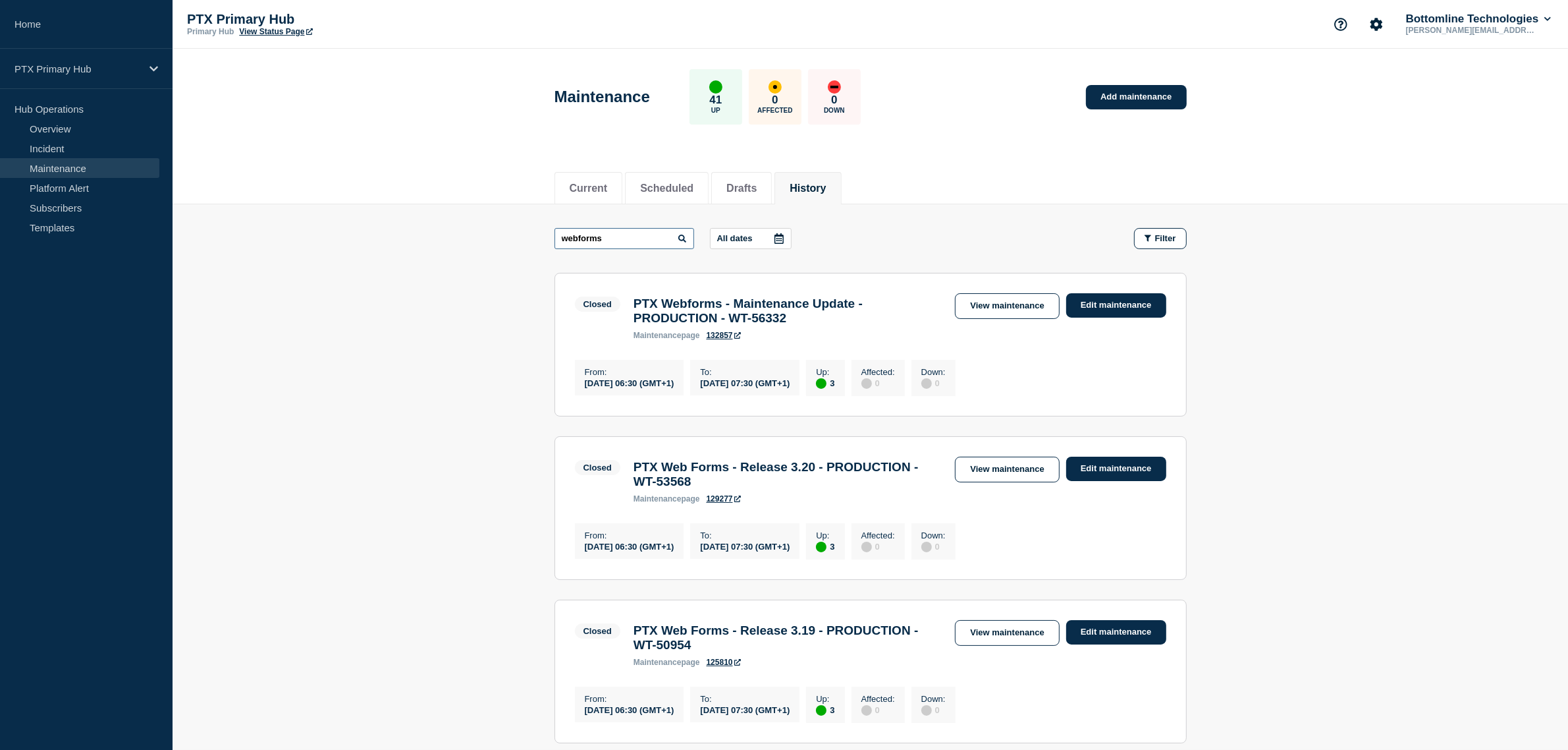
click at [649, 234] on input "webforms" at bounding box center [624, 238] width 140 height 21
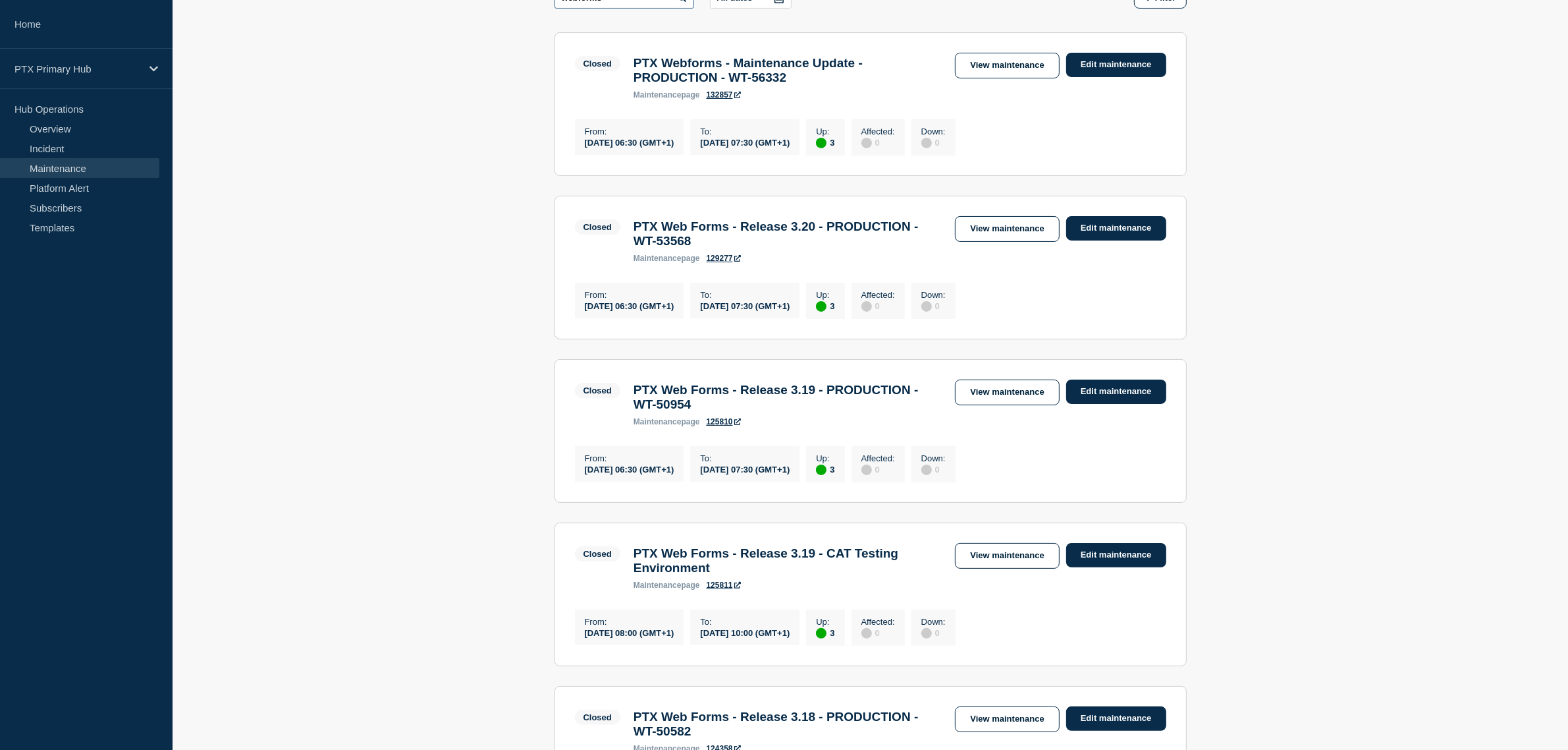
scroll to position [494, 0]
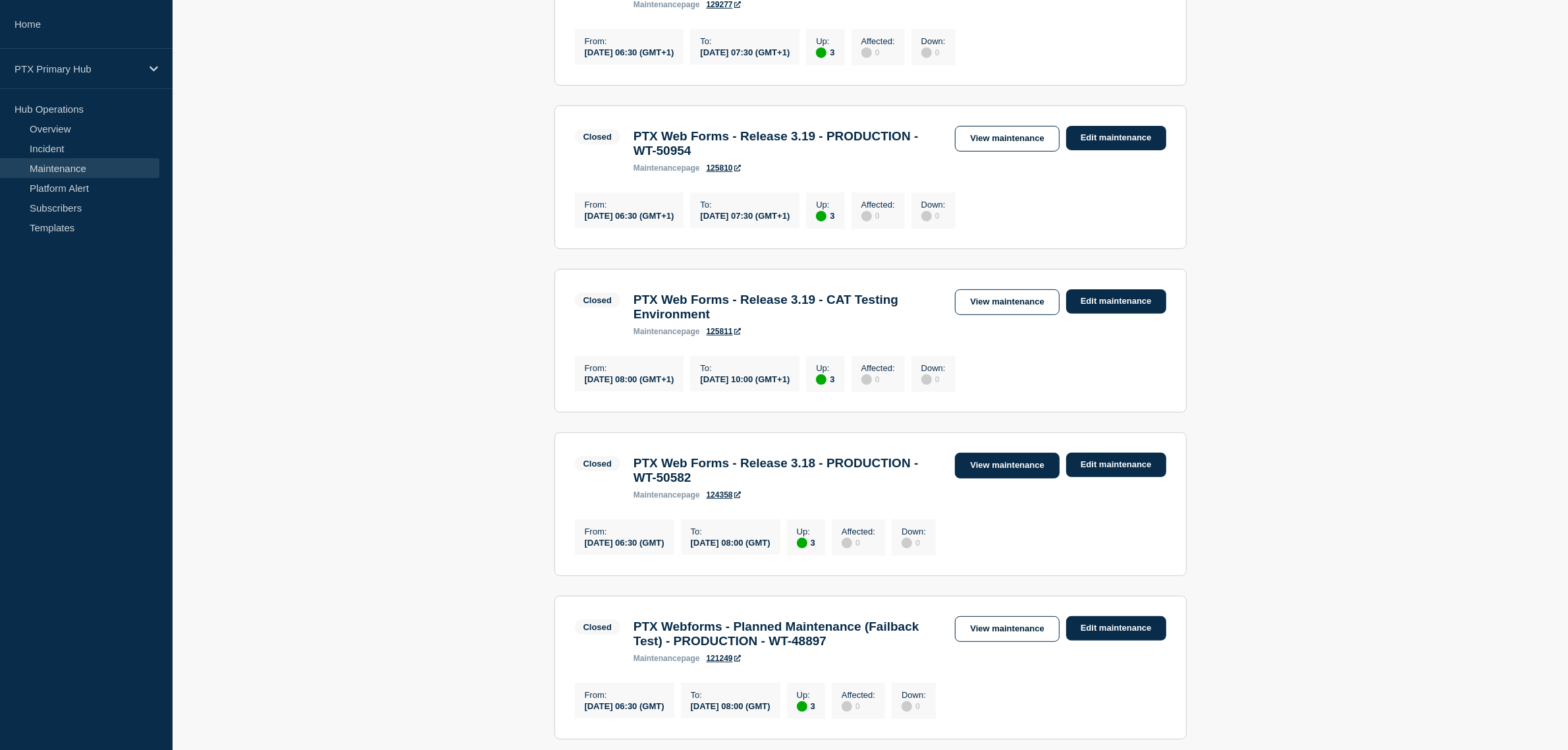
click at [1018, 478] on link "View maintenance" at bounding box center [1007, 465] width 104 height 26
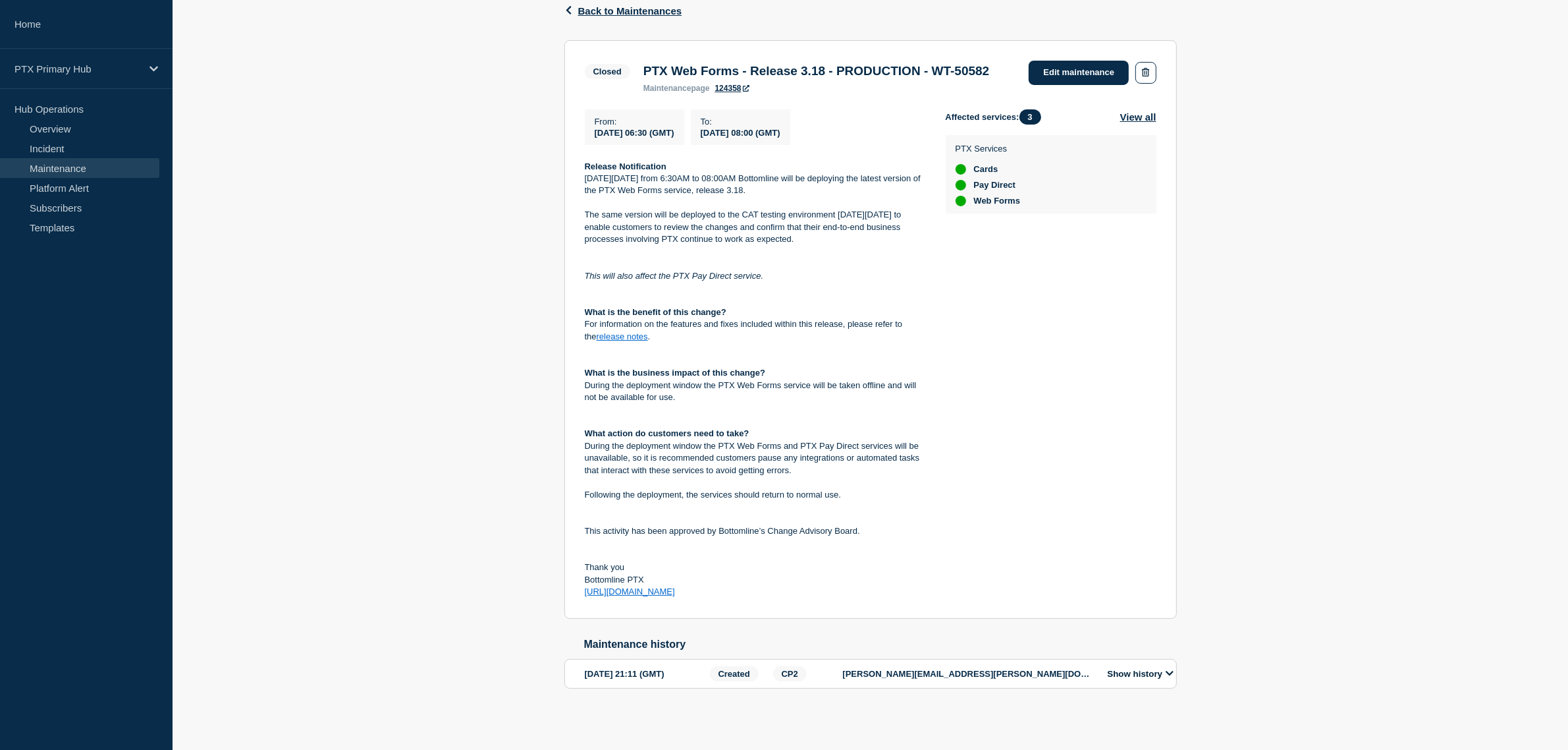
scroll to position [247, 0]
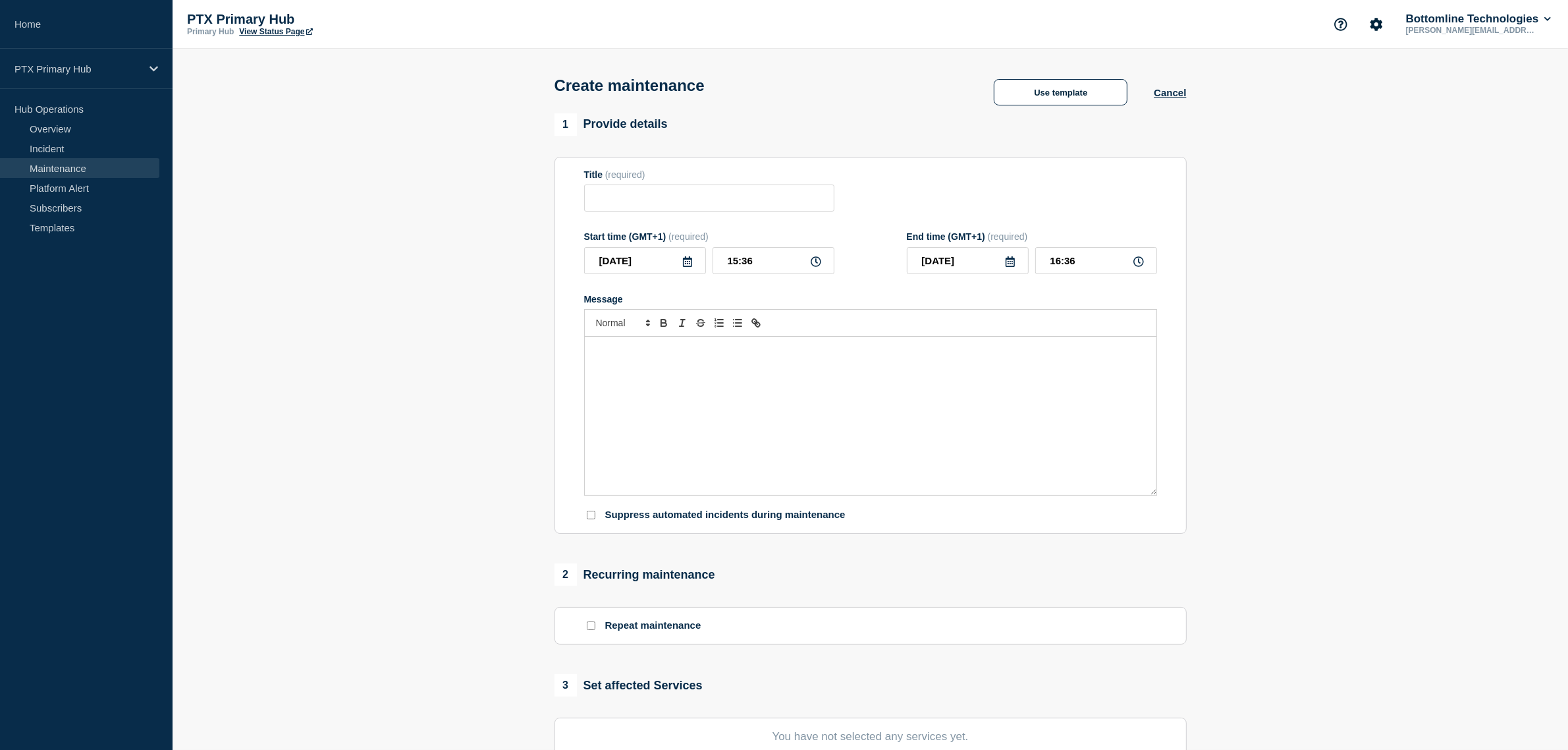
click at [778, 450] on div "Message" at bounding box center [870, 415] width 572 height 158
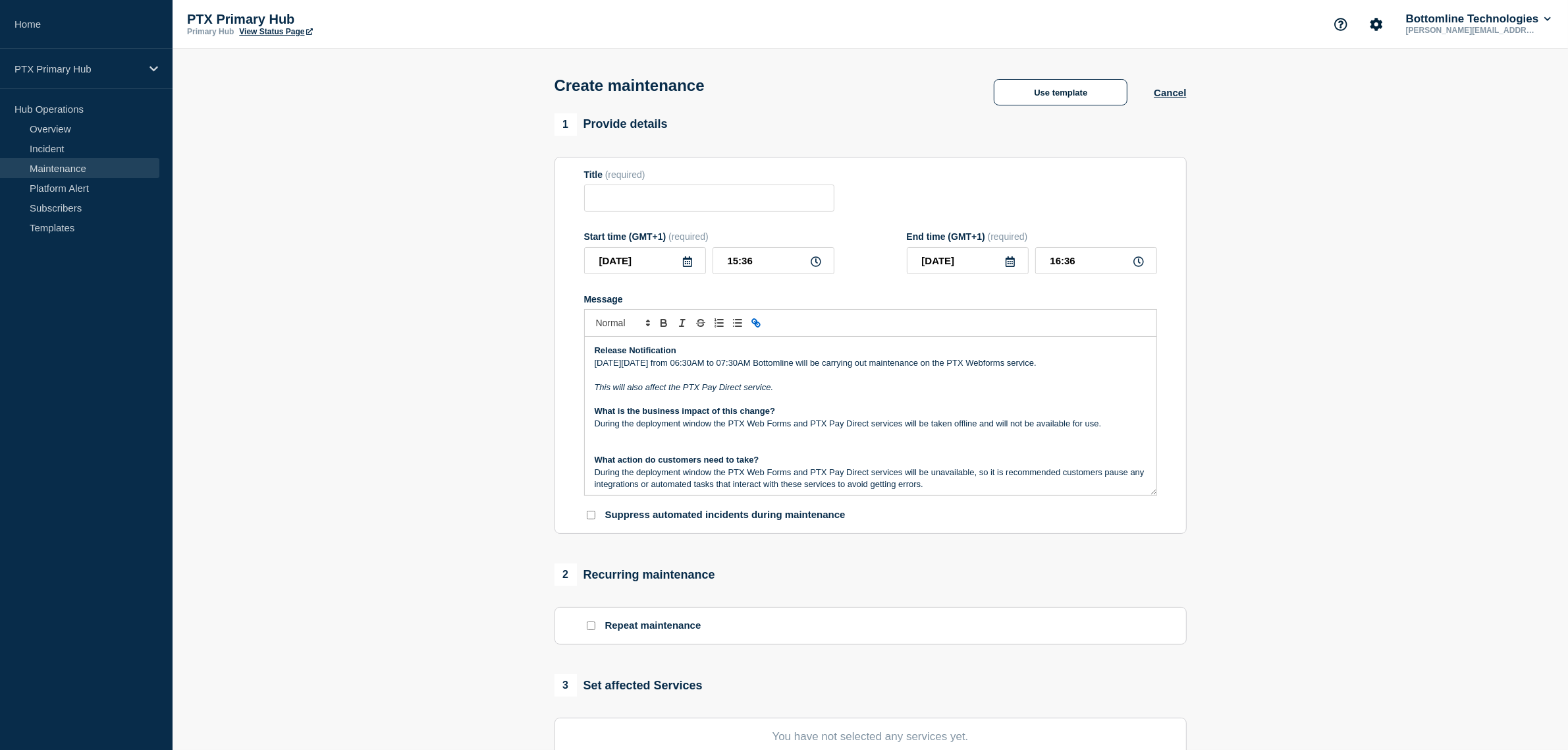
click at [687, 267] on icon at bounding box center [688, 261] width 11 height 11
click at [693, 361] on div "11" at bounding box center [689, 364] width 18 height 18
type input "[DATE]"
click at [652, 362] on p "[DATE][DATE] from 06:30AM to 07:30AM Bottomline will be carrying out maintenanc…" at bounding box center [870, 363] width 552 height 12
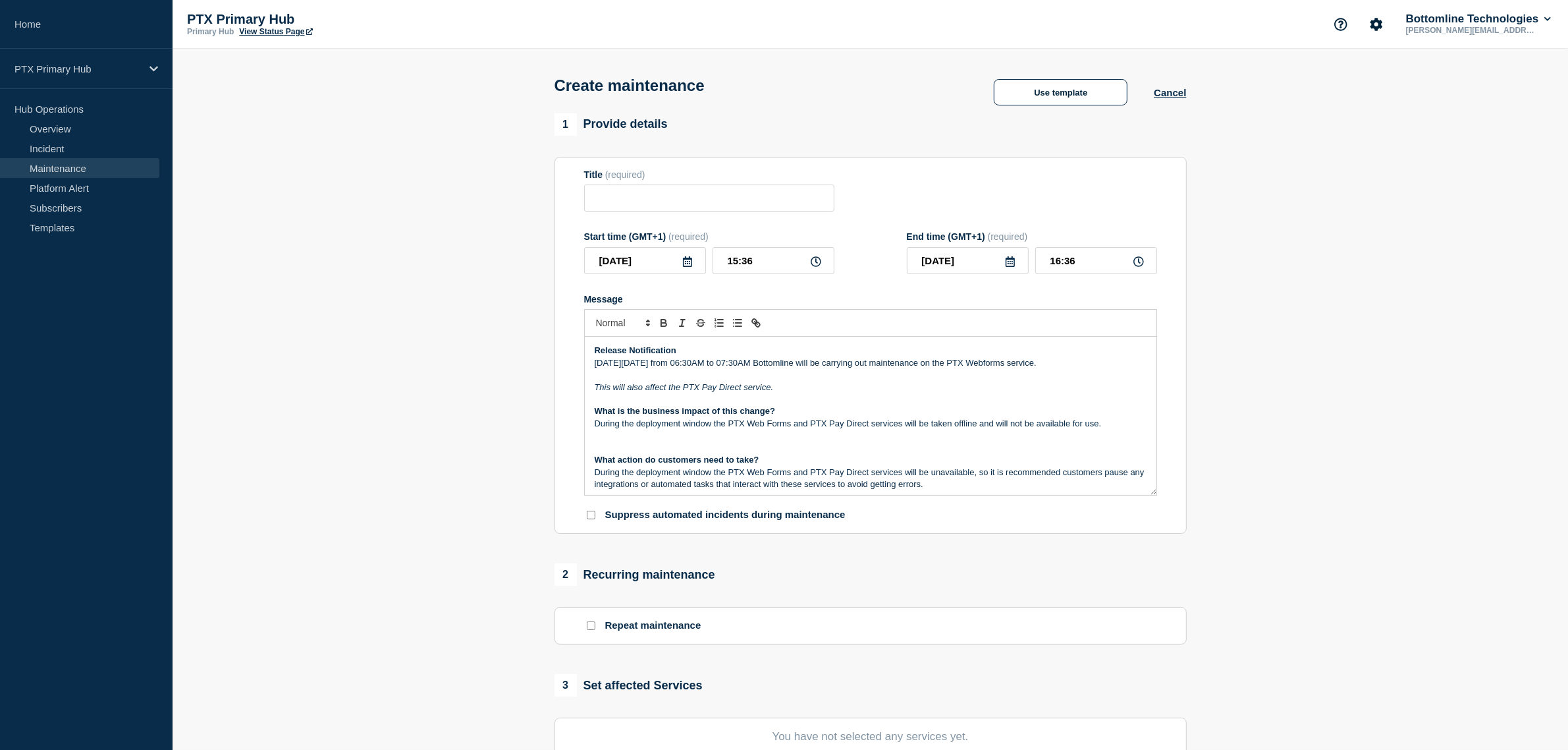
drag, startPoint x: 738, startPoint y: 367, endPoint x: 824, endPoint y: 380, distance: 87.0
click at [739, 366] on p "[DATE][DATE] from 06:30AM to 07:30AM Bottomline will be carrying out maintenanc…" at bounding box center [870, 363] width 552 height 12
click at [745, 369] on p "[DATE][DATE] from 07:30AM to 07:30AM Bottomline will be carrying out maintenanc…" at bounding box center [870, 363] width 552 height 12
click at [801, 376] on p "Message" at bounding box center [870, 375] width 552 height 12
click at [784, 369] on p "[DATE][DATE] from 07:00AM to 07:30AM Bottomline will be carrying out maintenanc…" at bounding box center [870, 363] width 552 height 12
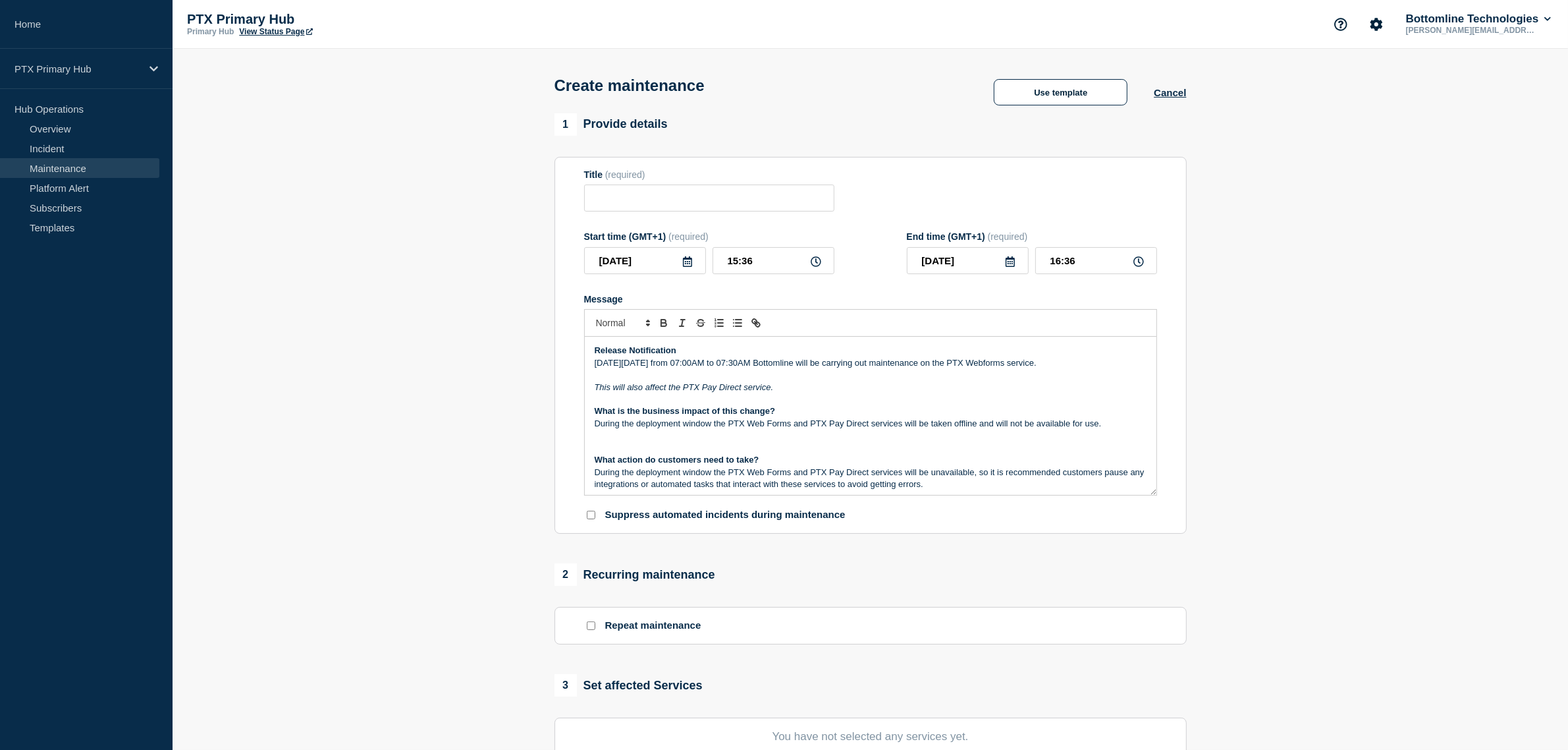
click at [781, 369] on p "[DATE][DATE] from 07:00AM to 07:30AM Bottomline will be carrying out maintenanc…" at bounding box center [870, 363] width 552 height 12
click at [791, 369] on p "[DATE][DATE] from 07:00AM to 08:30AM Bottomline will be carrying out maintenanc…" at bounding box center [870, 363] width 552 height 12
click at [816, 392] on p "This will also affect the PTX Pay Direct service." at bounding box center [870, 388] width 552 height 12
drag, startPoint x: 764, startPoint y: 274, endPoint x: 552, endPoint y: 271, distance: 212.0
click at [552, 271] on div "1 Provide details Title (required) Start time (GMT+1) (required) [DATE] 15:36 E…" at bounding box center [870, 570] width 647 height 914
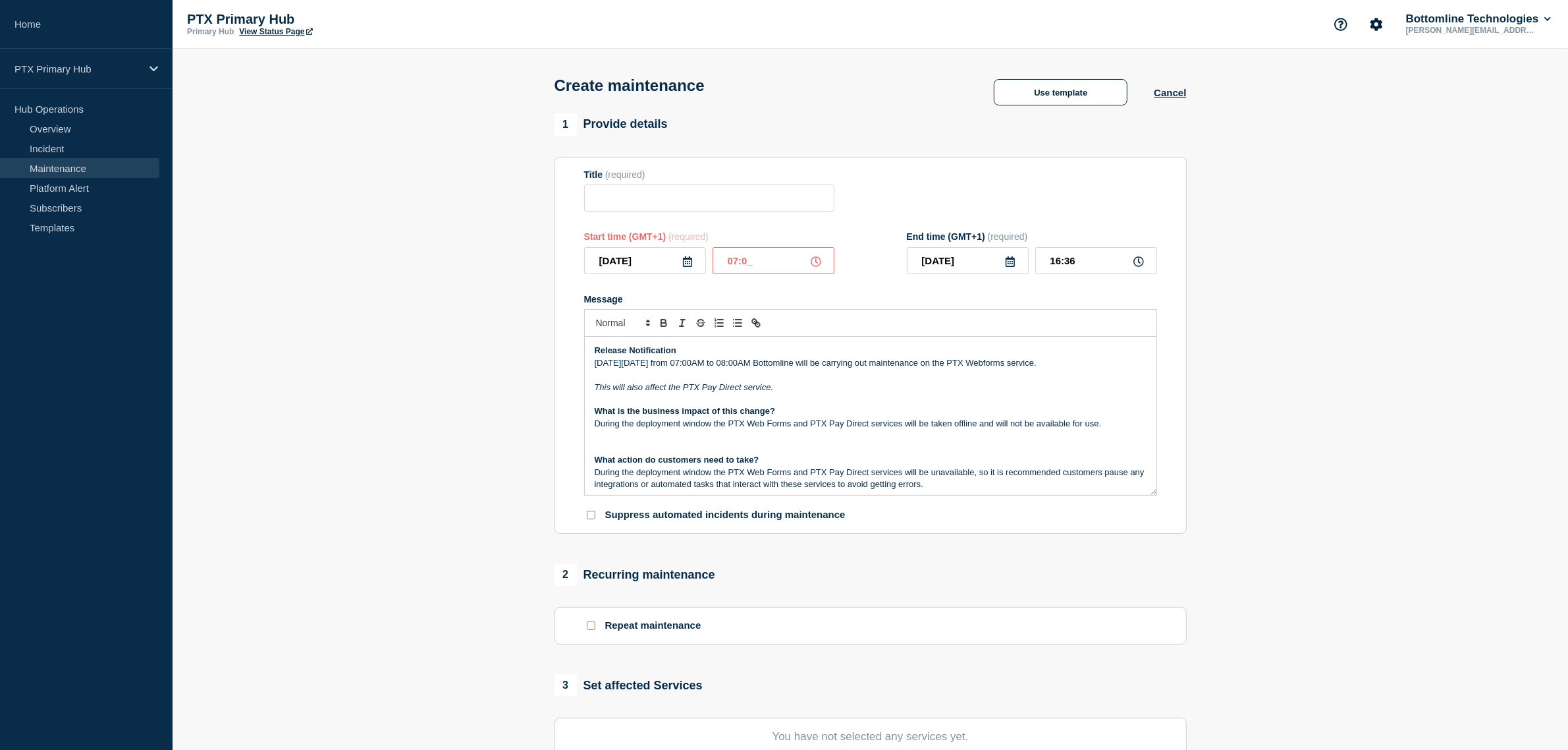
type input "07:00"
type input "08:00"
click at [955, 369] on p "[DATE][DATE] from 07:00AM to 08:00AM Bottomline will be carrying out maintenanc…" at bounding box center [870, 363] width 552 height 12
click at [762, 216] on form "Title (required) Start time (GMT+1) (required) [DATE] 07:00 End time (GMT+1) (r…" at bounding box center [870, 345] width 573 height 353
click at [764, 197] on input "Title" at bounding box center [709, 197] width 250 height 27
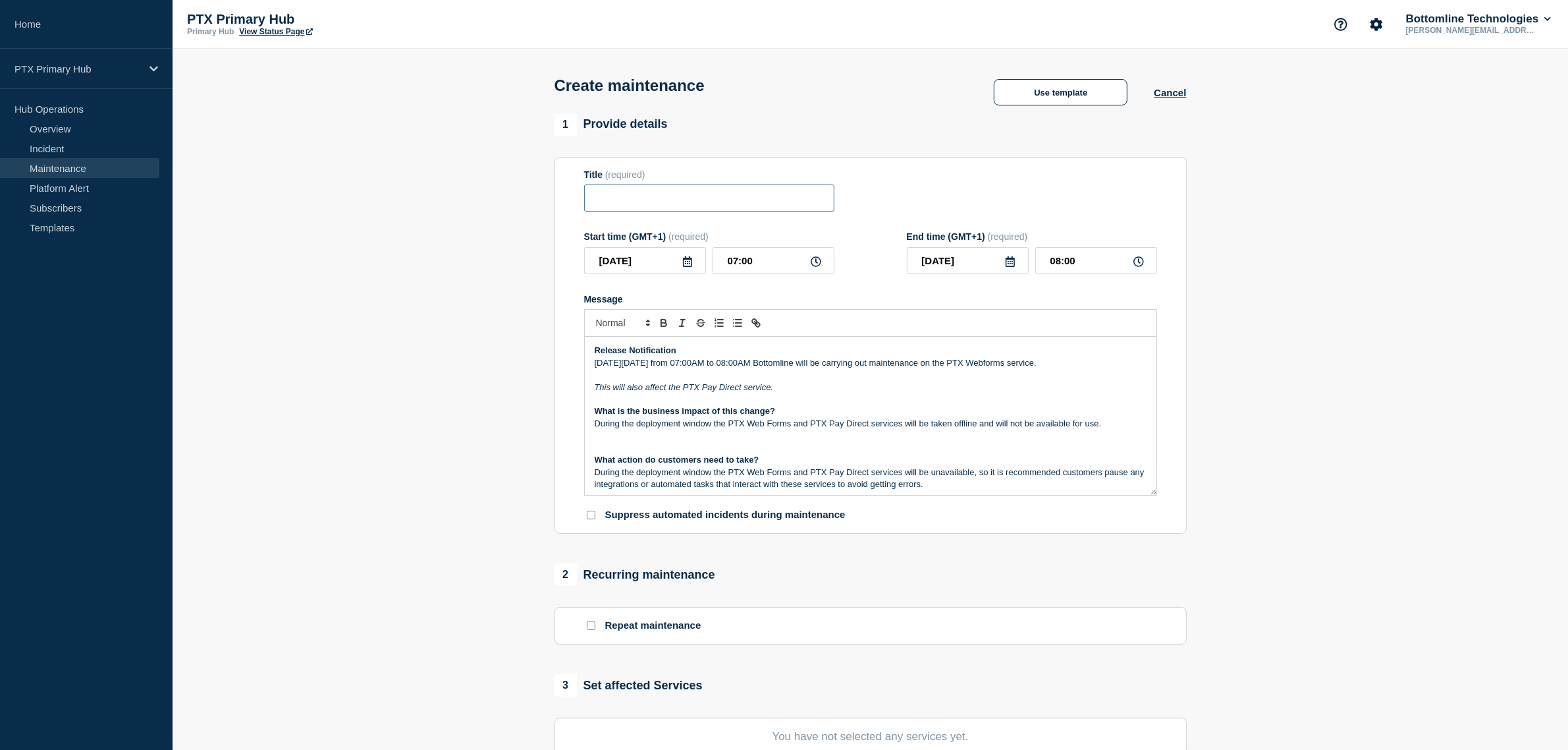
paste input "PTX Webforms - Maintenance Update - PRODUCTION - WT-56332"
drag, startPoint x: 692, startPoint y: 202, endPoint x: 657, endPoint y: 195, distance: 35.7
click at [657, 195] on input "PTX Webforms - Maintenance Update - PRODUCTION - WT-56332" at bounding box center [709, 197] width 250 height 27
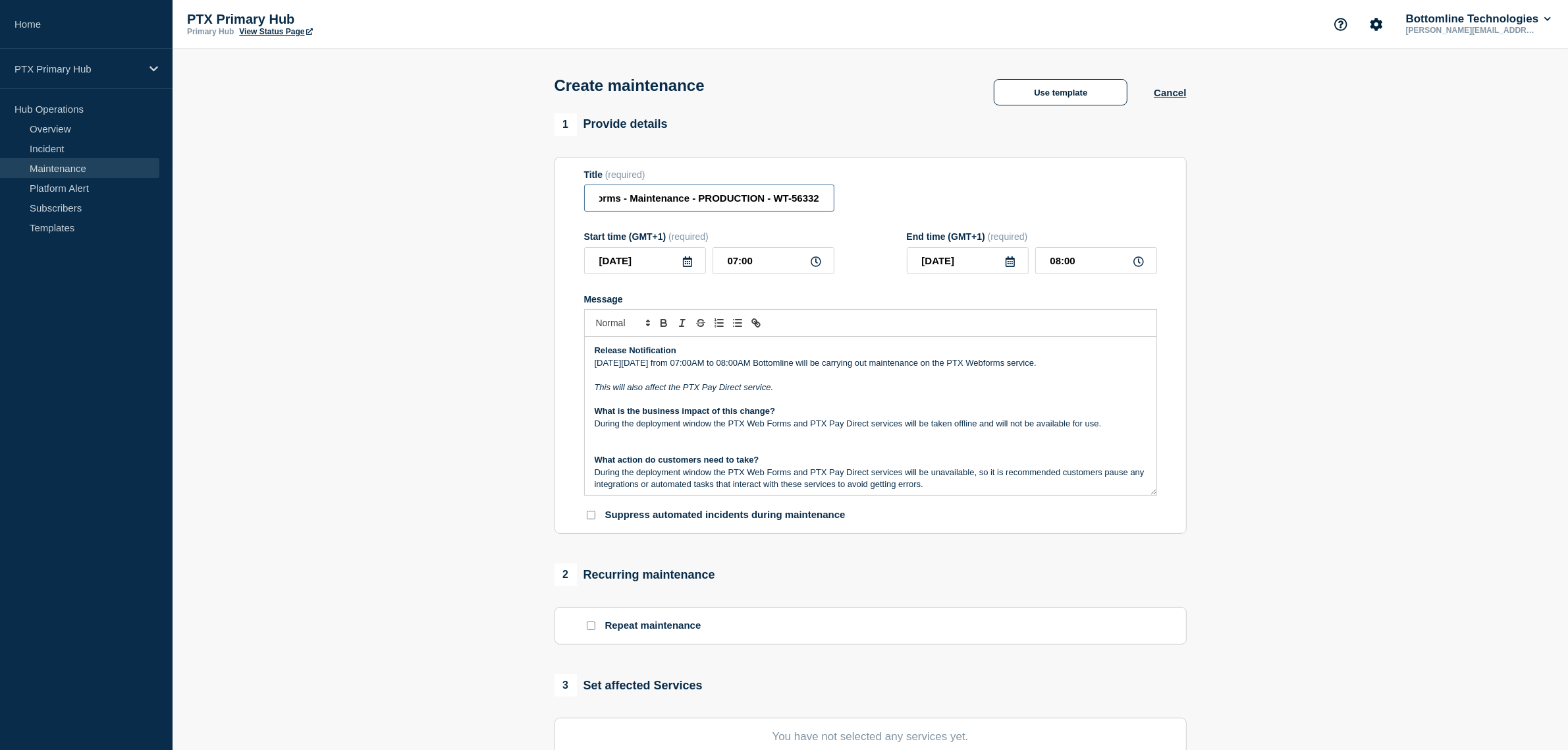
click at [631, 202] on input "PTX Webforms - Maintenance - PRODUCTION - WT-56332" at bounding box center [709, 197] width 250 height 27
drag, startPoint x: 788, startPoint y: 207, endPoint x: 771, endPoint y: 196, distance: 20.2
click at [884, 207] on div "Title (required) PTX Webforms - Planned Maintenance - PRODUCTION - WT-56332" at bounding box center [870, 190] width 573 height 43
click at [789, 199] on input "PTX Webforms - Planned Maintenance - PRODUCTION - WT-56332" at bounding box center [709, 197] width 250 height 27
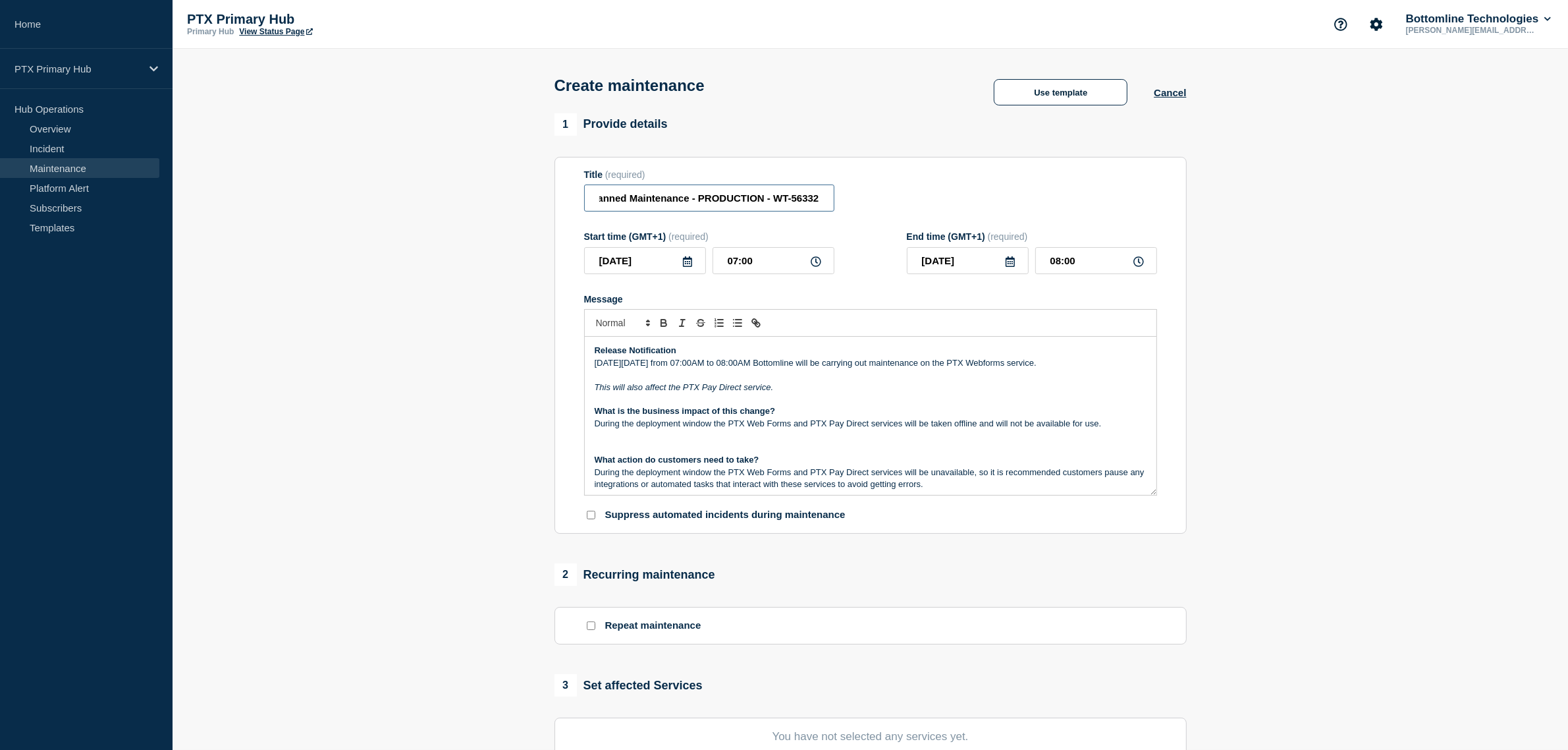
drag, startPoint x: 777, startPoint y: 199, endPoint x: 896, endPoint y: 205, distance: 119.2
click at [896, 205] on div "Title (required) PTX Webforms - Planned Maintenance - PRODUCTION - WT-56332" at bounding box center [870, 190] width 573 height 43
paste input "3549"
click at [826, 199] on input "PTX Webforms - Planned Maintenance - PRODUCTION - WT-53549" at bounding box center [709, 197] width 250 height 27
drag, startPoint x: 669, startPoint y: 215, endPoint x: 659, endPoint y: 205, distance: 14.1
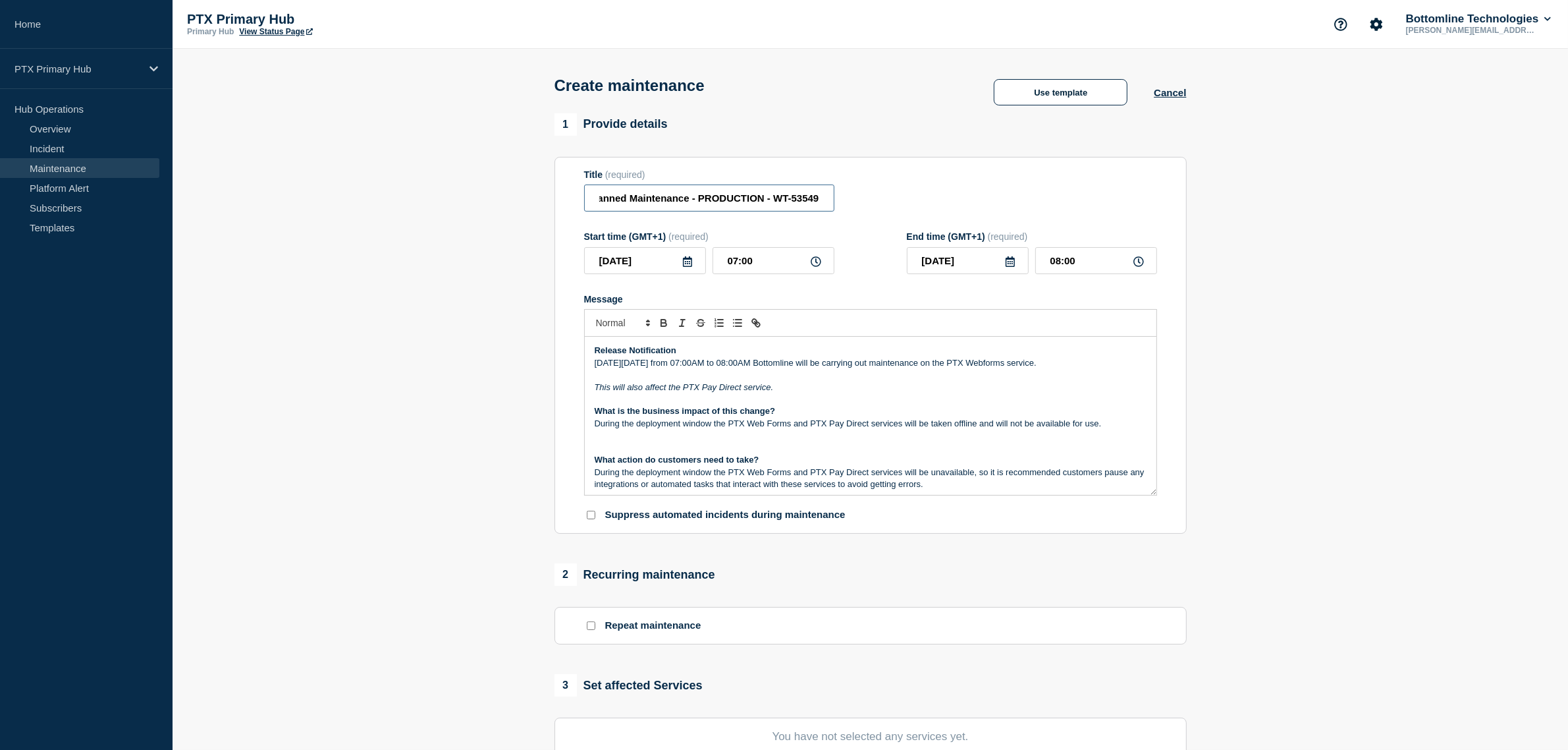
click at [659, 205] on input "PTX Webforms - Planned Maintenance - PRODUCTION - WT-53549" at bounding box center [709, 197] width 250 height 27
drag, startPoint x: 685, startPoint y: 204, endPoint x: 558, endPoint y: 191, distance: 127.7
click at [548, 191] on div "1 Provide details Title (required) PTX Webforms - Planned Maintenance - PRODUCT…" at bounding box center [870, 570] width 647 height 914
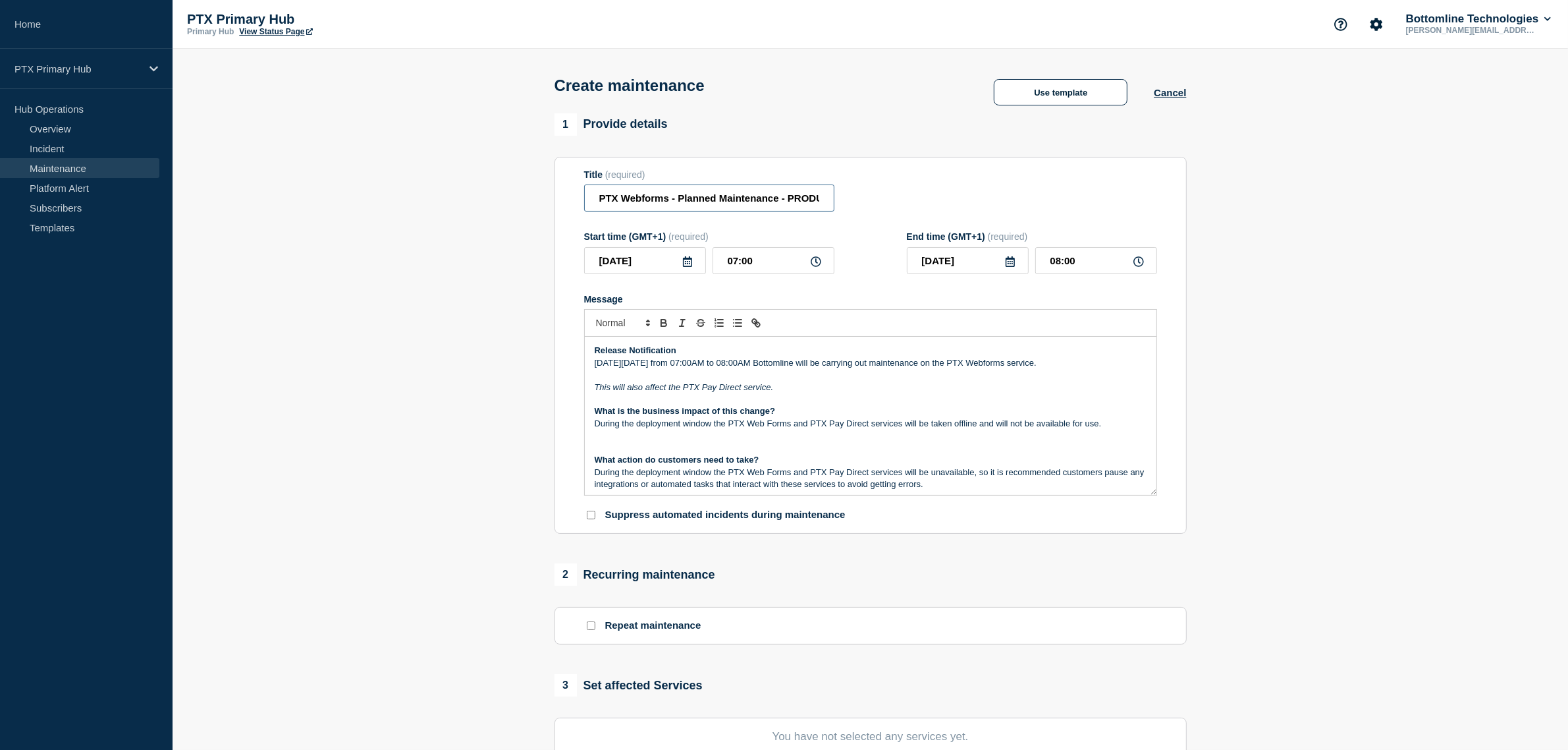
click at [703, 195] on input "PTX Webforms - Planned Maintenance - PRODUCTION - WT-53549" at bounding box center [709, 197] width 250 height 27
click at [603, 199] on input "PTX Webforms - Planned Maintenance - PRODUCTION - WT-53549" at bounding box center [709, 197] width 250 height 27
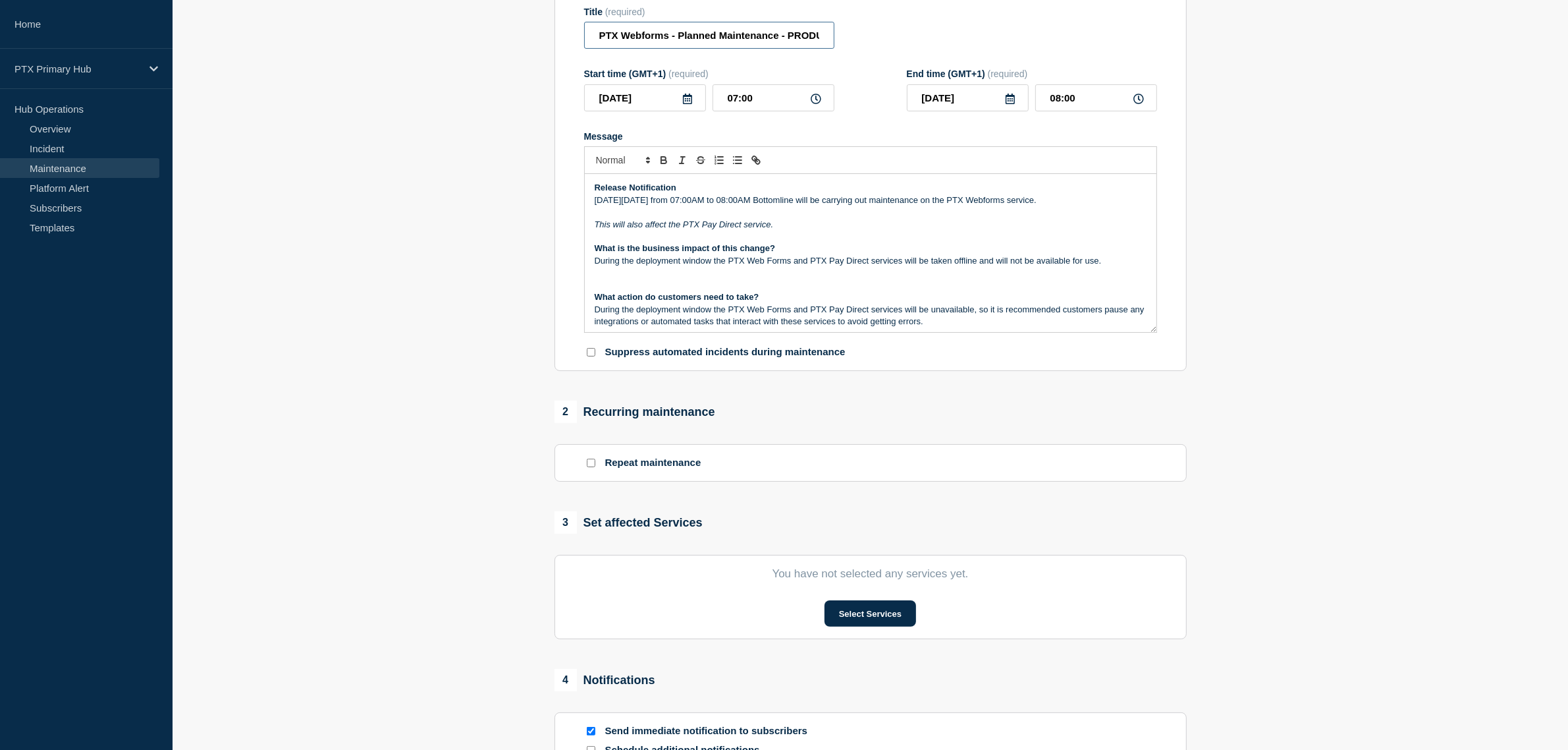
scroll to position [164, 0]
type input "PTX Webforms - Planned Maintenance - PRODUCTION - WT-53549"
click at [868, 603] on button "Select Services" at bounding box center [870, 611] width 92 height 26
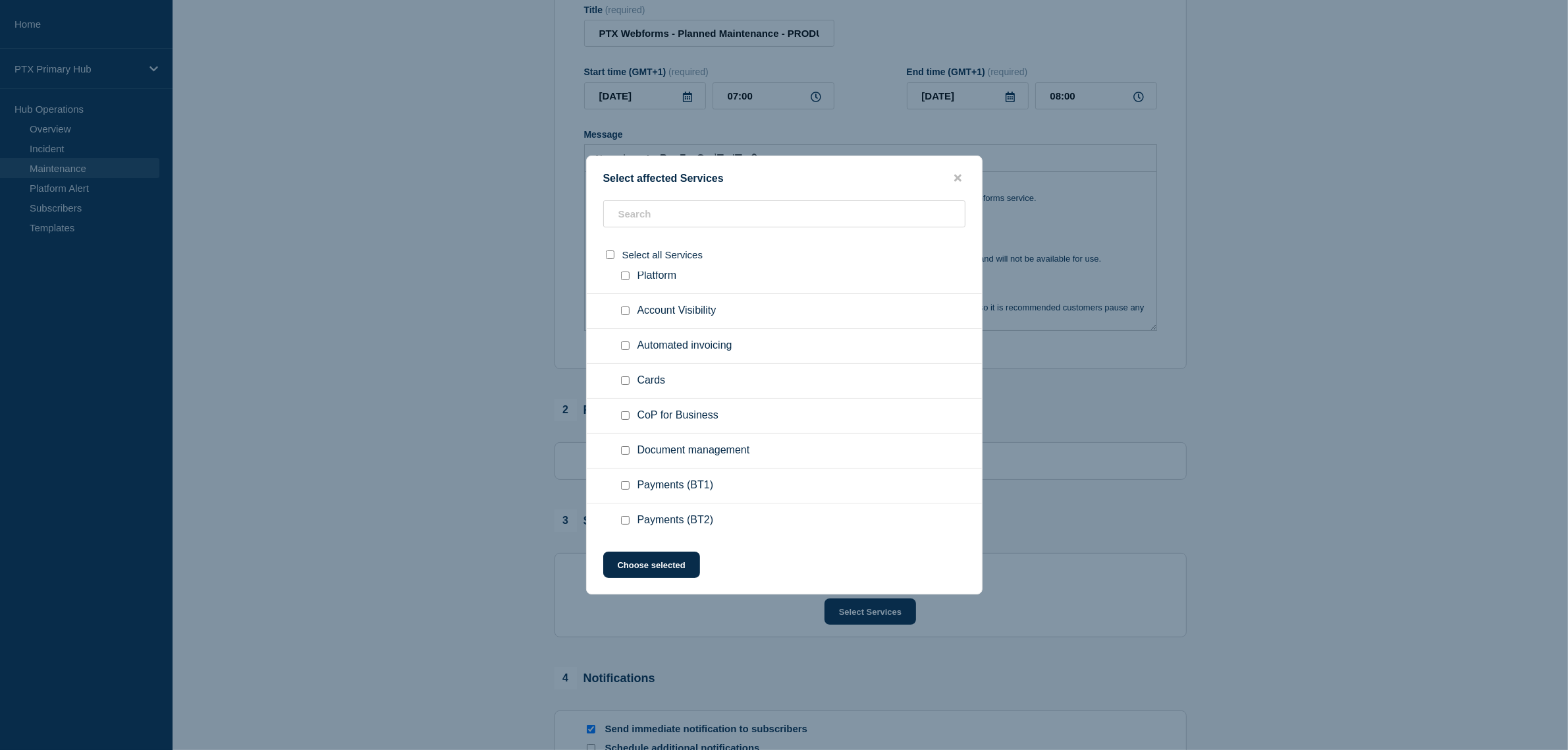
scroll to position [494, 0]
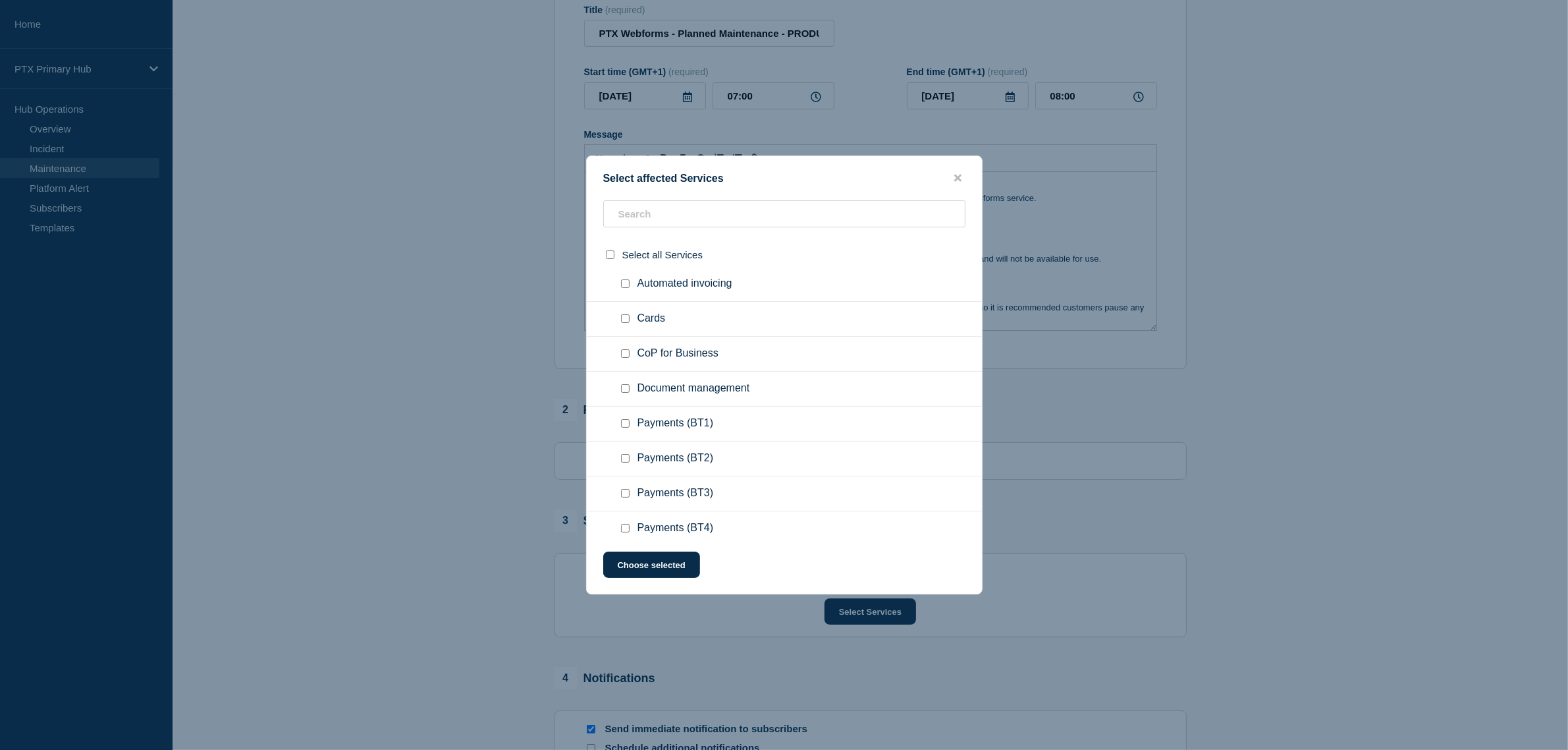
click at [636, 318] on div at bounding box center [628, 319] width 19 height 13
click at [626, 318] on input "Cards checkbox" at bounding box center [625, 318] width 9 height 9
checkbox input "true"
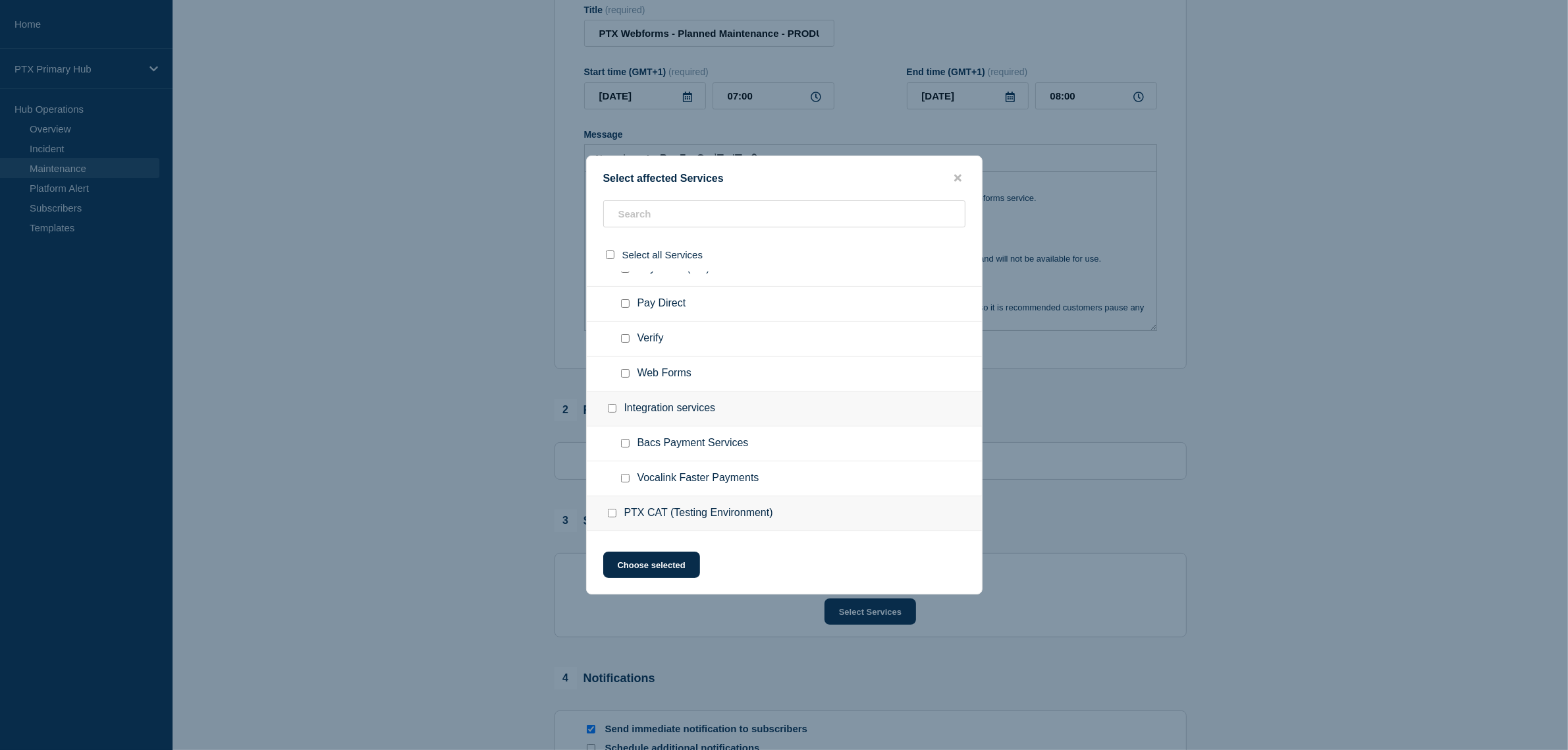
click at [622, 304] on input "Pay Direct checkbox" at bounding box center [625, 303] width 9 height 9
checkbox input "true"
click at [624, 366] on ul "Web Forms" at bounding box center [784, 374] width 395 height 35
click at [626, 367] on ul "Web Forms" at bounding box center [784, 374] width 395 height 35
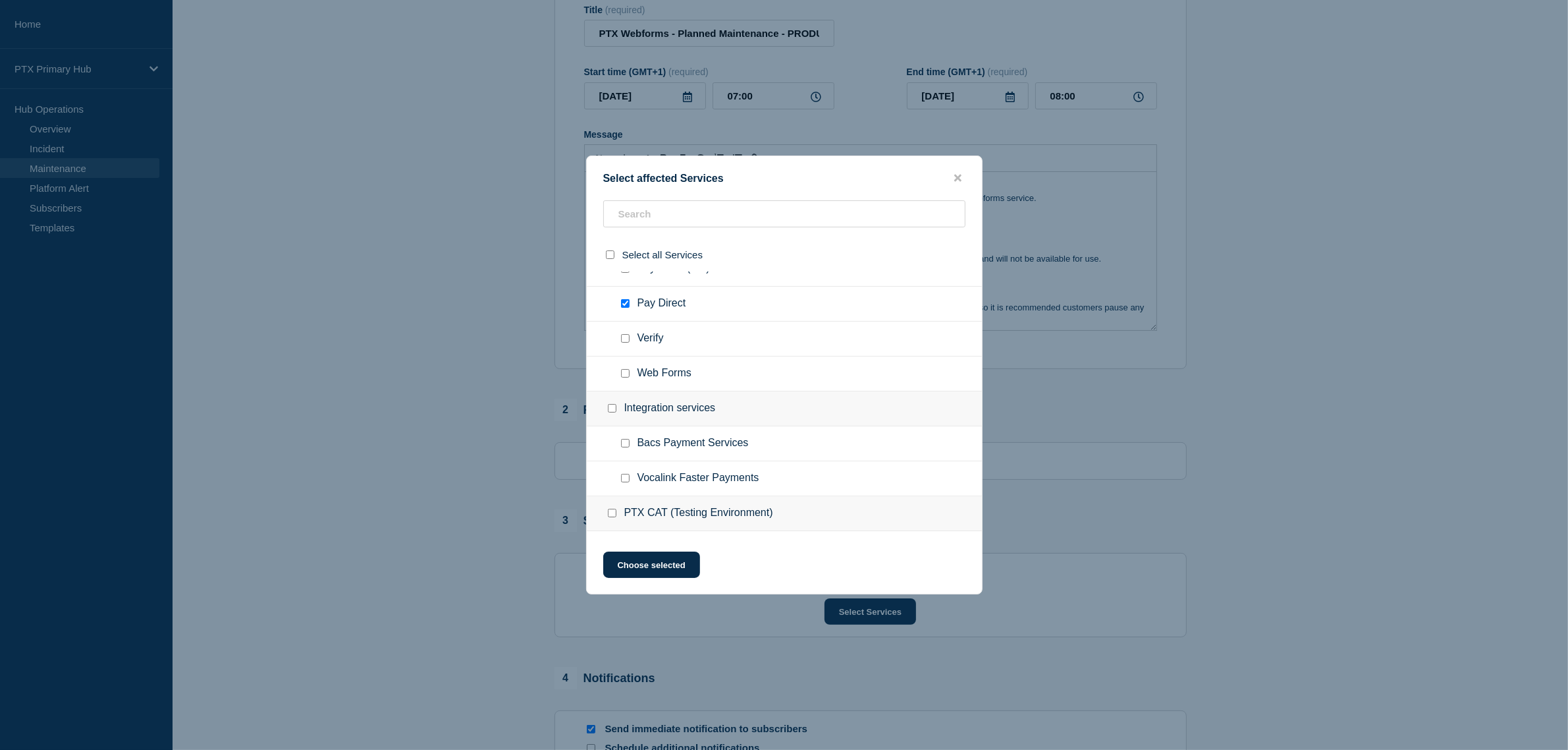
click at [628, 374] on input "Web Forms checkbox" at bounding box center [625, 373] width 9 height 9
checkbox input "true"
click at [663, 578] on button "Choose selected" at bounding box center [651, 564] width 97 height 26
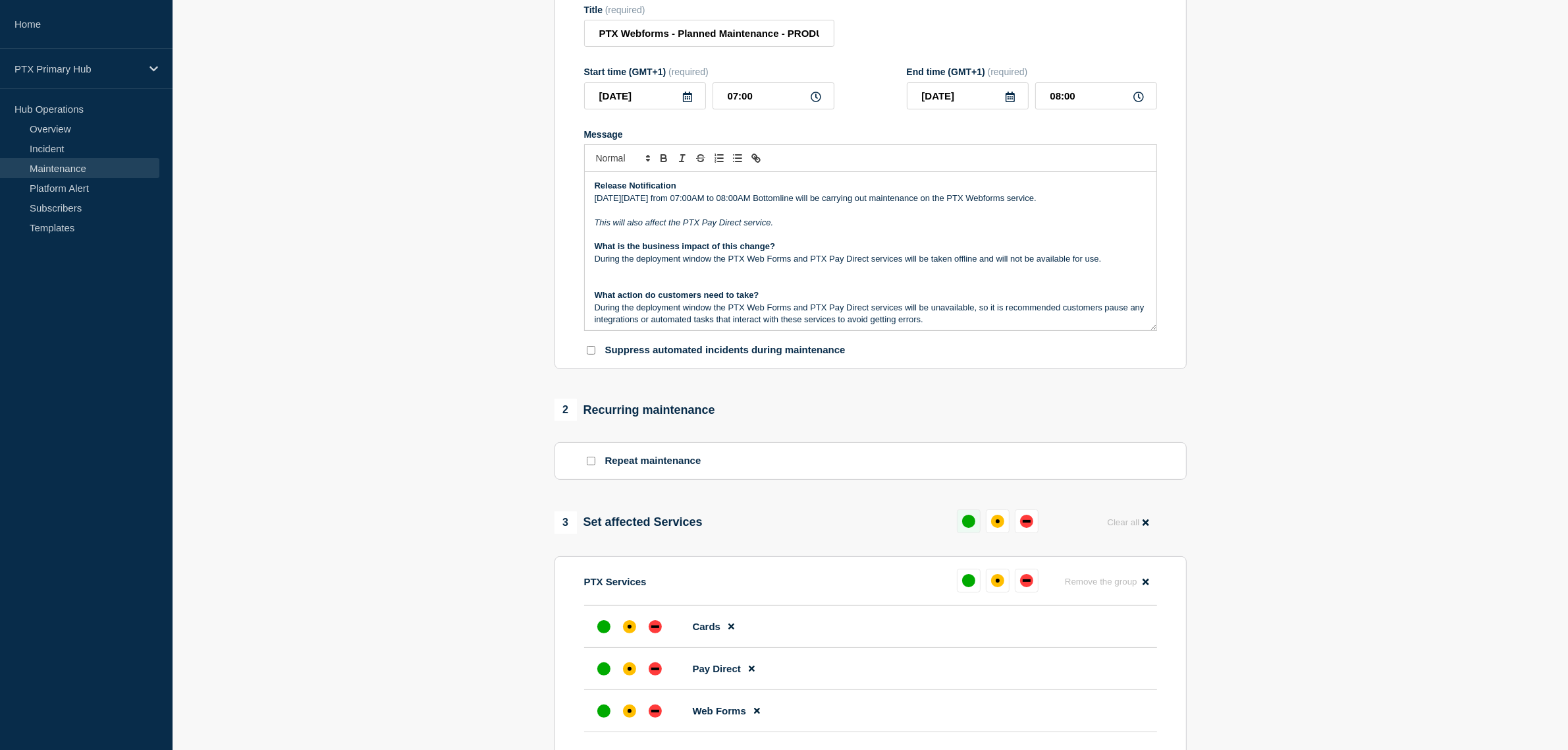
click at [971, 522] on div "up" at bounding box center [969, 521] width 13 height 13
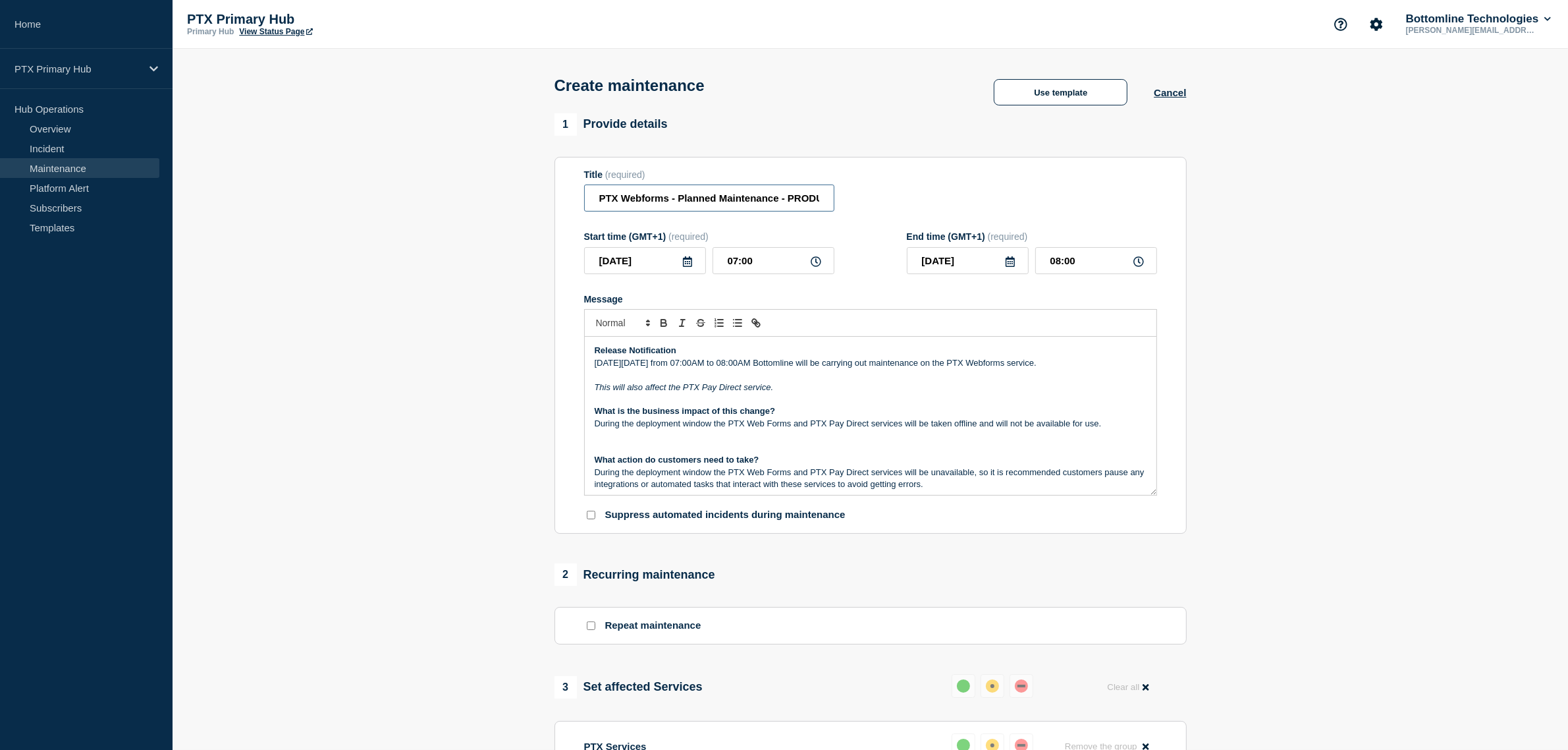
scroll to position [0, 90]
drag, startPoint x: 801, startPoint y: 189, endPoint x: 859, endPoint y: 188, distance: 58.0
click at [859, 188] on div "Title (required) PTX Webforms - Planned Maintenance - PRODUCTION - WT-53549" at bounding box center [870, 190] width 573 height 43
click at [932, 176] on div "Title (required) PTX Webforms - Planned Maintenance - PRODUCTION - WT-53549" at bounding box center [870, 190] width 573 height 43
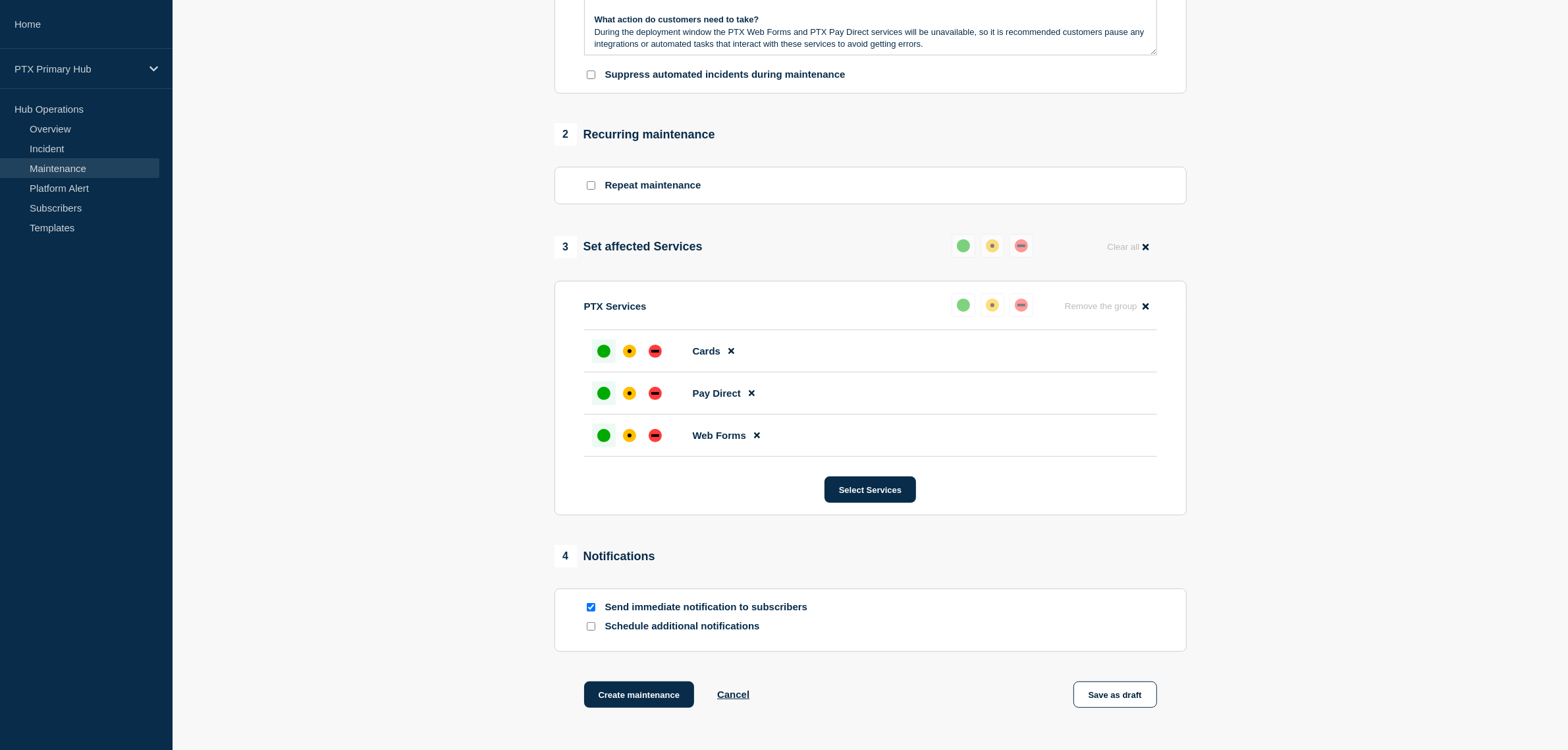
scroll to position [494, 0]
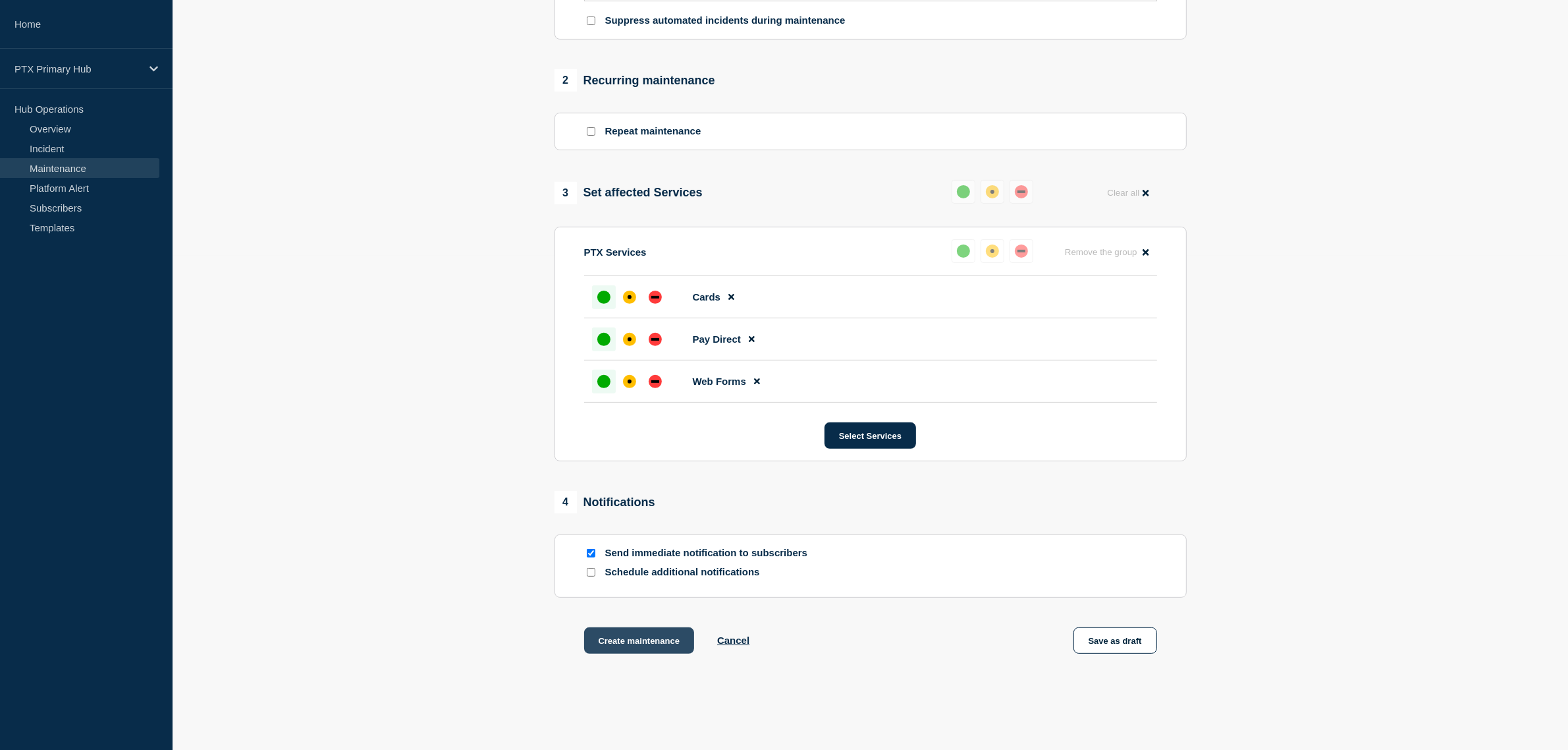
click at [616, 647] on button "Create maintenance" at bounding box center [639, 640] width 111 height 26
